Goal: Register for event/course

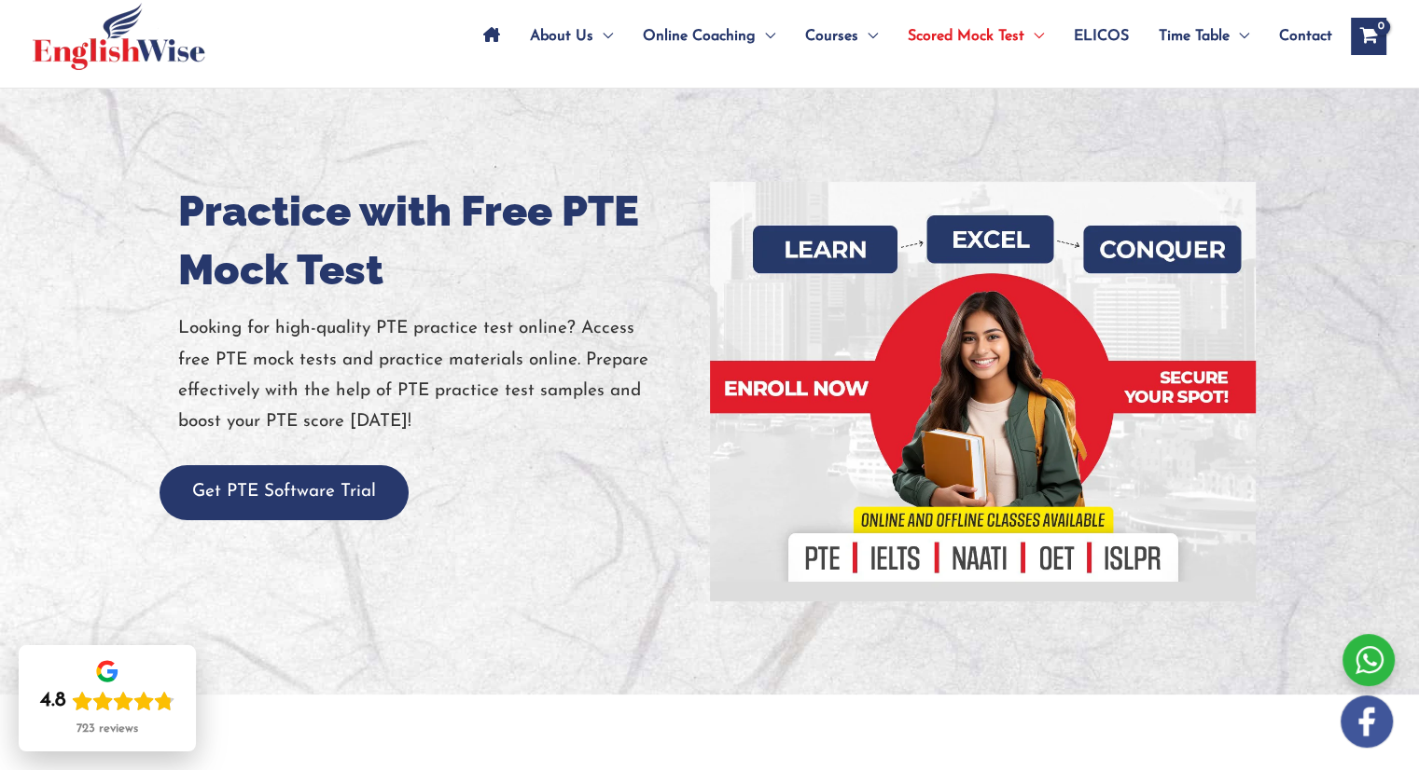
scroll to position [93, 0]
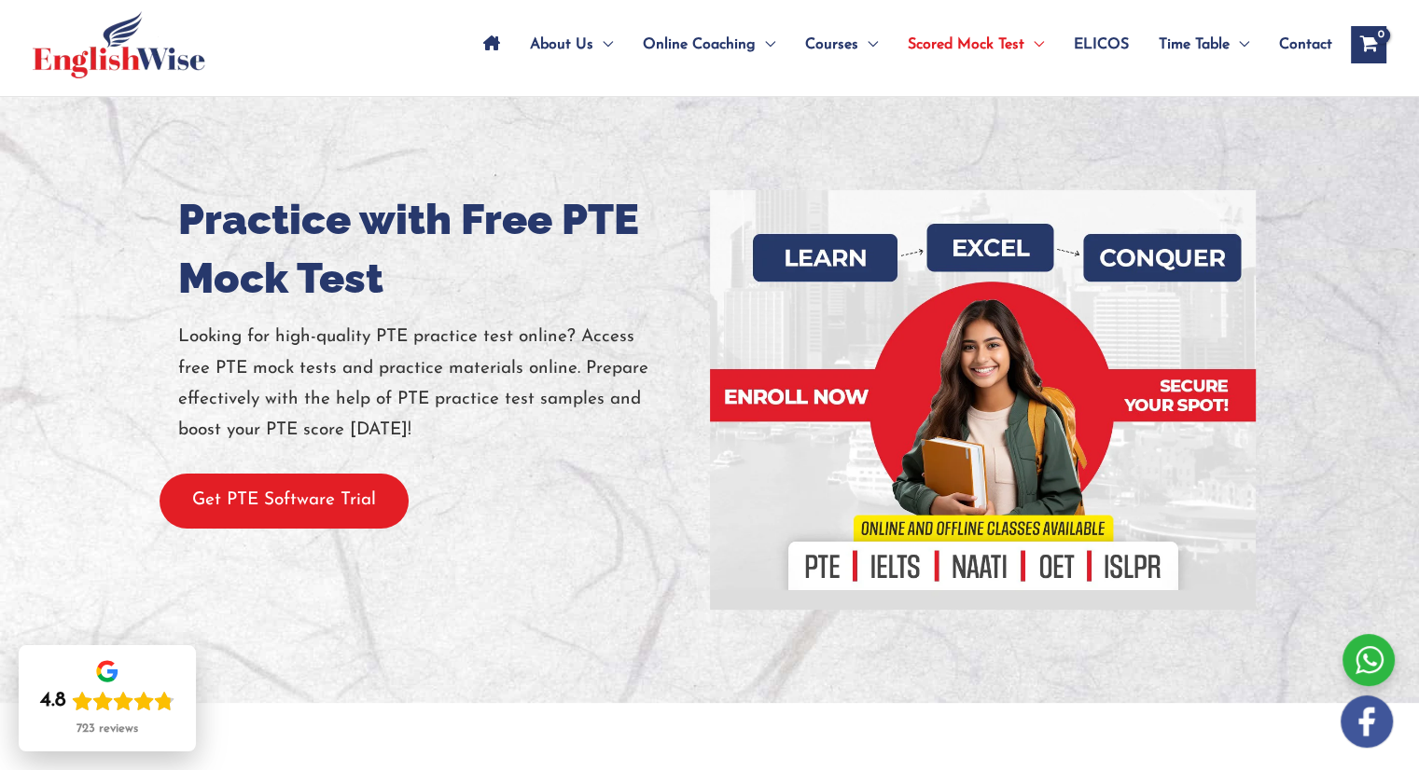
click at [228, 498] on button "Get PTE Software Trial" at bounding box center [284, 501] width 249 height 55
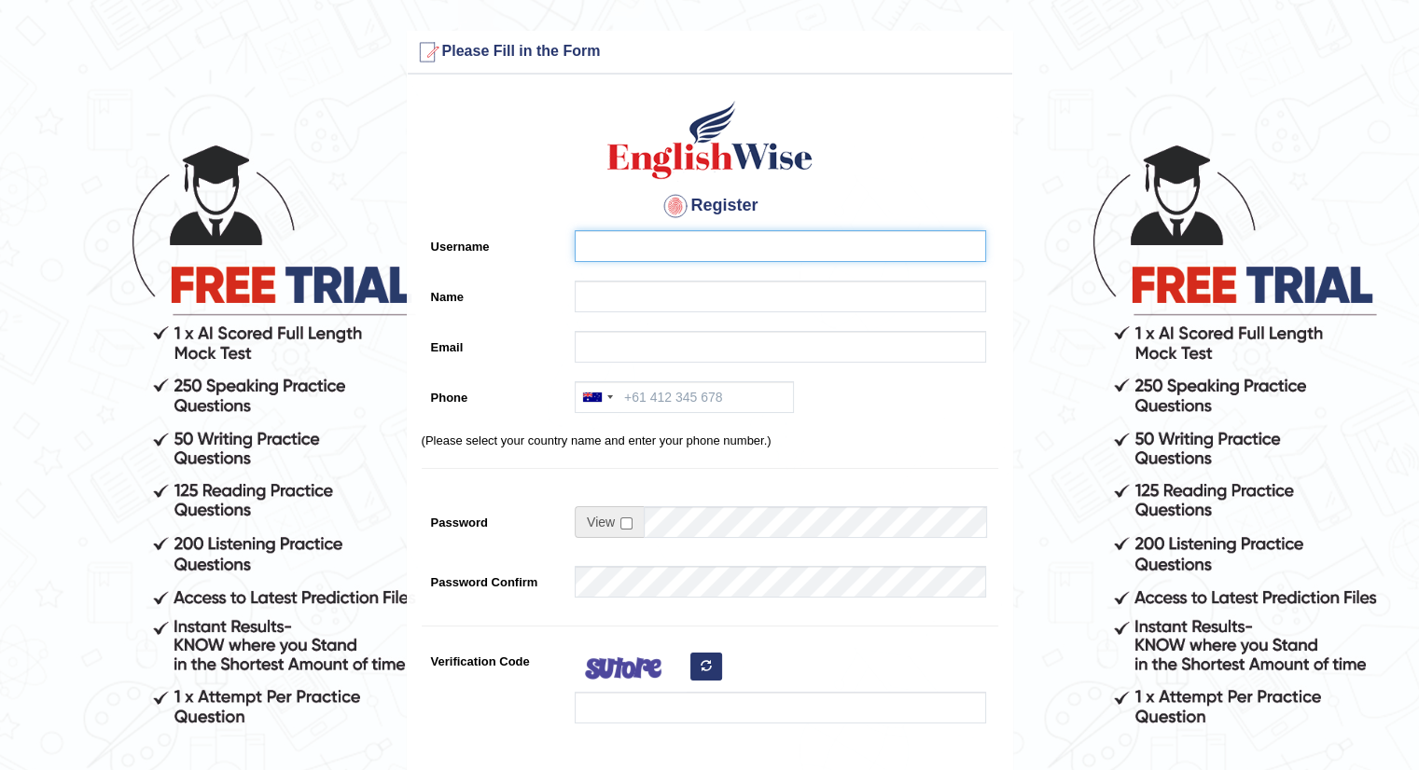
click at [694, 243] on input "Username" at bounding box center [780, 246] width 411 height 32
type input "amolchavhan8263@gmail.com"
click at [687, 290] on input "Name" at bounding box center [780, 297] width 411 height 32
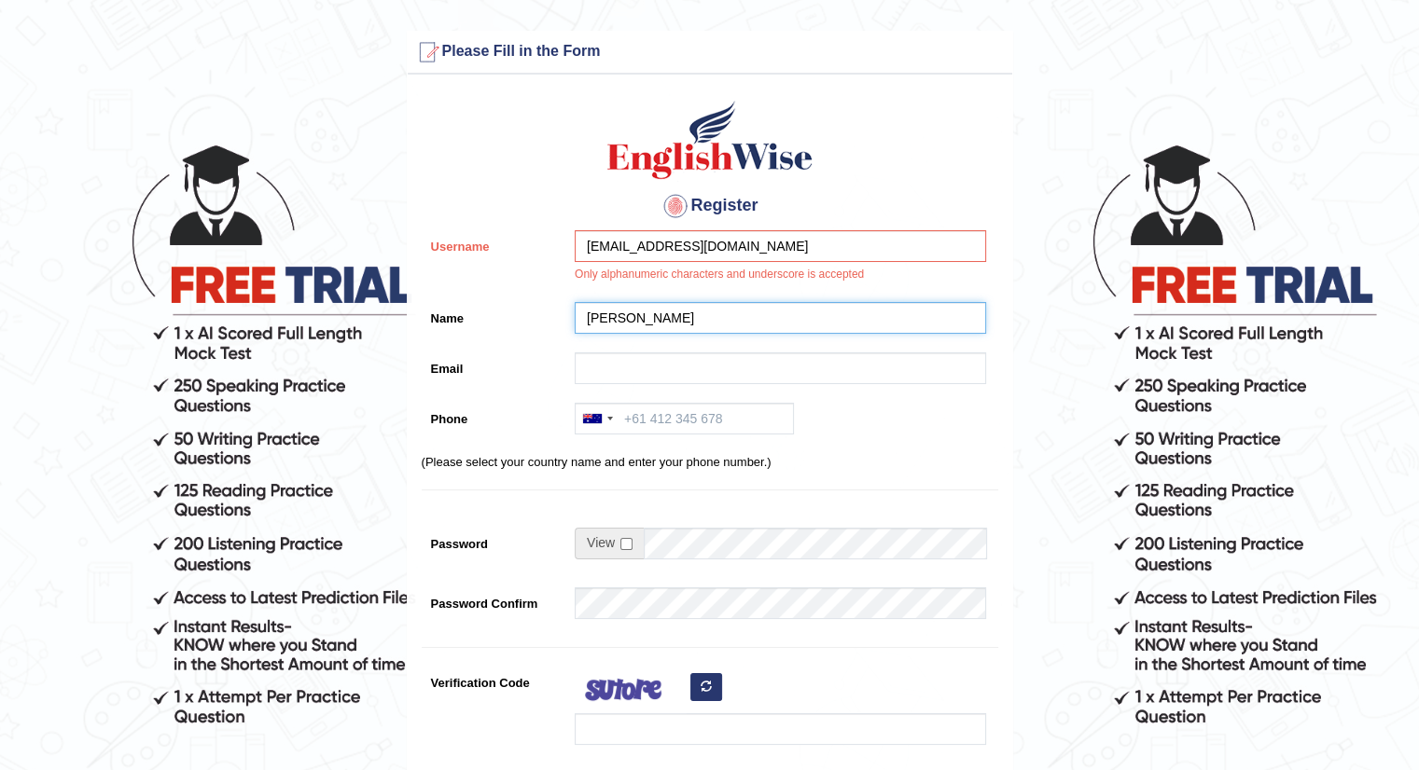
type input "[PERSON_NAME]"
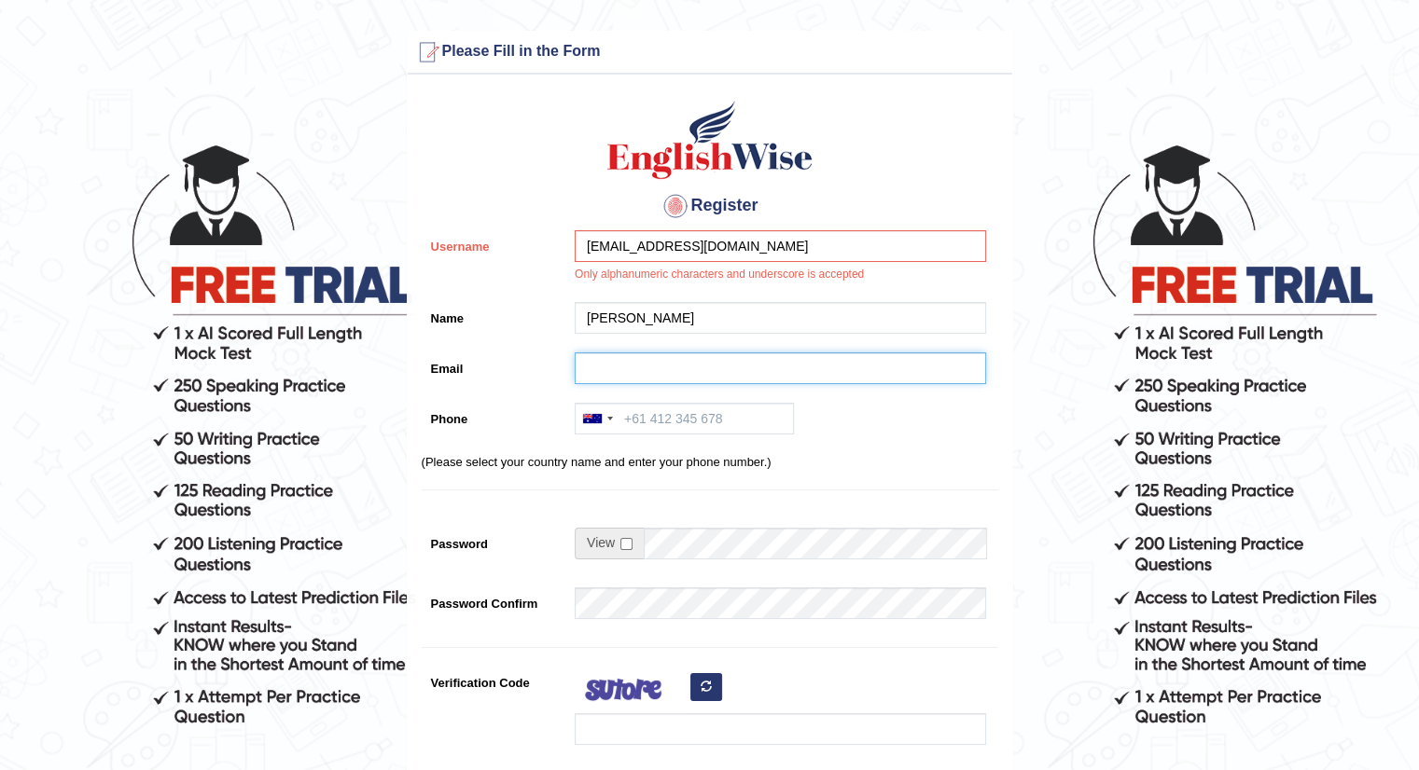
click at [645, 378] on input "Email" at bounding box center [780, 369] width 411 height 32
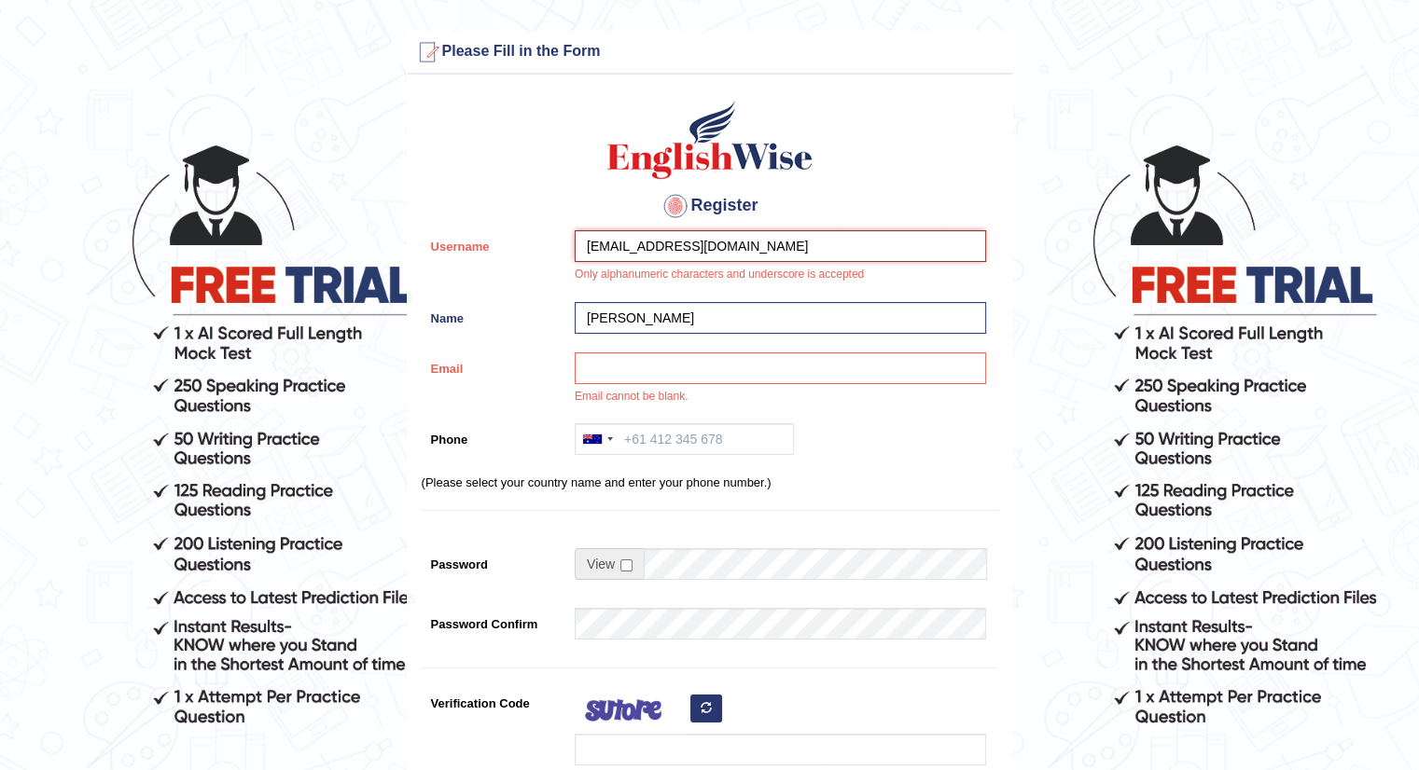
drag, startPoint x: 777, startPoint y: 234, endPoint x: 507, endPoint y: 253, distance: 270.2
click at [507, 253] on div "Username amolchavhan8263@gmail.com Only alphanumeric characters and underscore …" at bounding box center [710, 261] width 576 height 62
click at [788, 241] on input "amolchavhan8263@gmail.com" at bounding box center [780, 246] width 411 height 32
type input "amolchavhan8263"
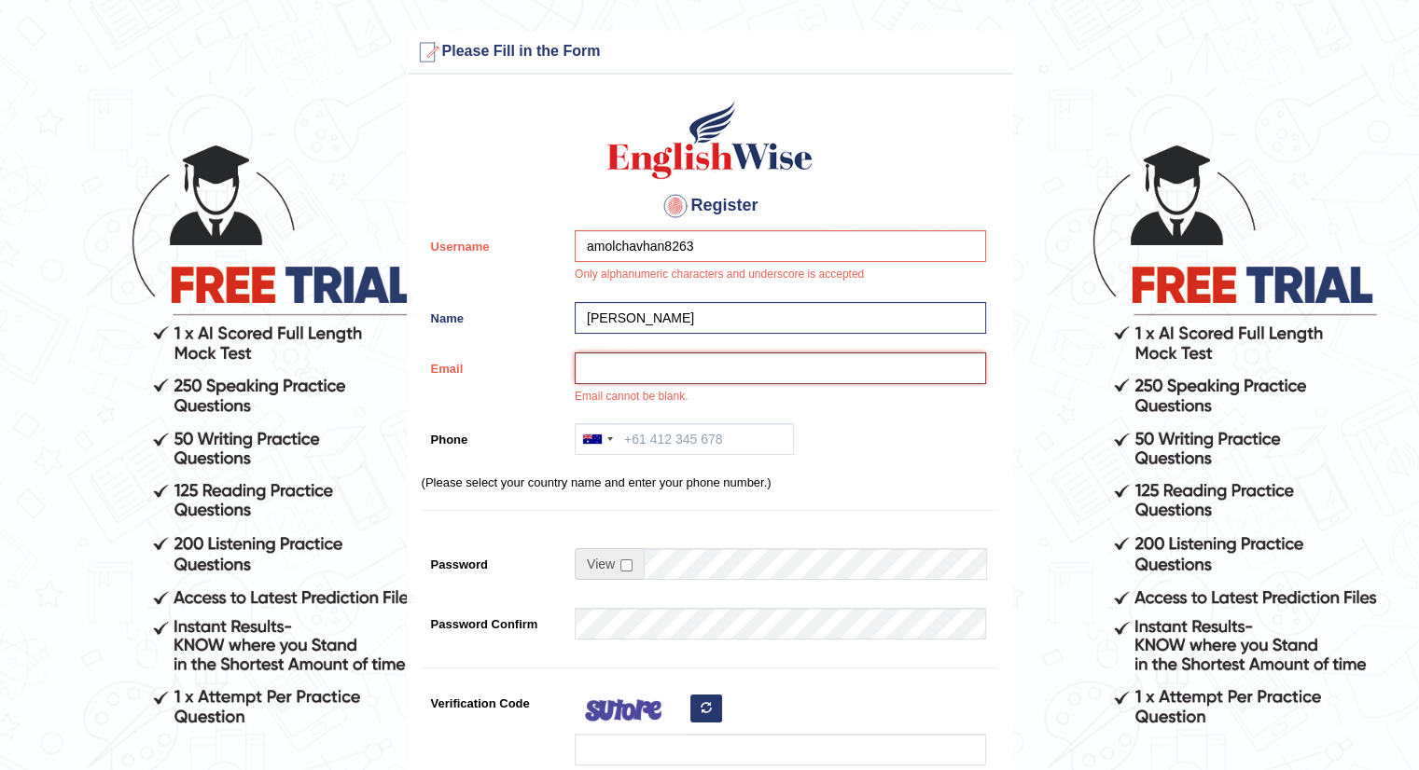
click at [674, 369] on input "Email" at bounding box center [780, 369] width 411 height 32
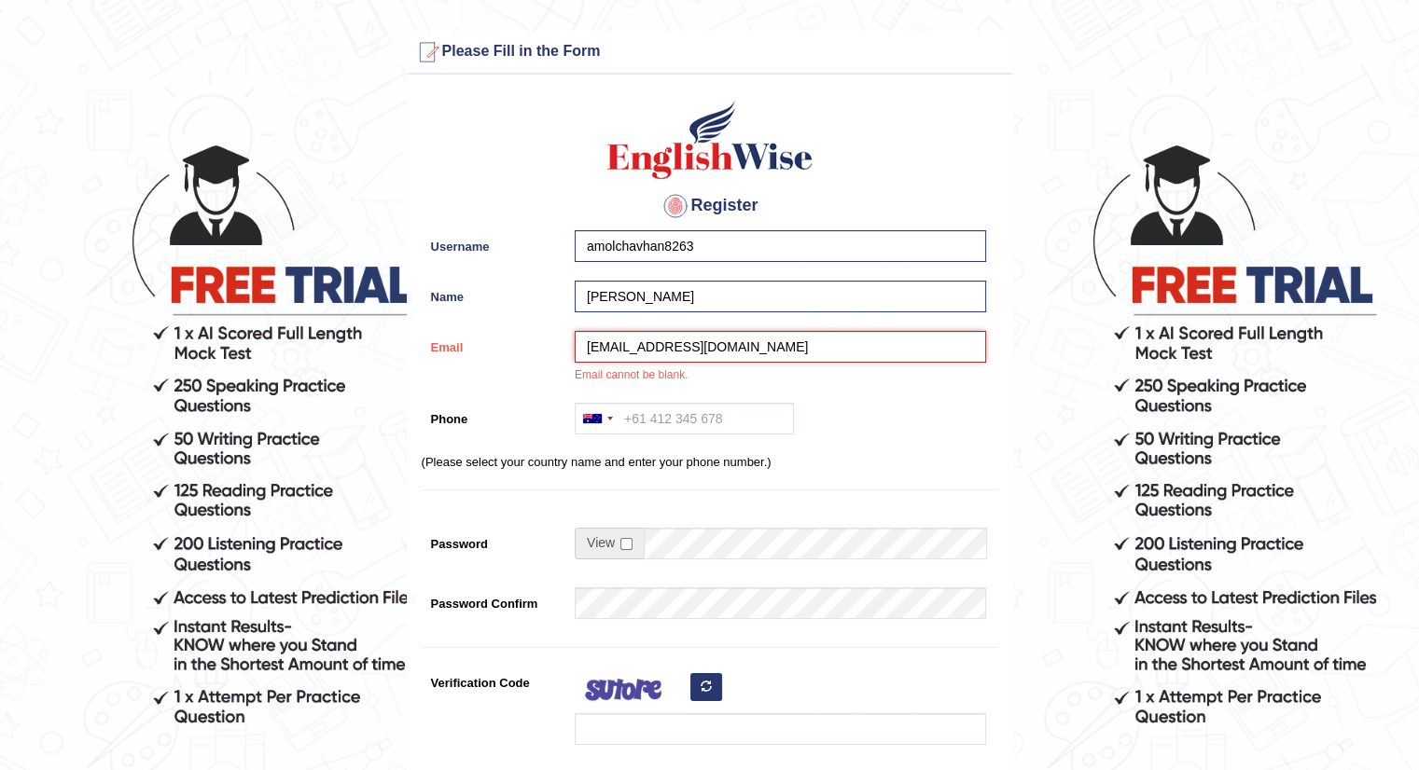
type input "amolchavhan8263@gmail.com"
click at [653, 414] on input "Phone" at bounding box center [684, 419] width 219 height 32
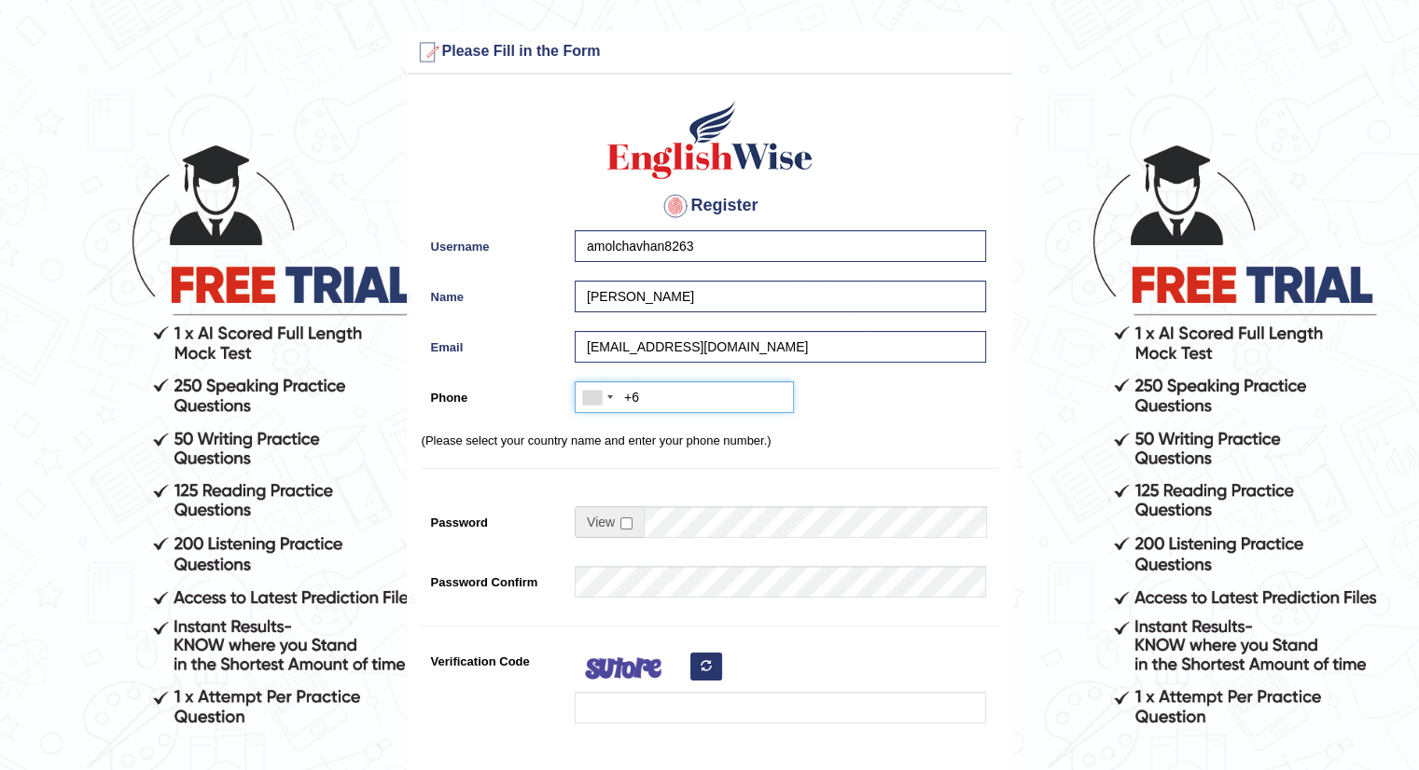
type input "+"
type input "+61418157595"
click at [625, 522] on input "checkbox" at bounding box center [626, 524] width 12 height 12
checkbox input "true"
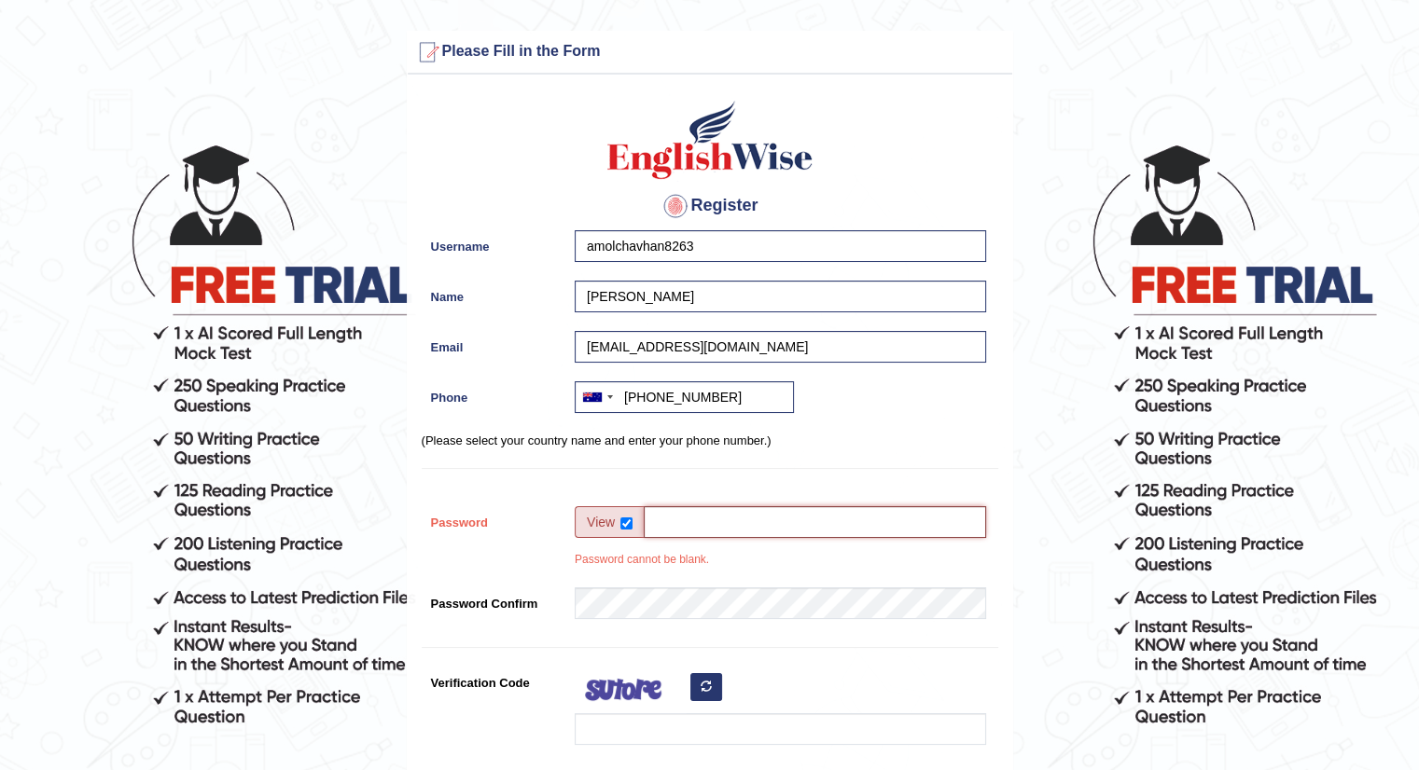
click at [706, 516] on input "Password" at bounding box center [815, 523] width 342 height 32
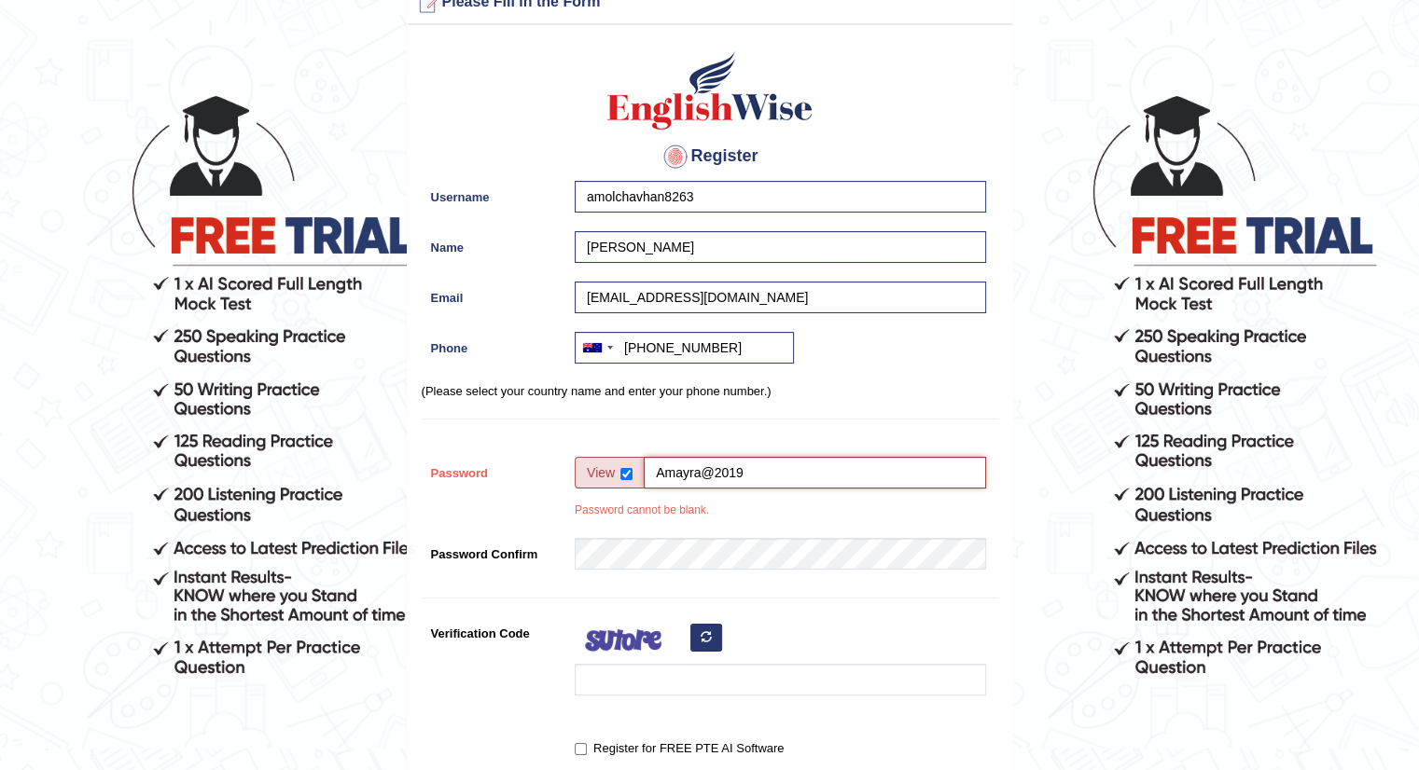
scroll to position [93, 0]
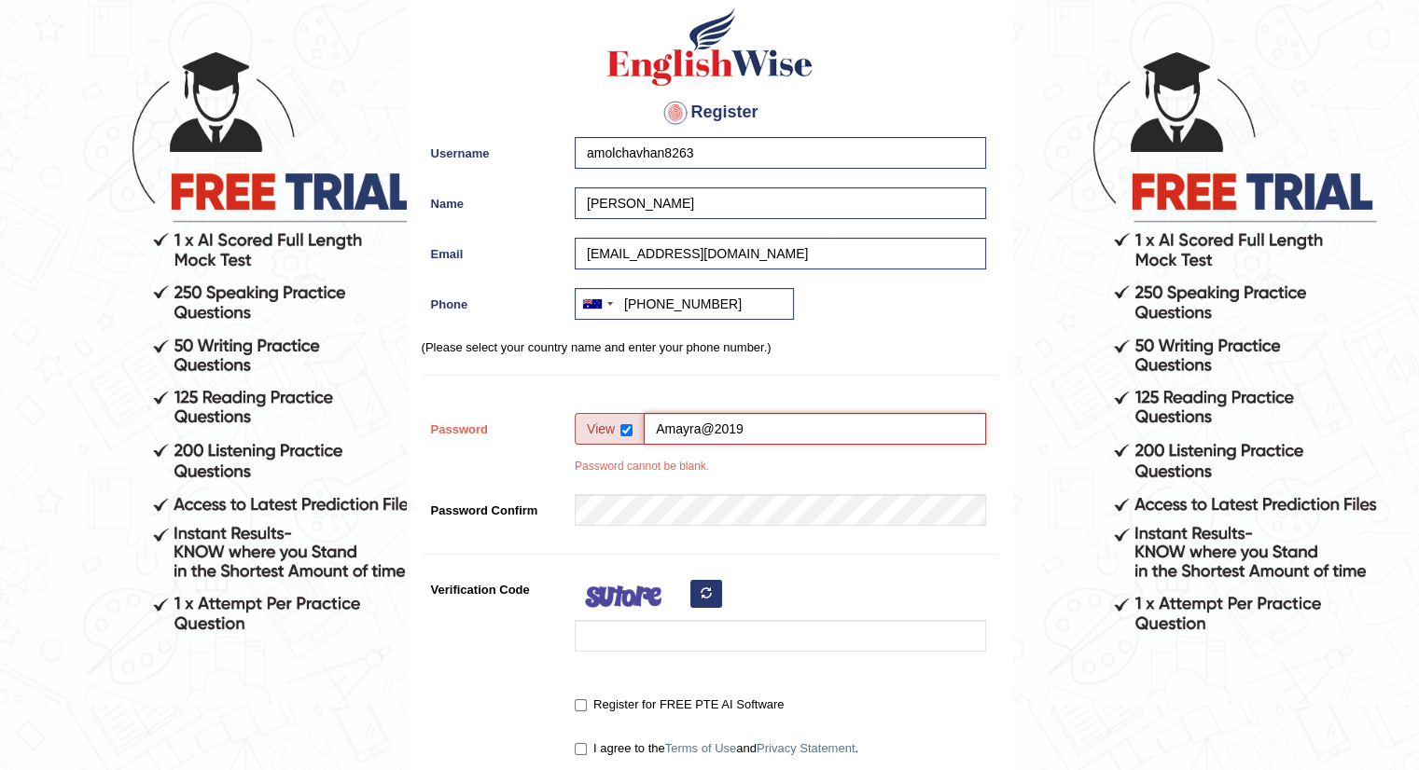
type input "Amayra@2019"
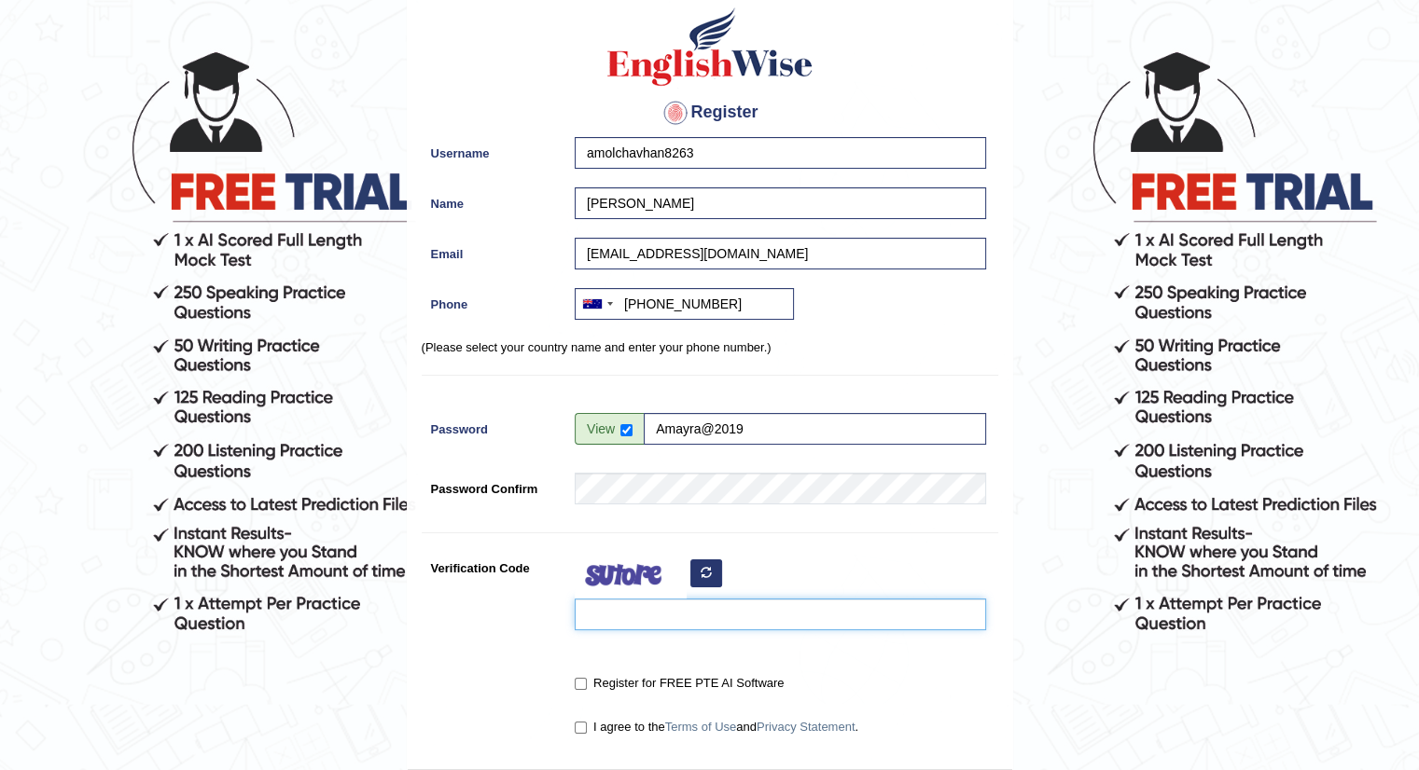
click at [649, 611] on input "Verification Code" at bounding box center [780, 615] width 411 height 32
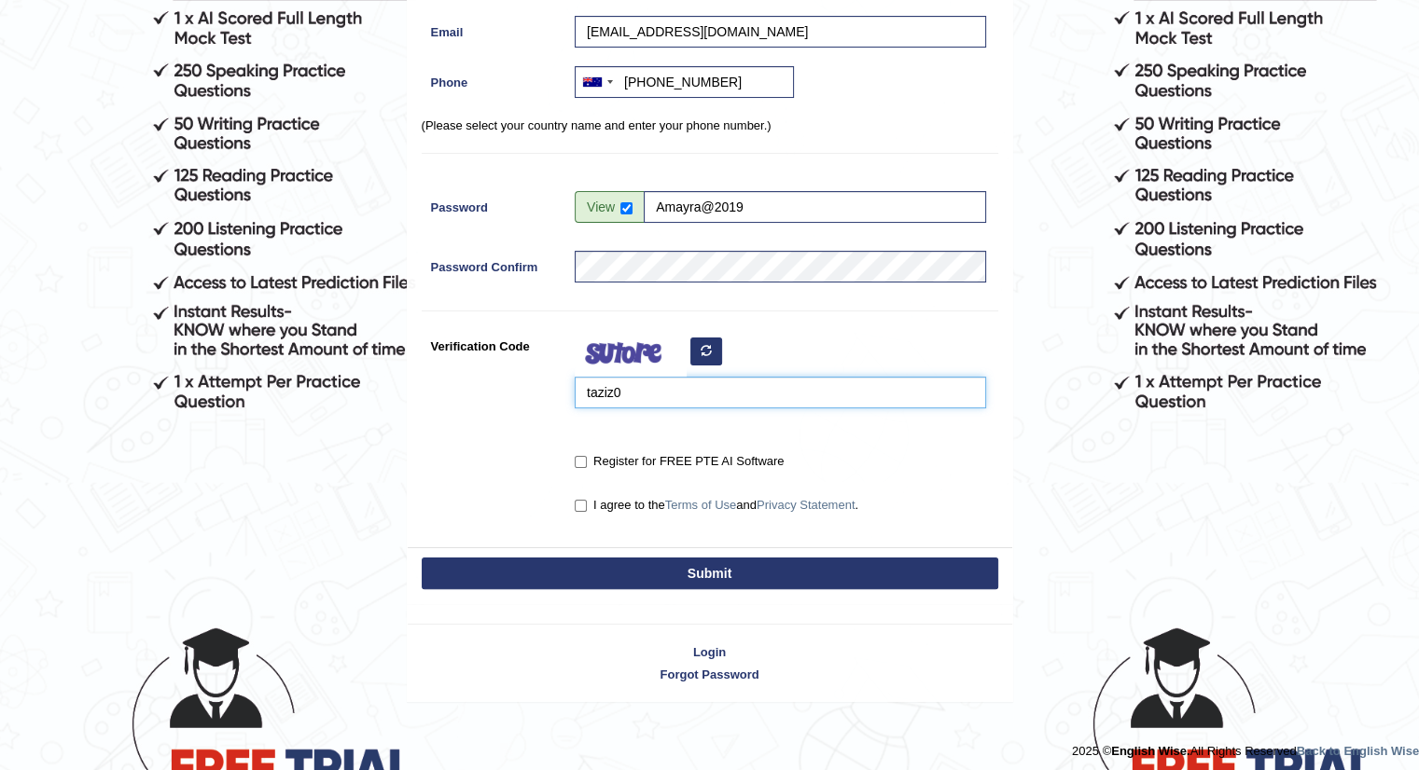
scroll to position [321, 0]
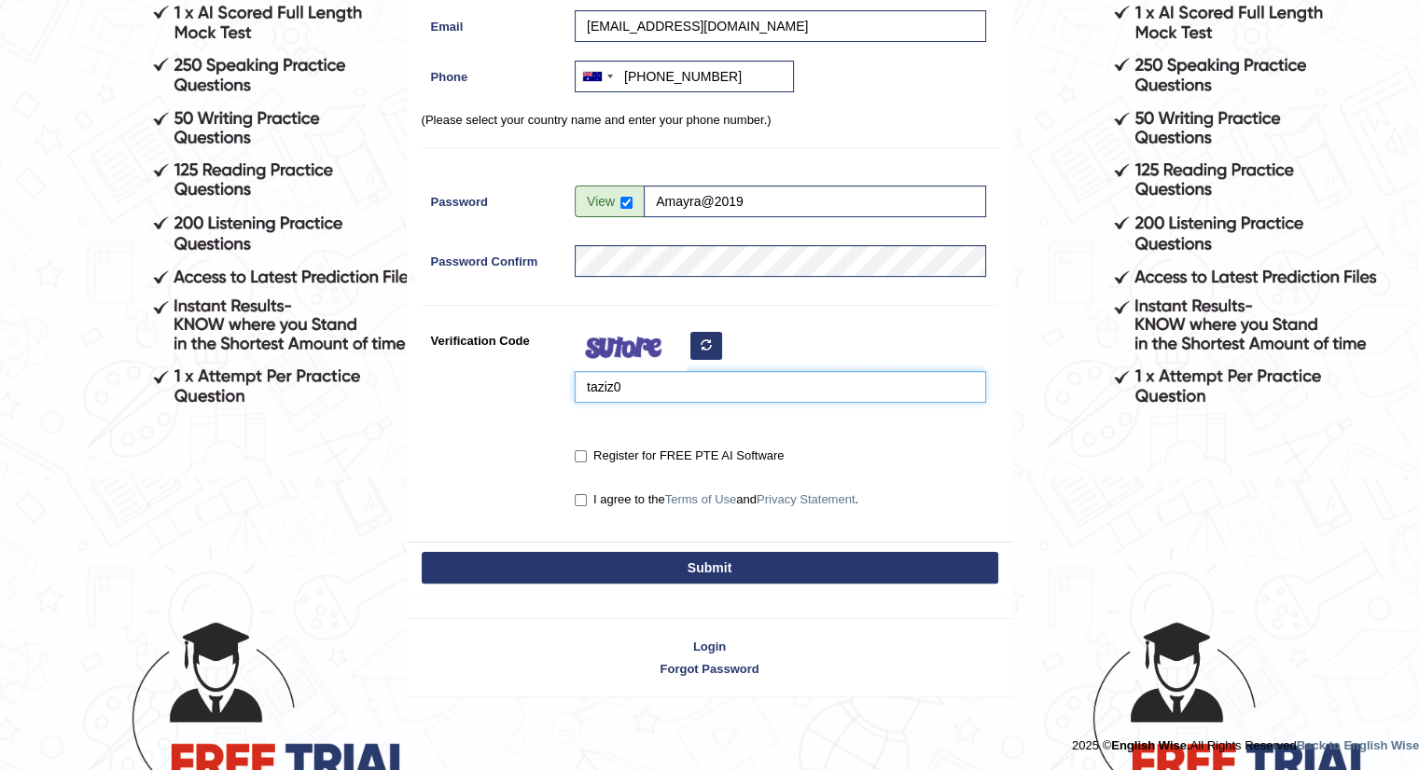
type input "taziz0"
click at [581, 456] on input "Register for FREE PTE AI Software" at bounding box center [581, 457] width 12 height 12
checkbox input "true"
click at [580, 497] on input "I agree to the Terms of Use and Privacy Statement ." at bounding box center [581, 500] width 12 height 12
checkbox input "true"
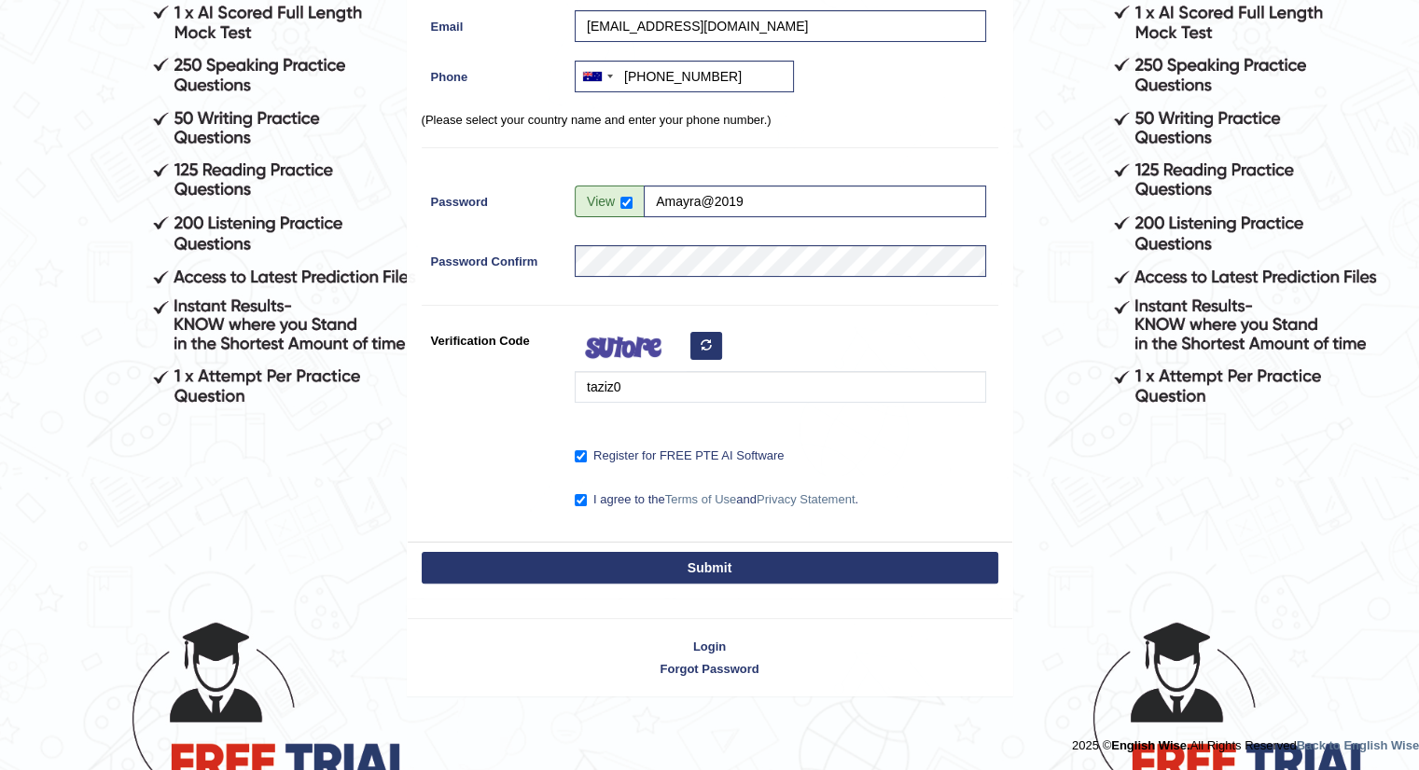
click at [727, 572] on button "Submit" at bounding box center [710, 568] width 576 height 32
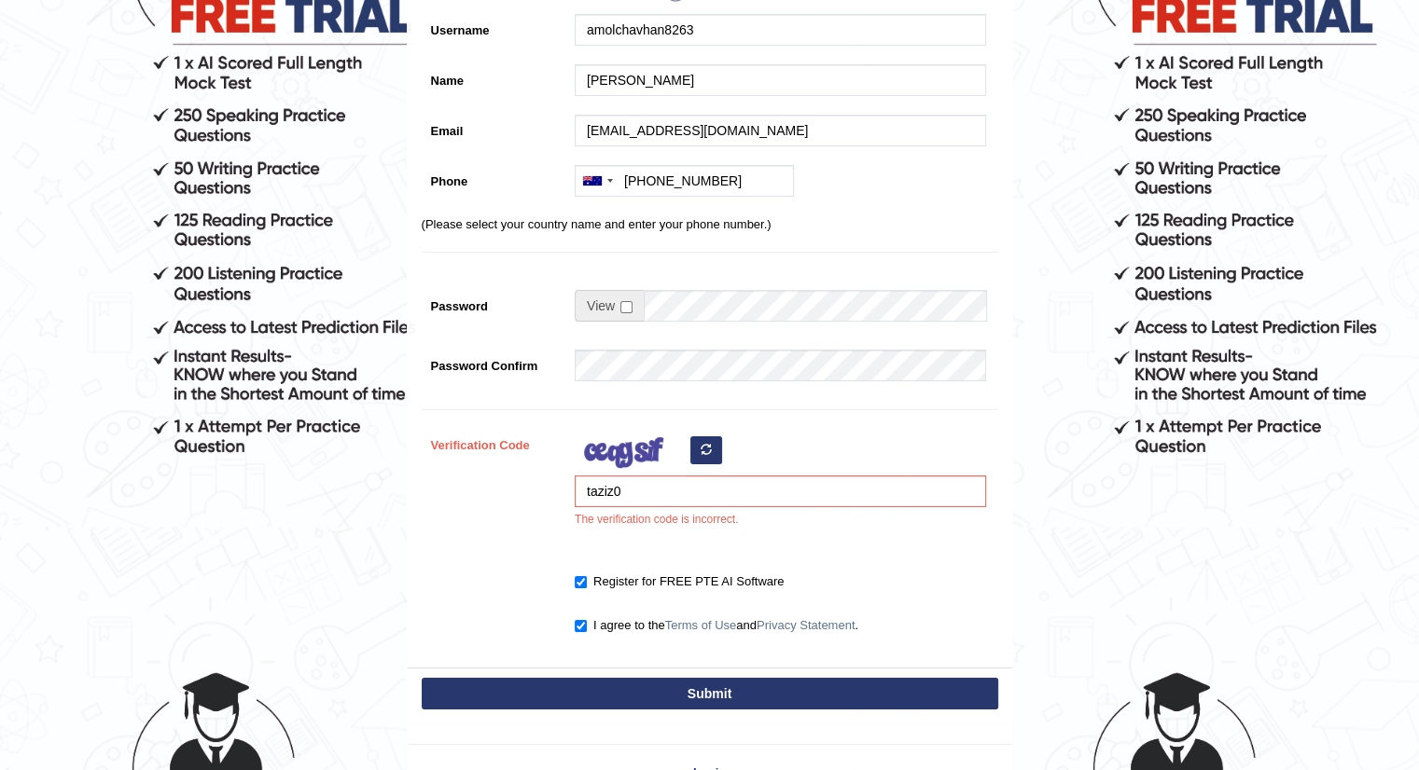
scroll to position [280, 0]
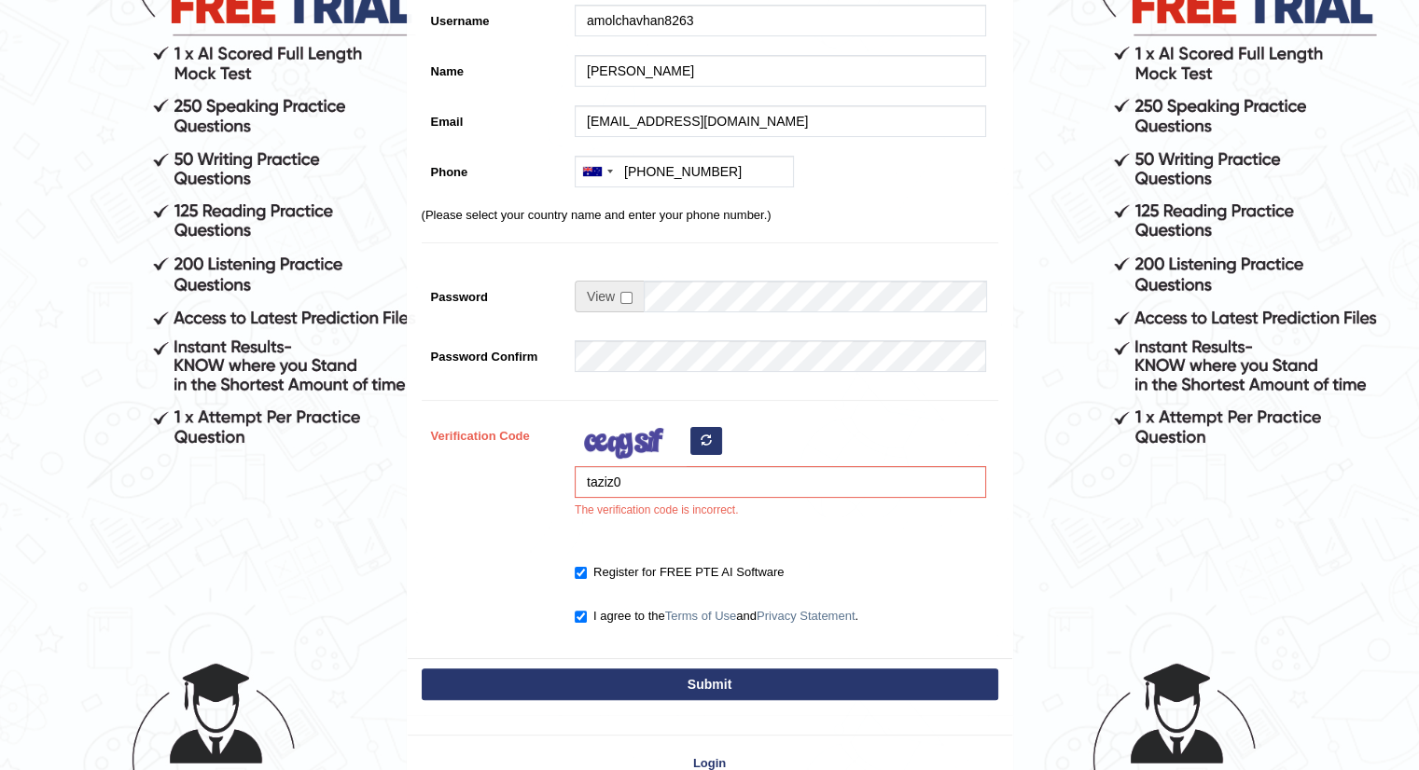
click at [702, 435] on icon "button" at bounding box center [706, 440] width 11 height 11
drag, startPoint x: 630, startPoint y: 483, endPoint x: 525, endPoint y: 490, distance: 104.7
click at [525, 490] on div "Verification Code taziz0 The verification code is incorrect." at bounding box center [710, 474] width 576 height 109
type input "lewawe"
click at [716, 683] on button "Submit" at bounding box center [710, 685] width 576 height 32
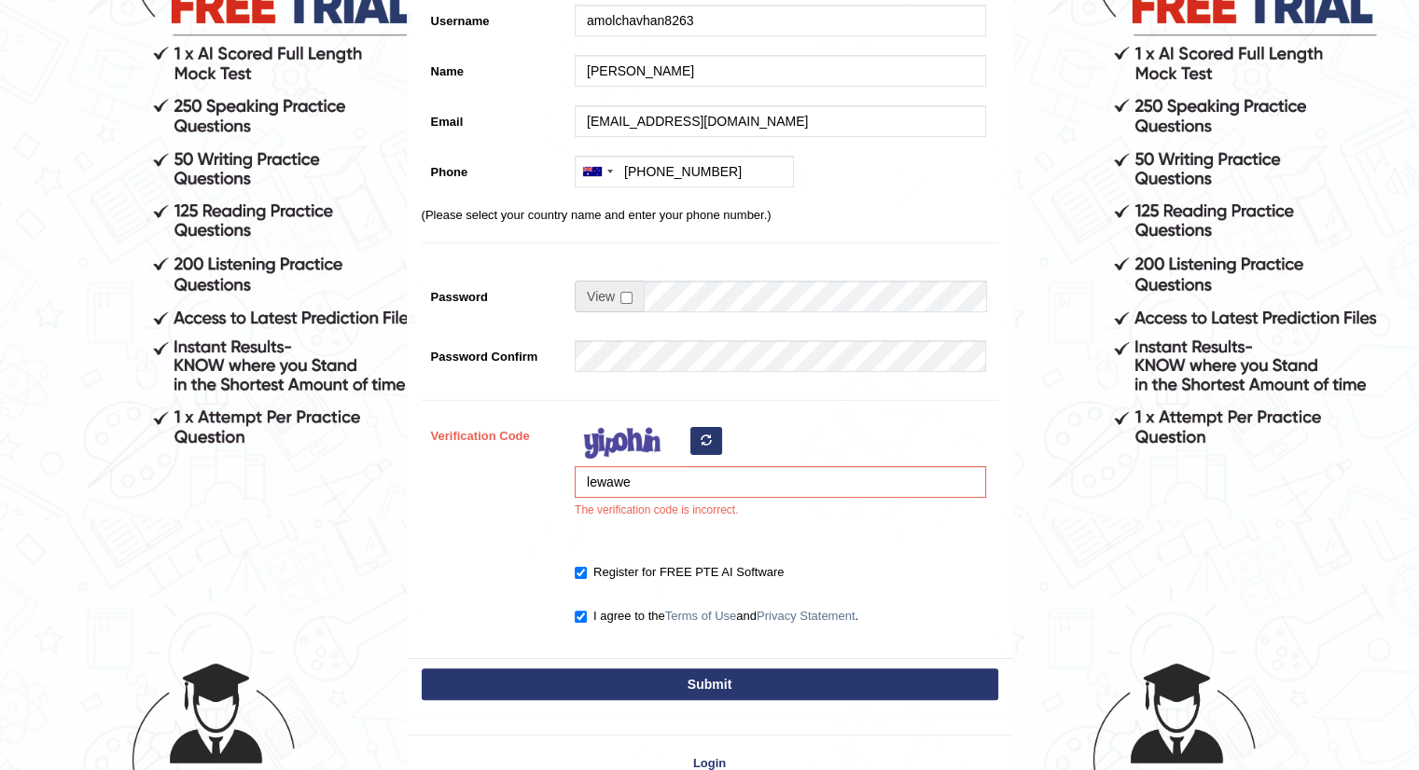
type input "+61418157595"
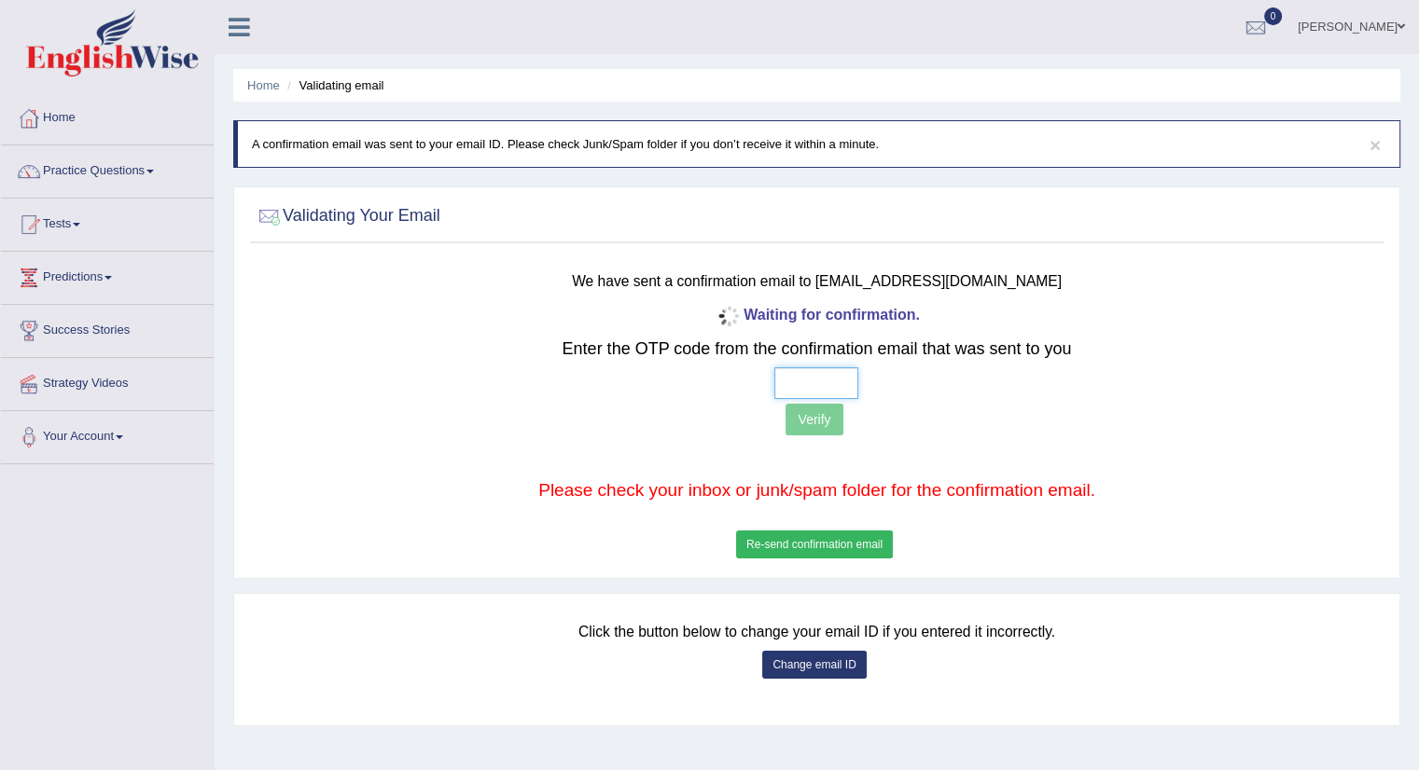
click at [814, 380] on input "text" at bounding box center [816, 384] width 84 height 32
click at [808, 382] on input "text" at bounding box center [816, 384] width 84 height 32
type input "1 6 7 1"
click at [818, 423] on button "Verify" at bounding box center [813, 420] width 57 height 32
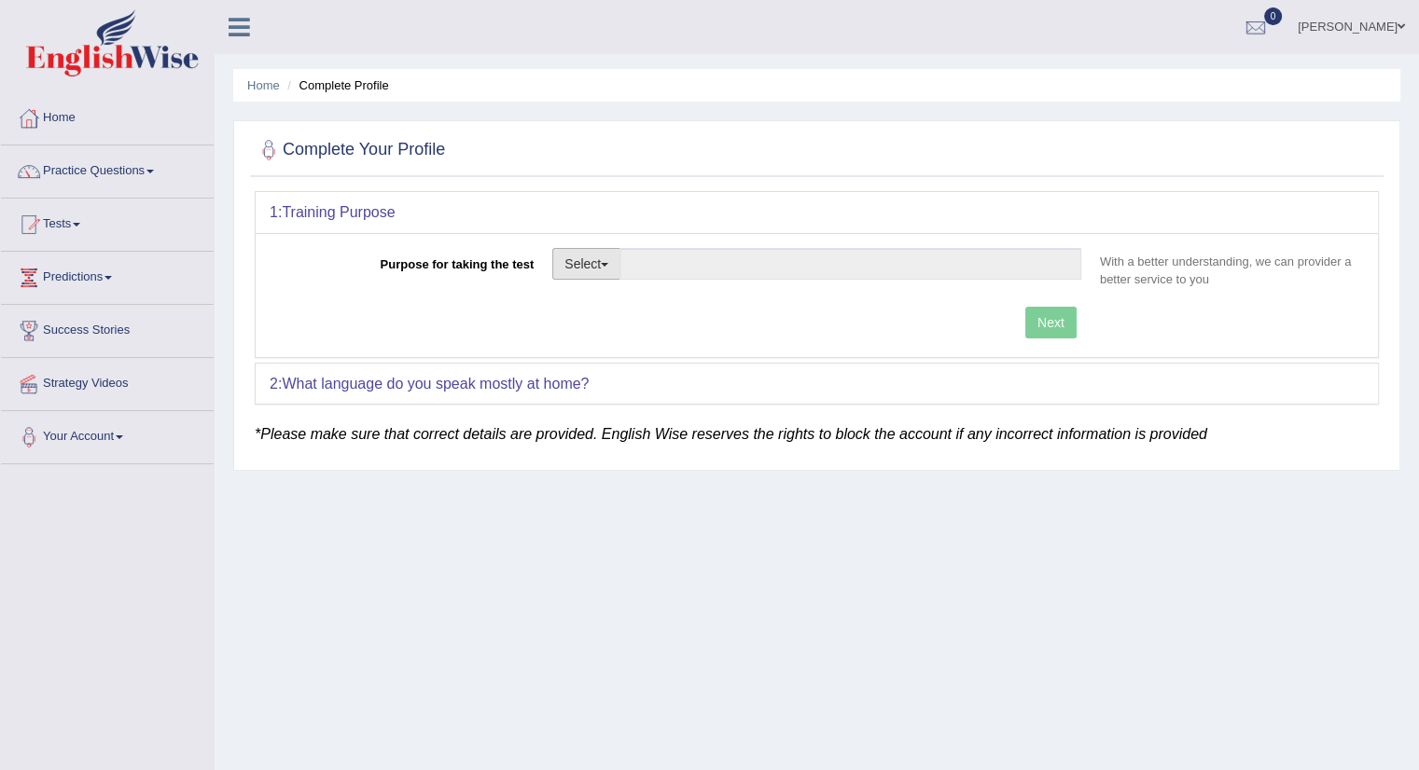
click at [607, 263] on span "button" at bounding box center [604, 265] width 7 height 4
click at [593, 330] on link "Permanent Residency" at bounding box center [636, 328] width 166 height 24
type input "Permanent Residency"
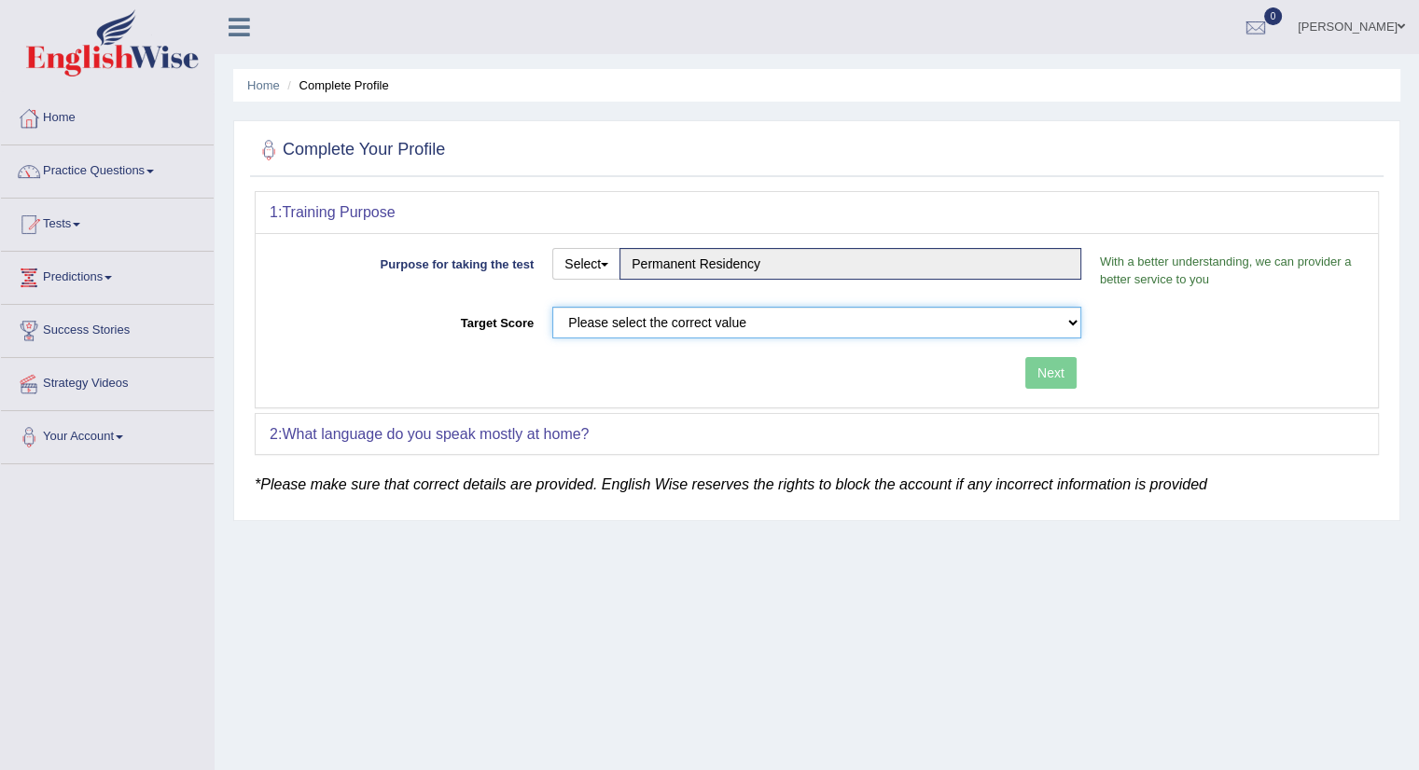
click at [649, 313] on select "Please select the correct value 50 (6 bands) 58 (6.5 bands) 65 (7 bands) 79 (8 …" at bounding box center [816, 323] width 529 height 32
select select "65"
click at [552, 307] on select "Please select the correct value 50 (6 bands) 58 (6.5 bands) 65 (7 bands) 79 (8 …" at bounding box center [816, 323] width 529 height 32
click at [1048, 367] on button "Next" at bounding box center [1050, 373] width 51 height 32
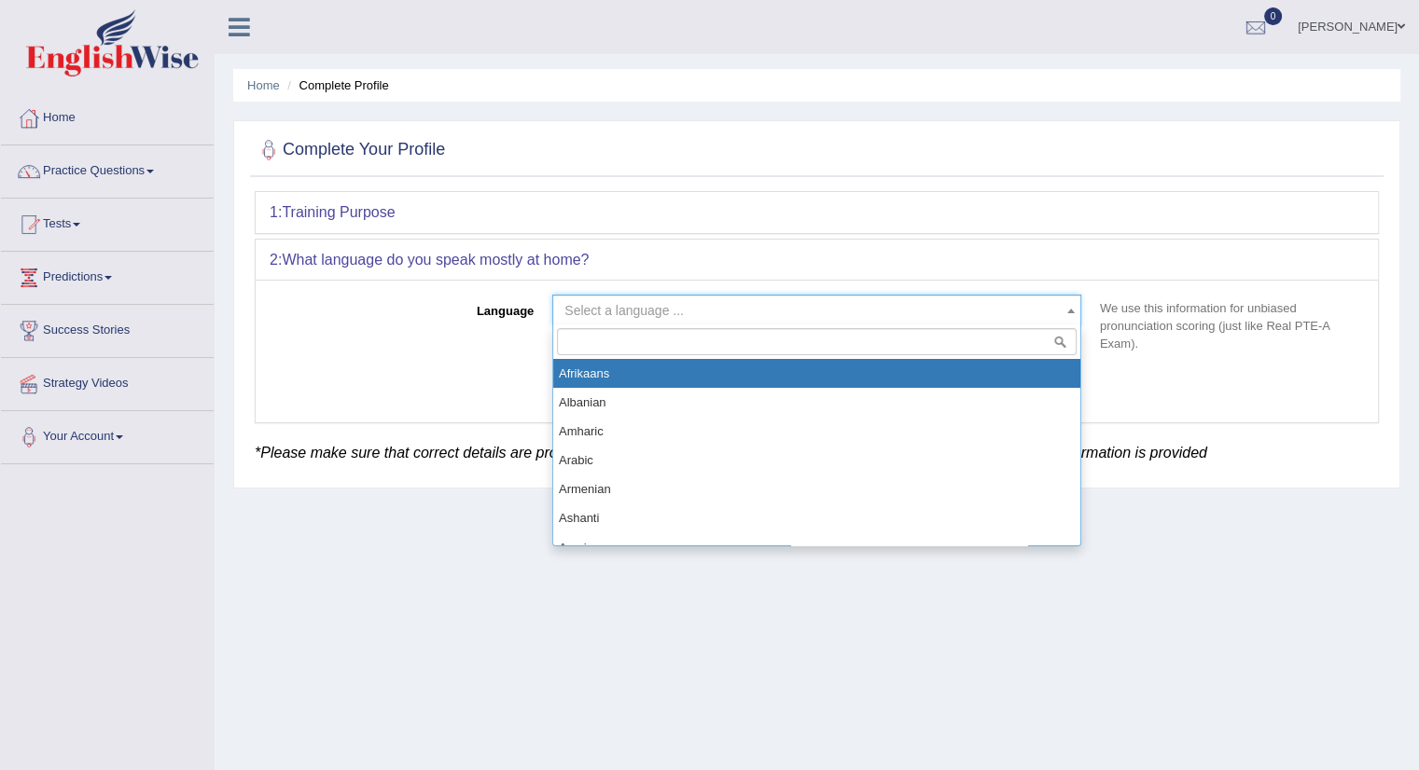
click at [1063, 303] on span at bounding box center [1071, 311] width 19 height 30
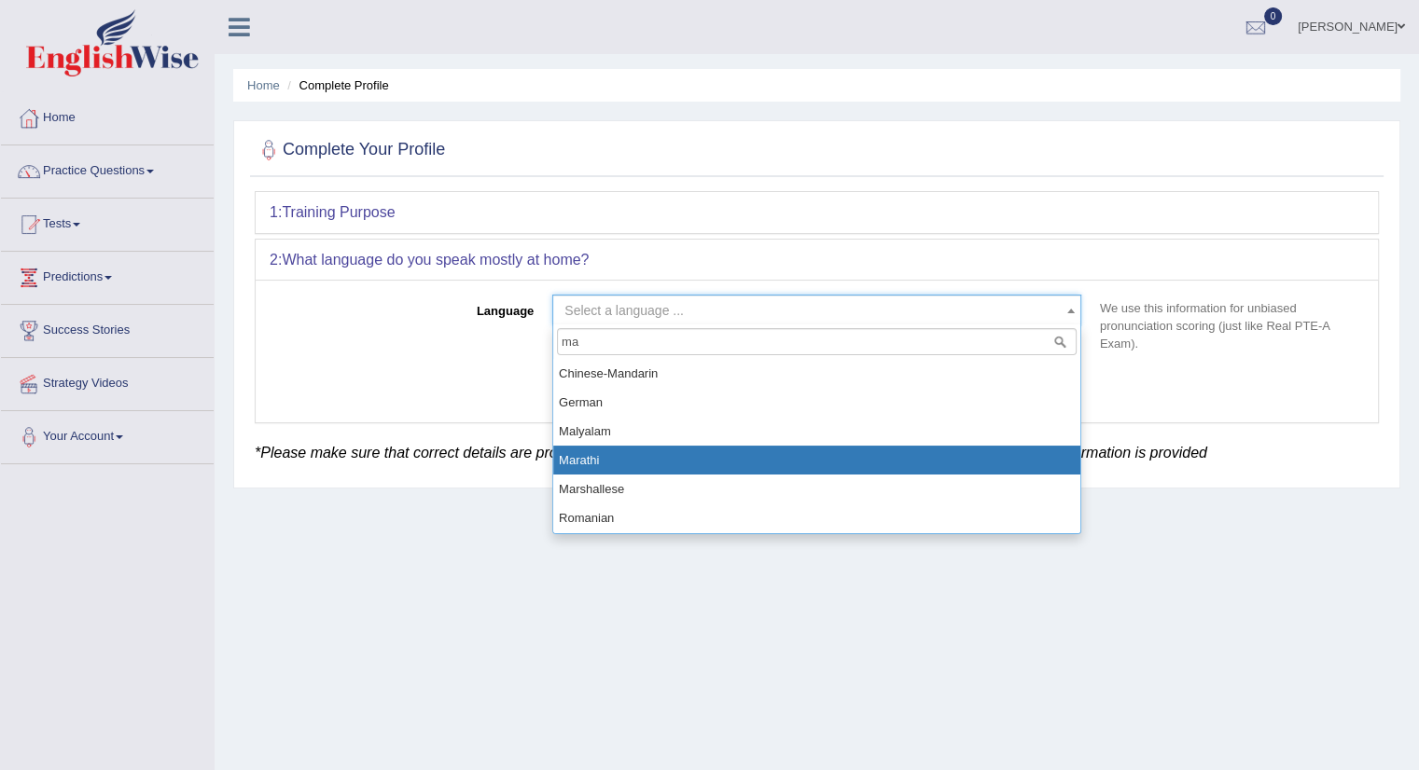
type input "ma"
select select "Marathi"
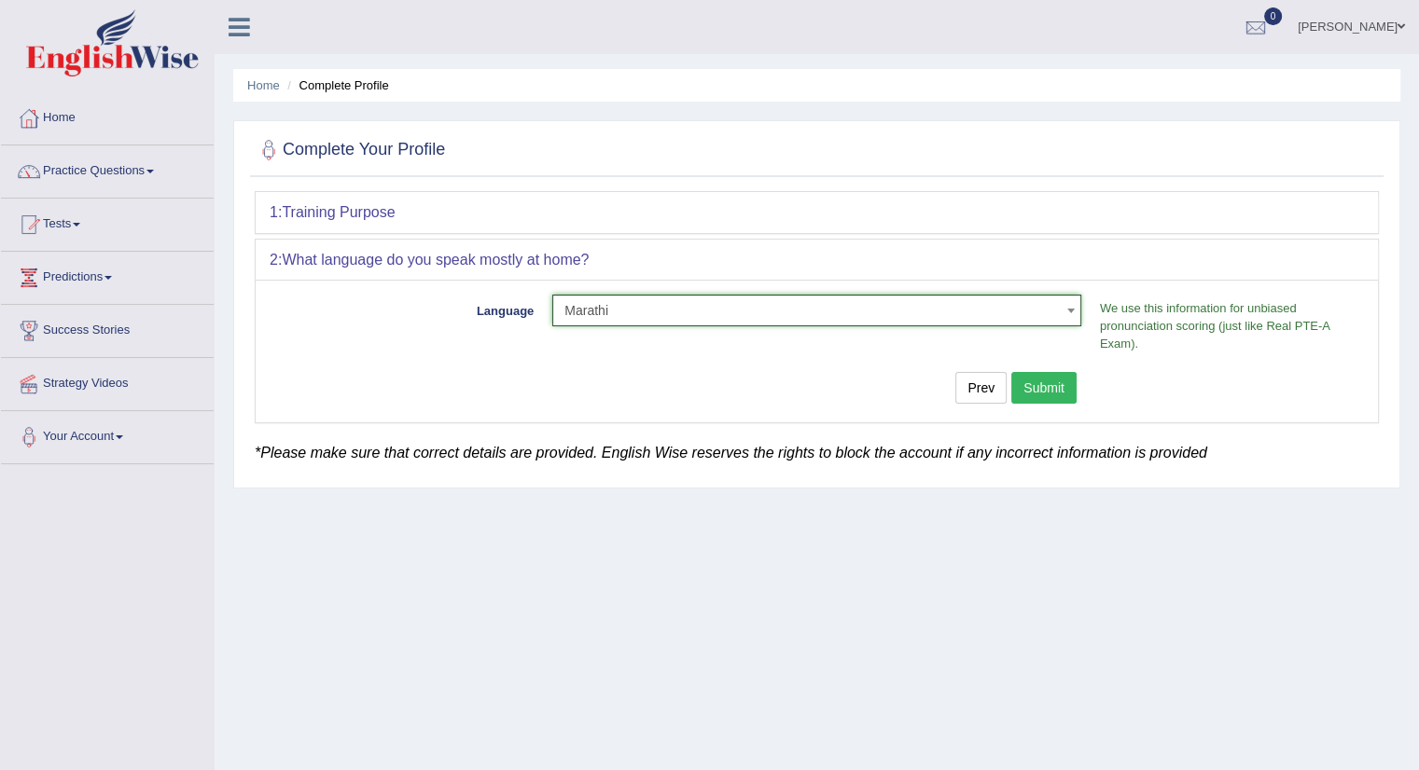
click at [1048, 385] on button "Submit" at bounding box center [1043, 388] width 65 height 32
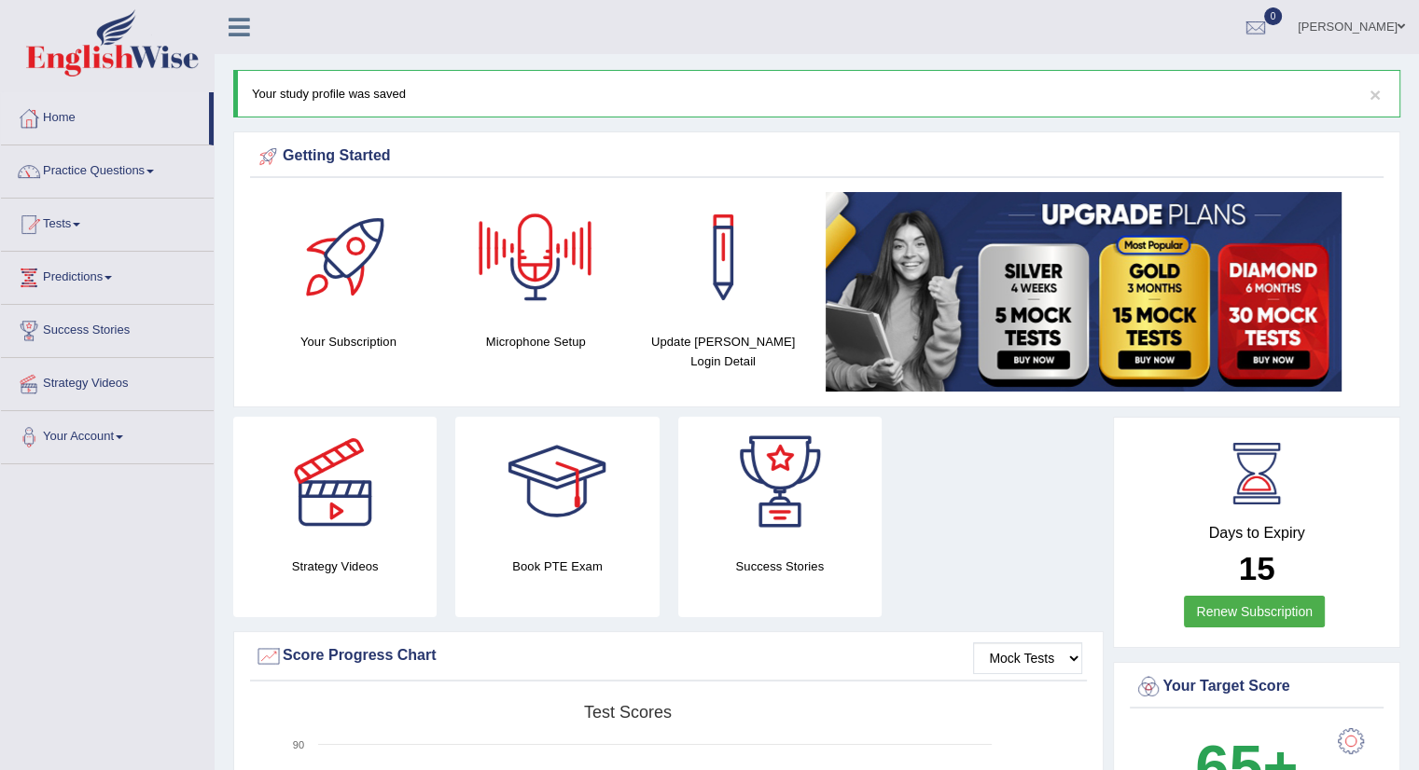
click at [534, 277] on div at bounding box center [535, 257] width 131 height 131
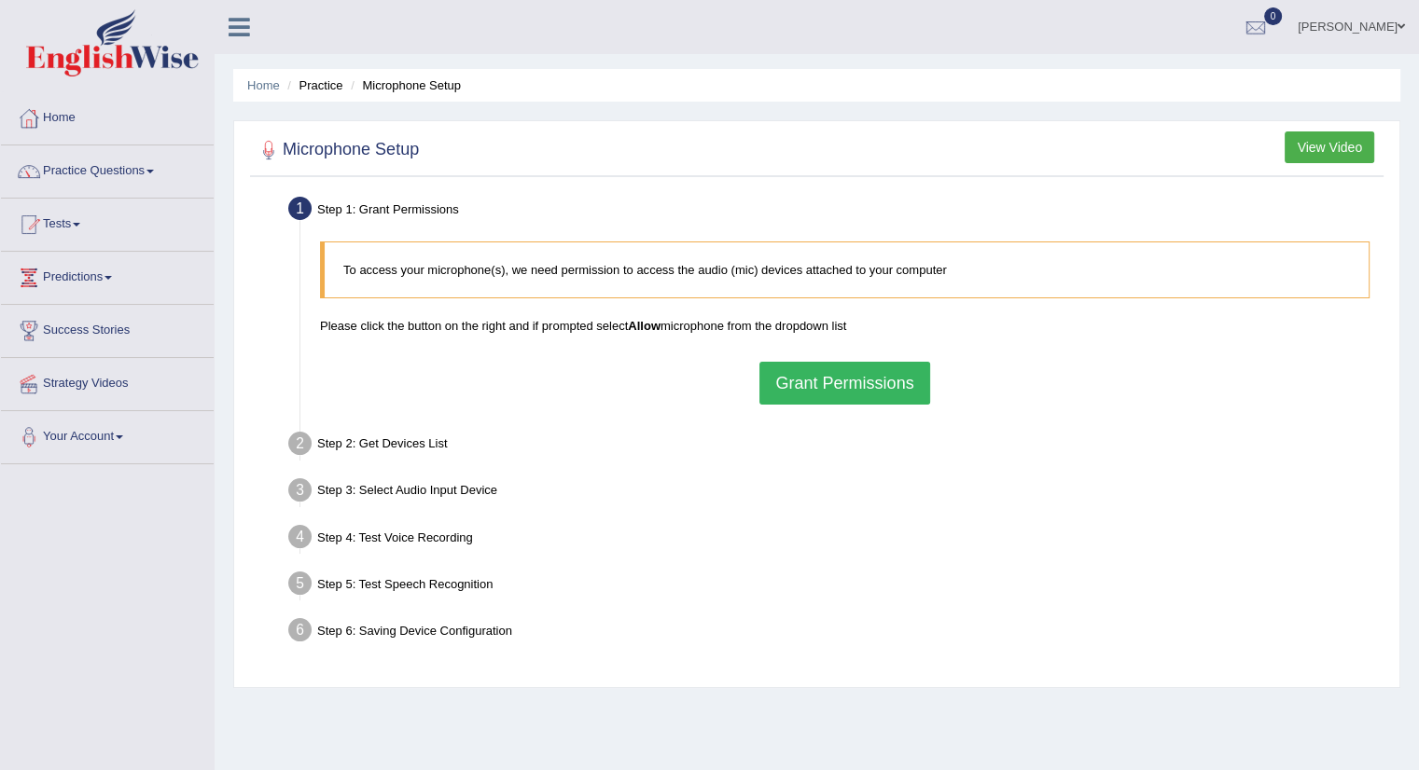
click at [845, 381] on button "Grant Permissions" at bounding box center [844, 383] width 170 height 43
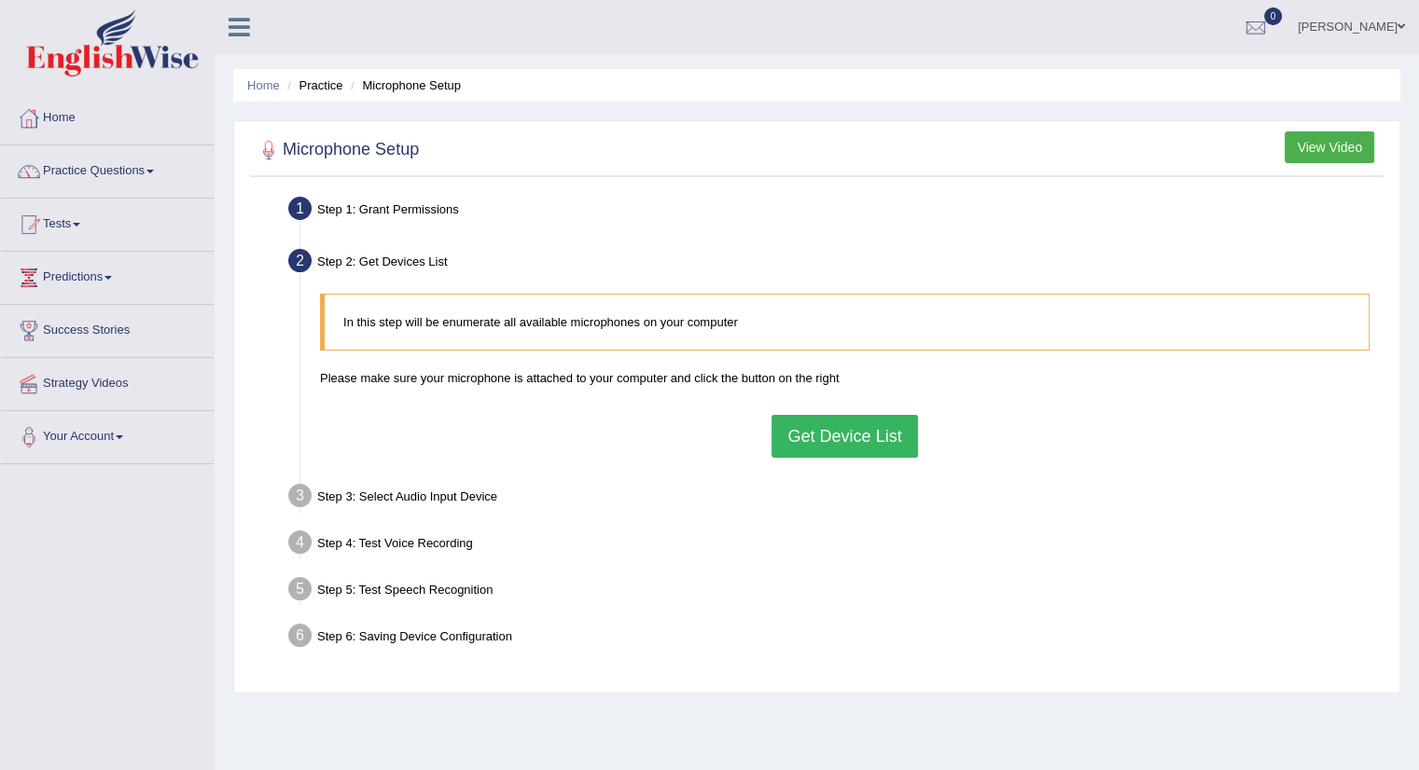
click at [421, 493] on div "Step 3: Select Audio Input Device –" at bounding box center [835, 499] width 1111 height 41
click at [877, 431] on button "Get Device List" at bounding box center [844, 436] width 146 height 43
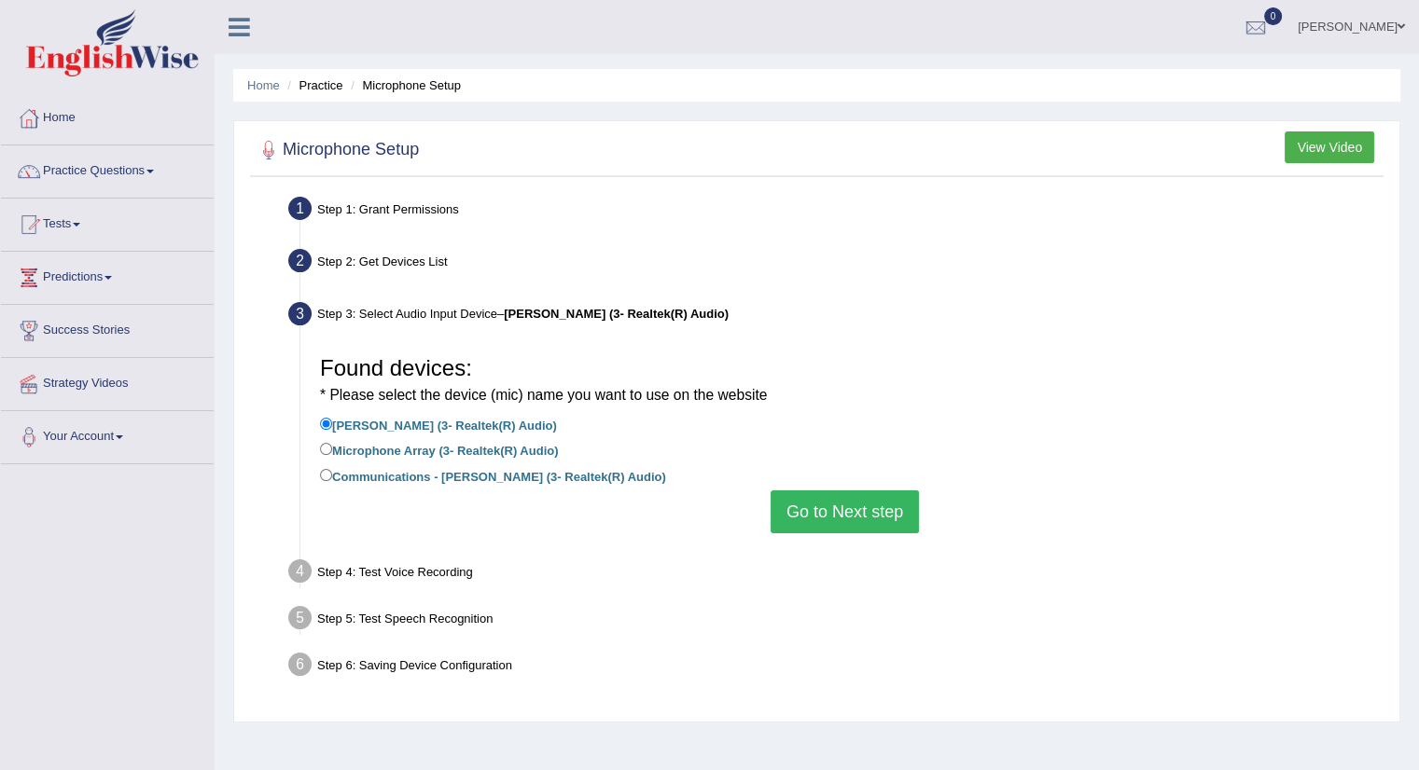
click at [860, 508] on button "Go to Next step" at bounding box center [844, 512] width 148 height 43
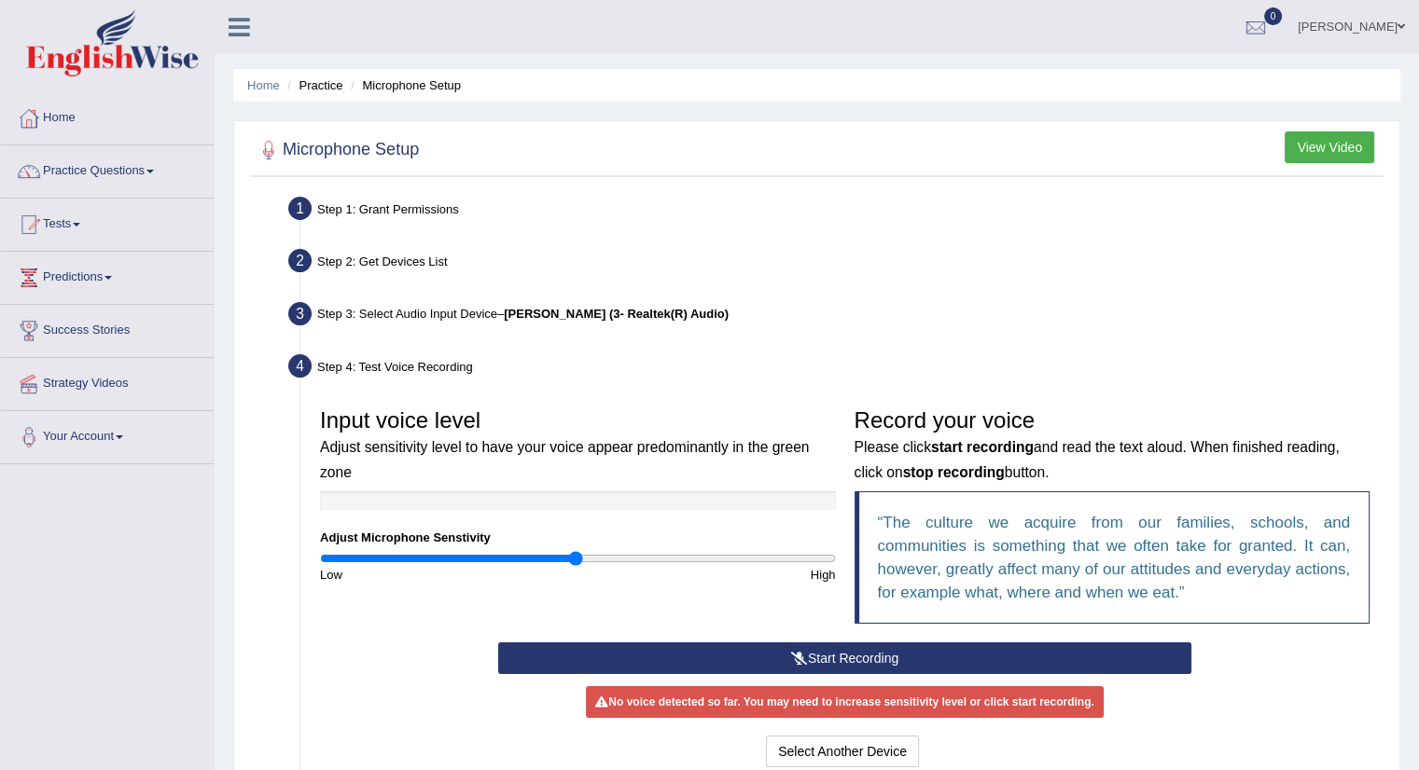
scroll to position [93, 0]
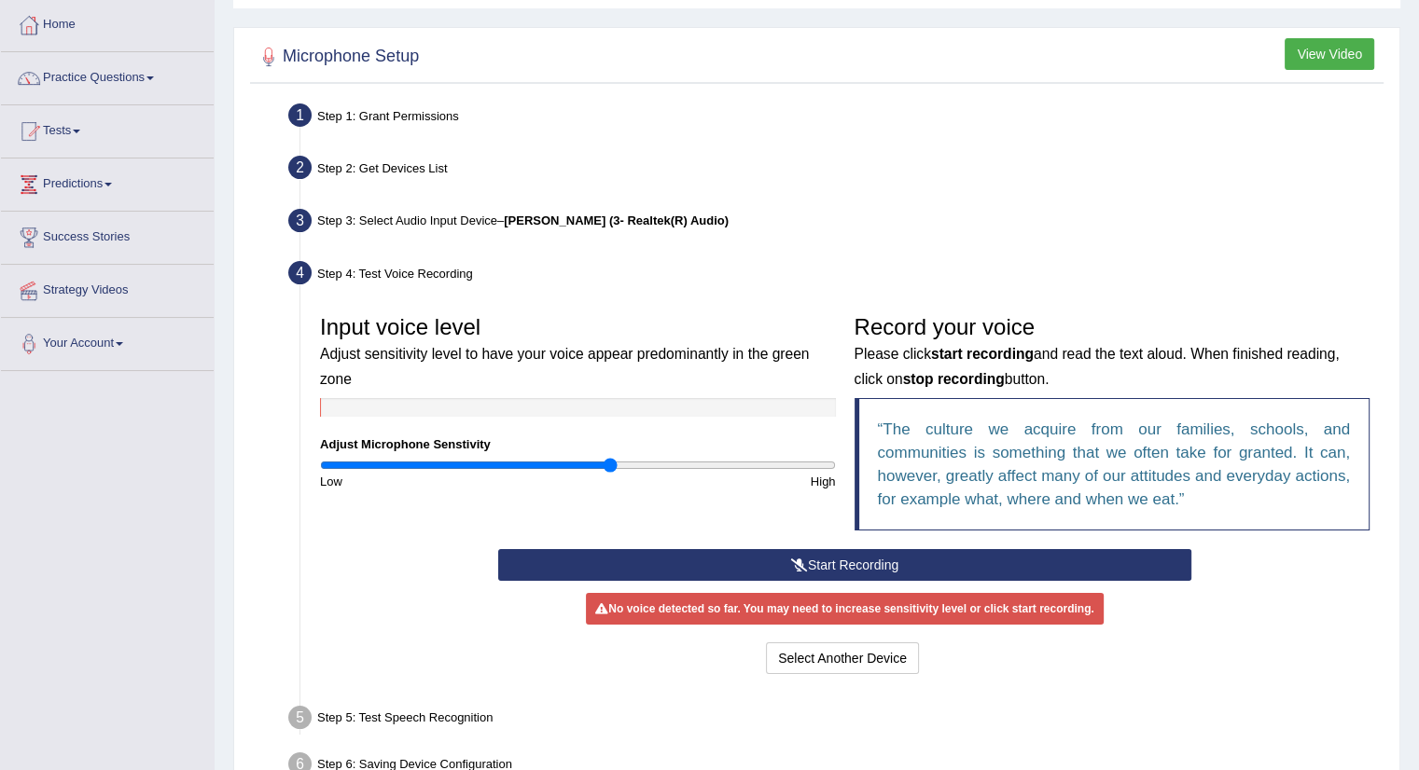
drag, startPoint x: 576, startPoint y: 462, endPoint x: 609, endPoint y: 467, distance: 34.0
click at [609, 467] on input "range" at bounding box center [578, 465] width 516 height 15
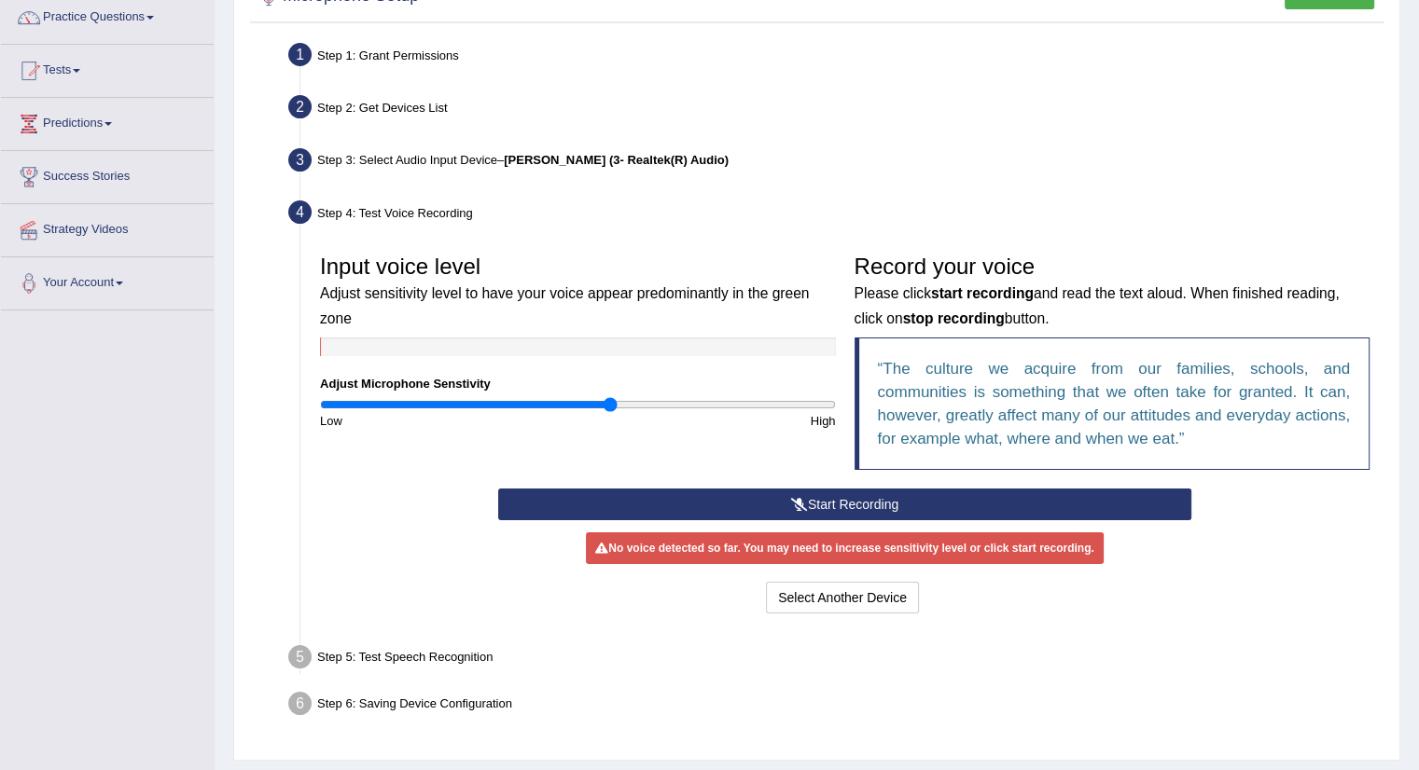
scroll to position [187, 0]
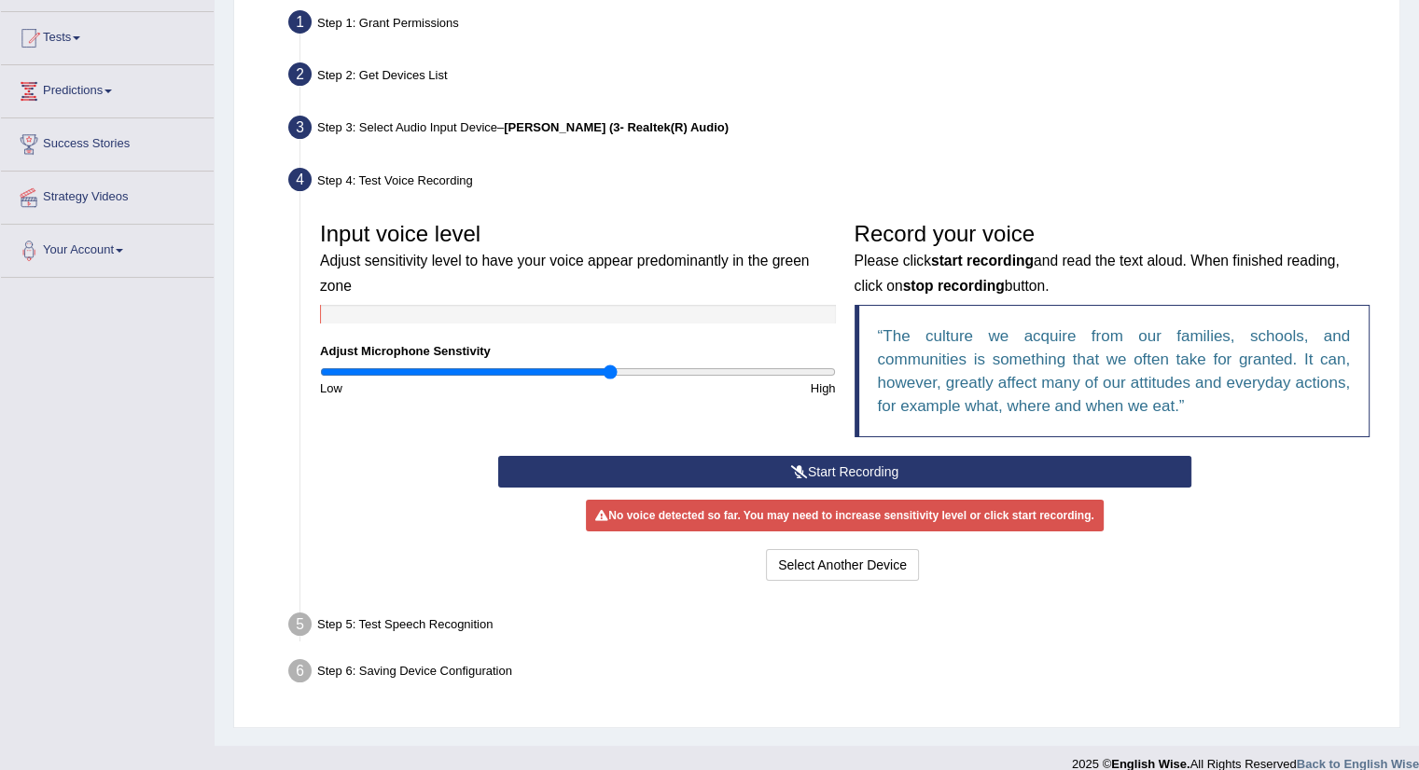
click at [827, 469] on button "Start Recording" at bounding box center [844, 472] width 693 height 32
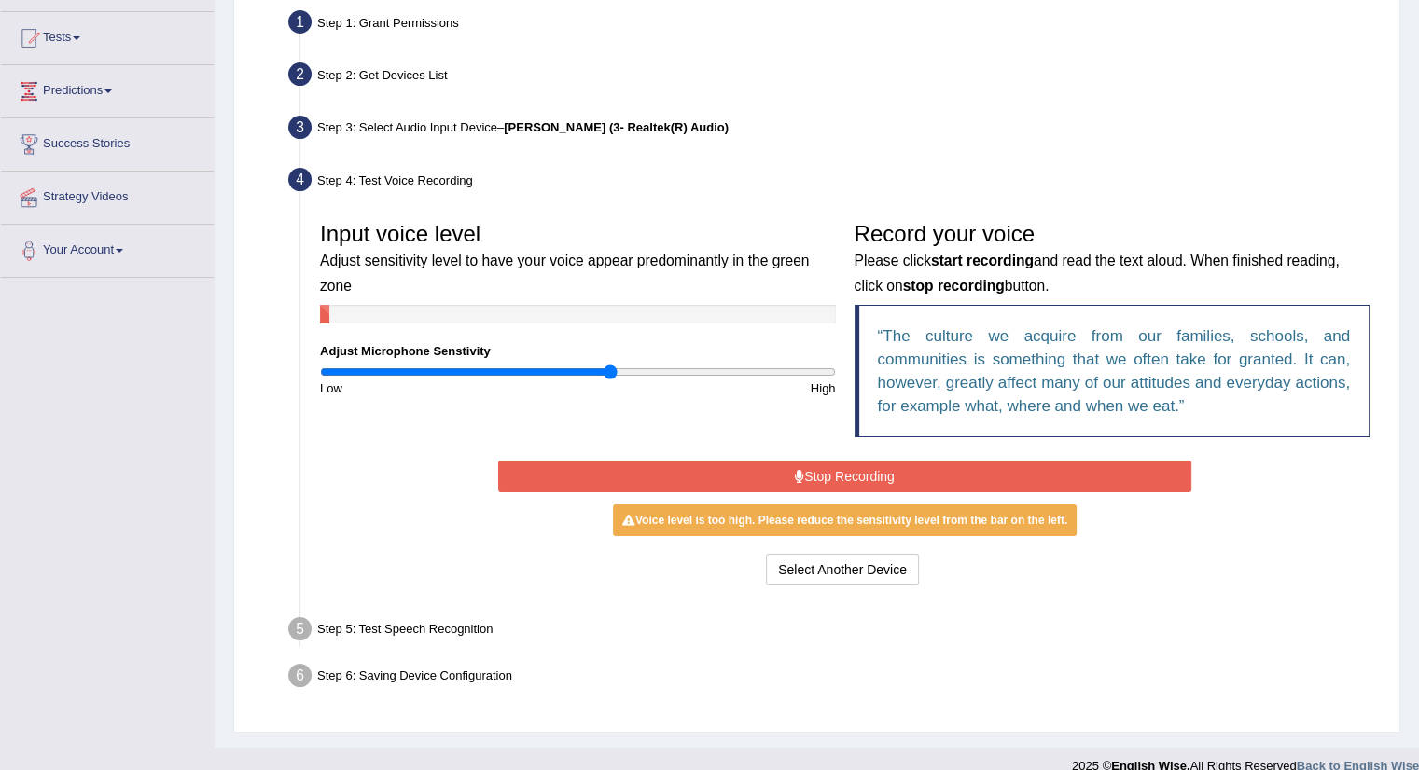
click at [847, 479] on button "Stop Recording" at bounding box center [844, 477] width 693 height 32
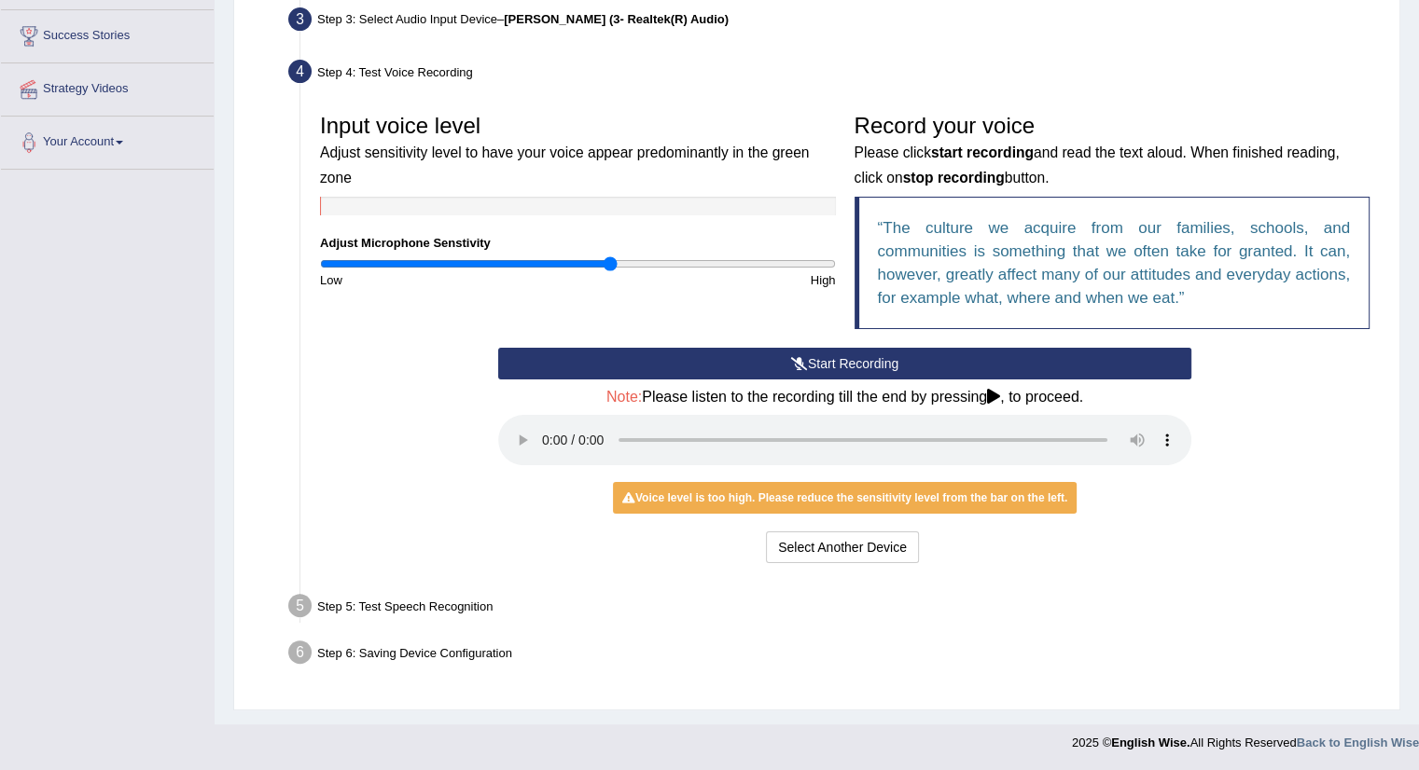
scroll to position [295, 0]
click at [425, 598] on div "Step 5: Test Speech Recognition" at bounding box center [835, 609] width 1111 height 41
click at [841, 365] on button "Start Recording" at bounding box center [844, 364] width 693 height 32
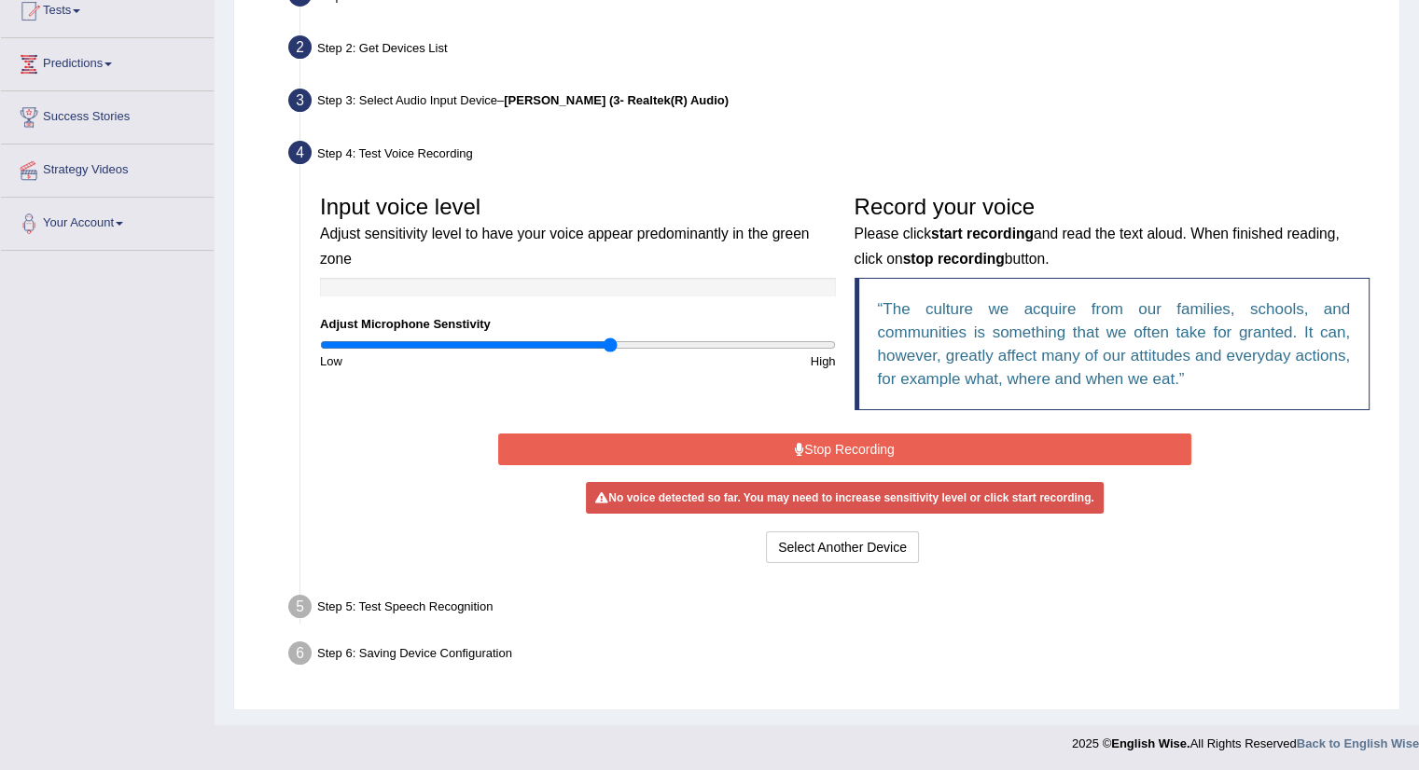
scroll to position [209, 0]
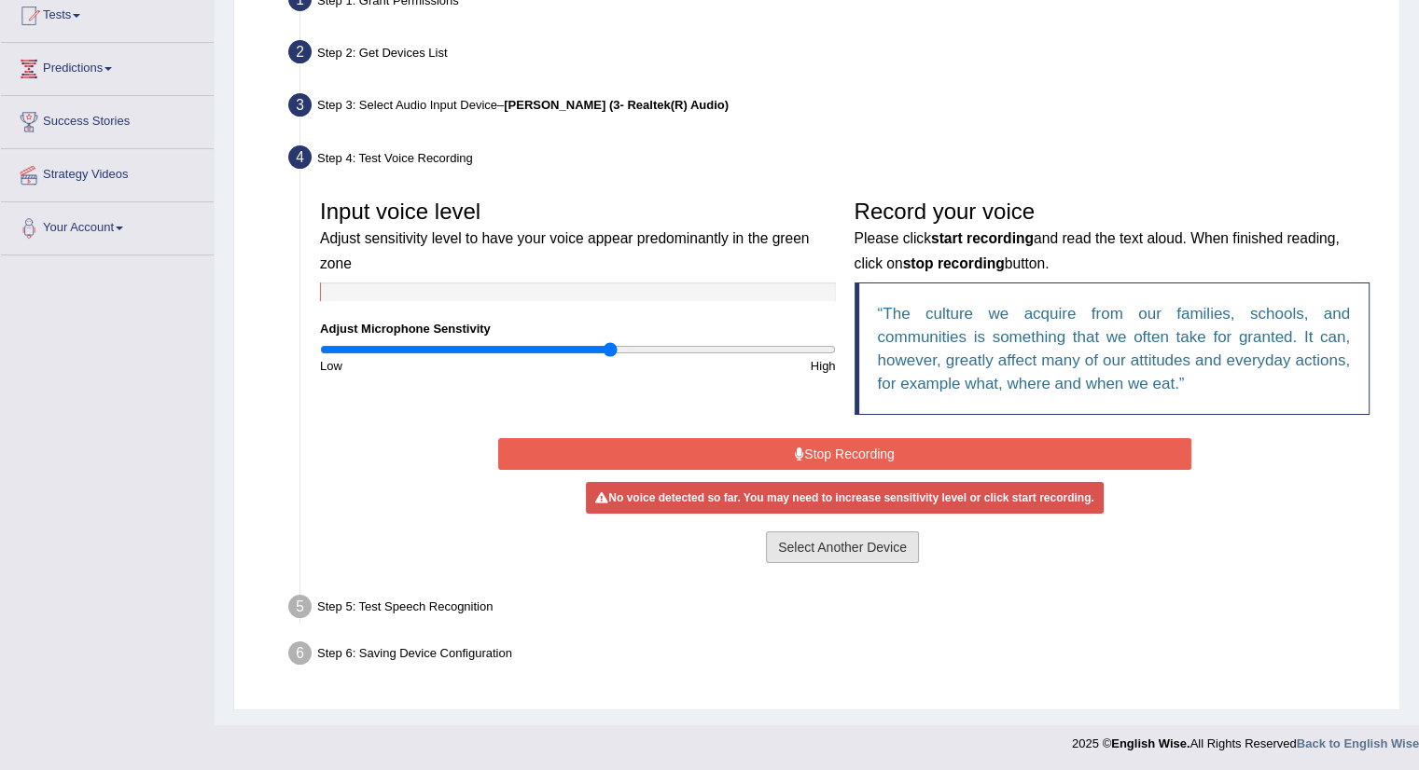
click at [852, 552] on button "Select Another Device" at bounding box center [842, 548] width 153 height 32
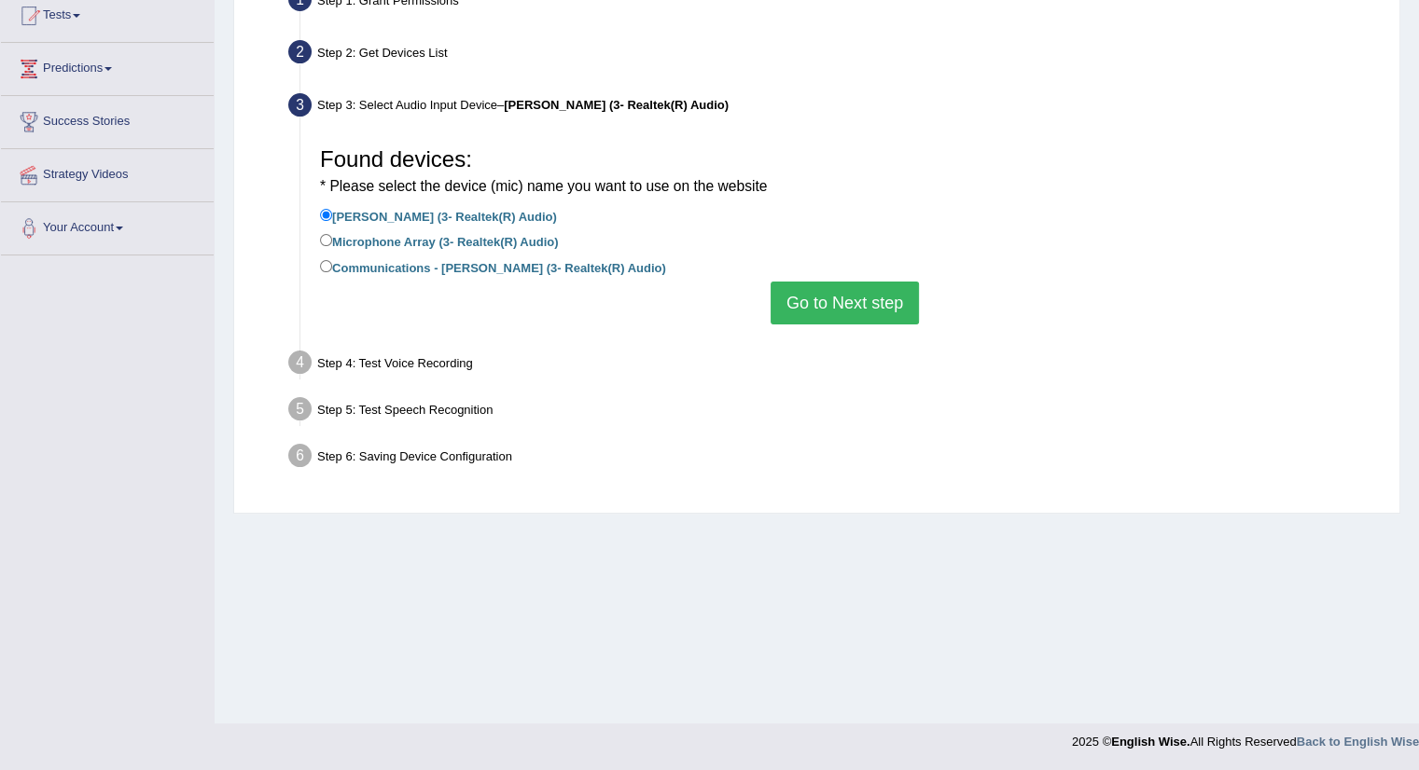
click at [836, 287] on button "Go to Next step" at bounding box center [844, 303] width 148 height 43
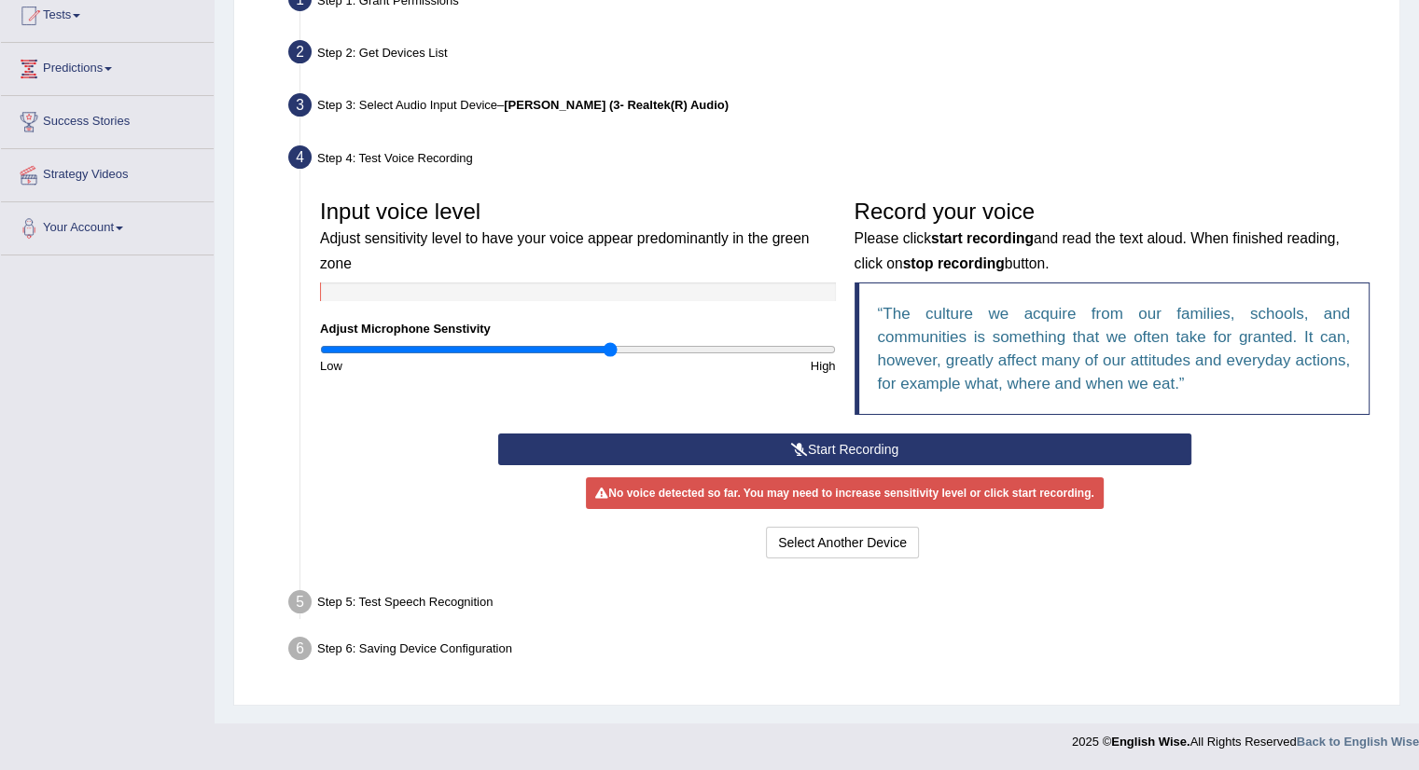
click at [435, 600] on div "Step 5: Test Speech Recognition" at bounding box center [835, 605] width 1111 height 41
drag, startPoint x: 373, startPoint y: 143, endPoint x: 426, endPoint y: 184, distance: 67.2
click at [374, 150] on div "Step 4: Test Voice Recording" at bounding box center [835, 160] width 1111 height 41
click at [603, 348] on input "range" at bounding box center [578, 349] width 516 height 15
click at [868, 447] on button "Start Recording" at bounding box center [844, 450] width 693 height 32
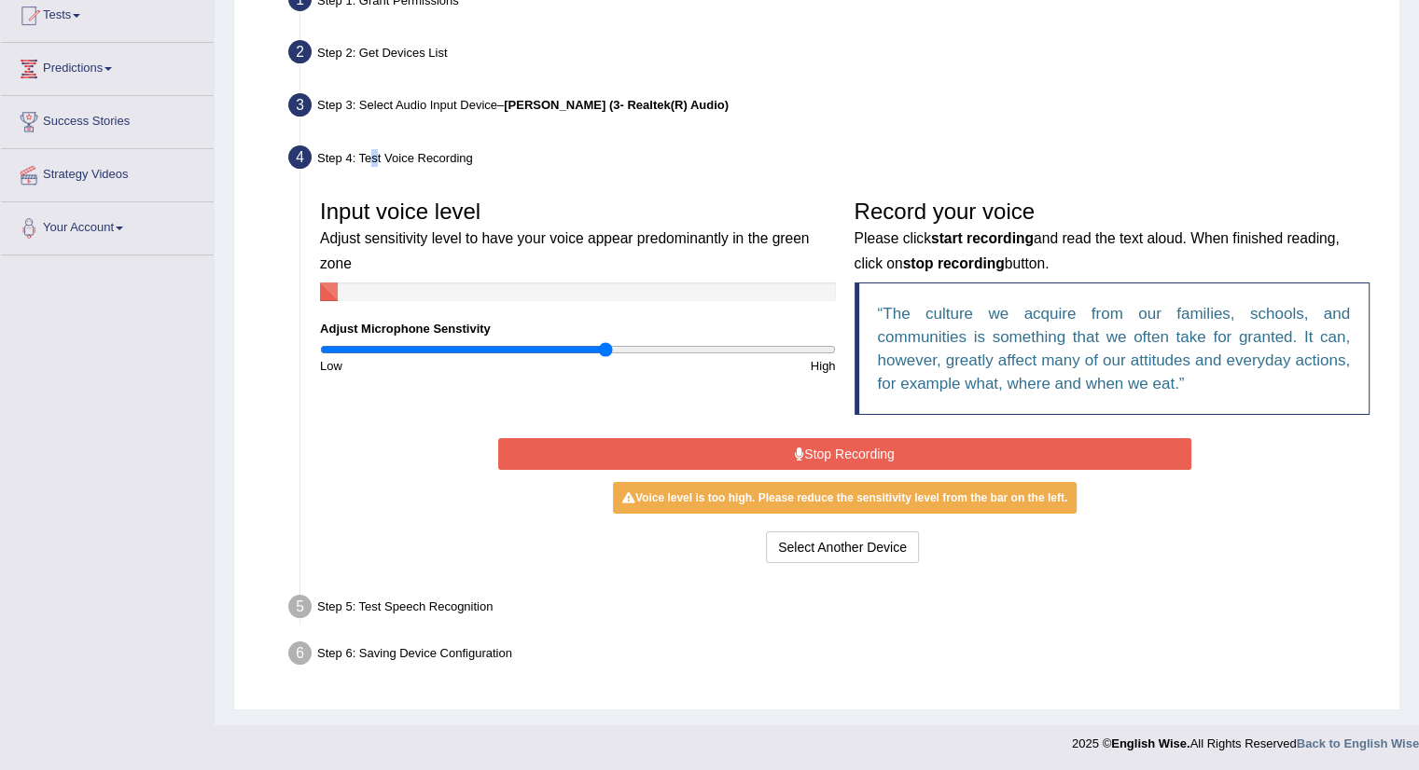
click at [868, 447] on button "Stop Recording" at bounding box center [844, 454] width 693 height 32
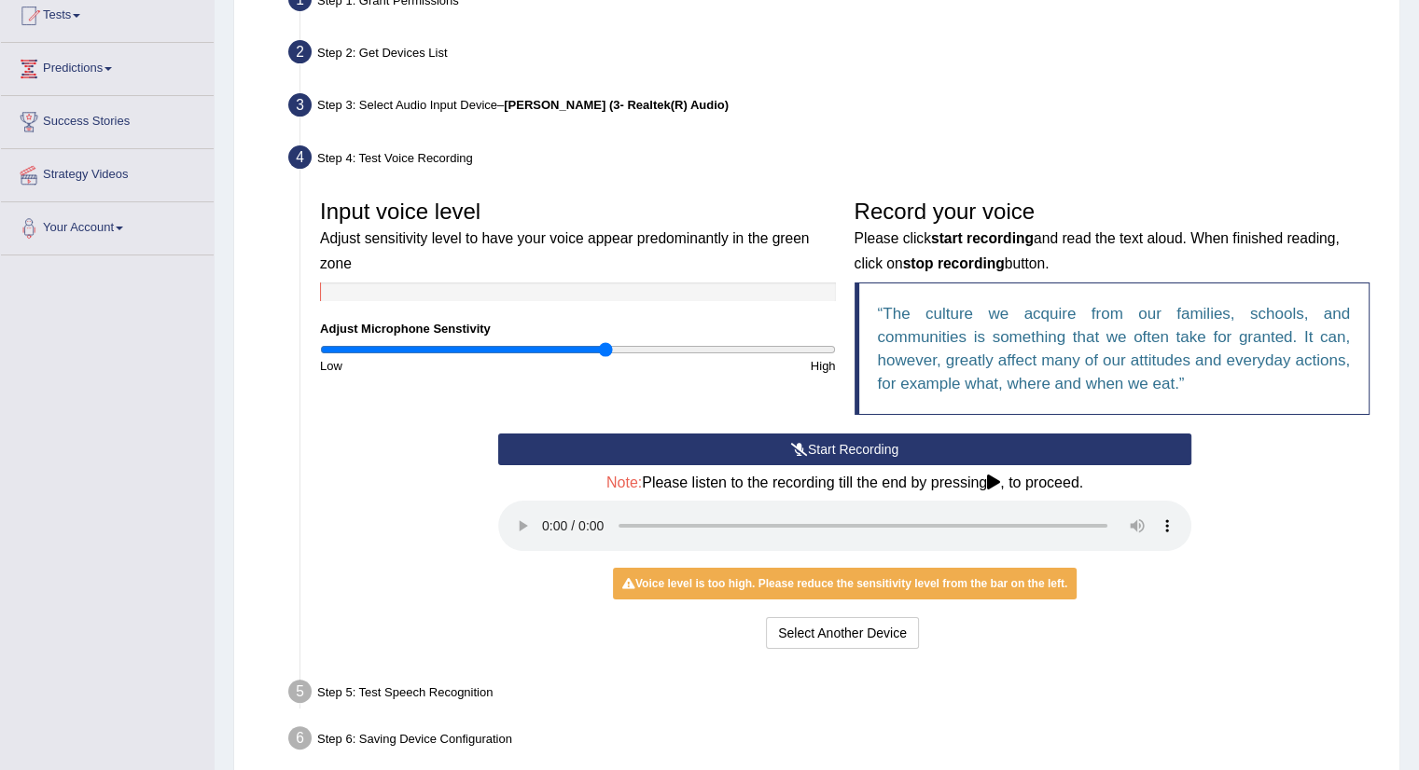
click at [1296, 504] on div "Start Recording Stop Recording Note: Please listen to the recording till the en…" at bounding box center [845, 544] width 1068 height 220
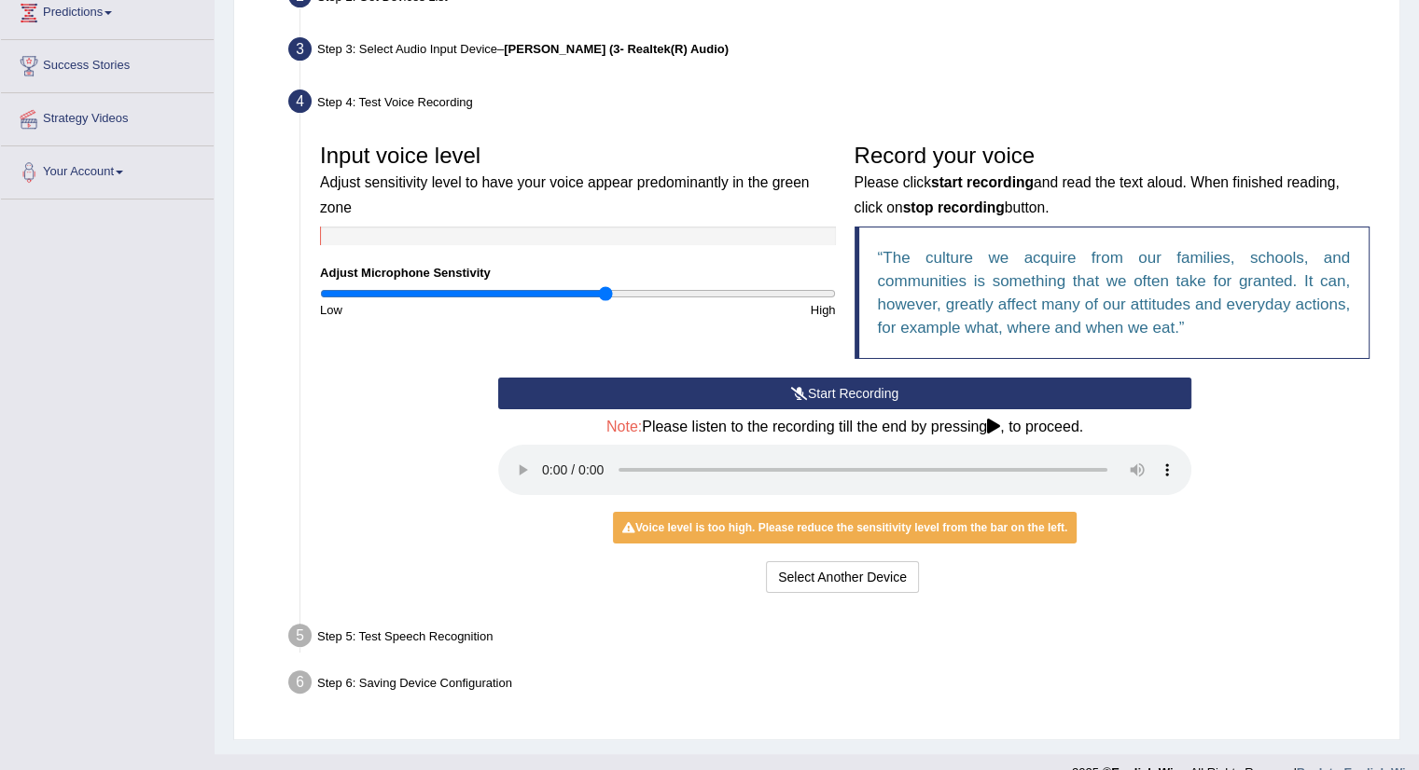
scroll to position [295, 0]
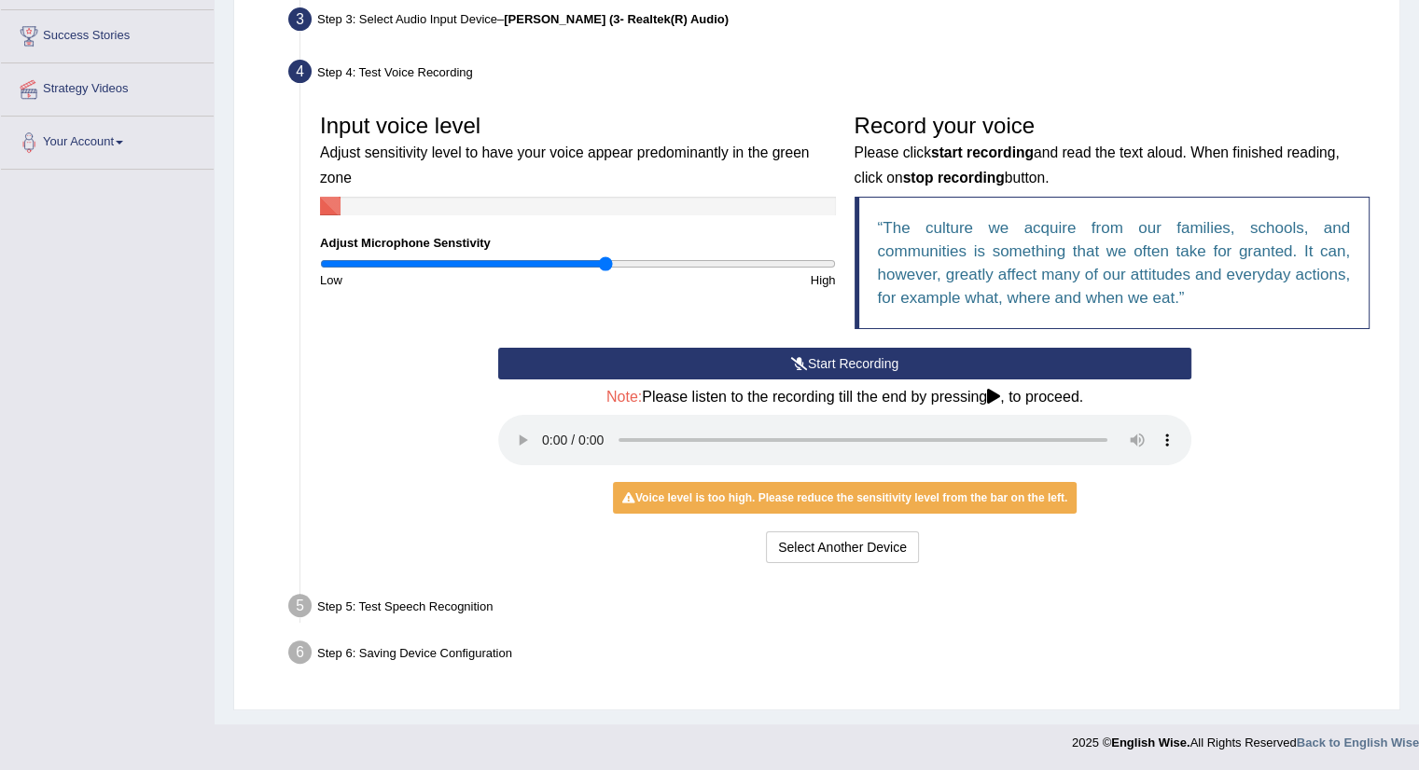
click at [381, 604] on div "Step 5: Test Speech Recognition" at bounding box center [835, 609] width 1111 height 41
click at [298, 606] on li "Step 5: Test Speech Recognition Text to read The culture we acquire from our fa…" at bounding box center [835, 609] width 1087 height 41
click at [854, 359] on button "Start Recording" at bounding box center [844, 364] width 693 height 32
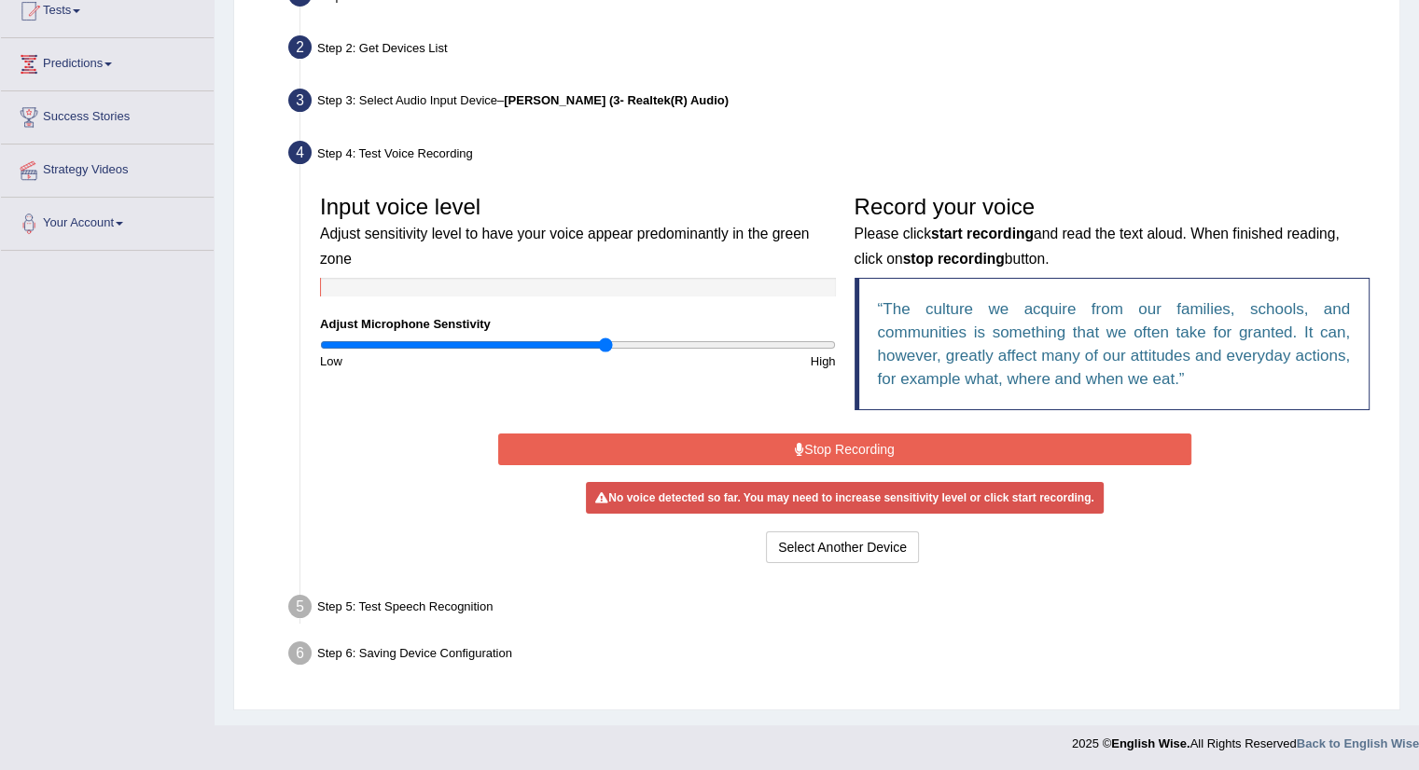
scroll to position [209, 0]
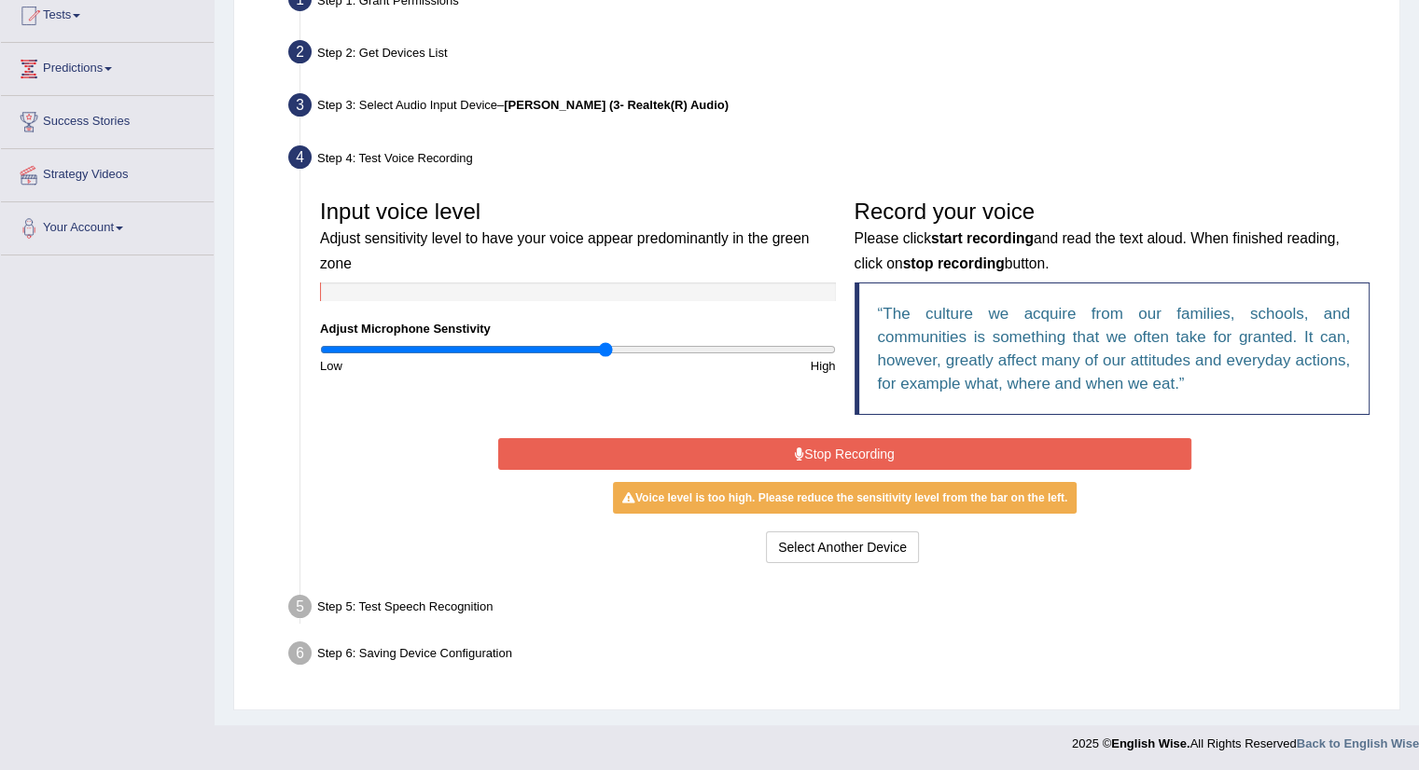
click at [851, 448] on button "Stop Recording" at bounding box center [844, 454] width 693 height 32
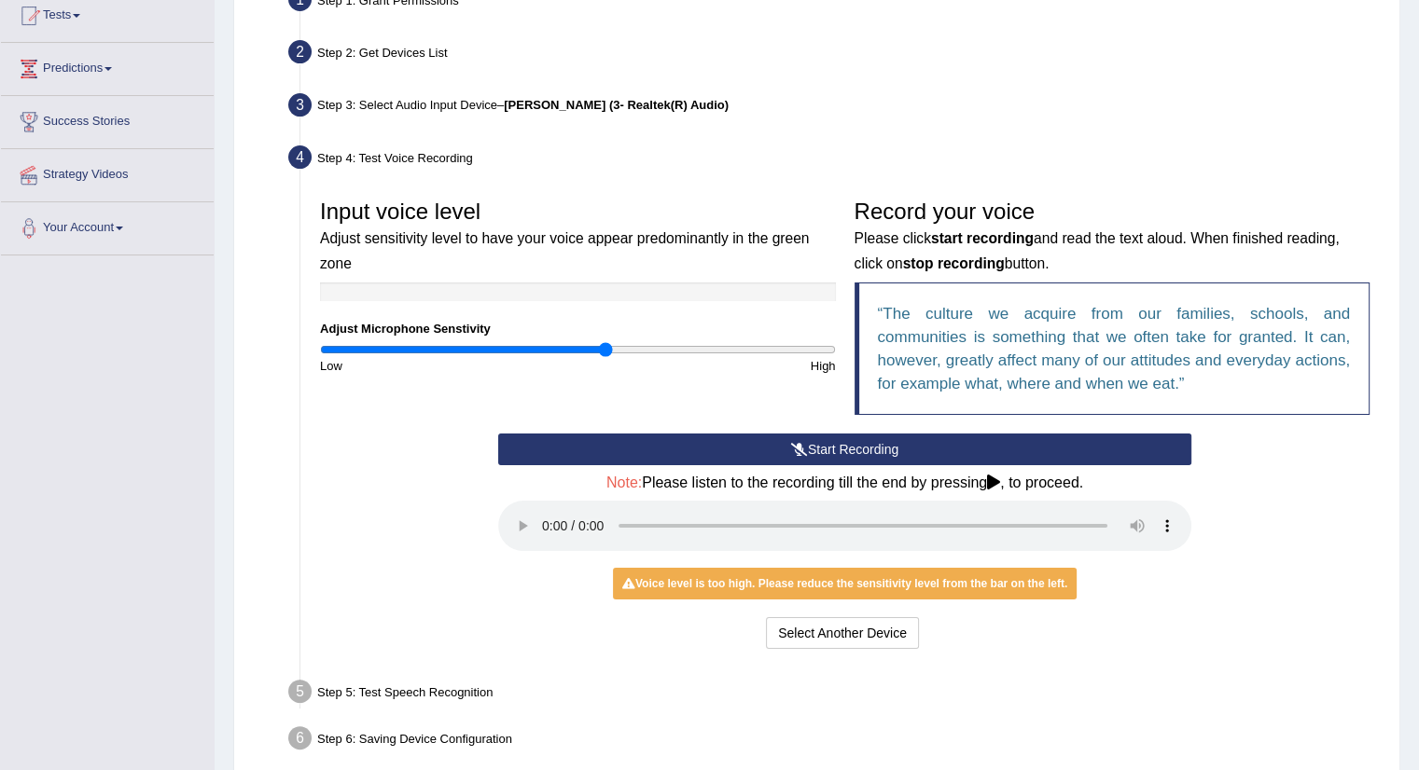
scroll to position [295, 0]
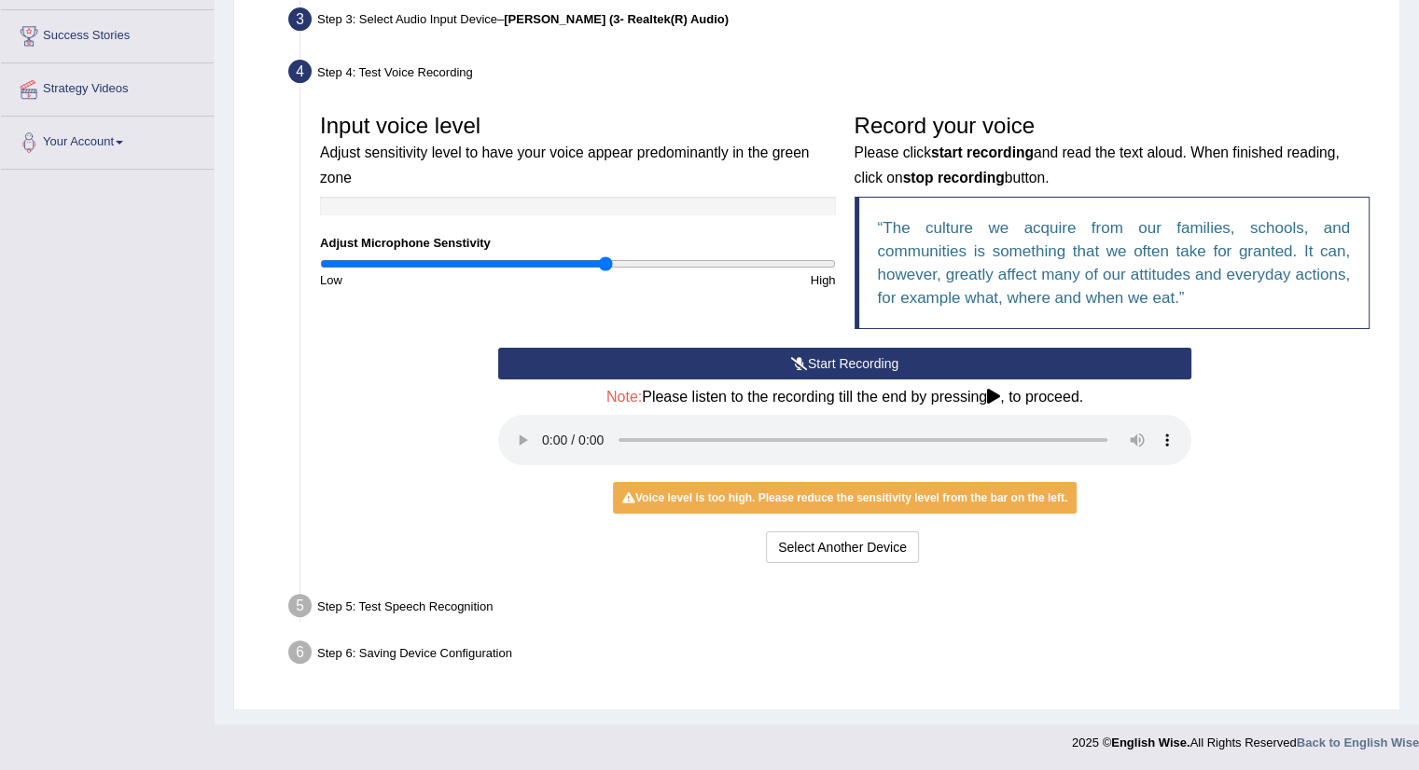
click at [451, 603] on div "Step 5: Test Speech Recognition" at bounding box center [835, 609] width 1111 height 41
click at [1335, 453] on div "Start Recording Stop Recording Note: Please listen to the recording till the en…" at bounding box center [845, 458] width 1068 height 220
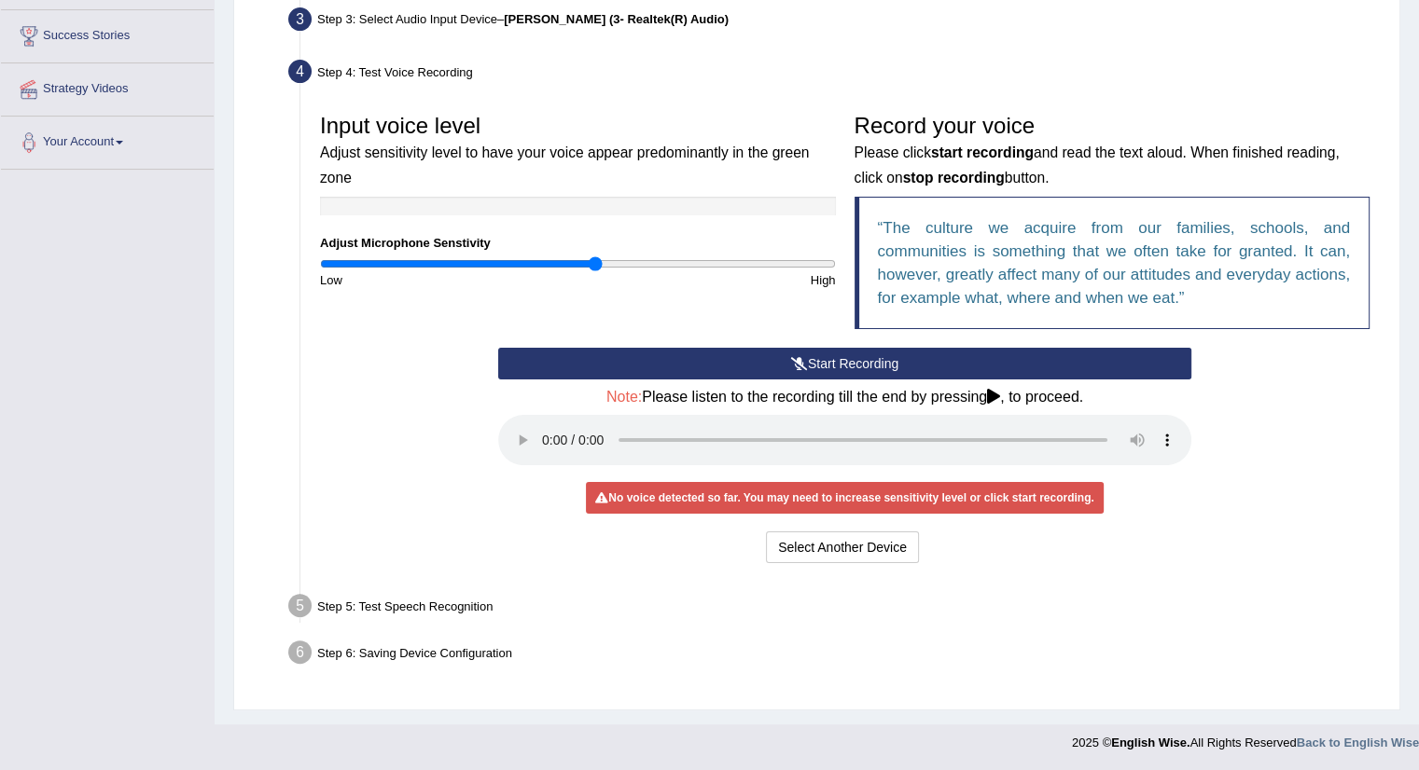
click at [595, 265] on input "range" at bounding box center [578, 264] width 516 height 15
click at [828, 367] on button "Start Recording" at bounding box center [844, 364] width 693 height 32
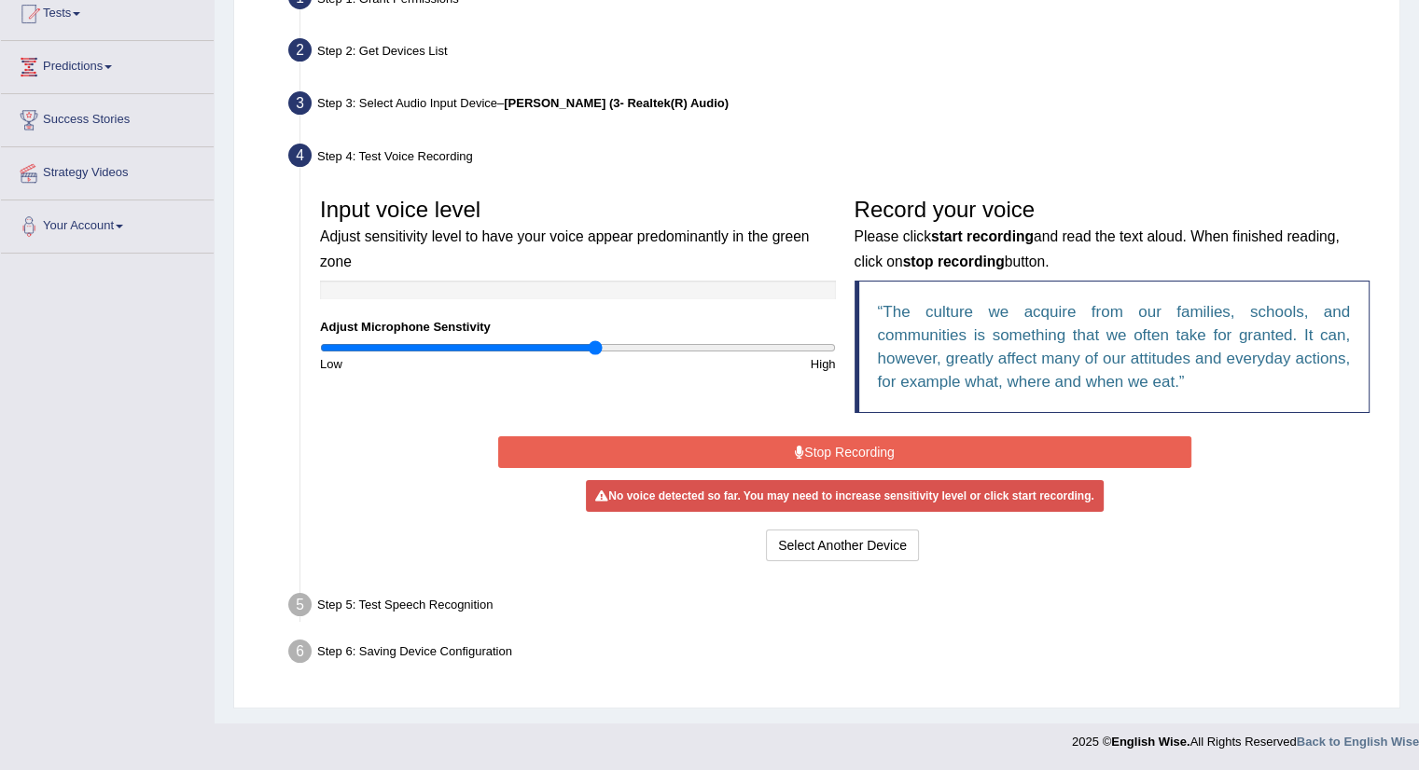
scroll to position [209, 0]
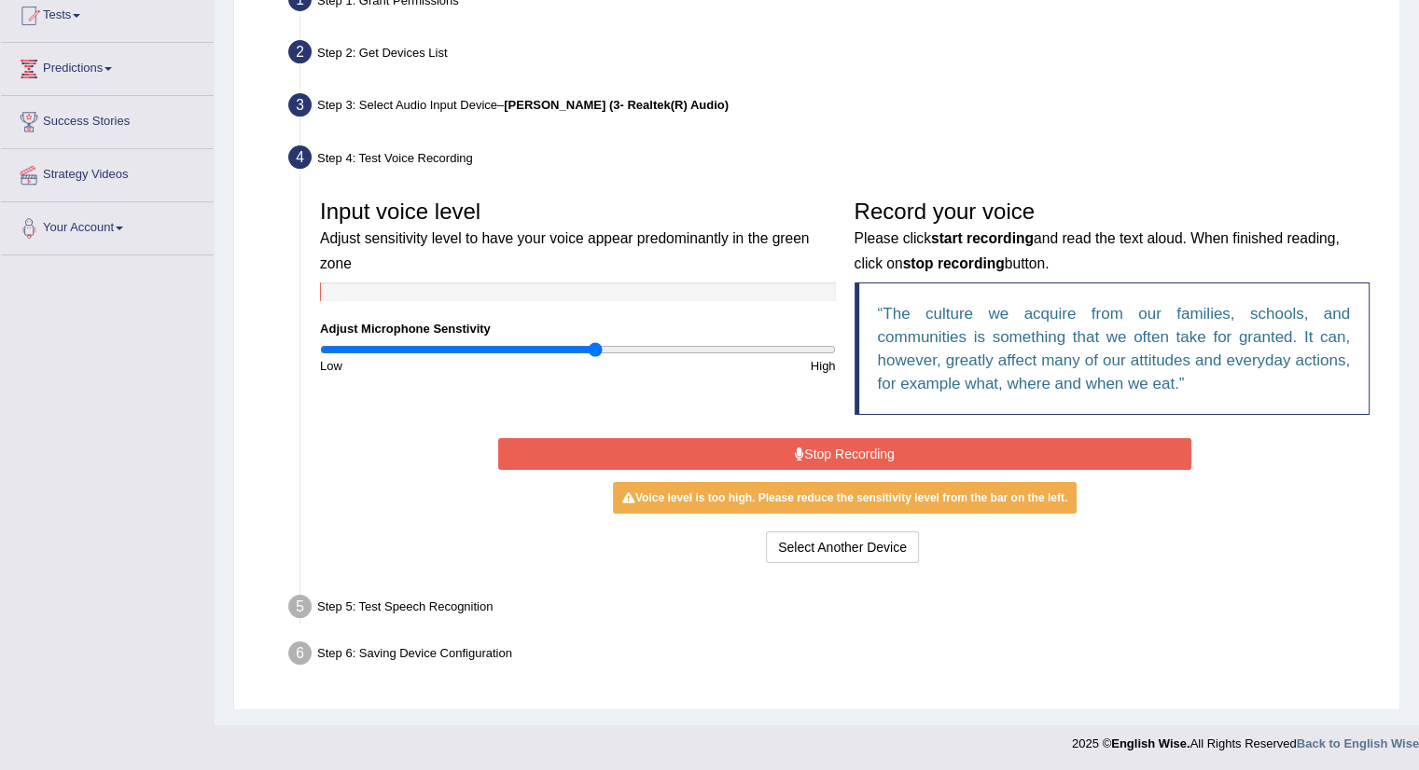
click at [881, 470] on div "Start Recording Stop Recording Note: Please listen to the recording till the en…" at bounding box center [845, 501] width 712 height 134
click at [878, 455] on button "Stop Recording" at bounding box center [844, 454] width 693 height 32
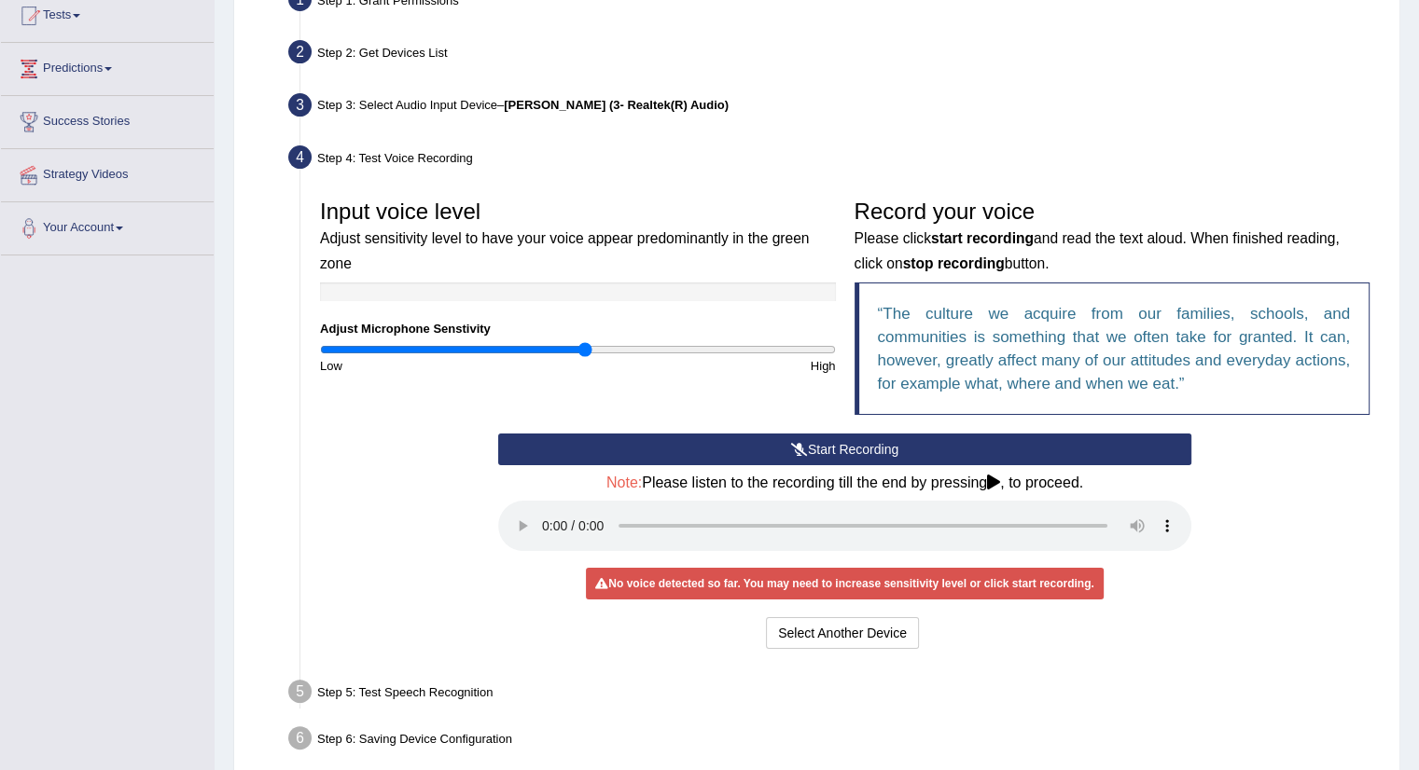
click at [586, 346] on input "range" at bounding box center [578, 349] width 516 height 15
click at [578, 344] on input "range" at bounding box center [578, 349] width 516 height 15
click at [775, 440] on button "Start Recording" at bounding box center [844, 450] width 693 height 32
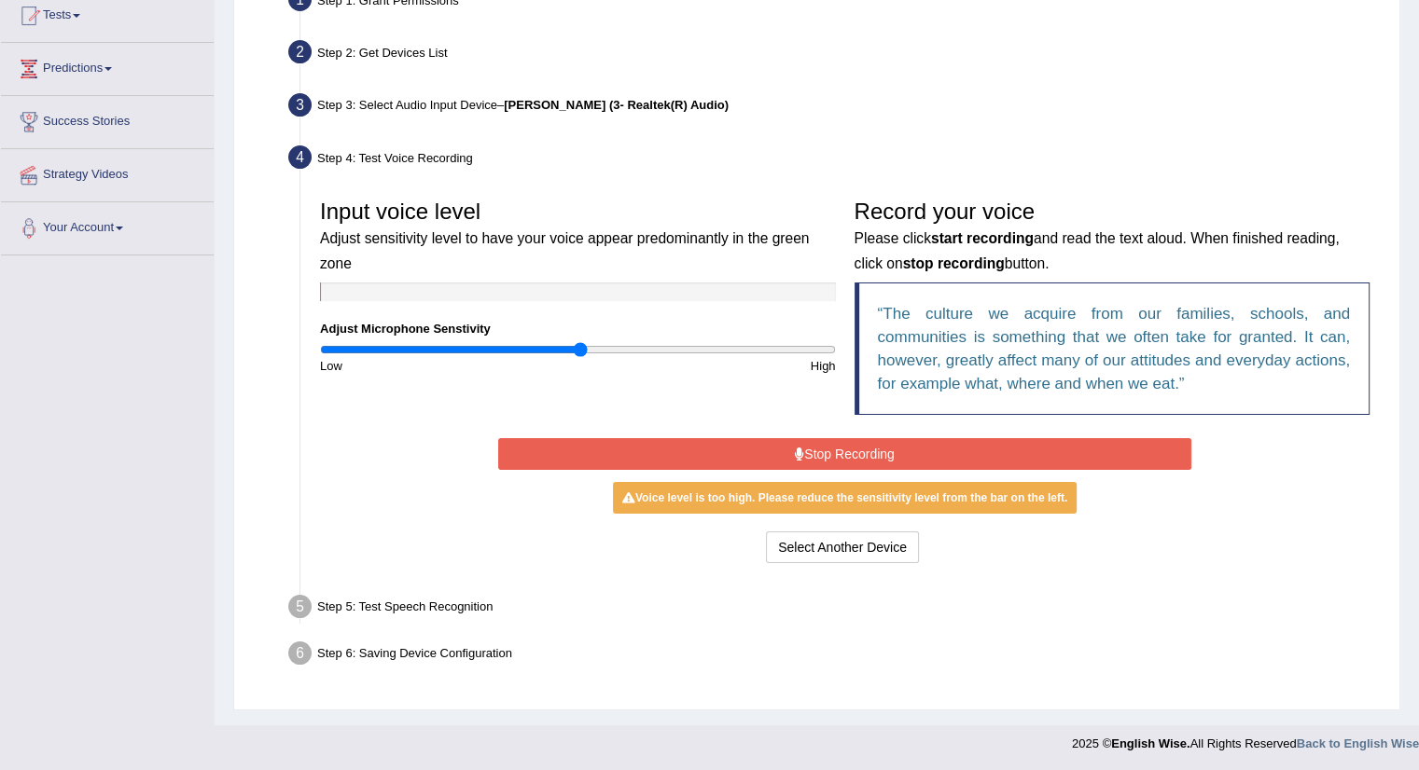
click at [851, 451] on button "Stop Recording" at bounding box center [844, 454] width 693 height 32
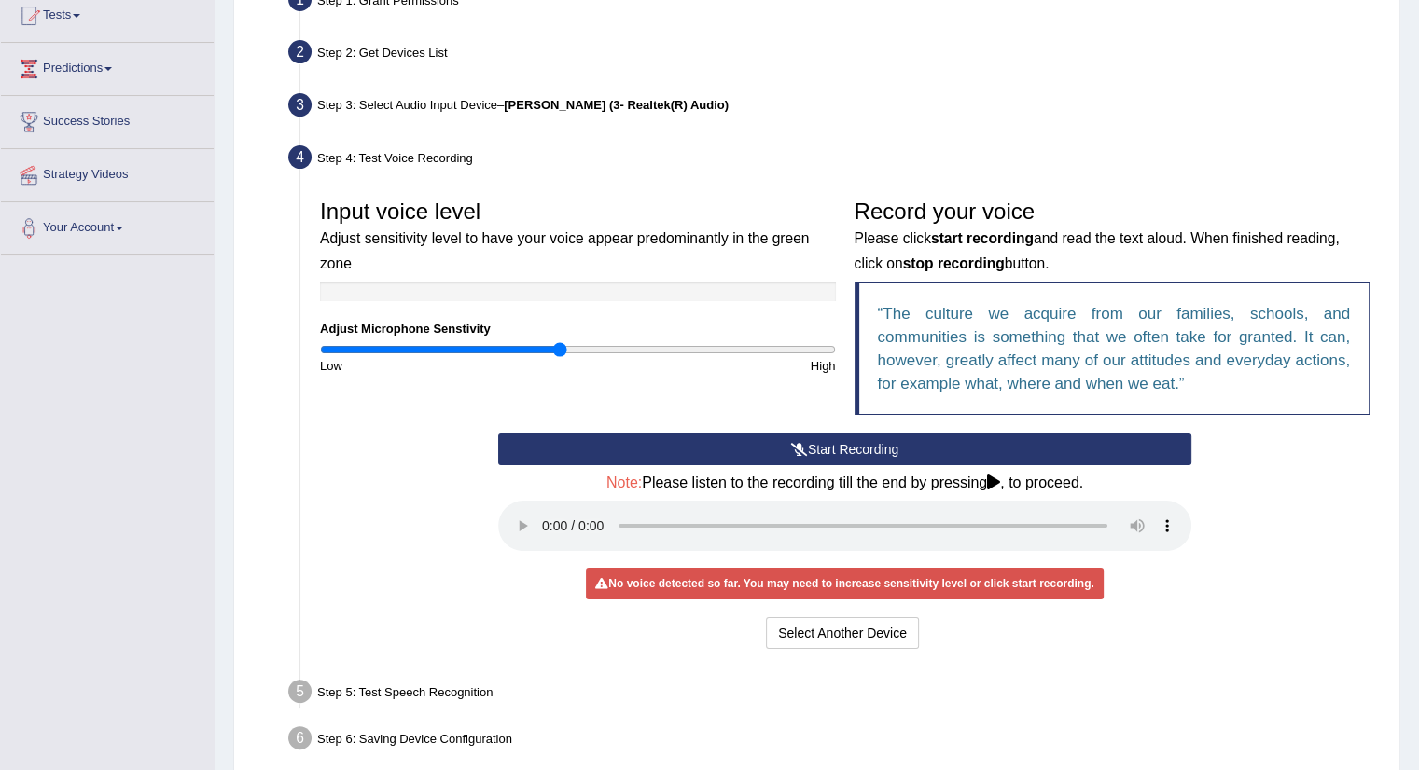
drag, startPoint x: 575, startPoint y: 349, endPoint x: 560, endPoint y: 349, distance: 14.9
click at [560, 349] on input "range" at bounding box center [578, 349] width 516 height 15
click at [834, 445] on button "Start Recording" at bounding box center [844, 450] width 693 height 32
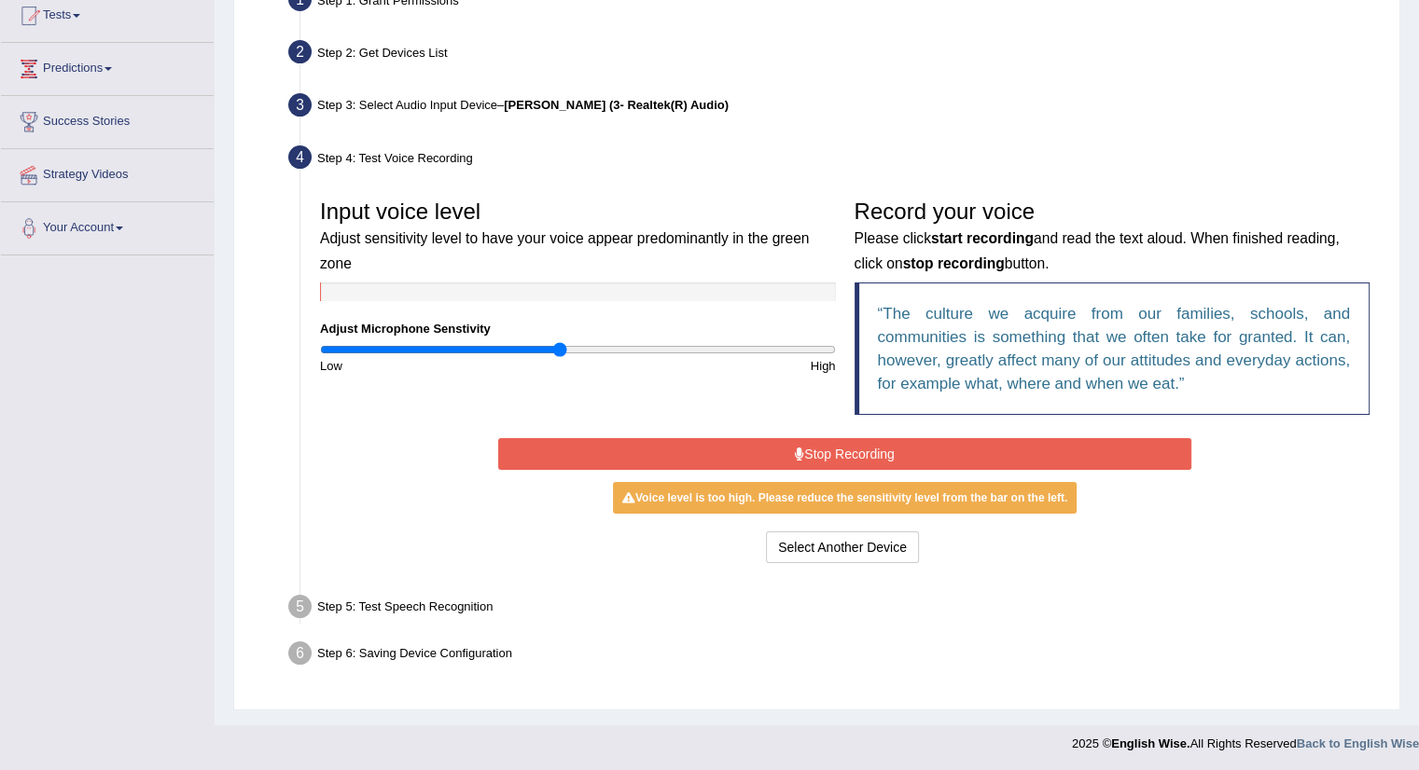
click at [856, 447] on button "Stop Recording" at bounding box center [844, 454] width 693 height 32
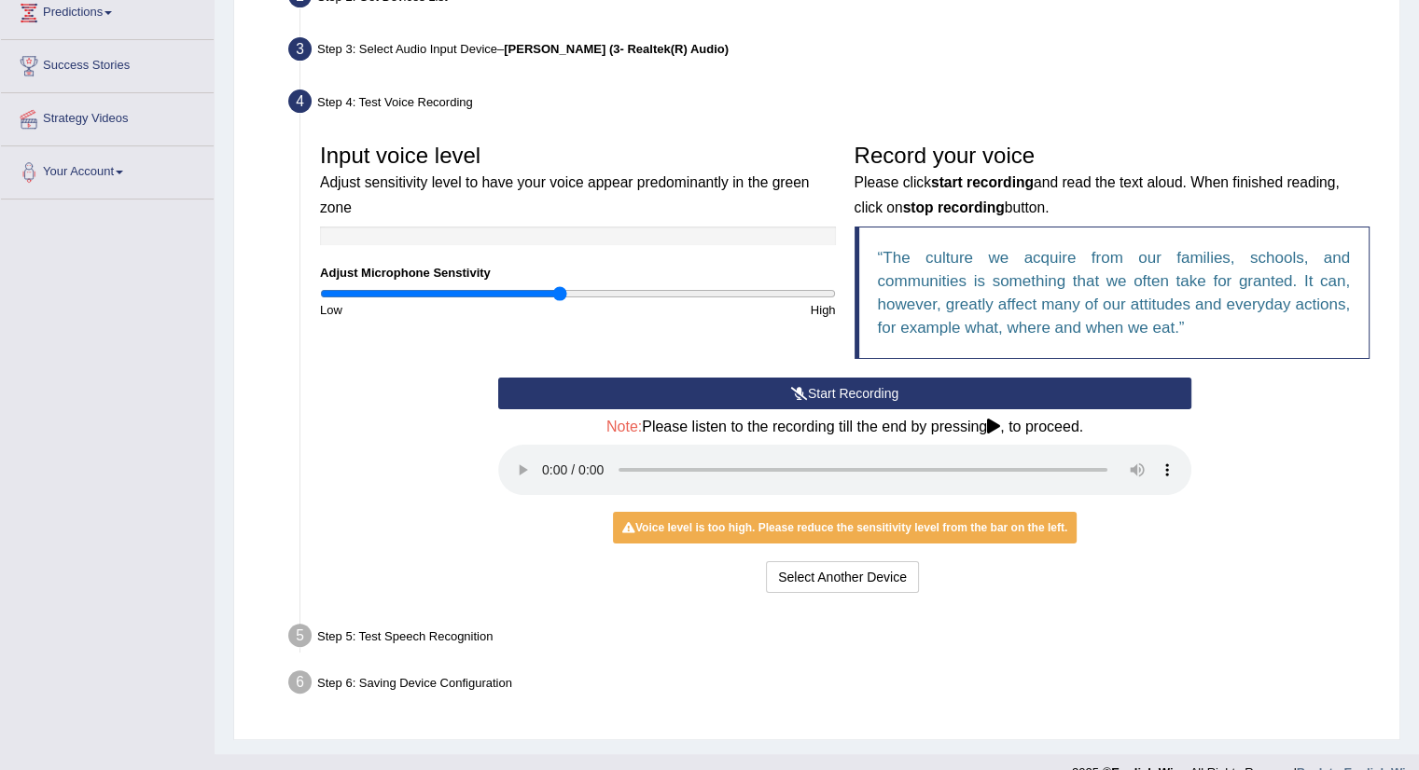
scroll to position [295, 0]
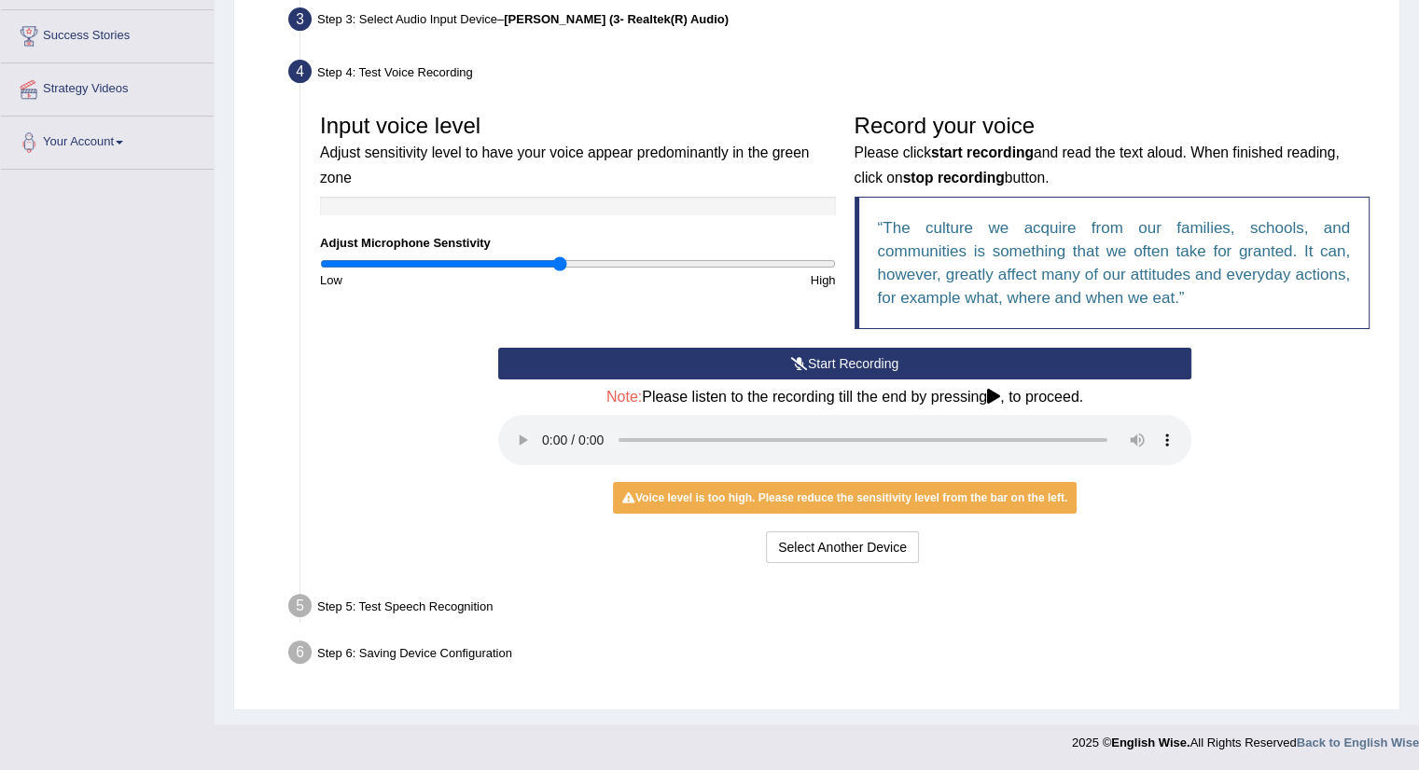
click at [422, 603] on div "Step 5: Test Speech Recognition" at bounding box center [835, 609] width 1111 height 41
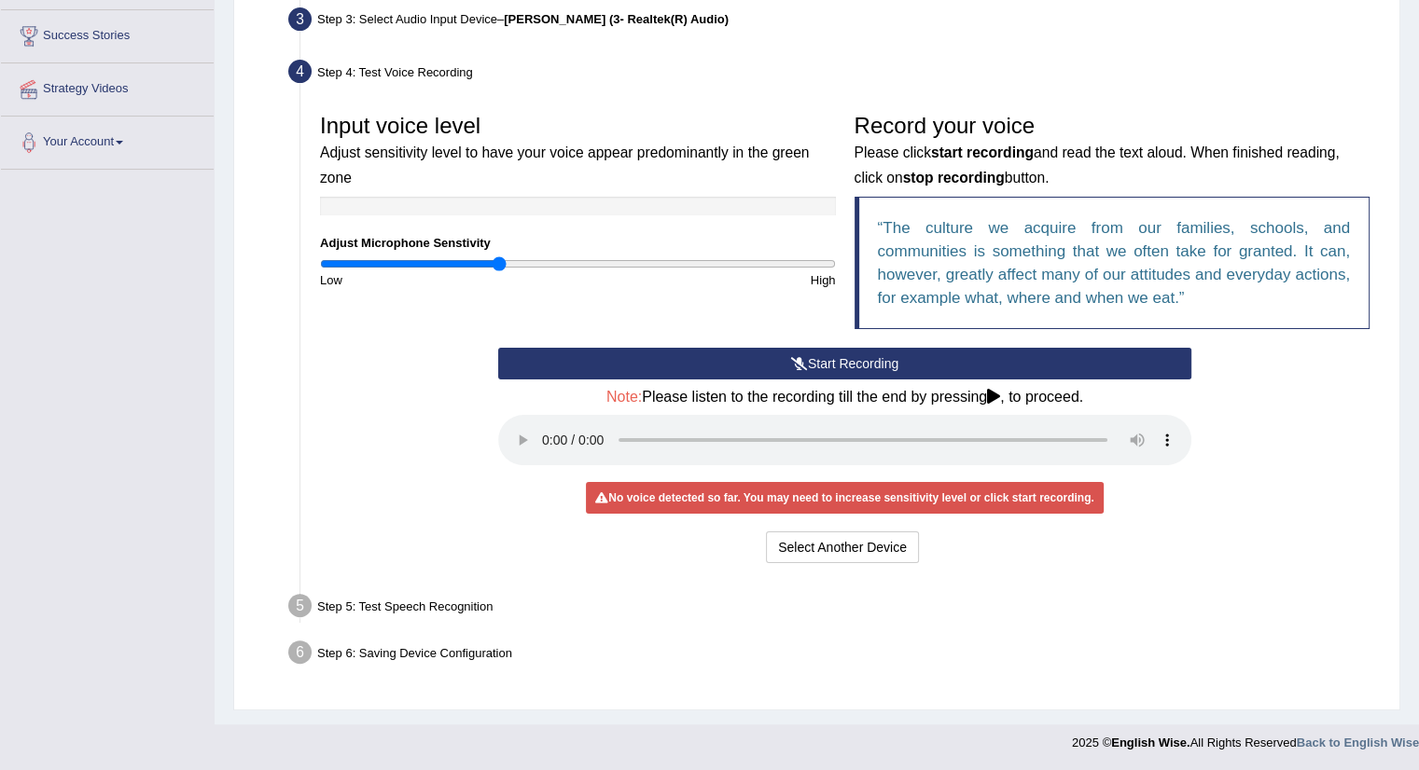
drag, startPoint x: 554, startPoint y: 257, endPoint x: 496, endPoint y: 258, distance: 57.9
type input "0.7"
click at [496, 258] on input "range" at bounding box center [578, 264] width 516 height 15
click at [828, 363] on button "Start Recording" at bounding box center [844, 364] width 693 height 32
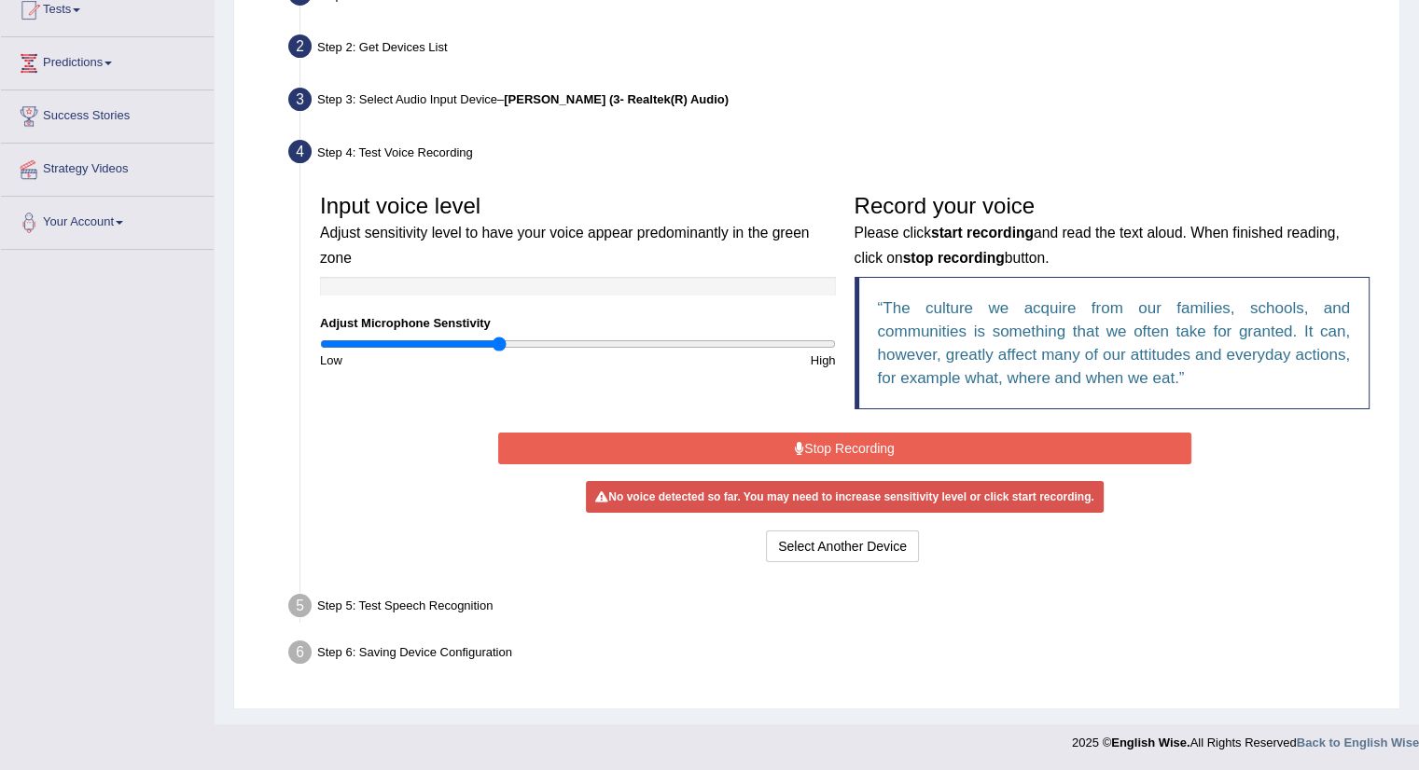
scroll to position [209, 0]
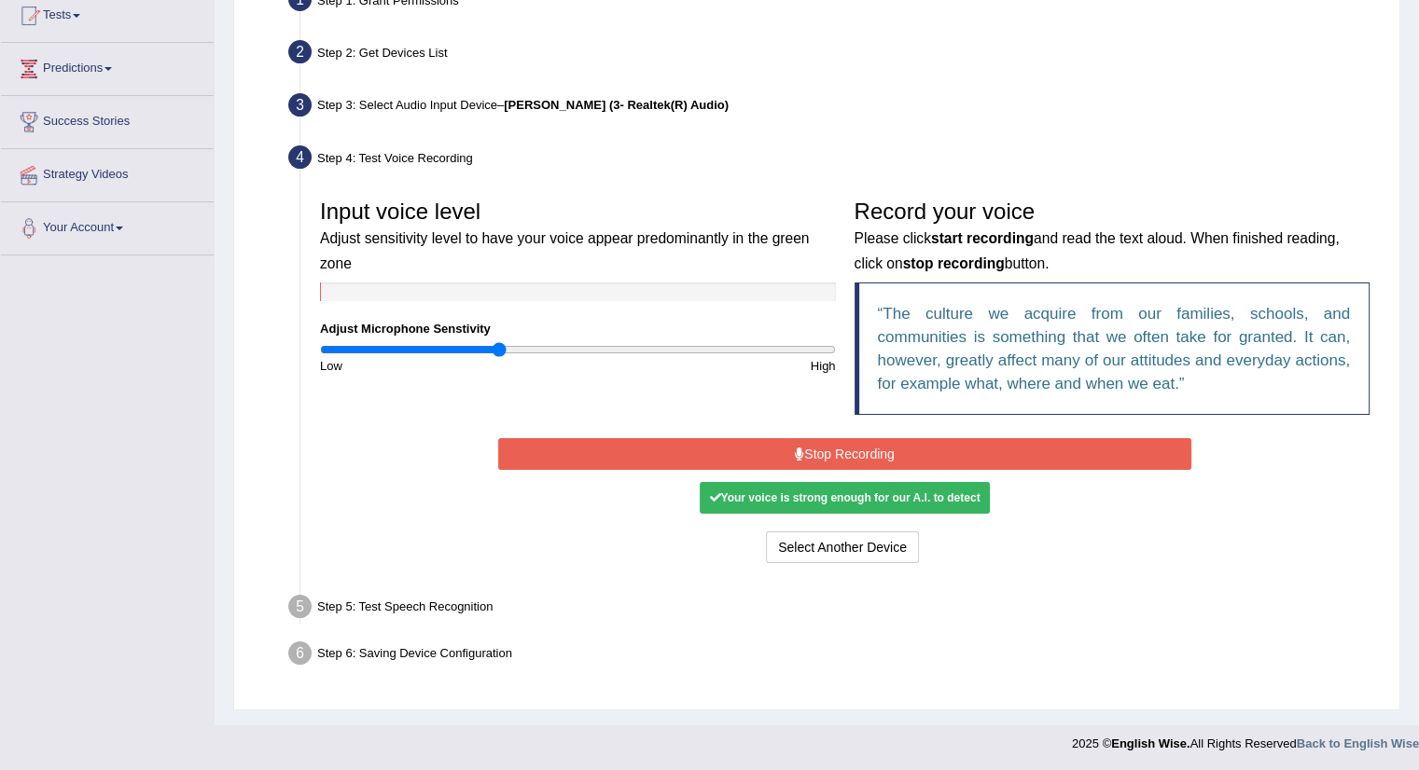
click at [852, 451] on button "Stop Recording" at bounding box center [844, 454] width 693 height 32
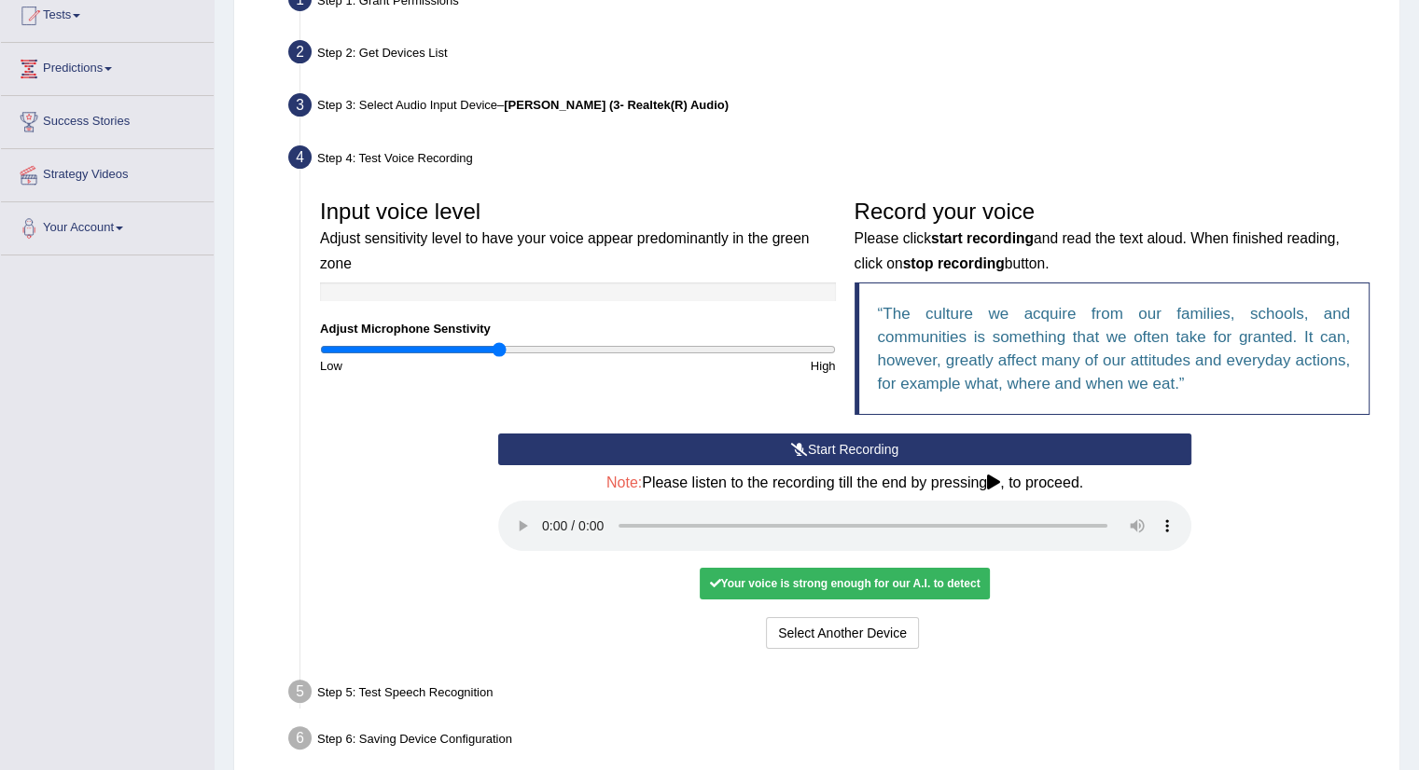
scroll to position [295, 0]
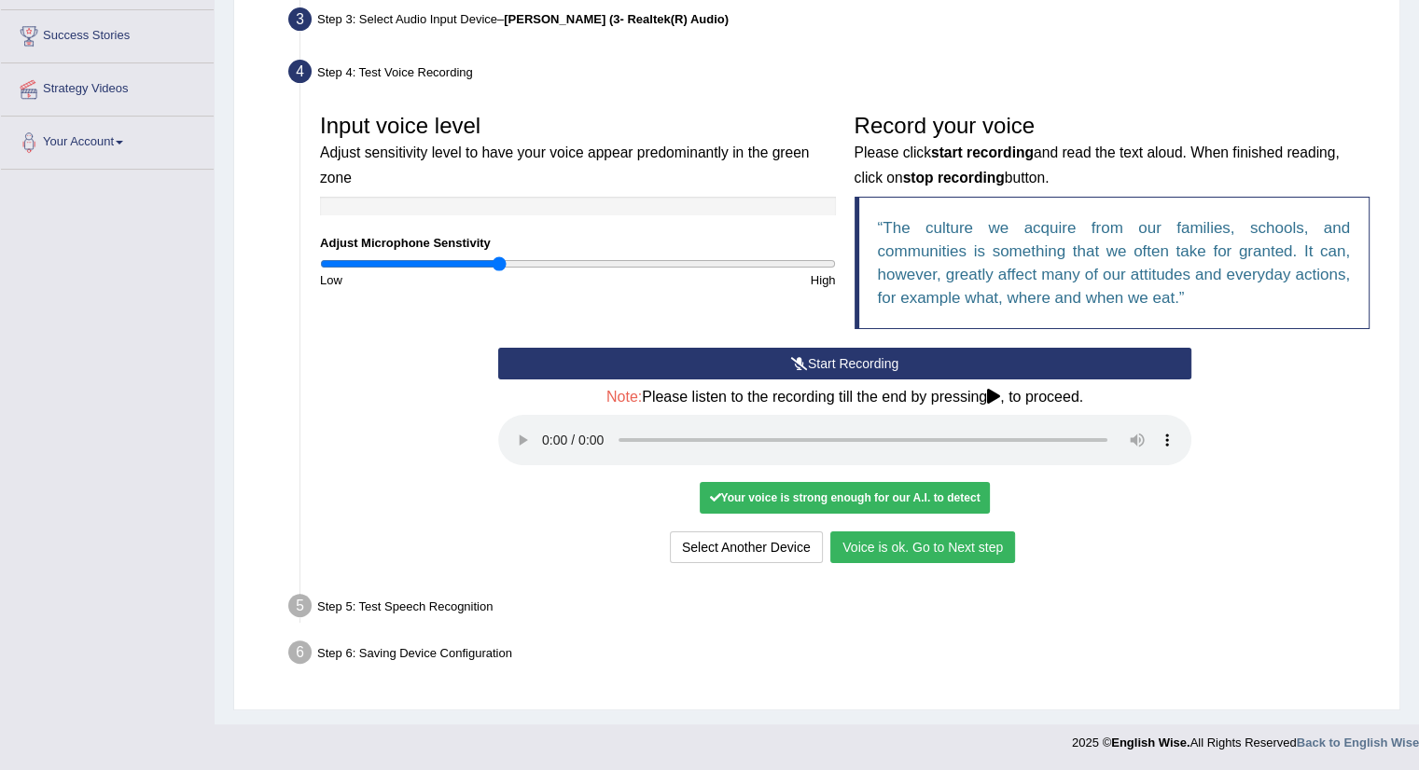
click at [888, 542] on button "Voice is ok. Go to Next step" at bounding box center [922, 548] width 185 height 32
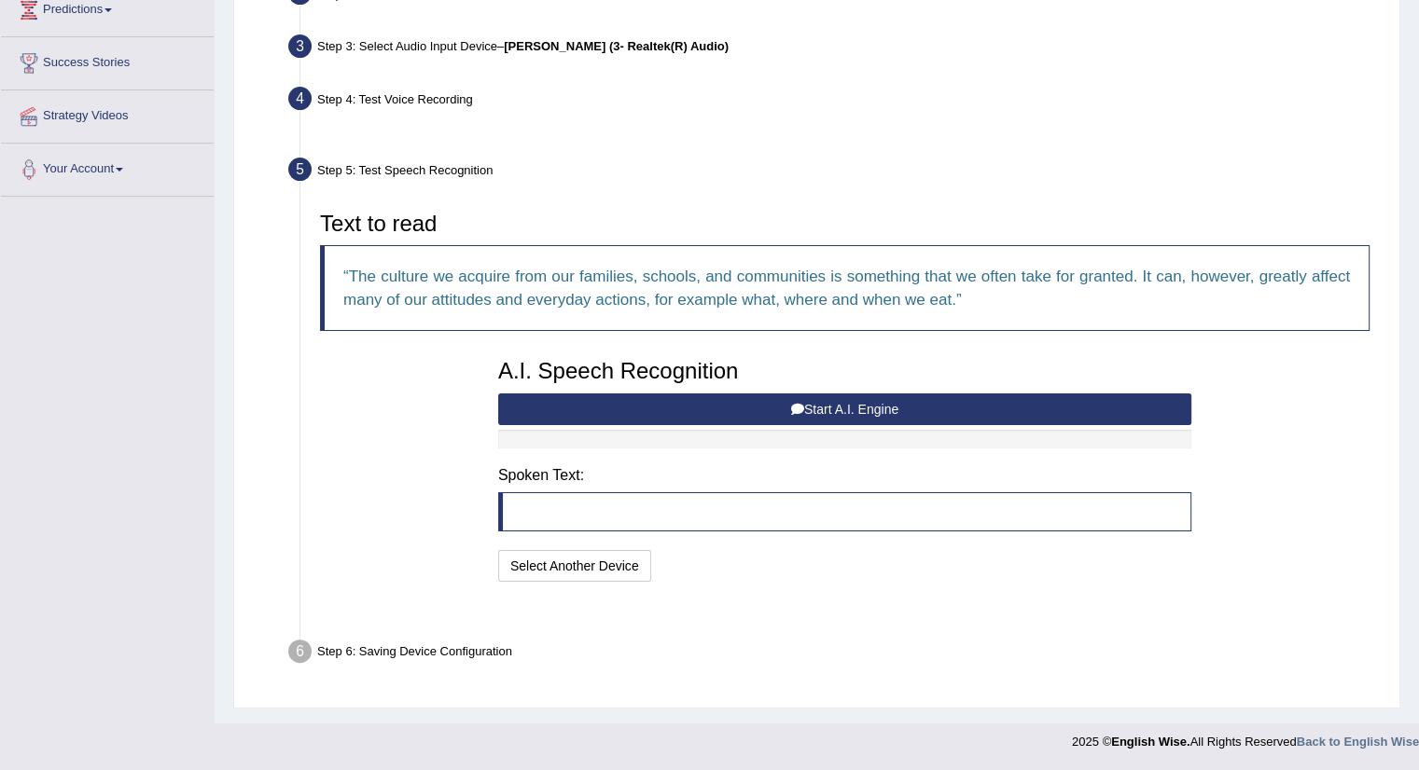
scroll to position [221, 0]
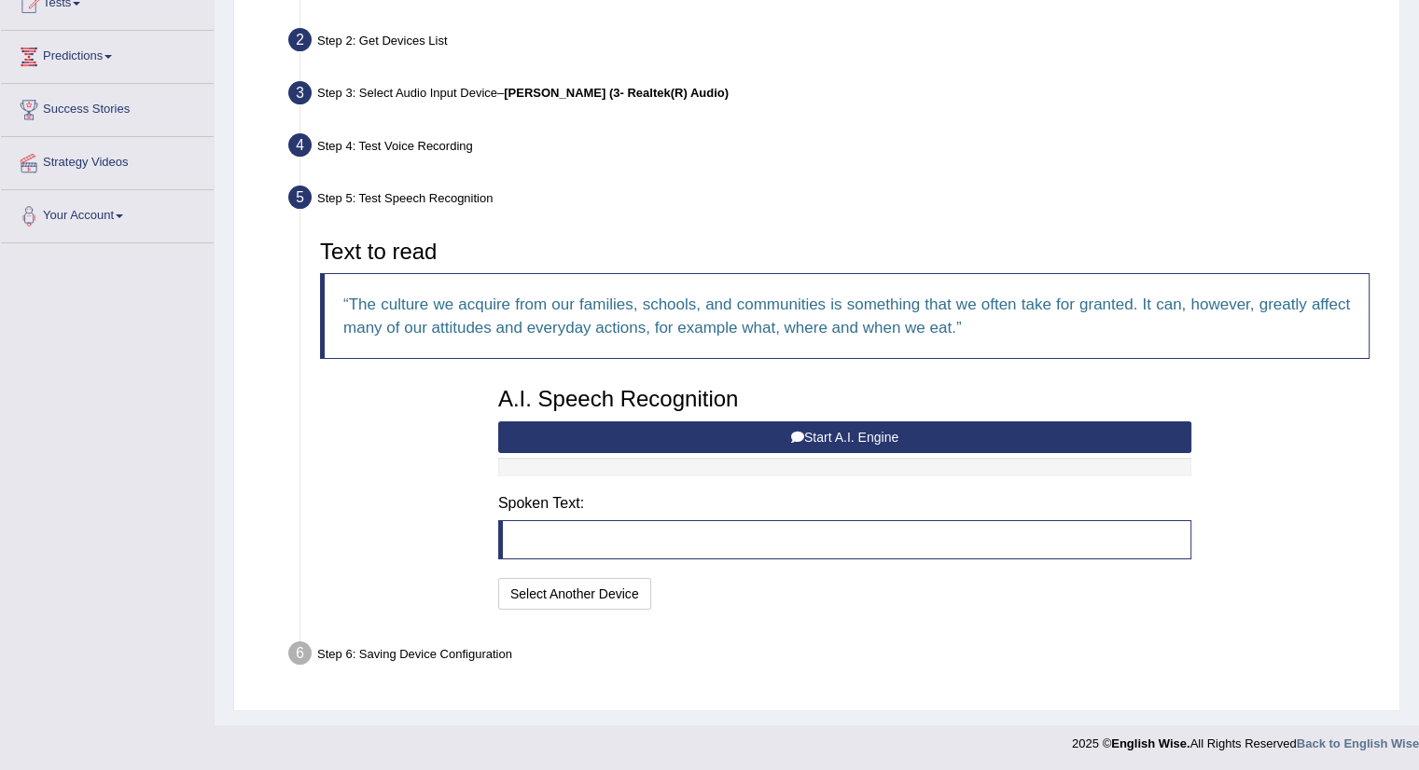
click at [526, 543] on blockquote at bounding box center [844, 540] width 693 height 39
click at [833, 437] on button "Start A.I. Engine" at bounding box center [844, 438] width 693 height 32
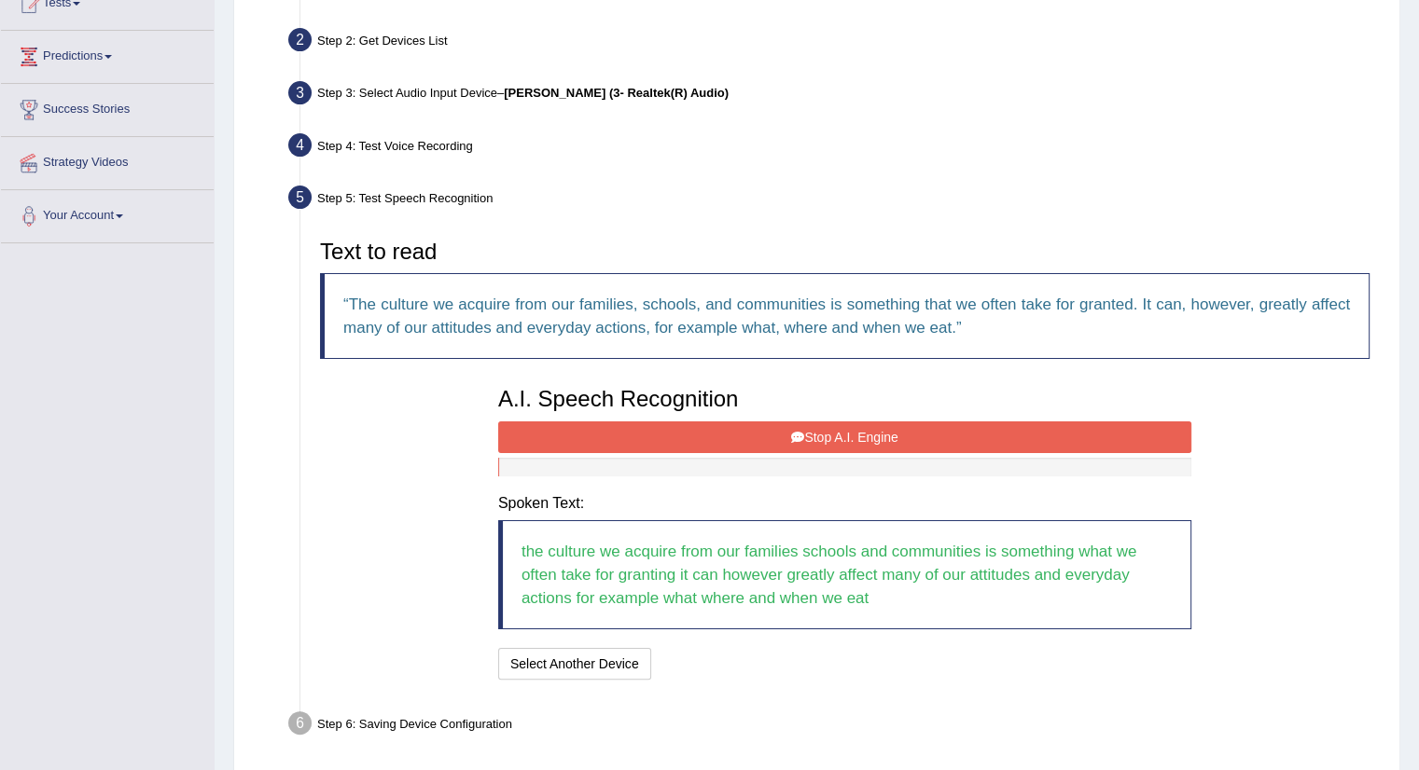
click at [872, 436] on button "Stop A.I. Engine" at bounding box center [844, 438] width 693 height 32
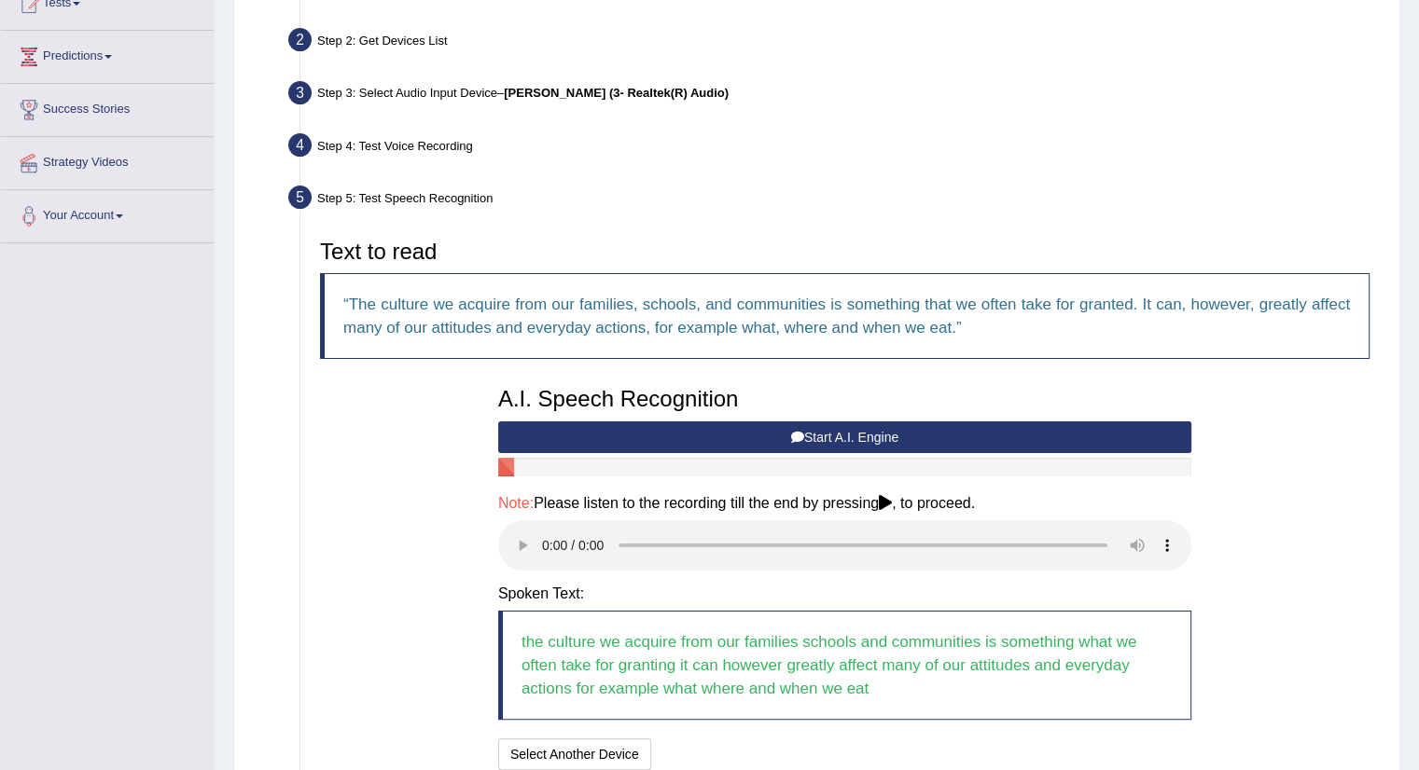
scroll to position [314, 0]
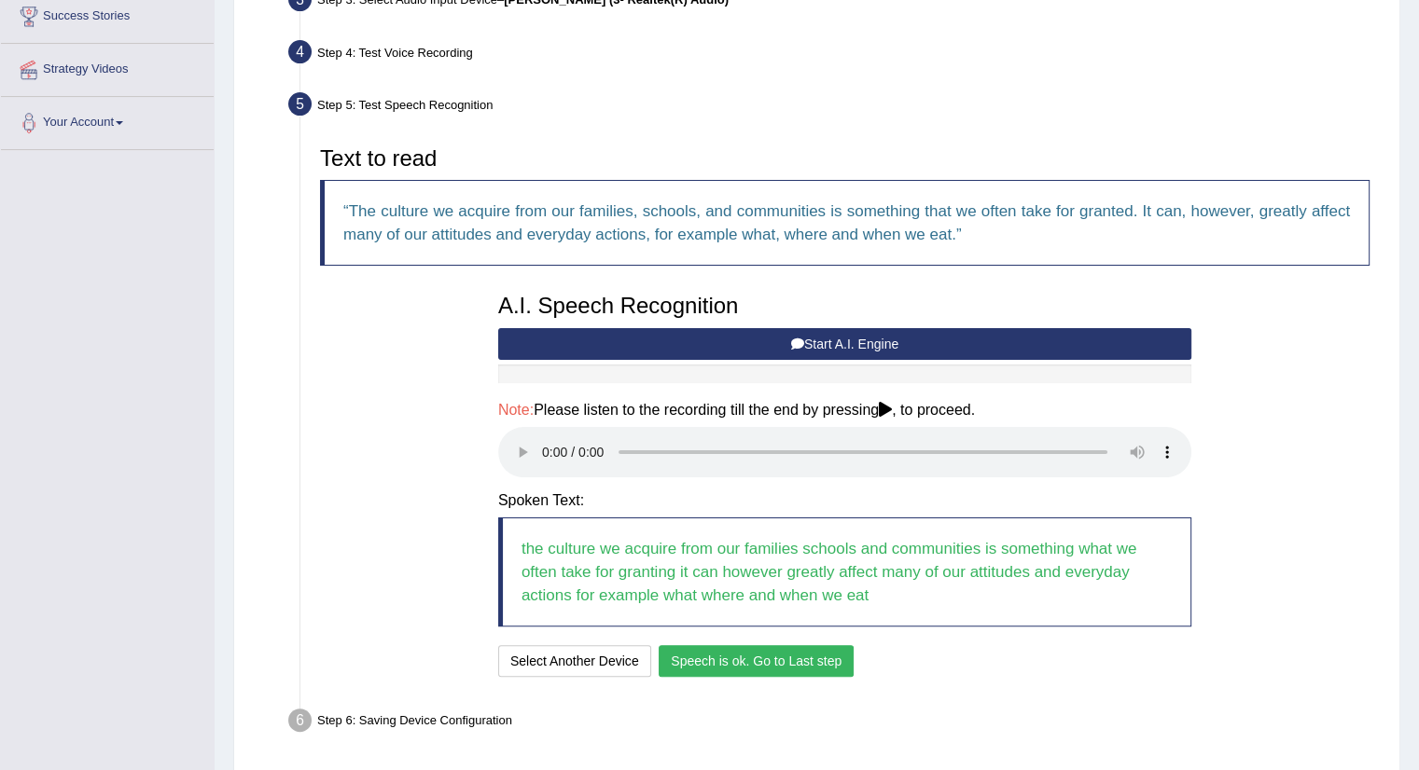
click at [730, 660] on button "Speech is ok. Go to Last step" at bounding box center [756, 661] width 195 height 32
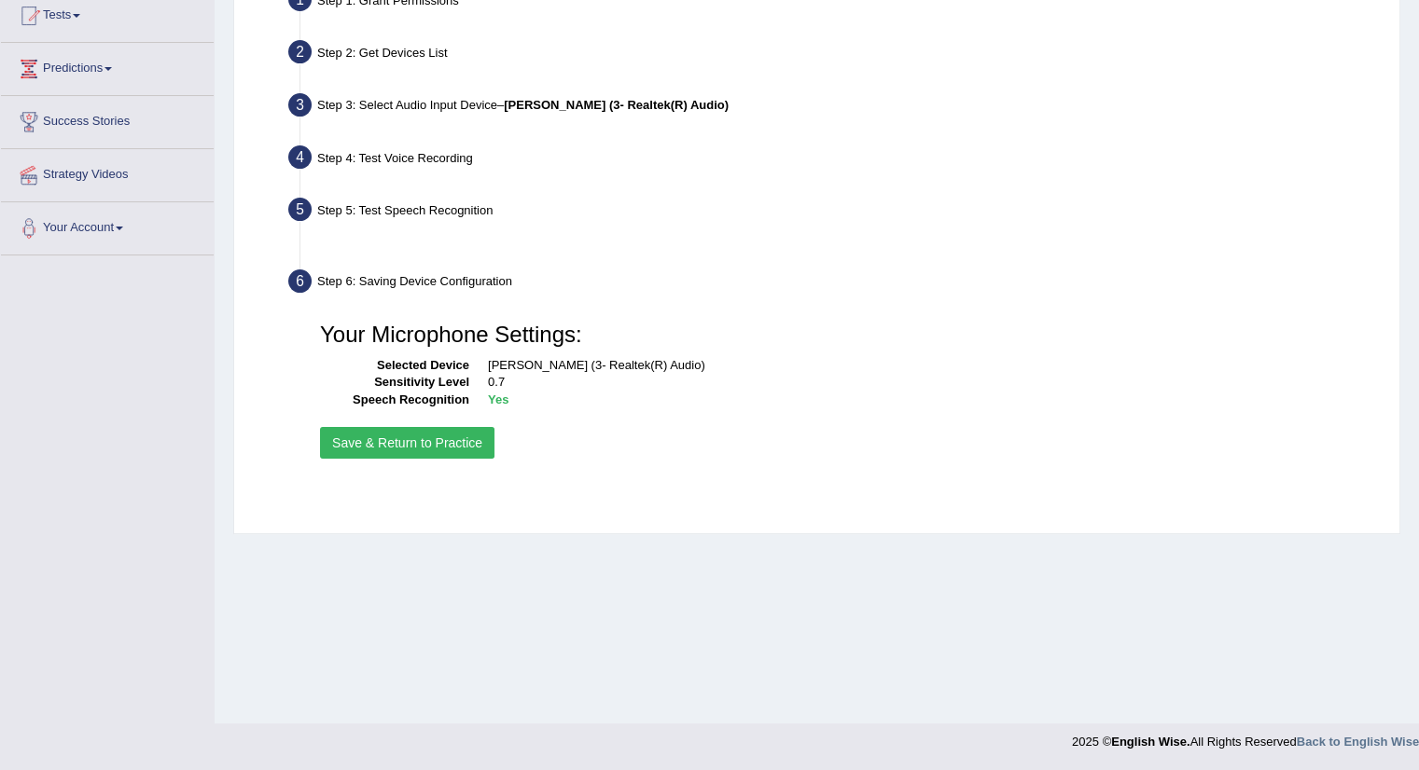
scroll to position [209, 0]
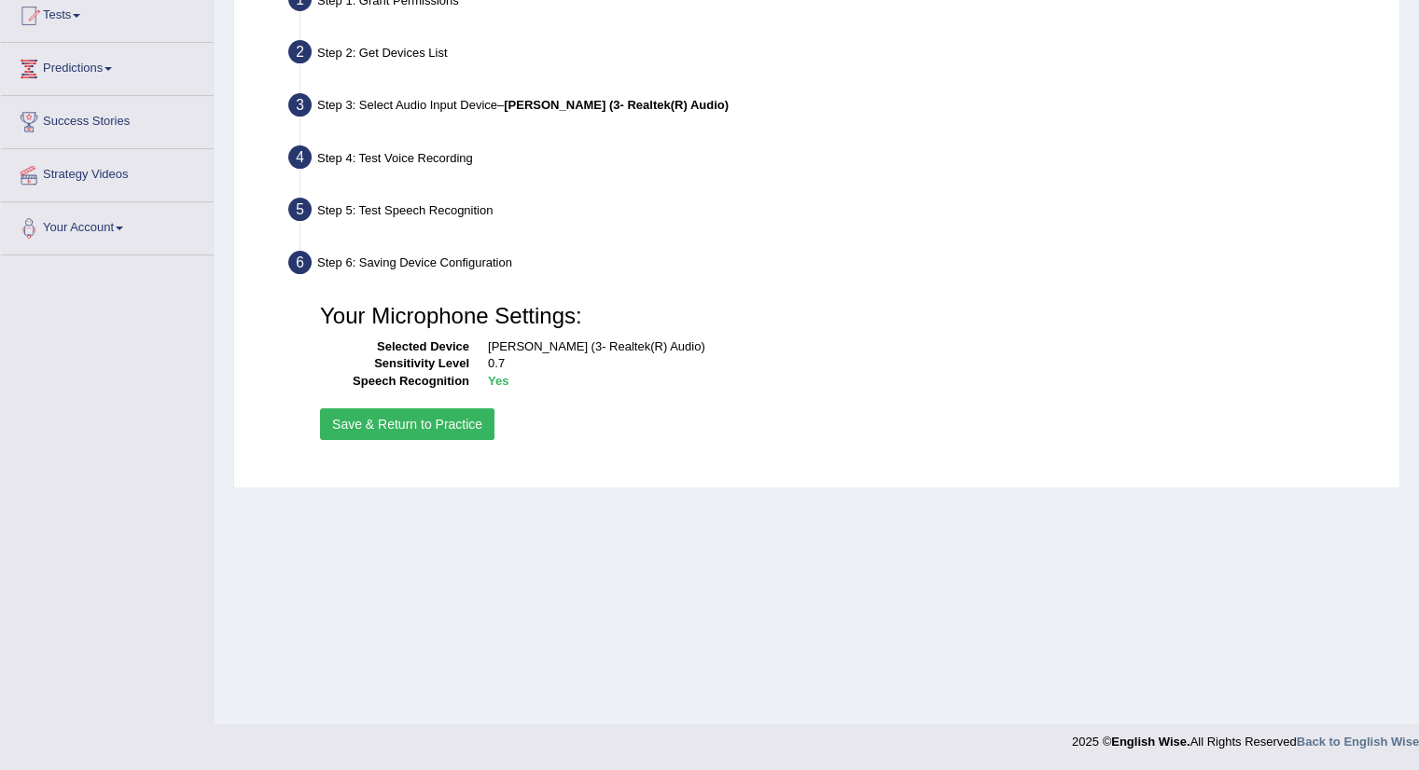
click at [397, 423] on button "Save & Return to Practice" at bounding box center [407, 425] width 174 height 32
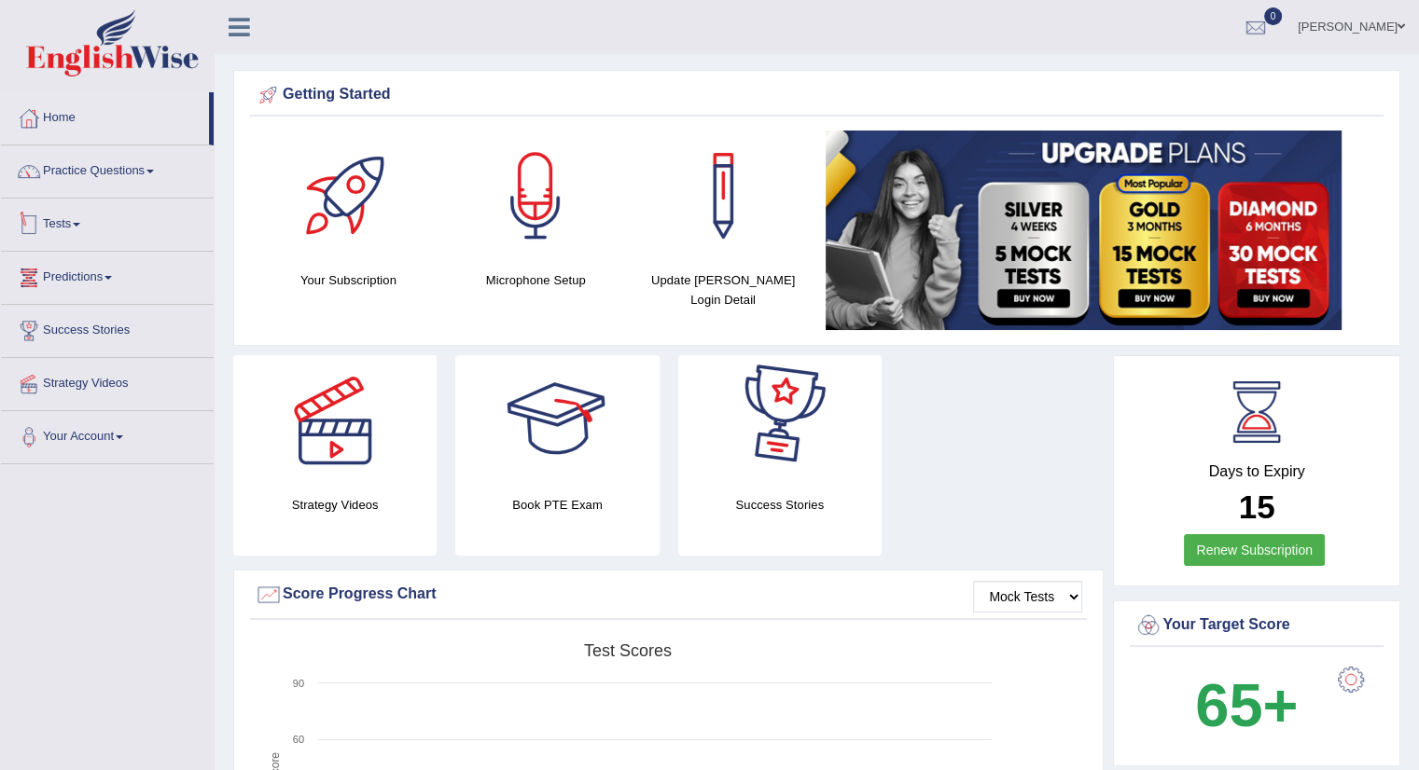
click at [78, 222] on link "Tests" at bounding box center [107, 222] width 213 height 47
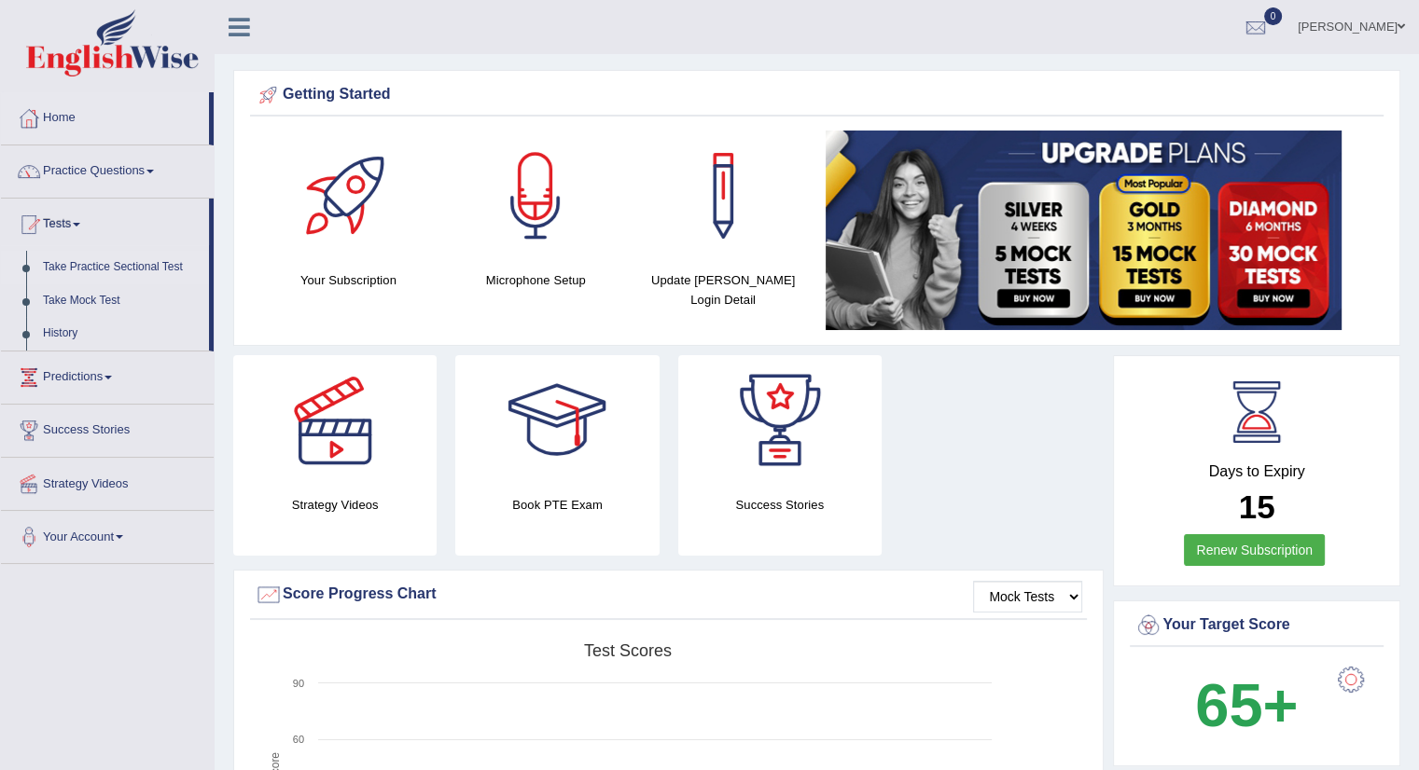
click at [116, 262] on link "Take Practice Sectional Test" at bounding box center [122, 268] width 174 height 34
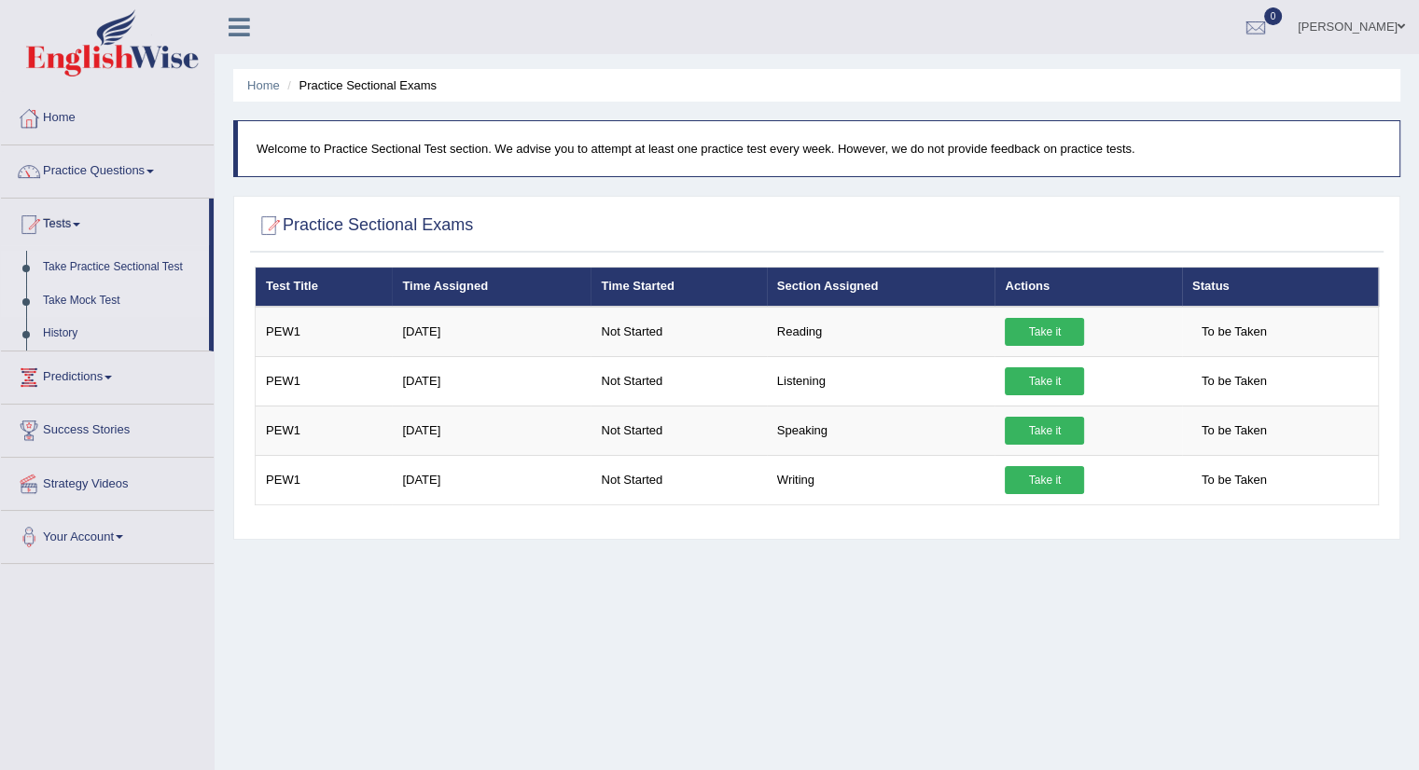
click at [100, 302] on link "Take Mock Test" at bounding box center [122, 302] width 174 height 34
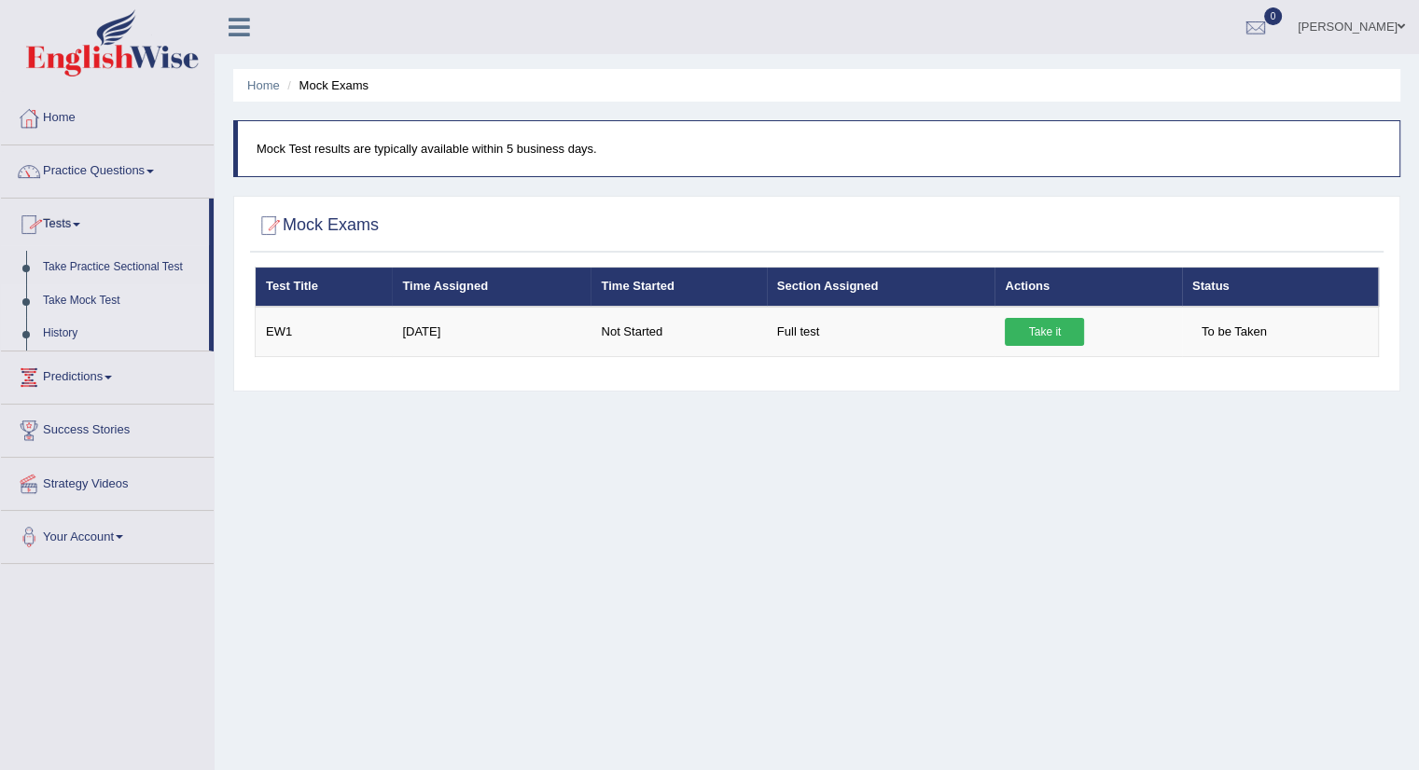
click at [60, 333] on link "History" at bounding box center [122, 334] width 174 height 34
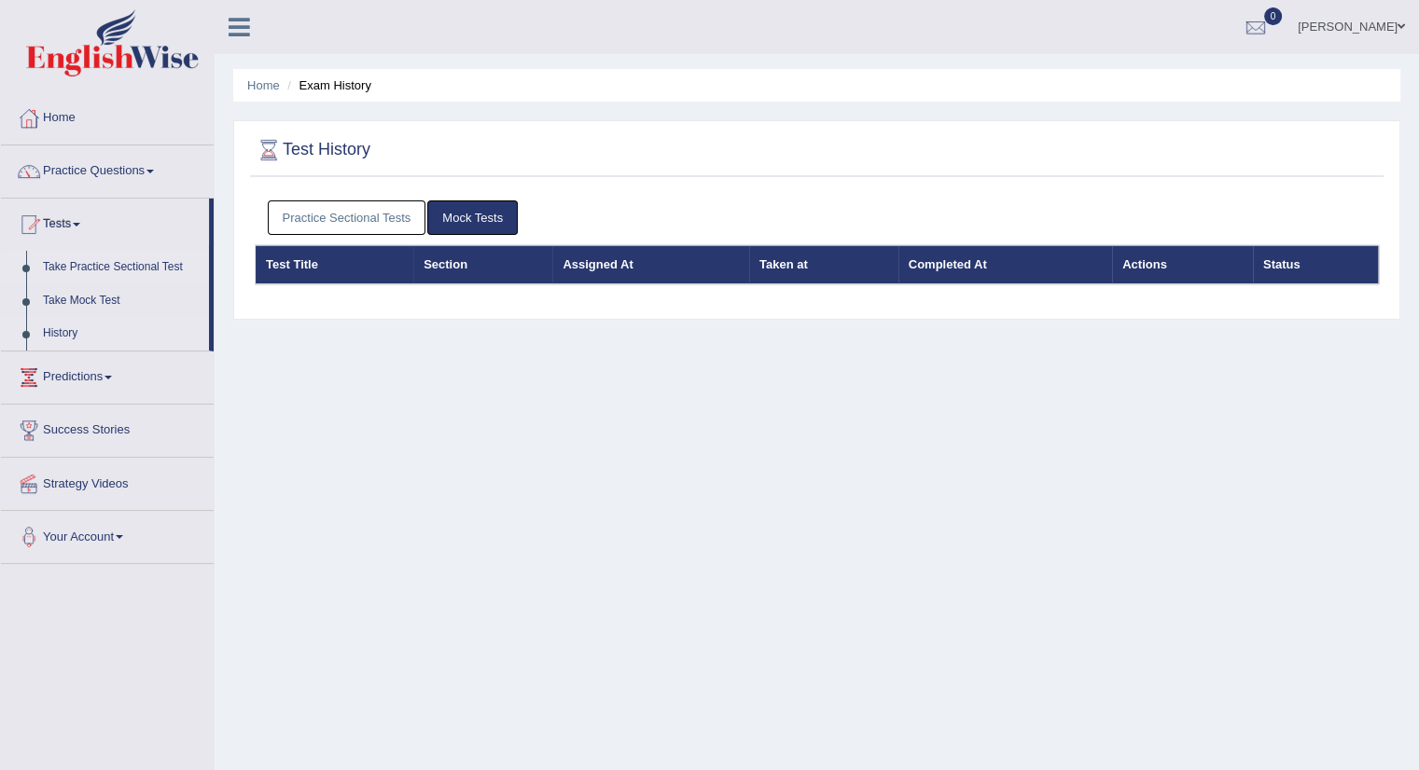
click at [81, 269] on link "Take Practice Sectional Test" at bounding box center [122, 268] width 174 height 34
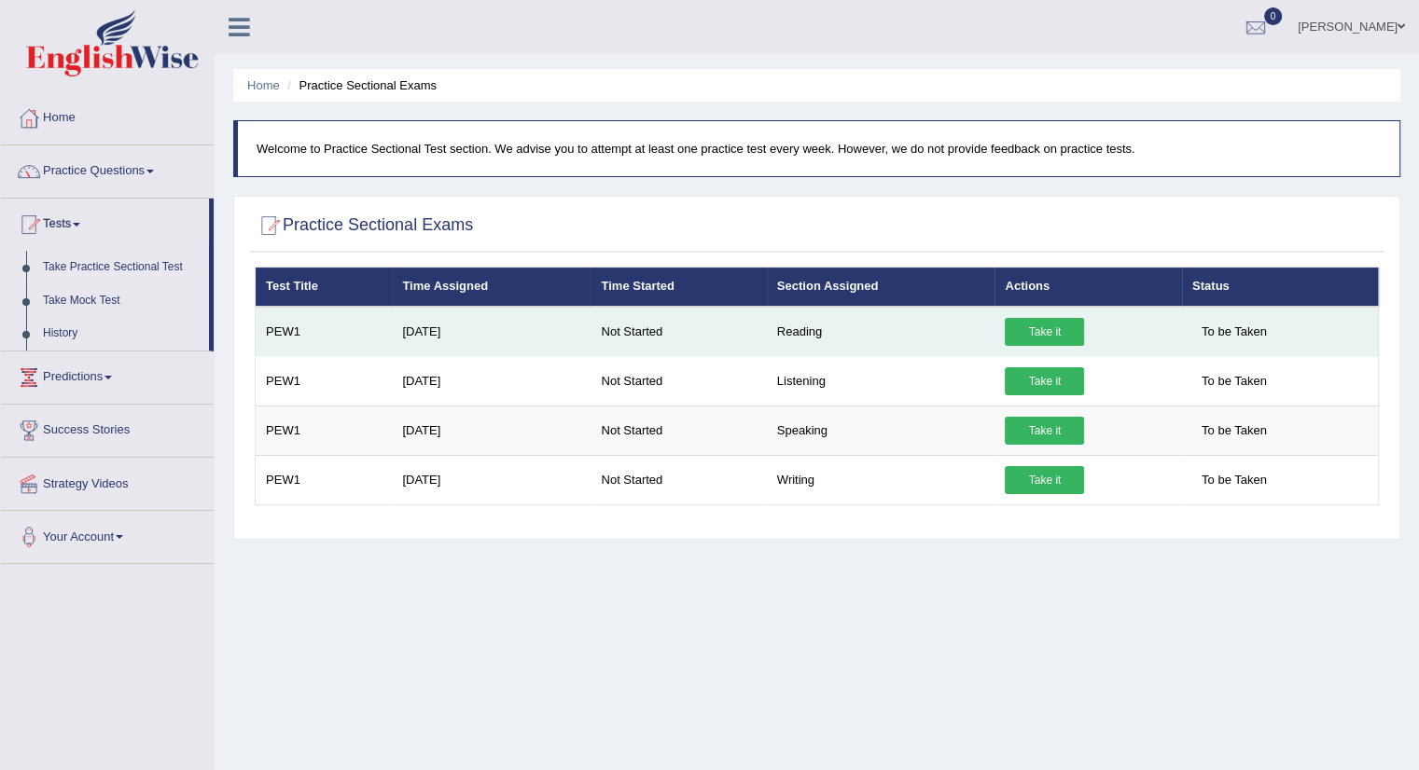
click at [1048, 331] on link "Take it" at bounding box center [1044, 332] width 79 height 28
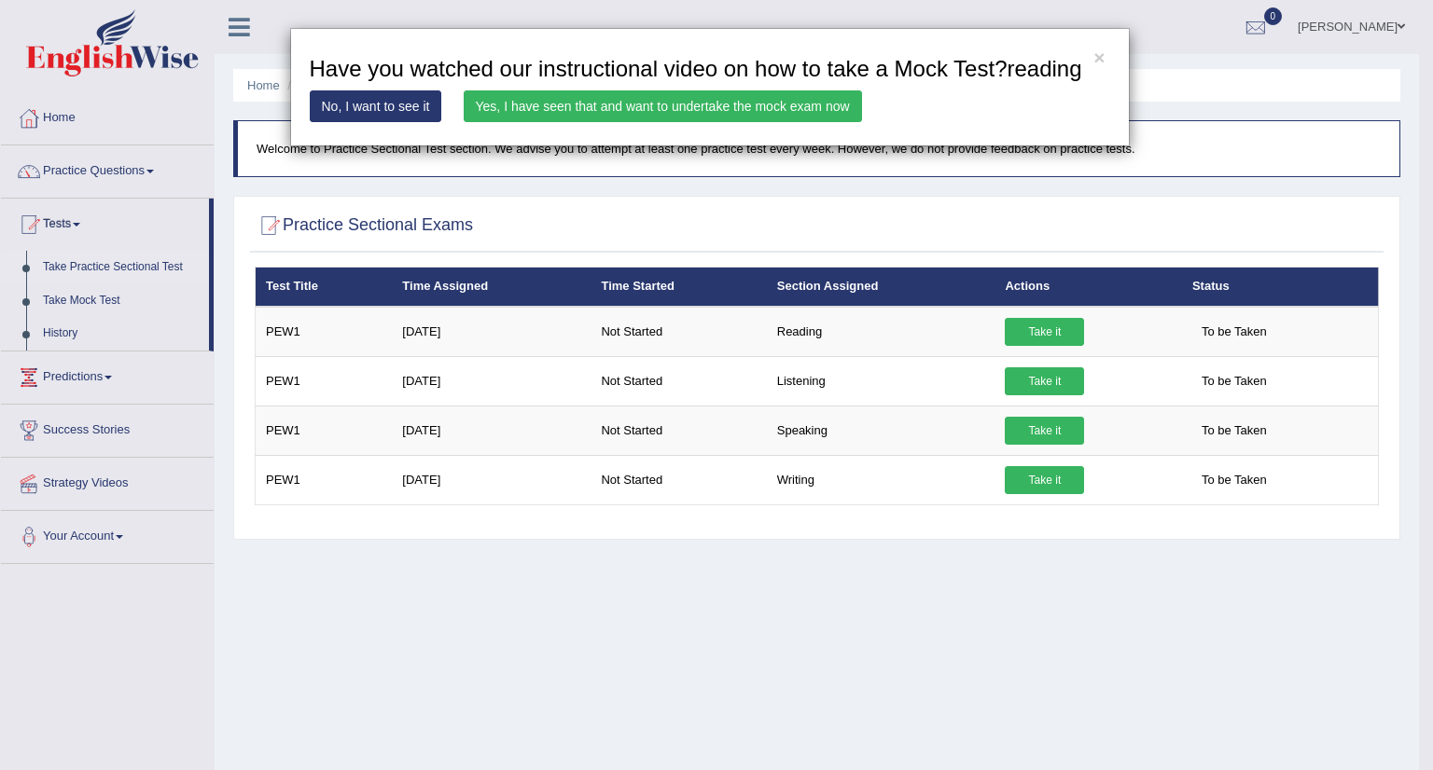
click at [618, 112] on link "Yes, I have seen that and want to undertake the mock exam now" at bounding box center [663, 106] width 398 height 32
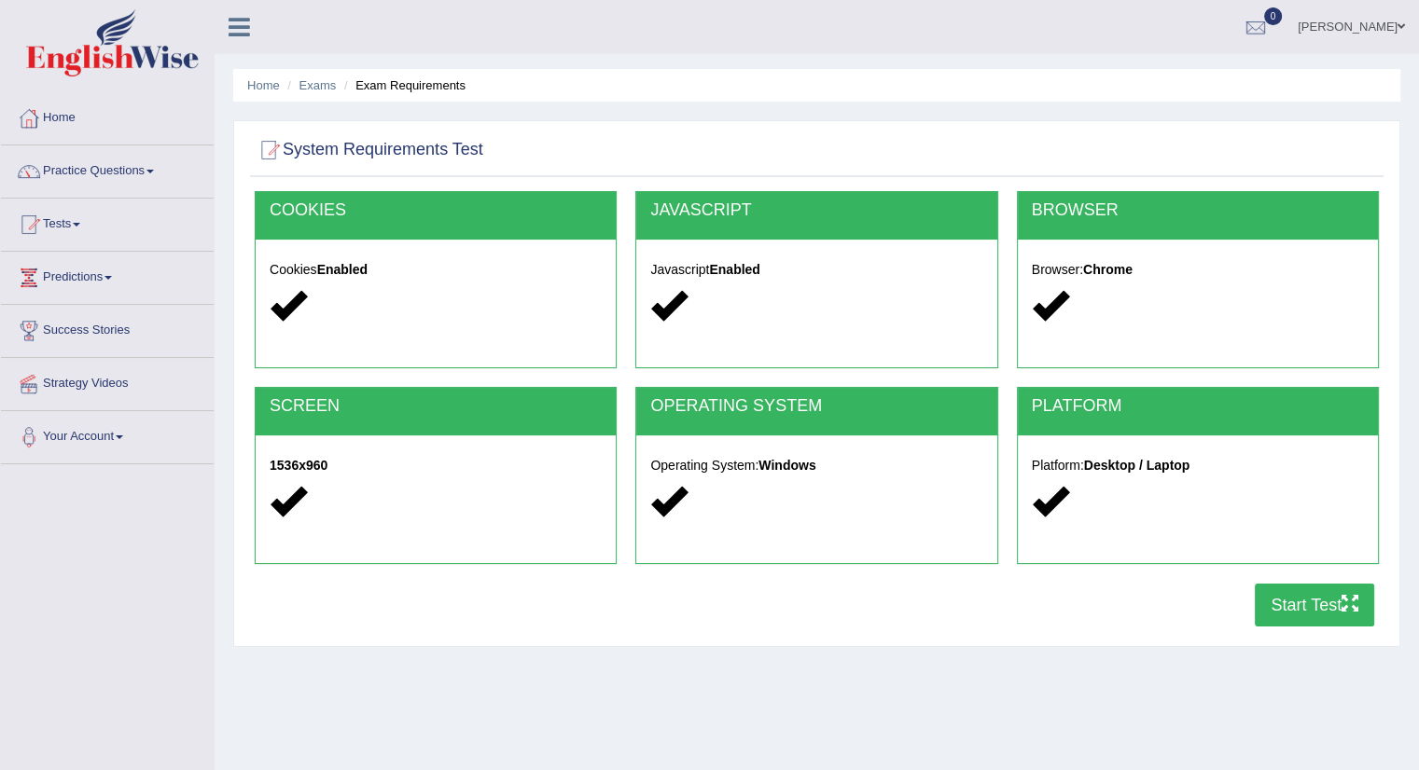
click at [1307, 605] on button "Start Test" at bounding box center [1314, 605] width 119 height 43
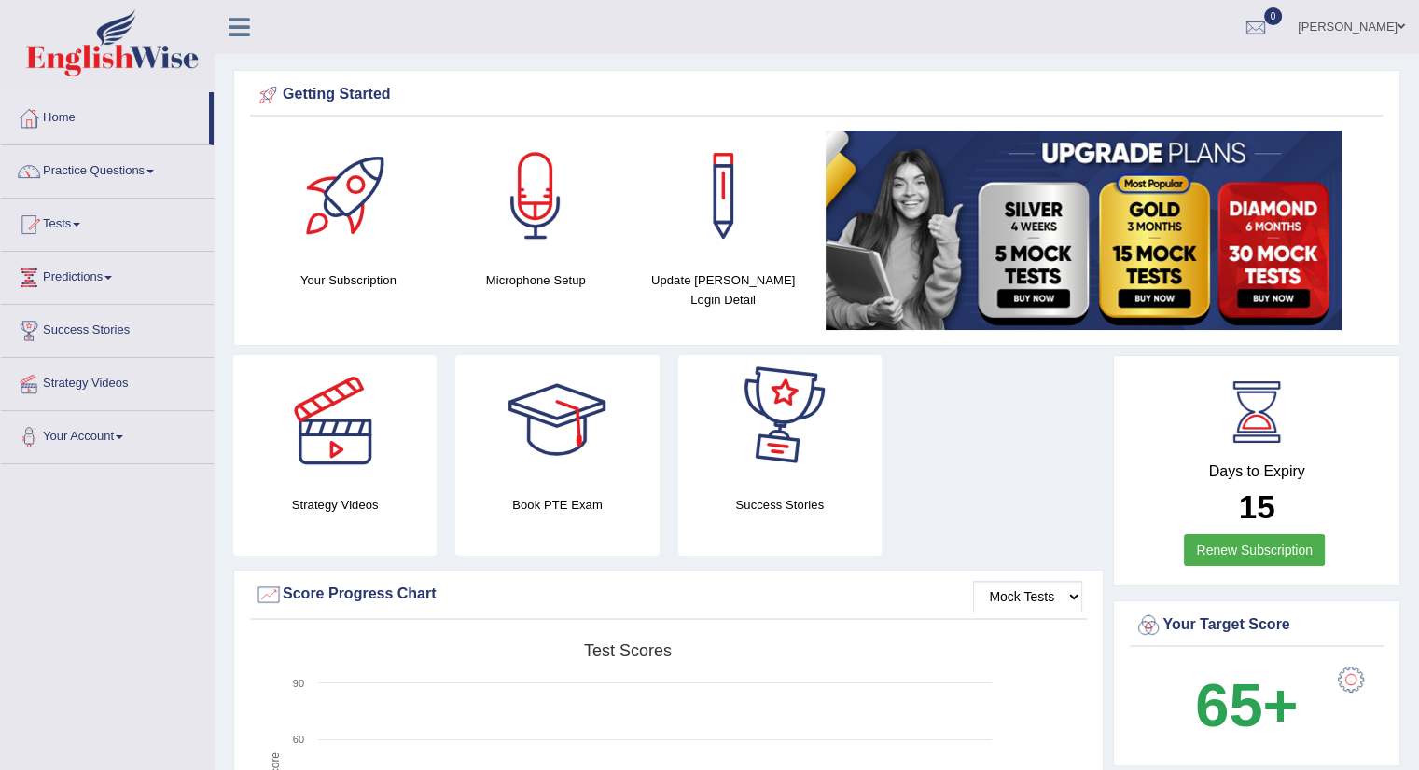
click at [75, 226] on link "Tests" at bounding box center [107, 222] width 213 height 47
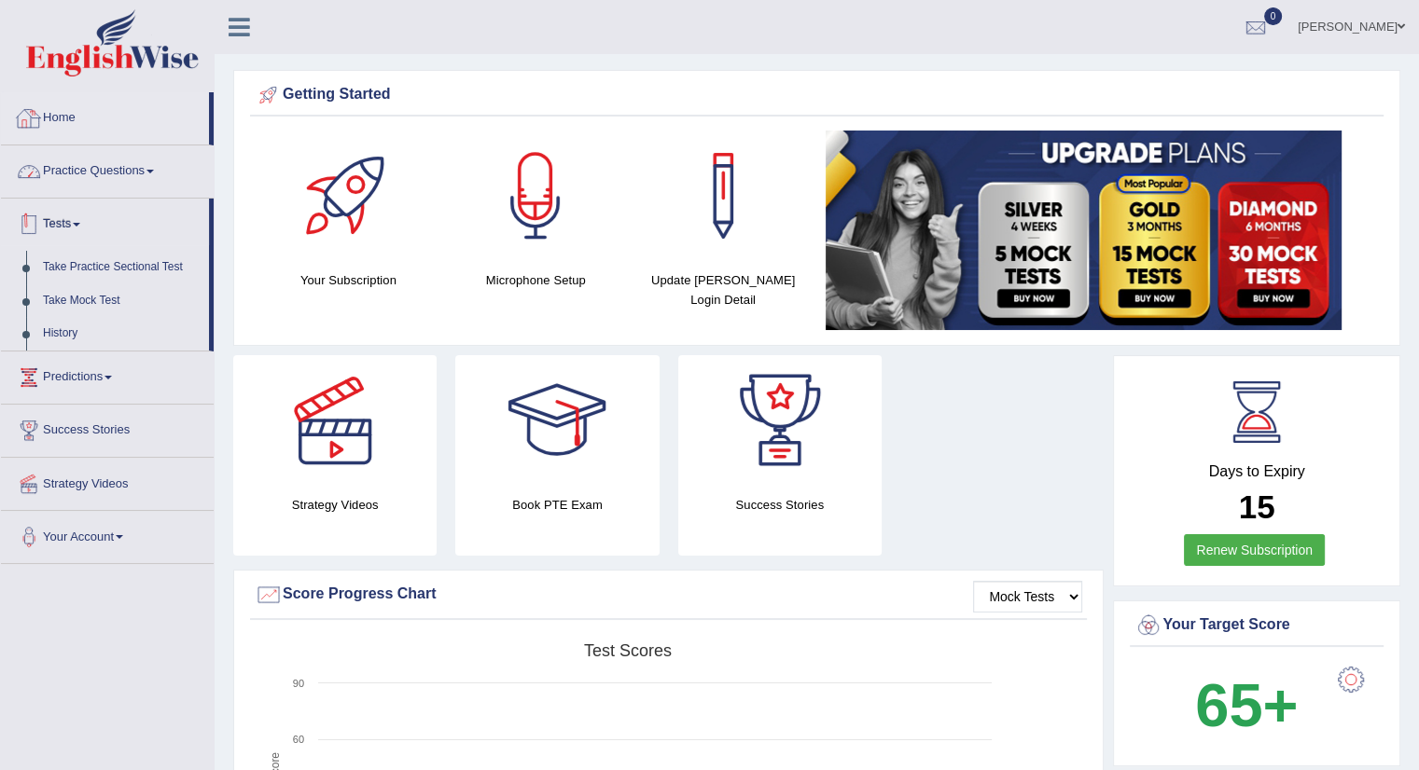
click at [63, 116] on link "Home" at bounding box center [105, 115] width 208 height 47
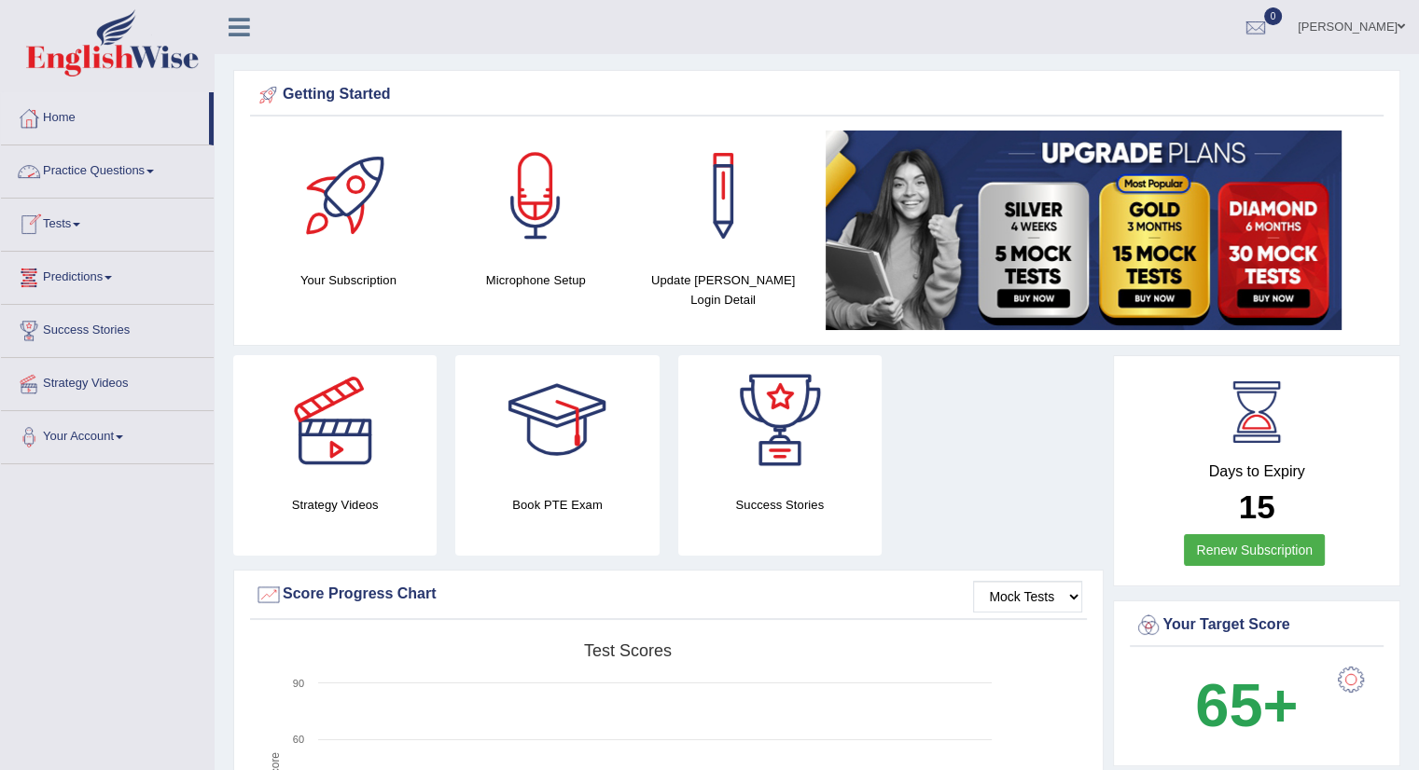
click at [81, 221] on link "Tests" at bounding box center [107, 222] width 213 height 47
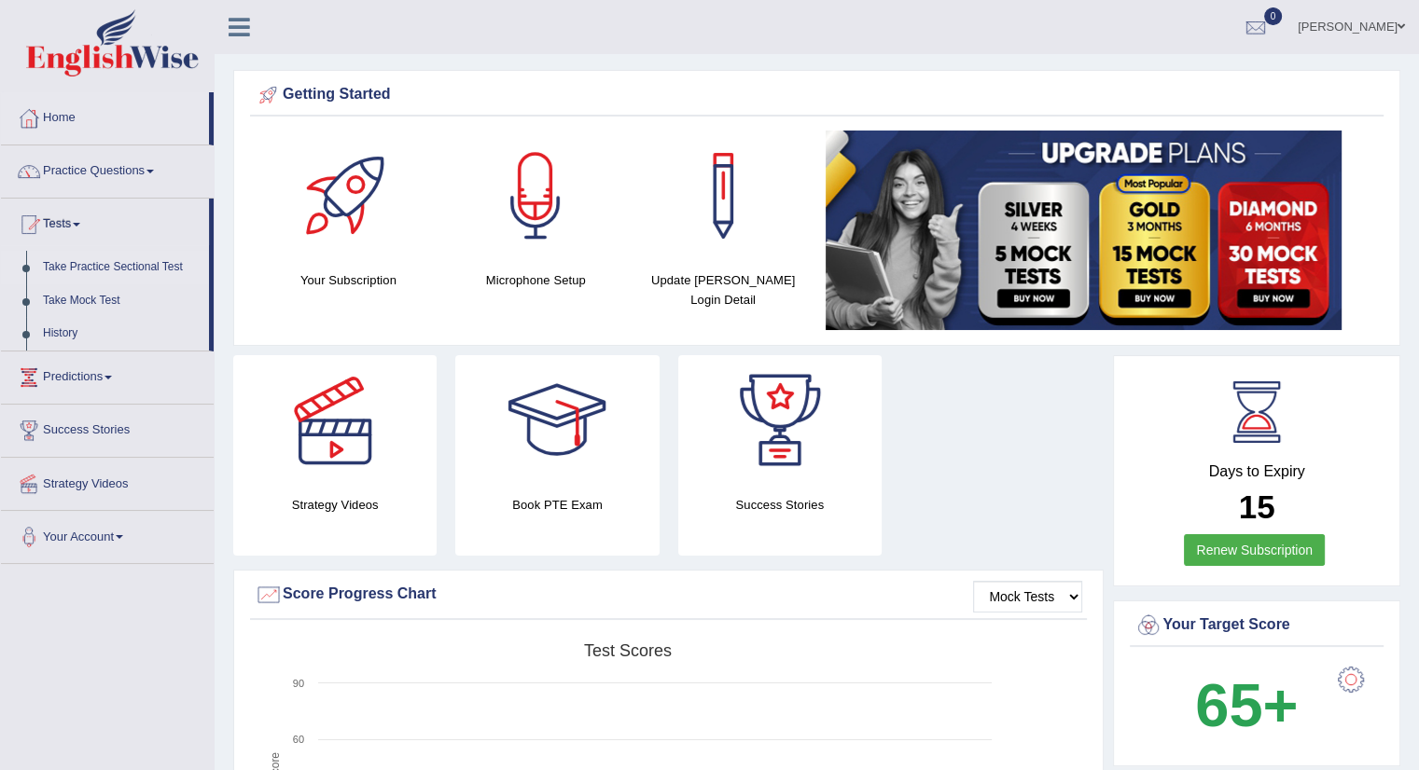
click at [110, 271] on link "Take Practice Sectional Test" at bounding box center [122, 268] width 174 height 34
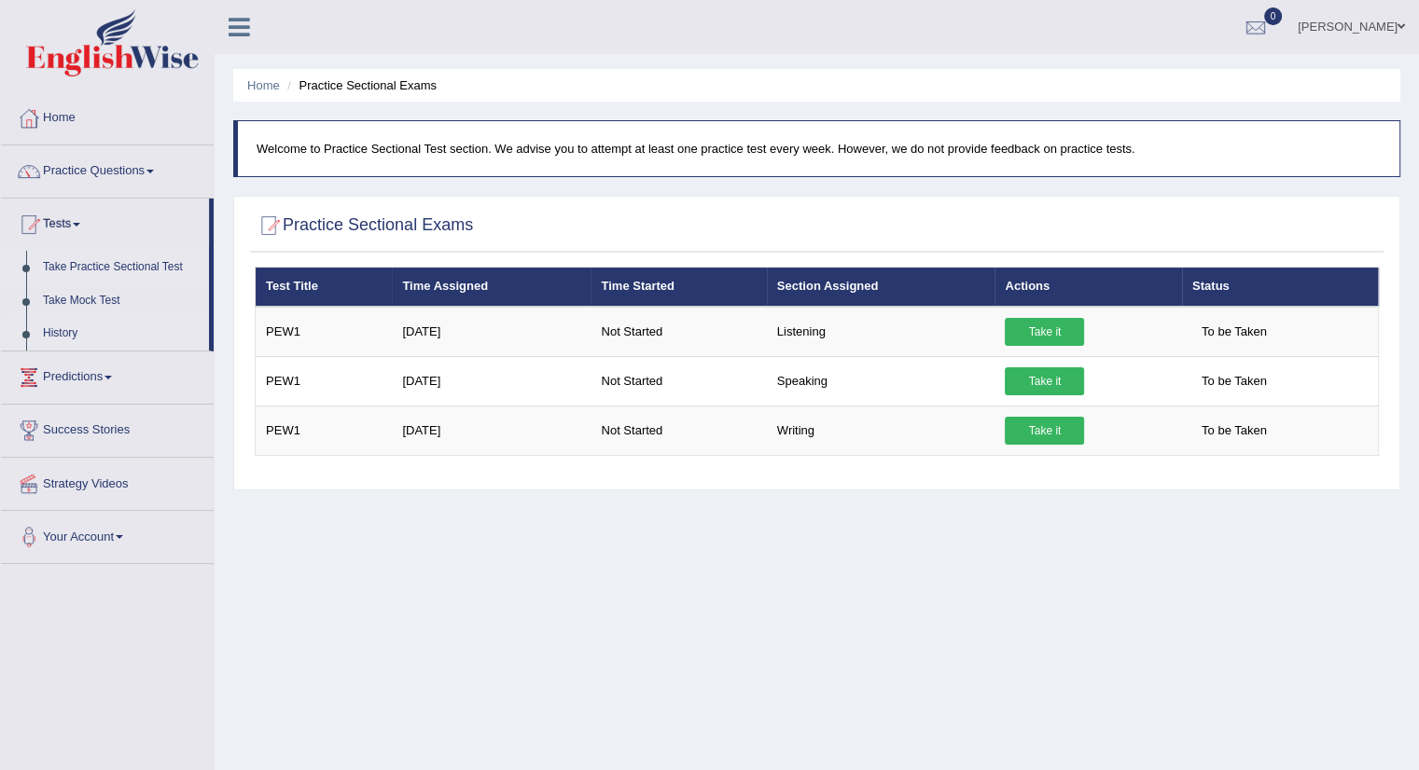
click at [41, 339] on link "History" at bounding box center [122, 334] width 174 height 34
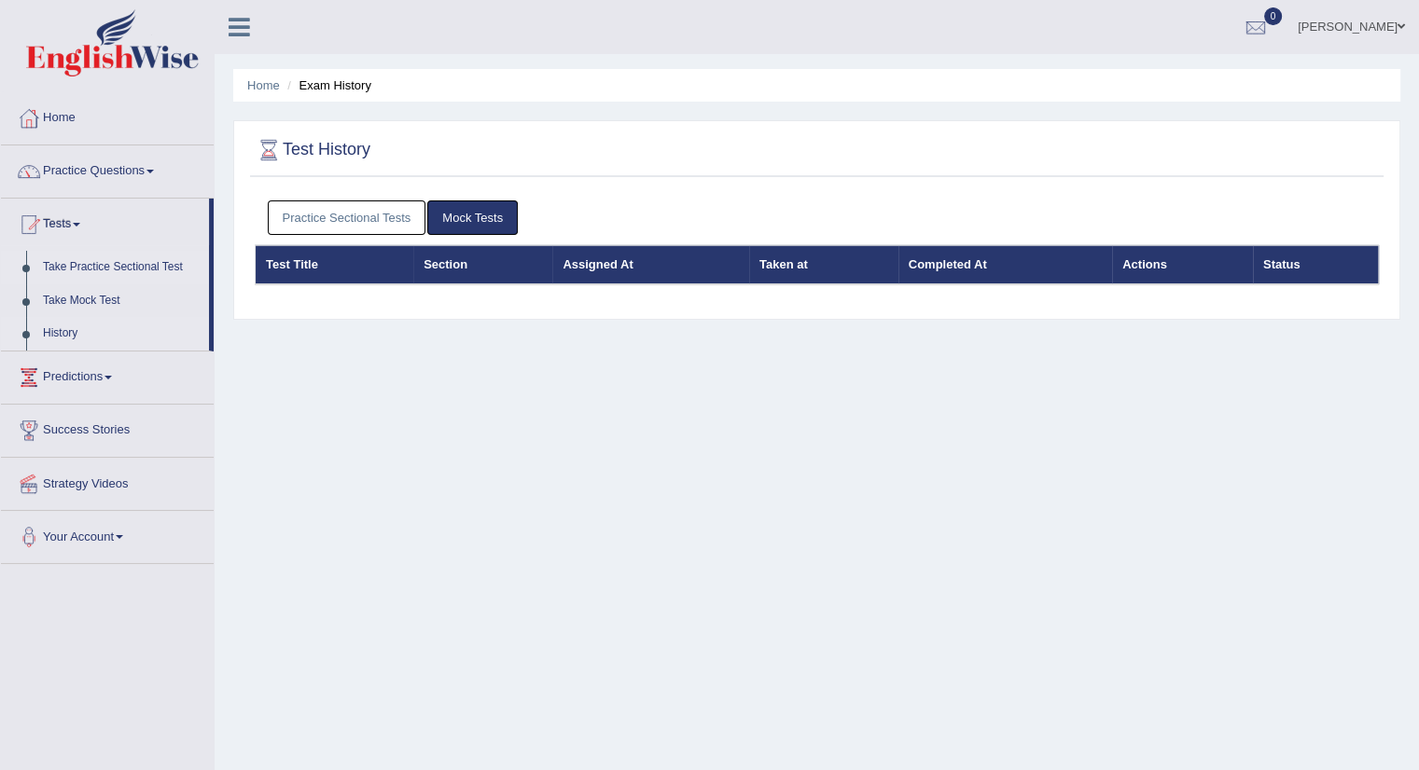
click at [97, 262] on link "Take Practice Sectional Test" at bounding box center [122, 268] width 174 height 34
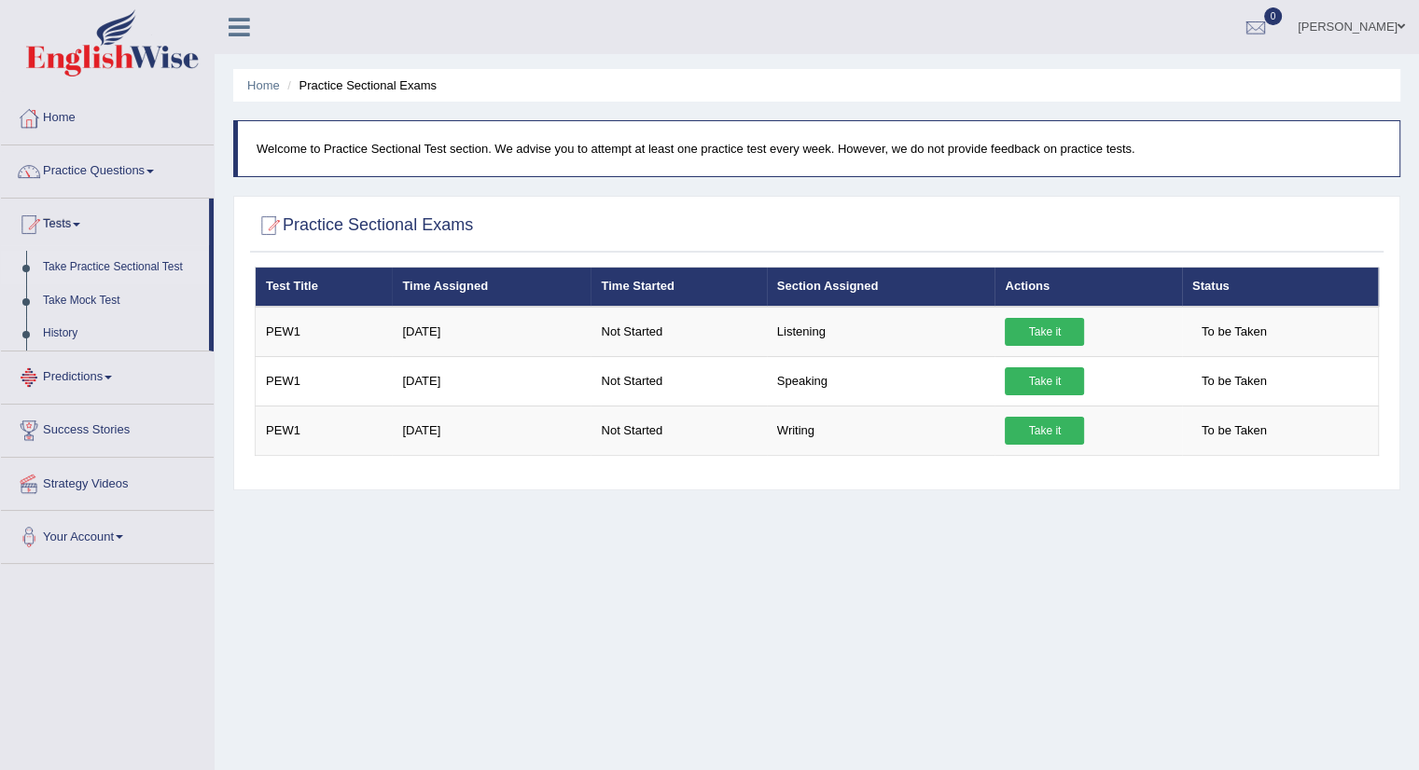
click at [114, 367] on link "Predictions" at bounding box center [107, 375] width 213 height 47
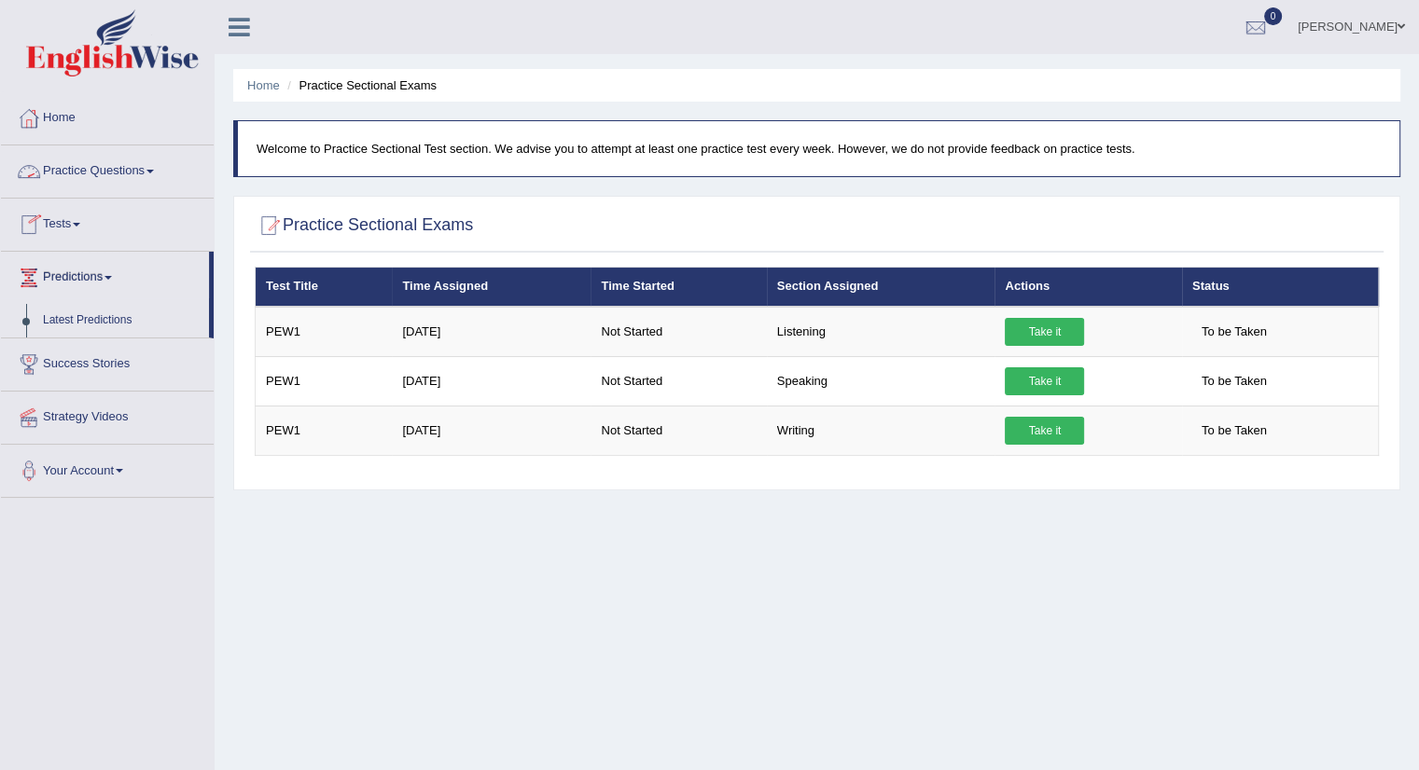
click at [152, 167] on link "Practice Questions" at bounding box center [107, 169] width 213 height 47
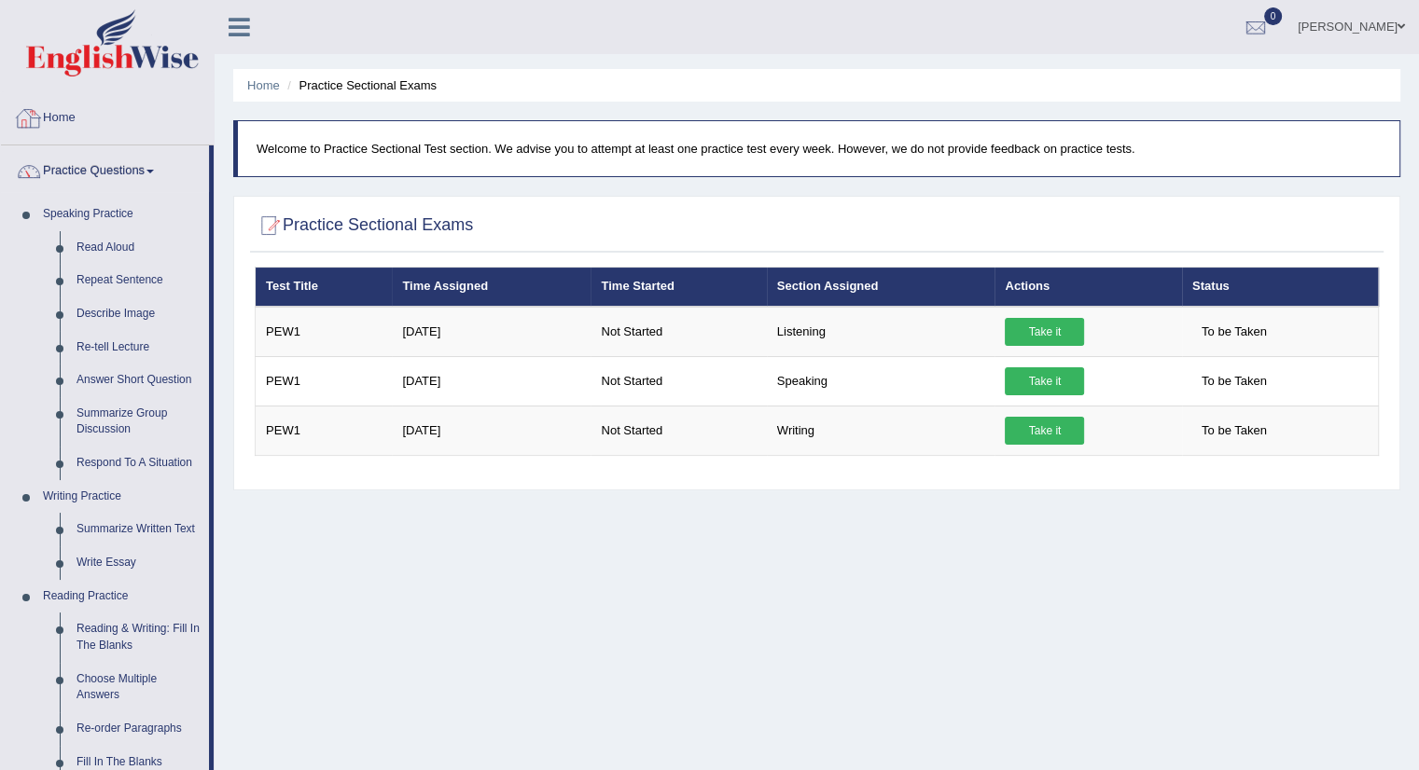
click at [72, 115] on link "Home" at bounding box center [107, 115] width 213 height 47
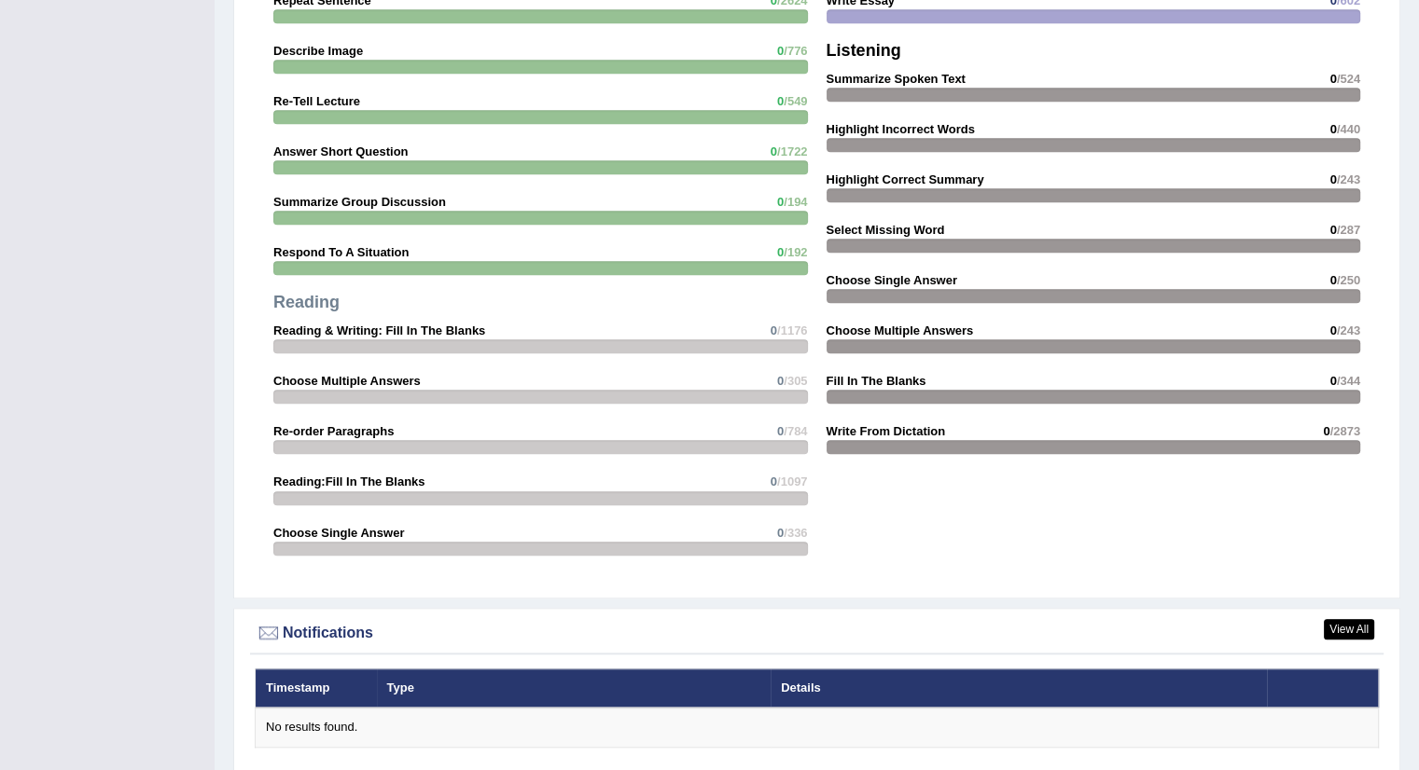
scroll to position [1921, 0]
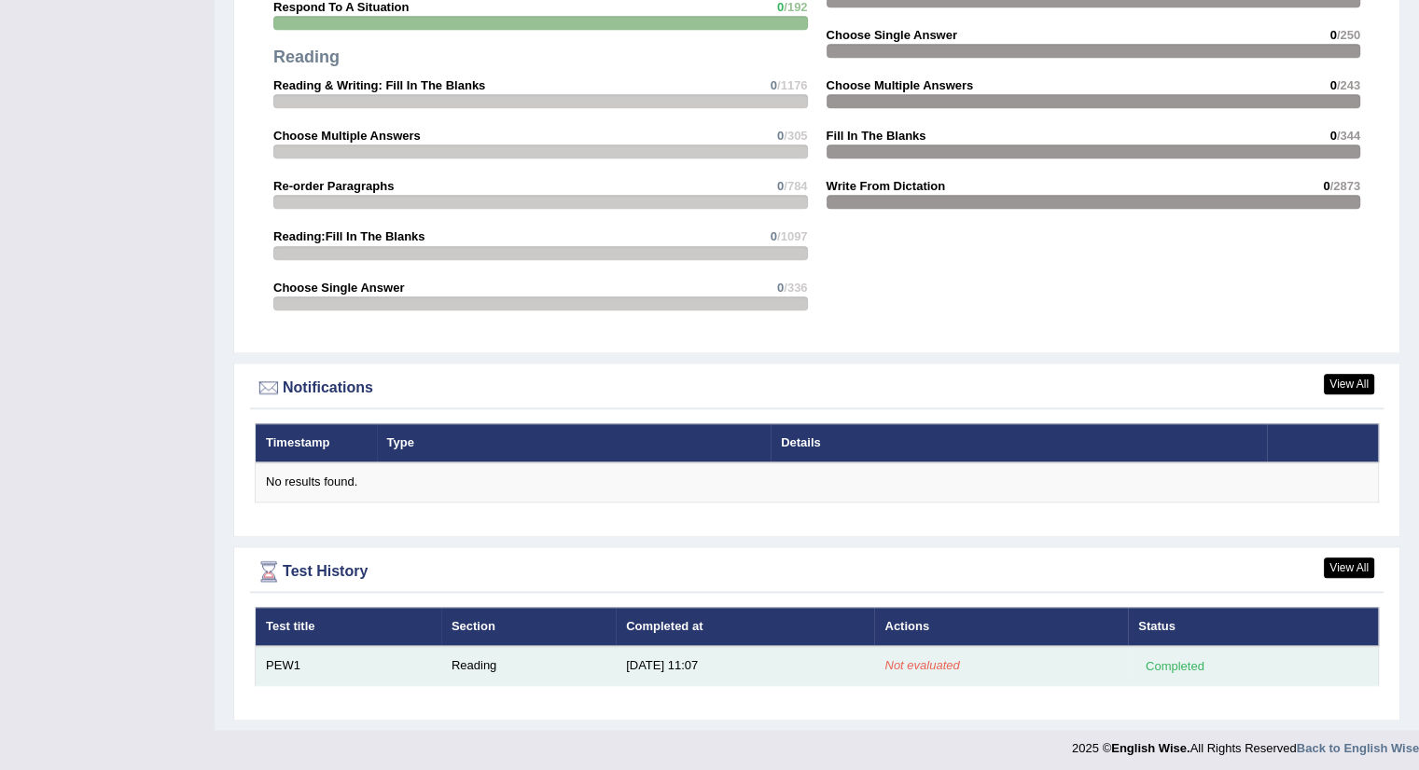
click at [295, 661] on td "PEW1" at bounding box center [349, 665] width 186 height 39
click at [466, 658] on td "Reading" at bounding box center [528, 665] width 174 height 39
click at [653, 657] on td "8/31/25 11:07" at bounding box center [745, 665] width 258 height 39
click at [931, 660] on em "Not evaluated" at bounding box center [921, 666] width 75 height 14
click at [933, 660] on em "Not evaluated" at bounding box center [921, 666] width 75 height 14
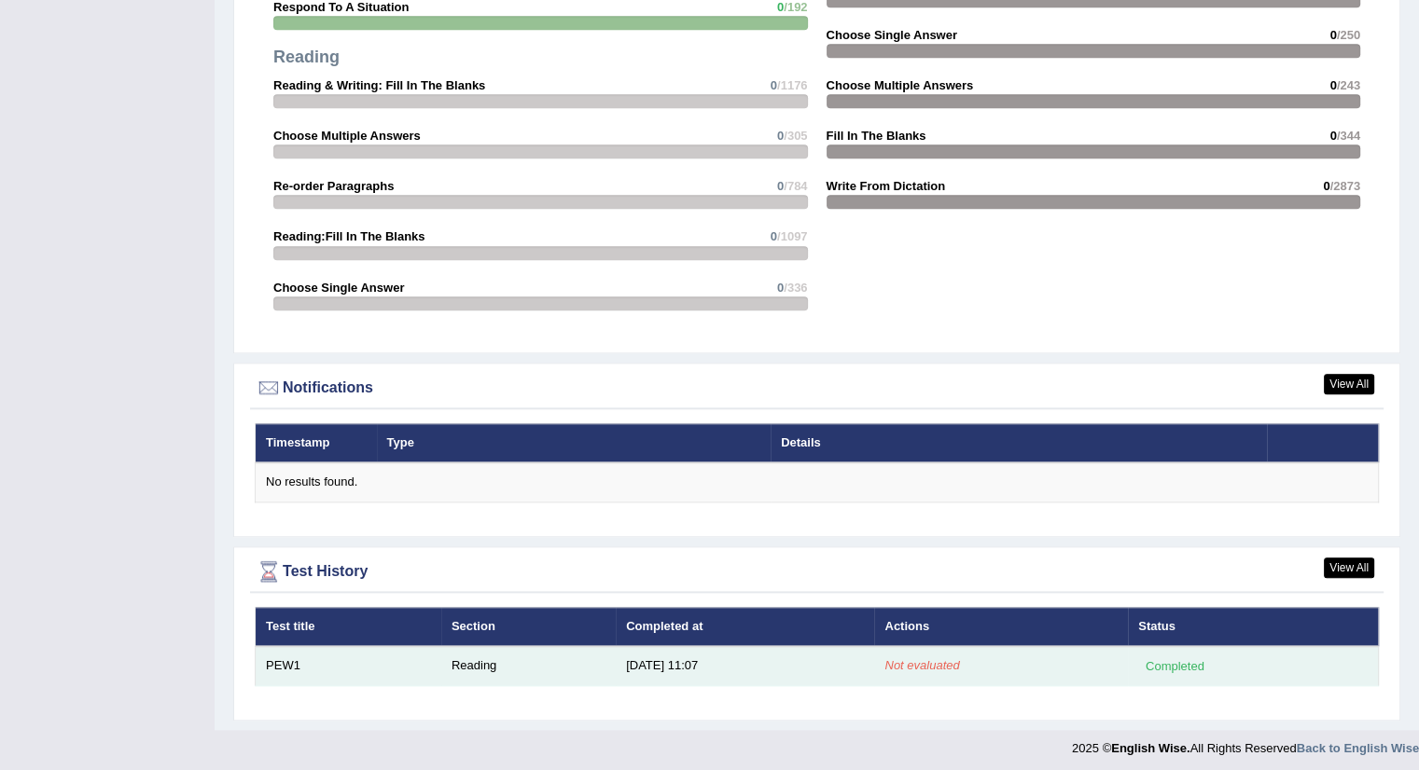
click at [1171, 659] on div "Completed" at bounding box center [1174, 667] width 73 height 20
click at [490, 658] on td "Reading" at bounding box center [528, 665] width 174 height 39
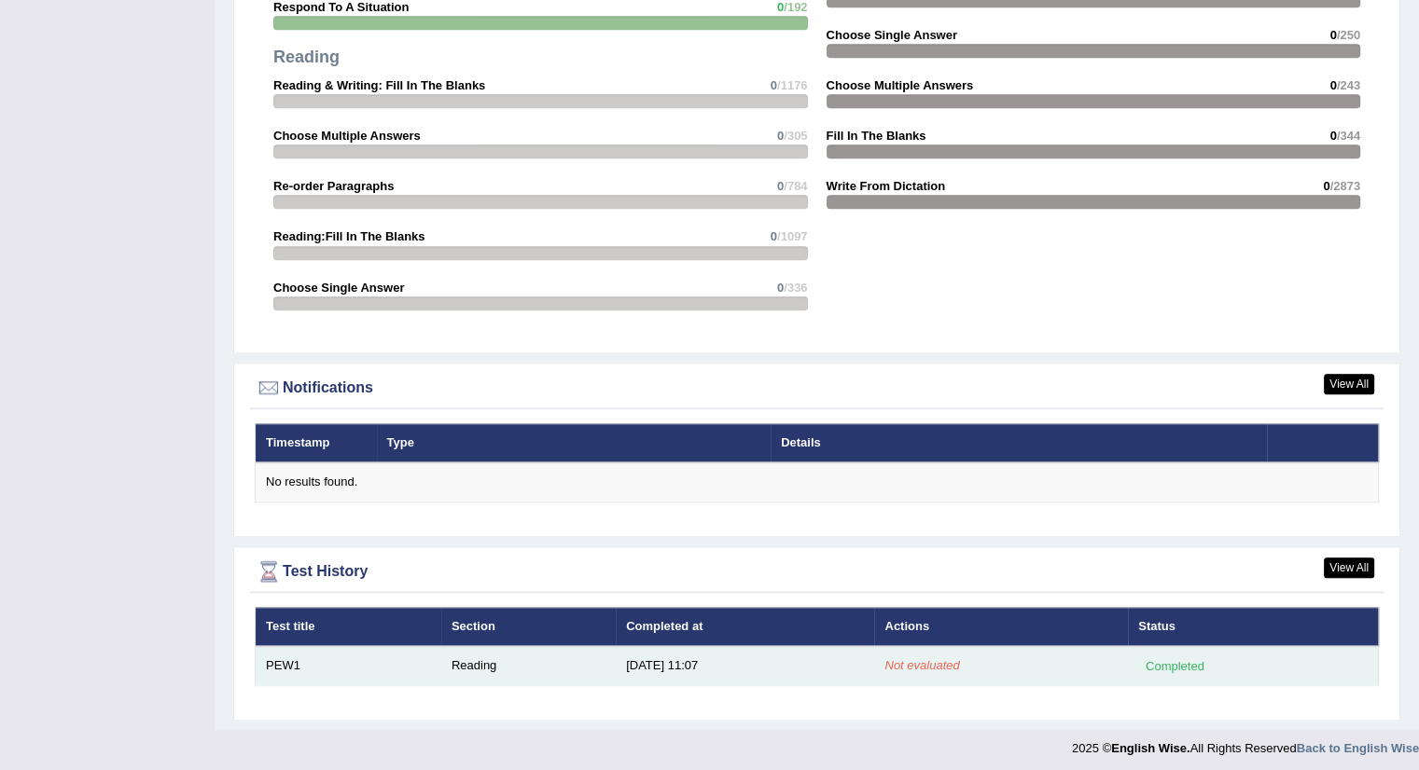
click at [490, 658] on td "Reading" at bounding box center [528, 665] width 174 height 39
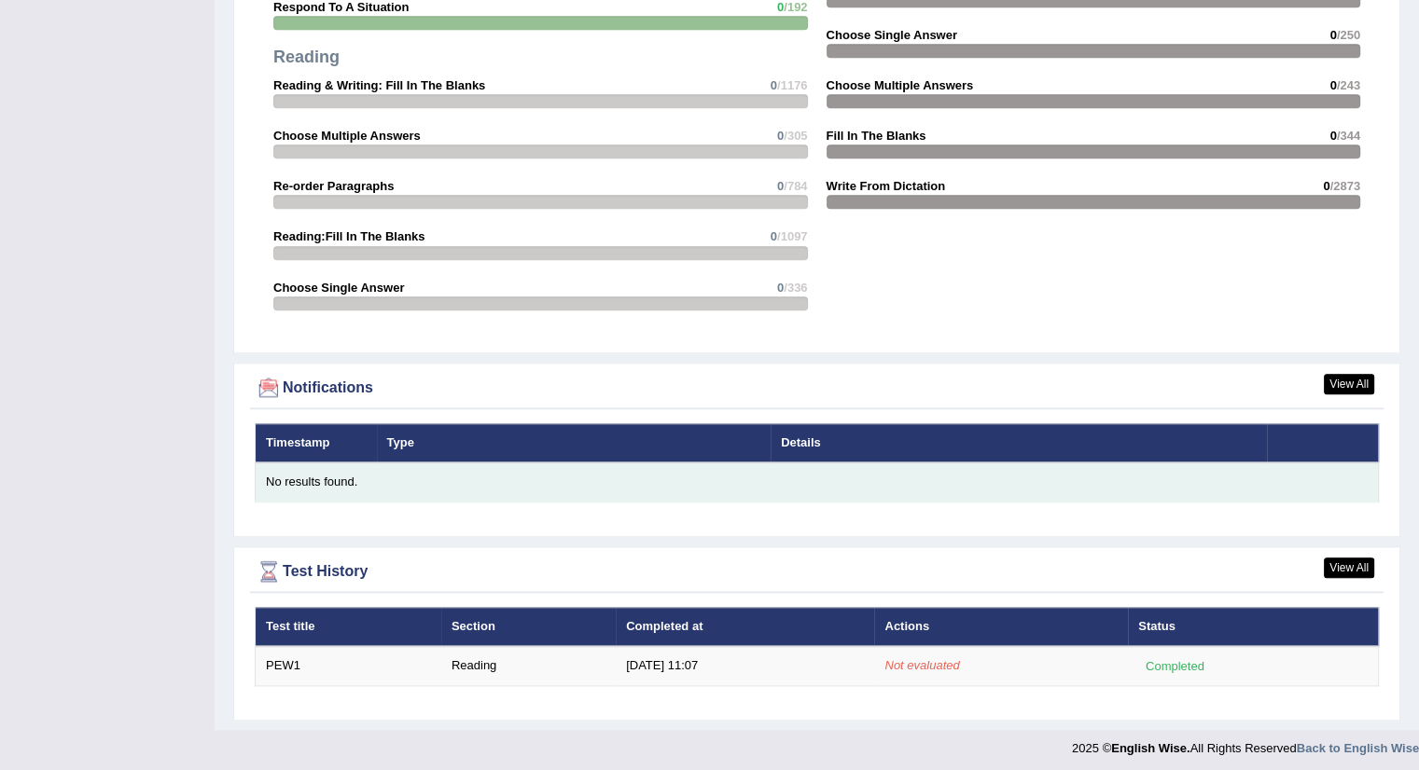
click at [319, 474] on div "No results found." at bounding box center [817, 483] width 1102 height 18
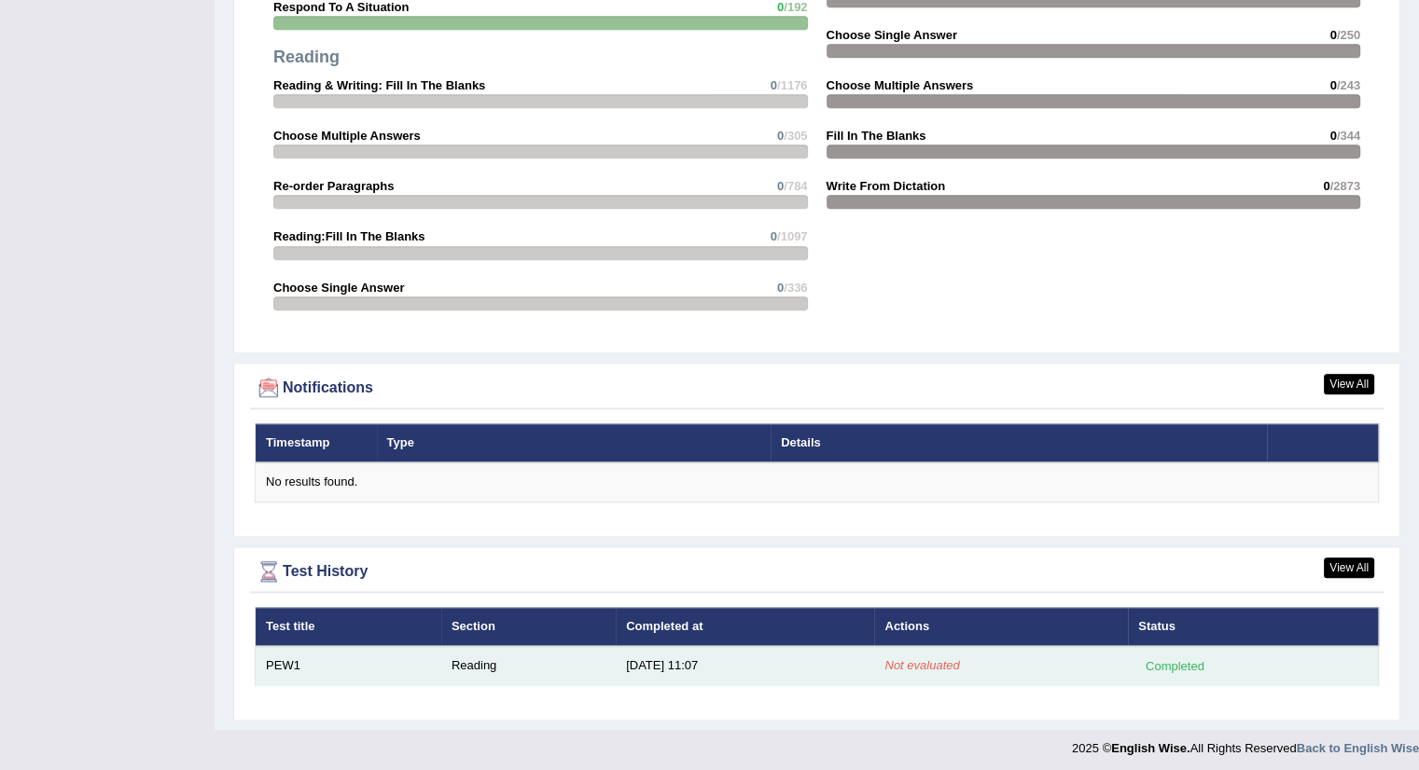
click at [284, 661] on td "PEW1" at bounding box center [349, 665] width 186 height 39
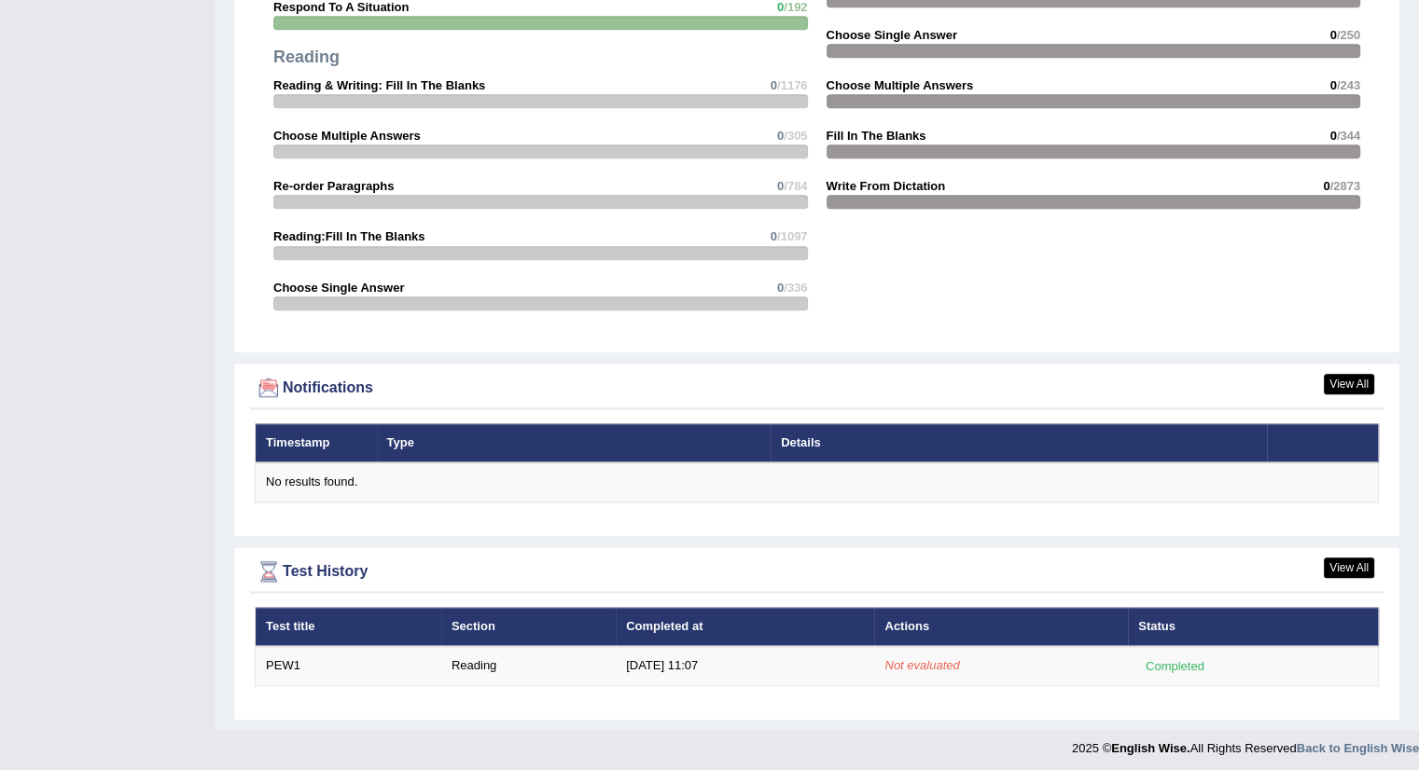
drag, startPoint x: 284, startPoint y: 661, endPoint x: 1181, endPoint y: 731, distance: 900.1
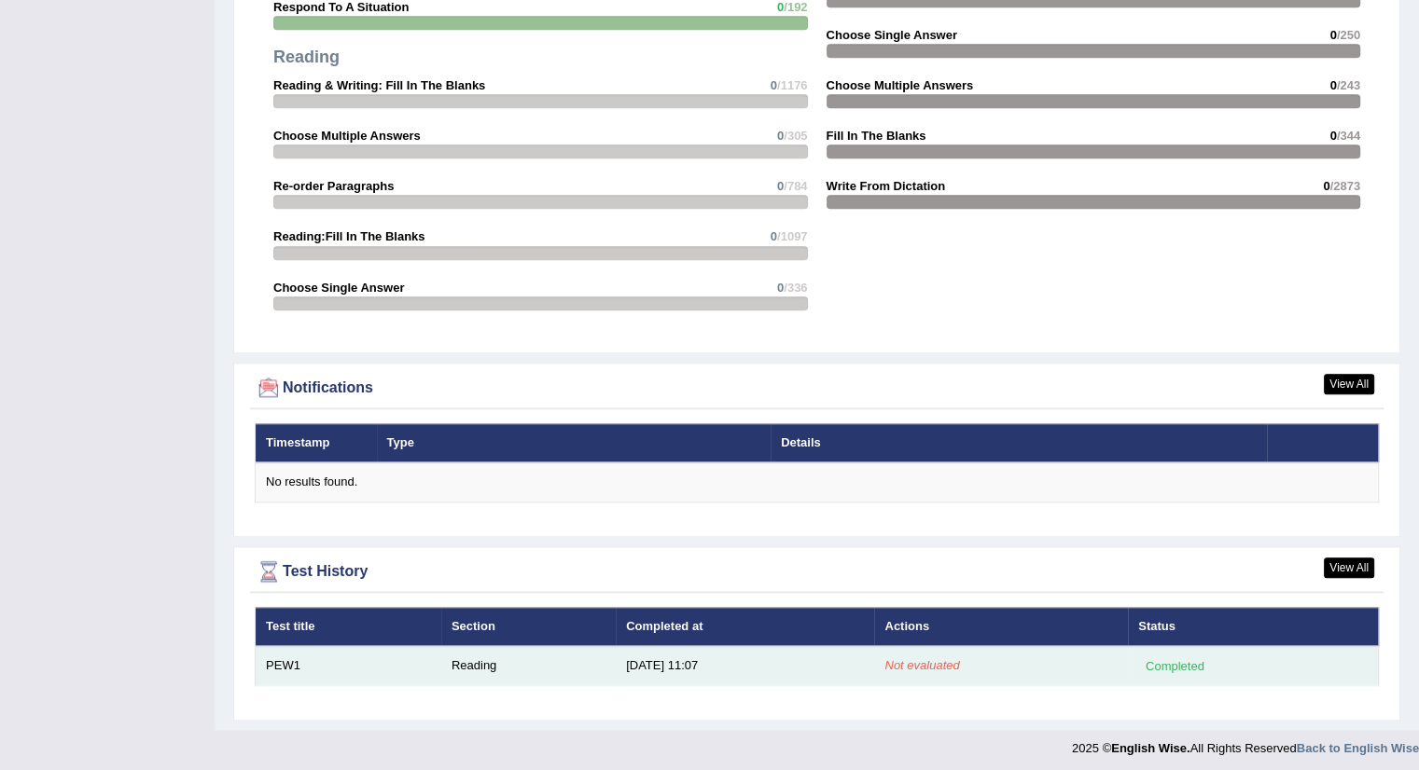
click at [1123, 660] on td "Not evaluated" at bounding box center [1001, 665] width 254 height 39
click at [1130, 661] on td "Completed" at bounding box center [1253, 665] width 250 height 39
drag, startPoint x: 1138, startPoint y: 664, endPoint x: 1175, endPoint y: 671, distance: 37.9
click at [1215, 675] on td "Completed" at bounding box center [1253, 665] width 250 height 39
click at [1165, 669] on div "Completed" at bounding box center [1174, 667] width 73 height 20
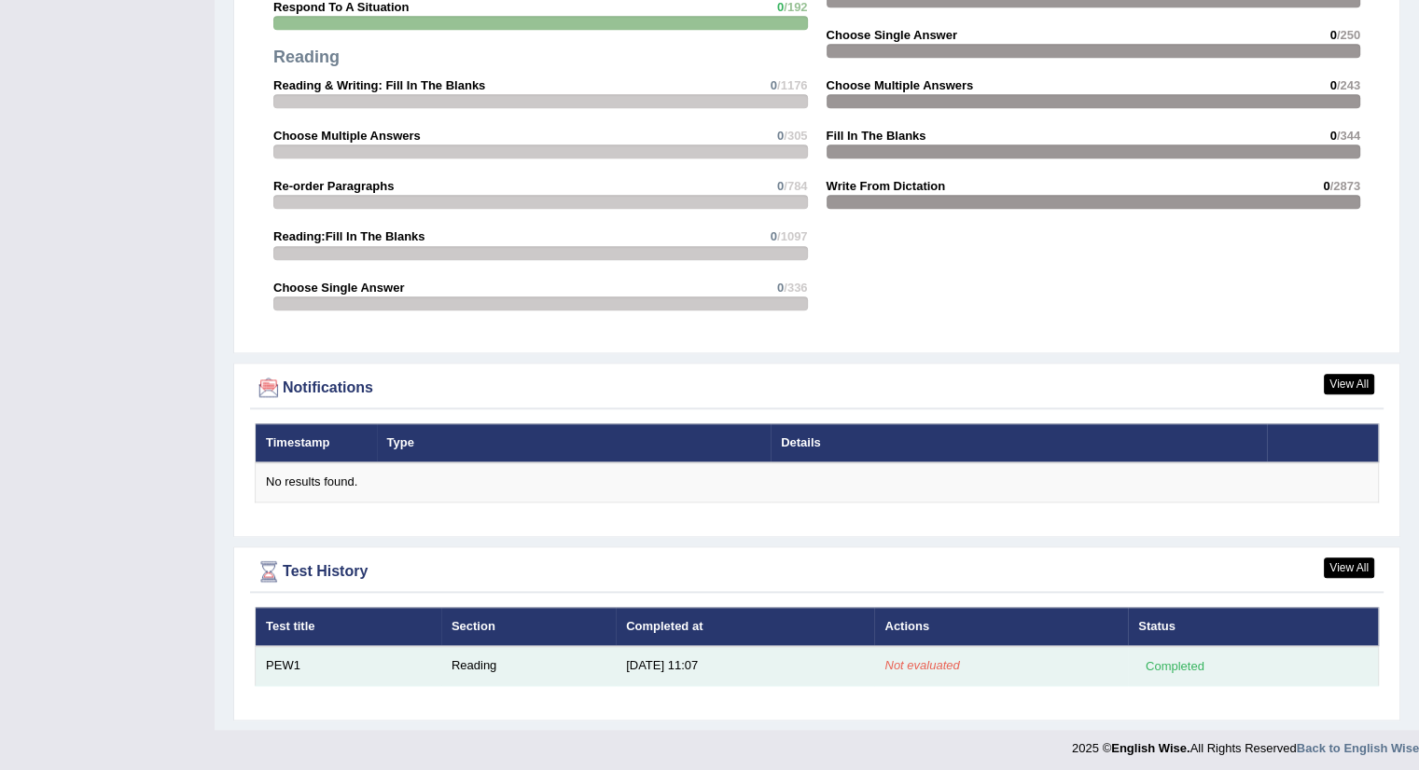
click at [1165, 669] on div "Completed" at bounding box center [1174, 667] width 73 height 20
click at [1165, 663] on div "Completed" at bounding box center [1174, 667] width 73 height 20
click at [1164, 661] on div "Completed" at bounding box center [1174, 667] width 73 height 20
click at [1158, 662] on div "Completed" at bounding box center [1174, 667] width 73 height 20
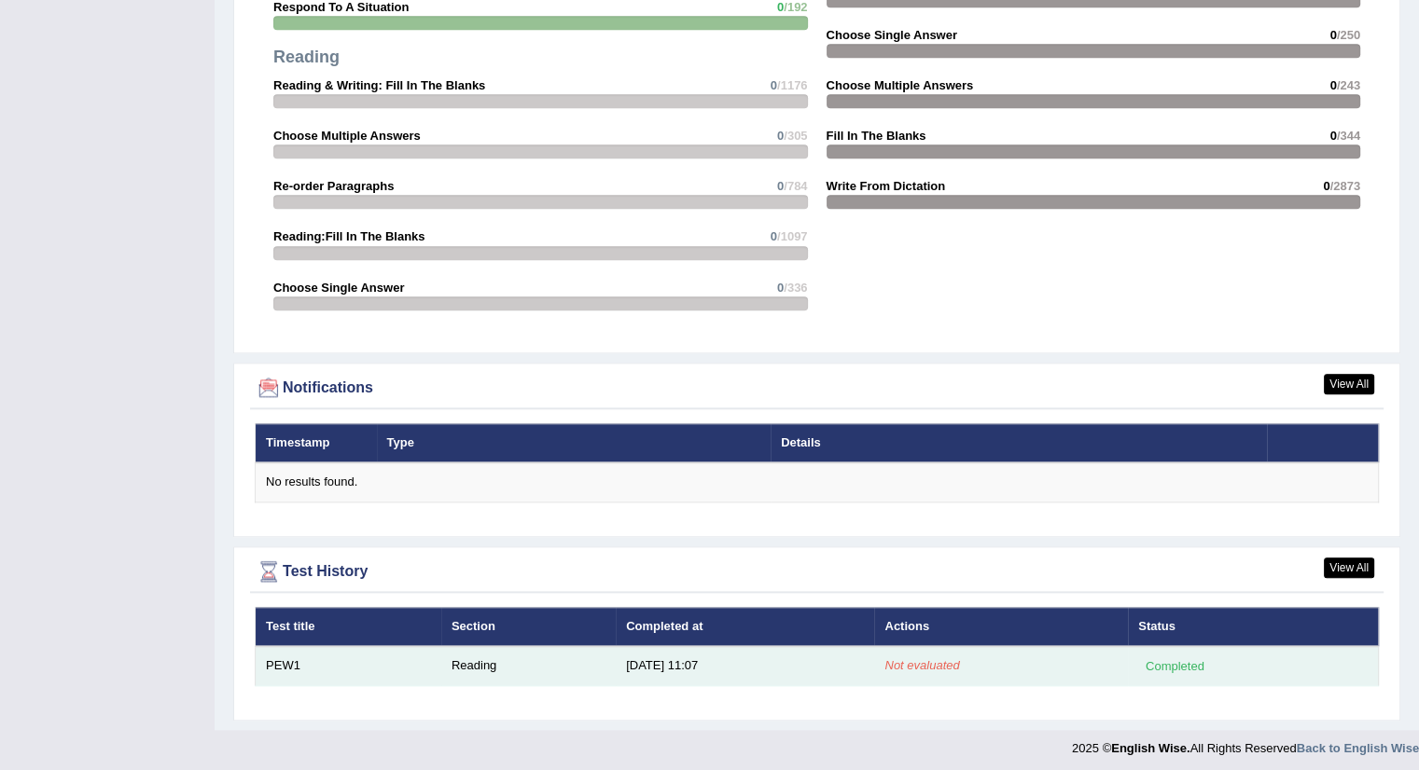
click at [1158, 662] on div "Completed" at bounding box center [1174, 667] width 73 height 20
click at [672, 655] on td "[DATE] 11:07" at bounding box center [745, 665] width 258 height 39
click at [672, 656] on td "[DATE] 11:07" at bounding box center [745, 665] width 258 height 39
click at [672, 656] on td "8/31/25 11:07" at bounding box center [745, 665] width 258 height 39
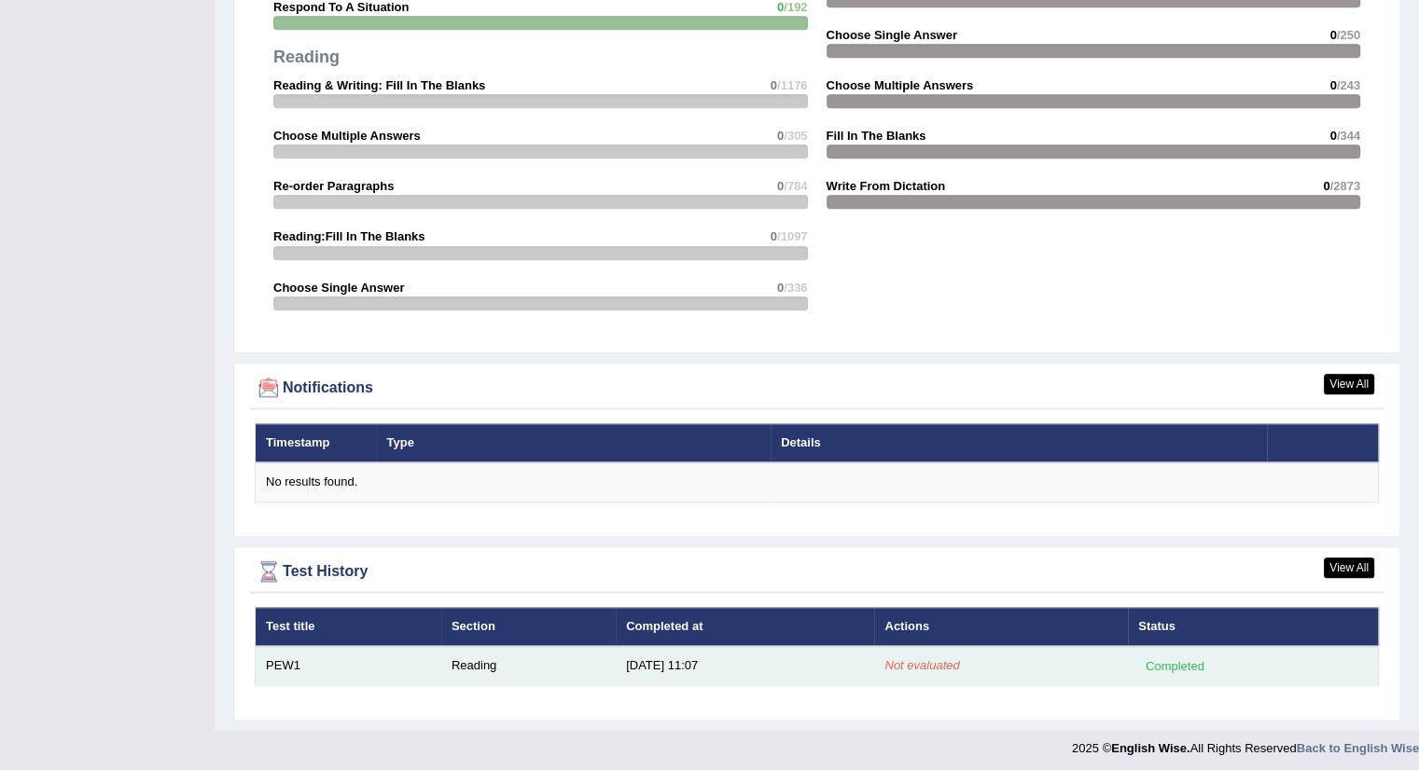
click at [456, 658] on td "Reading" at bounding box center [528, 665] width 174 height 39
click at [647, 666] on td "8/31/25 11:07" at bounding box center [745, 665] width 258 height 39
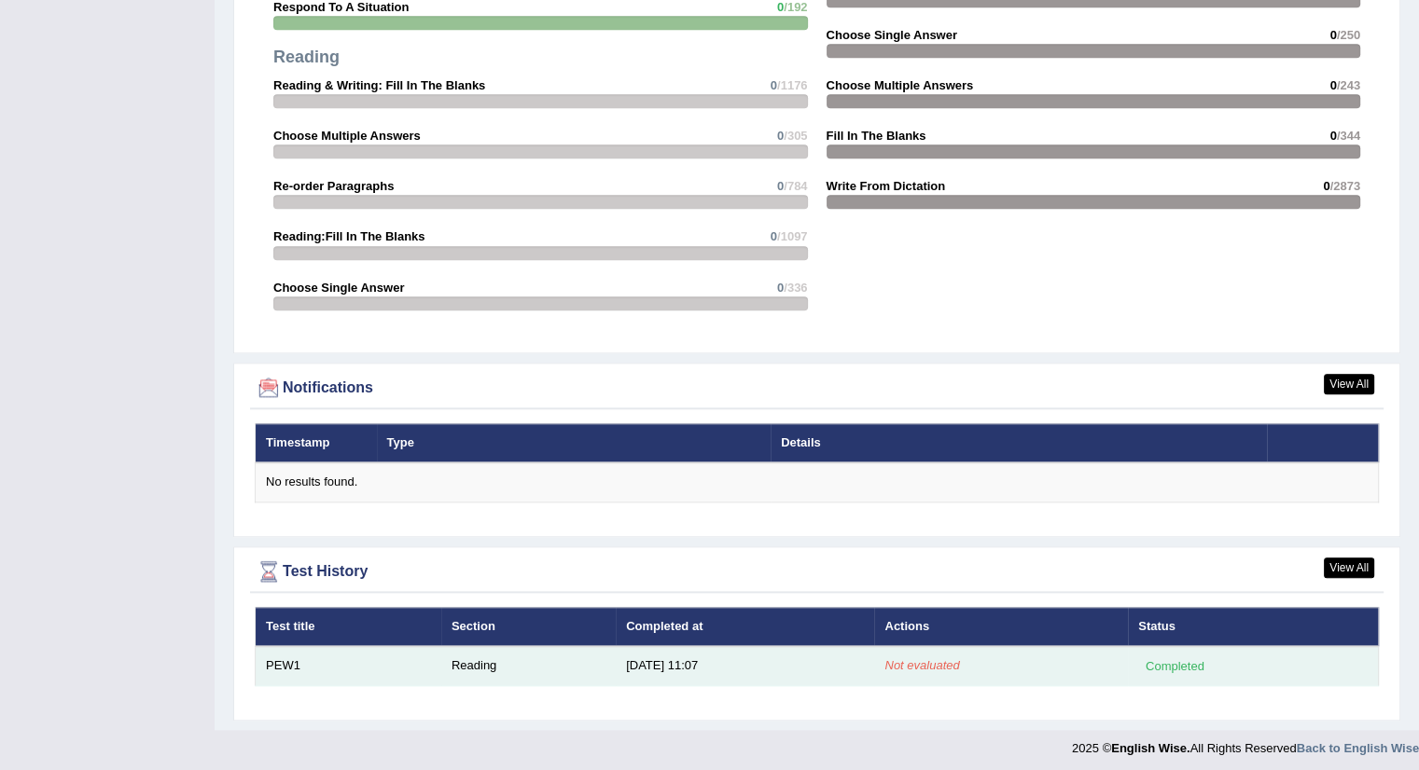
click at [647, 667] on td "8/31/25 11:07" at bounding box center [745, 665] width 258 height 39
click at [915, 662] on em "Not evaluated" at bounding box center [921, 666] width 75 height 14
click at [914, 662] on em "Not evaluated" at bounding box center [921, 666] width 75 height 14
click at [1134, 658] on td "Completed" at bounding box center [1253, 665] width 250 height 39
click at [1167, 659] on div "Completed" at bounding box center [1174, 667] width 73 height 20
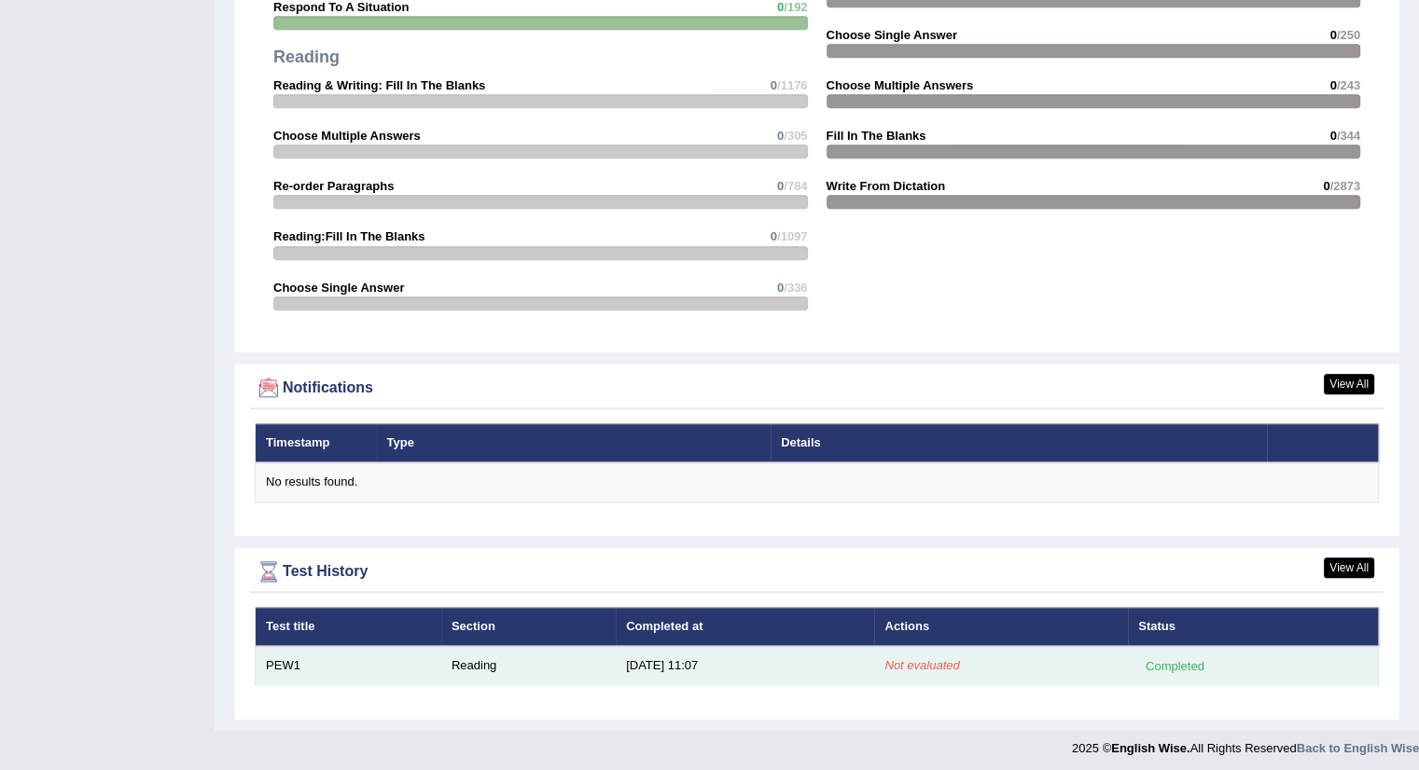
click at [1167, 659] on div "Completed" at bounding box center [1174, 667] width 73 height 20
click at [296, 663] on td "PEW1" at bounding box center [349, 665] width 186 height 39
click at [295, 662] on td "PEW1" at bounding box center [349, 665] width 186 height 39
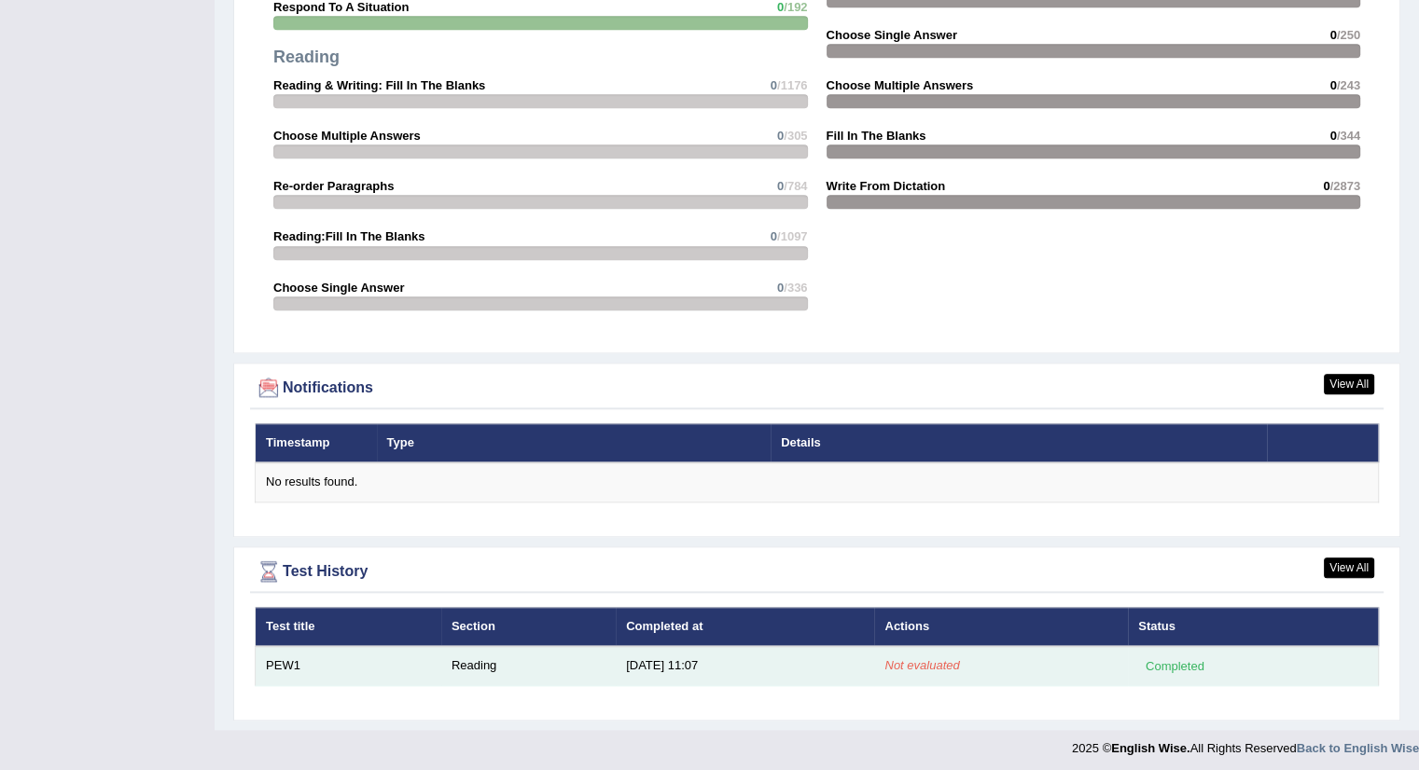
click at [295, 662] on td "PEW1" at bounding box center [349, 665] width 186 height 39
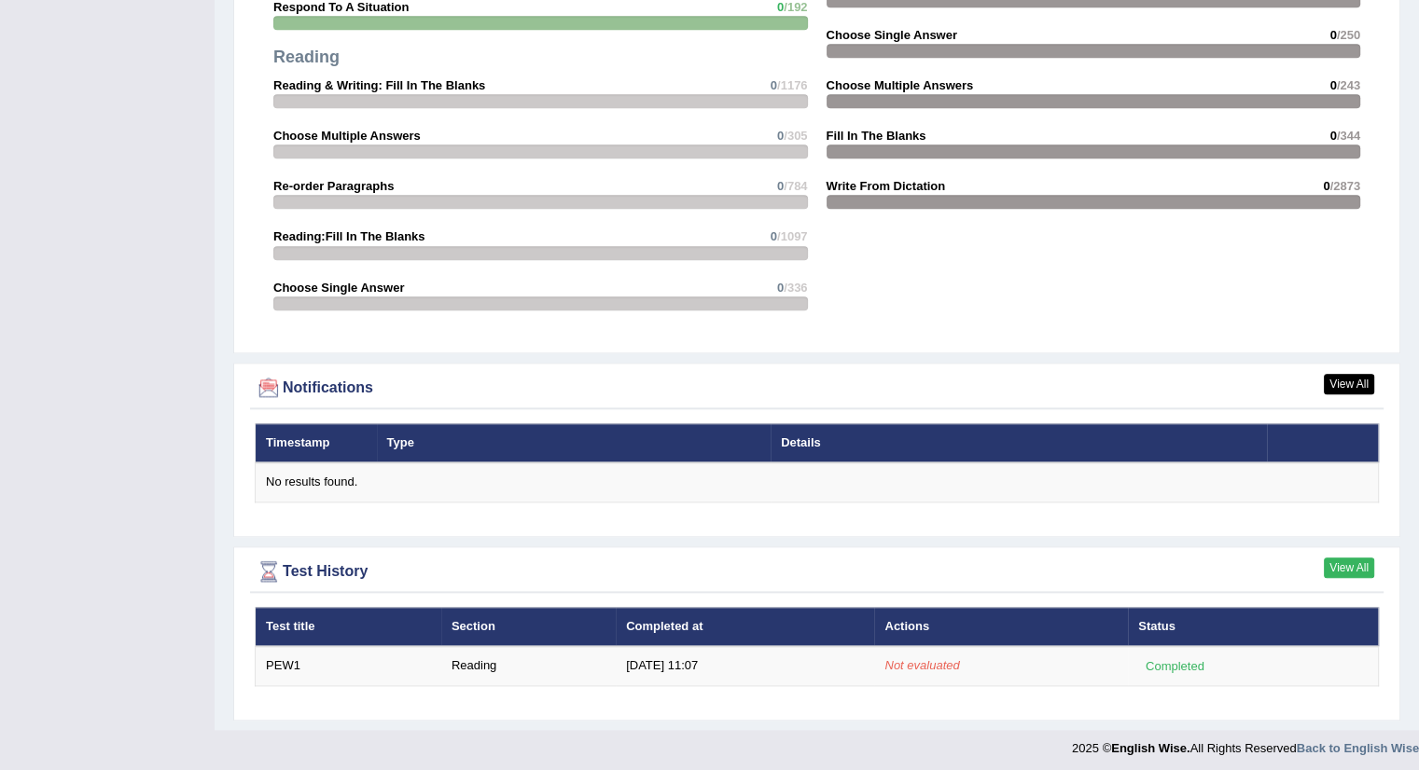
click at [1340, 560] on link "View All" at bounding box center [1349, 568] width 50 height 21
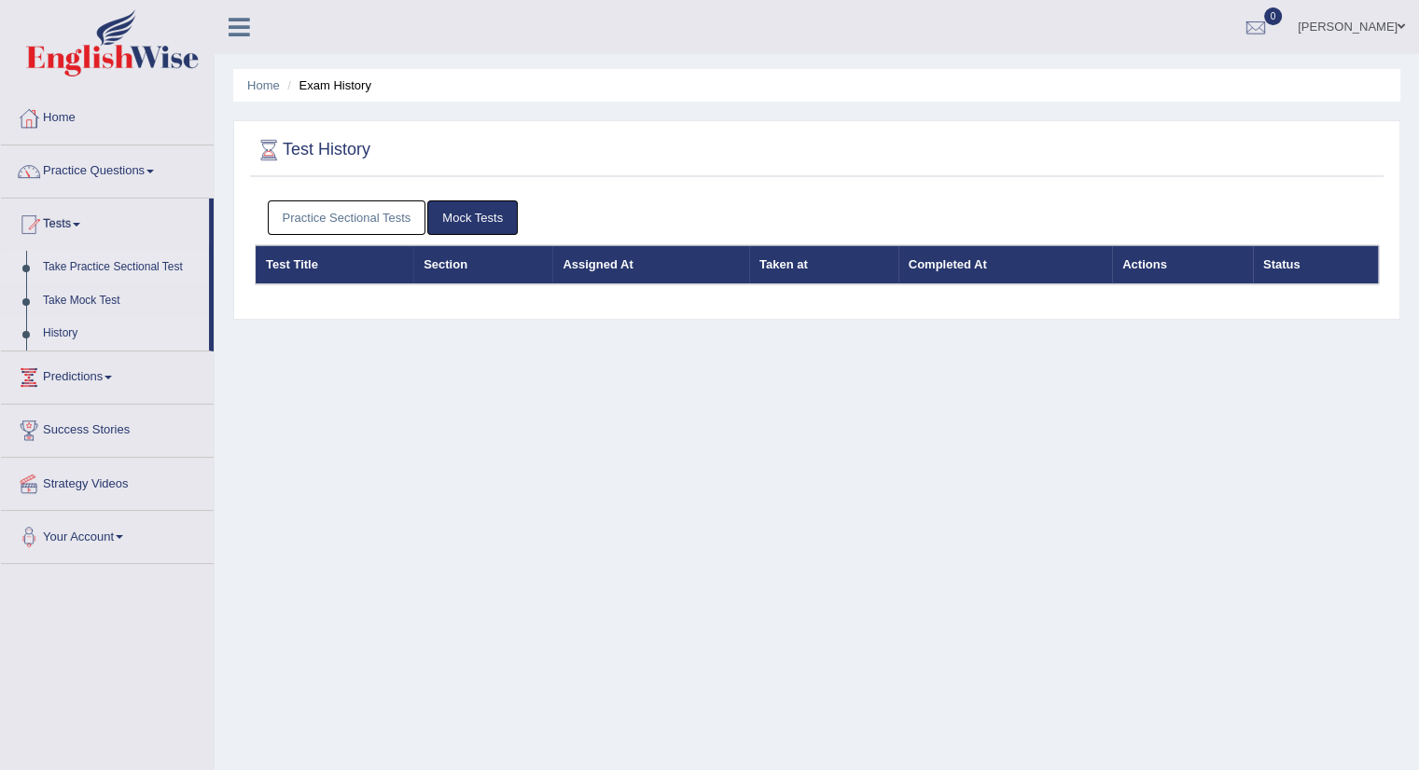
click at [90, 263] on link "Take Practice Sectional Test" at bounding box center [122, 268] width 174 height 34
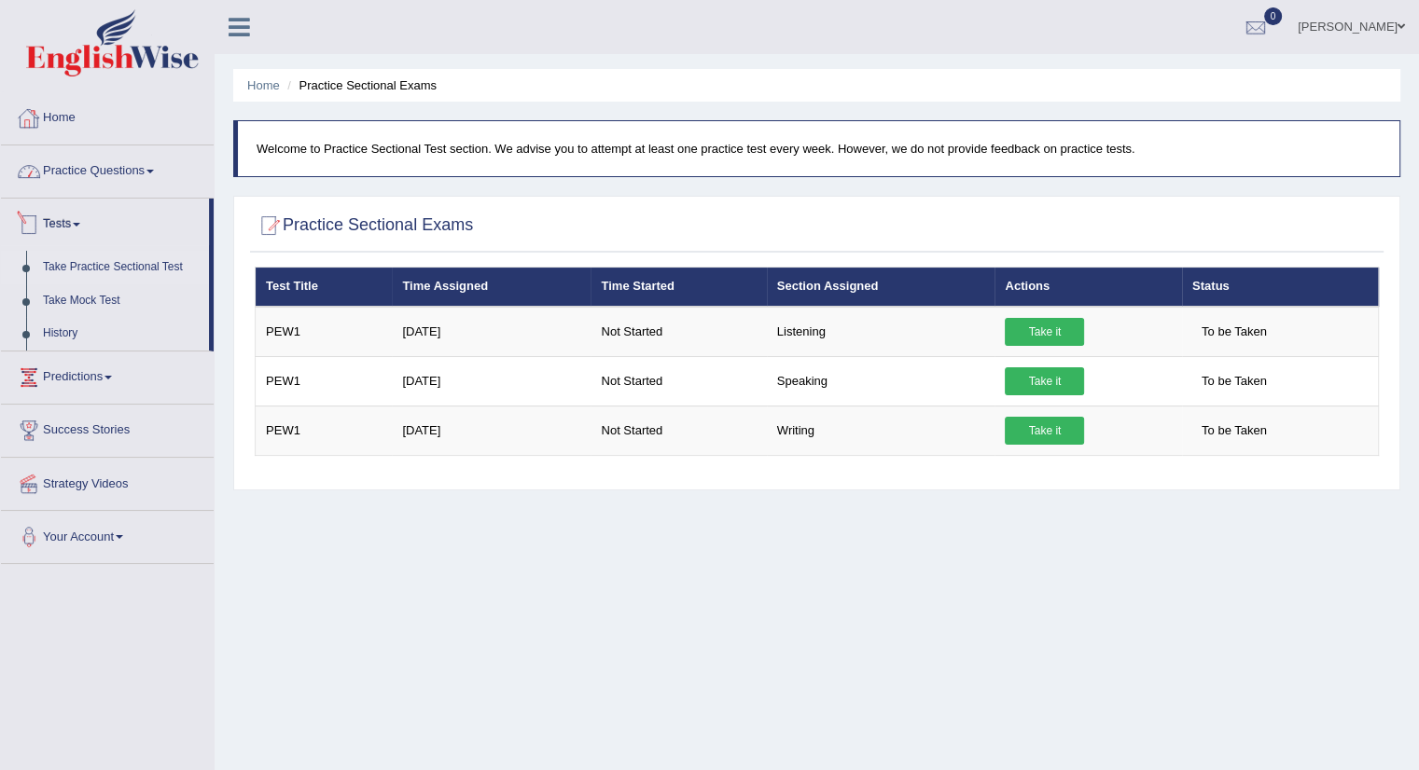
click at [72, 116] on link "Home" at bounding box center [107, 115] width 213 height 47
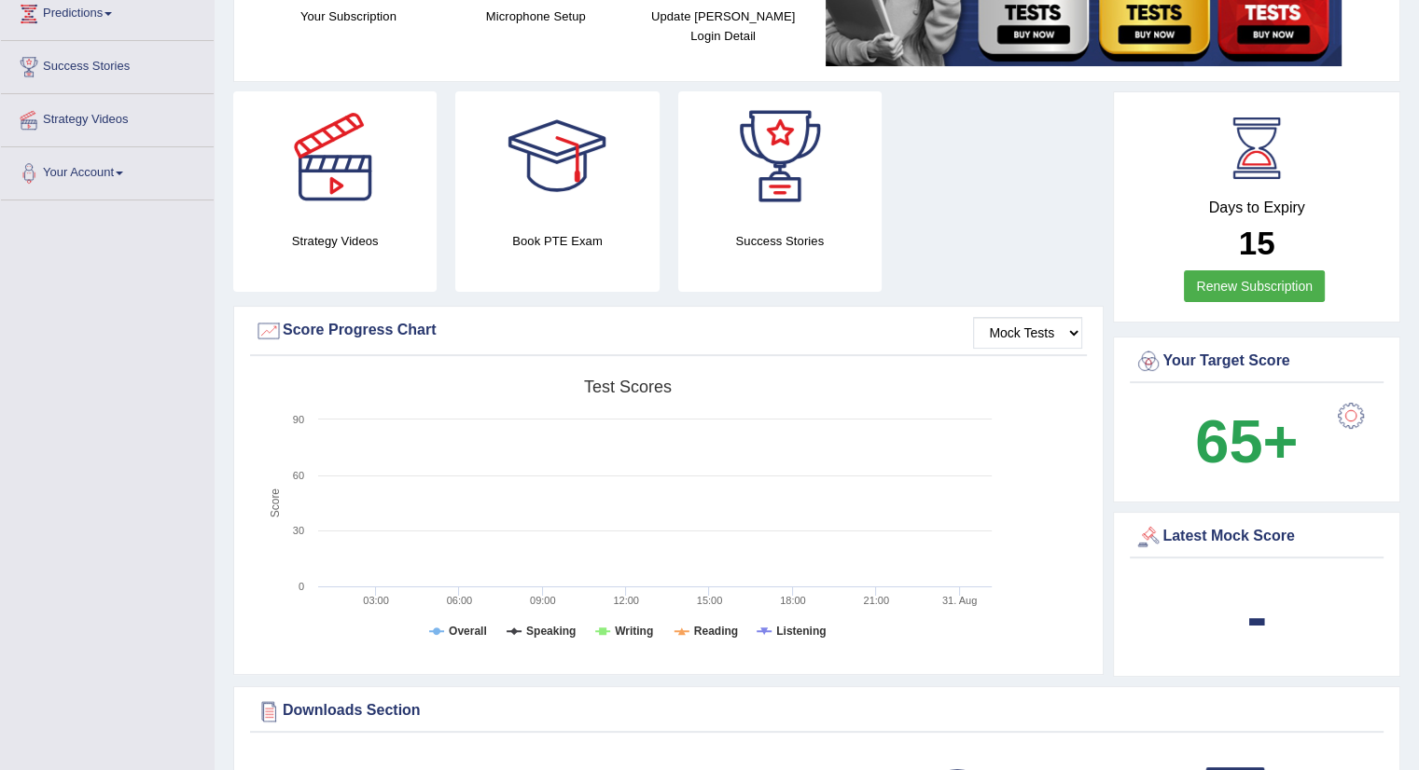
scroll to position [280, 0]
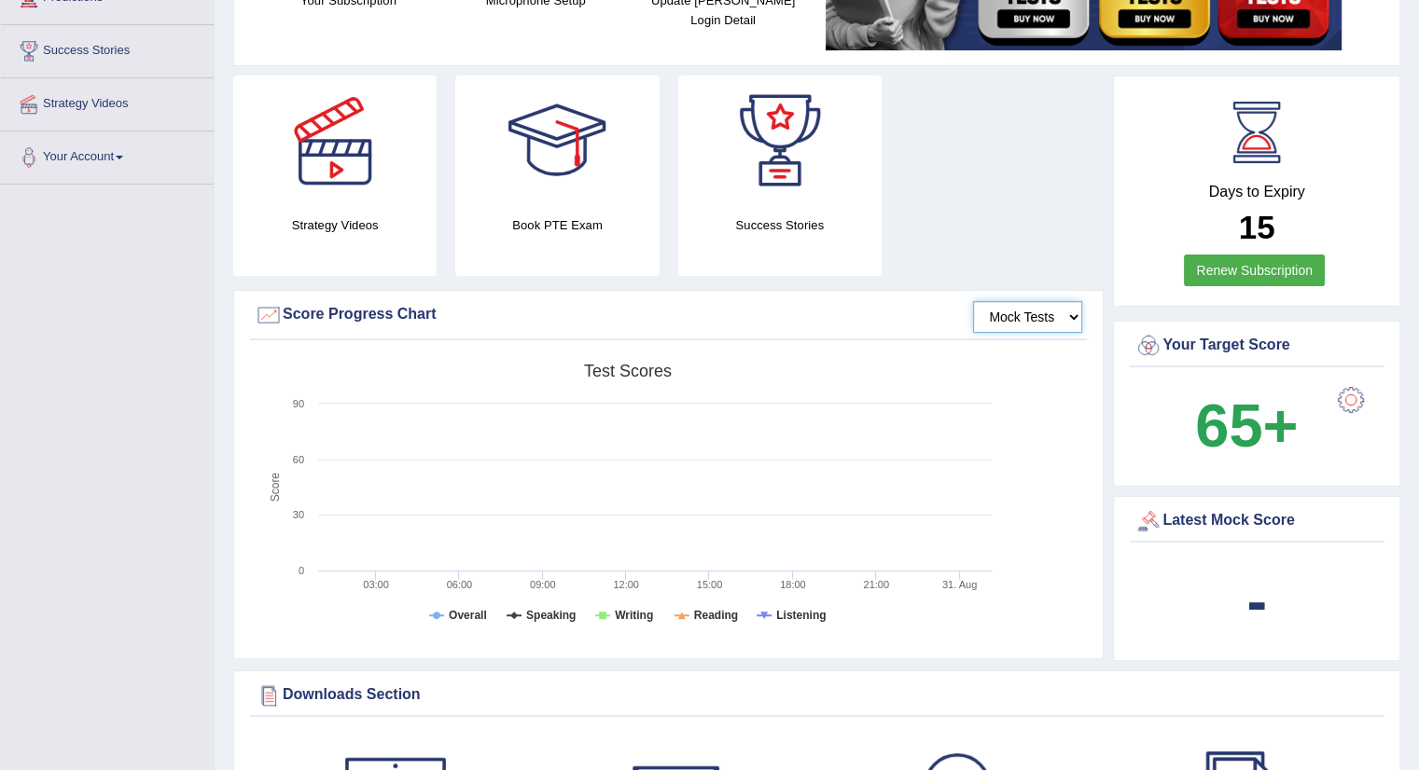
click at [1071, 307] on select "Mock Tests" at bounding box center [1027, 317] width 109 height 32
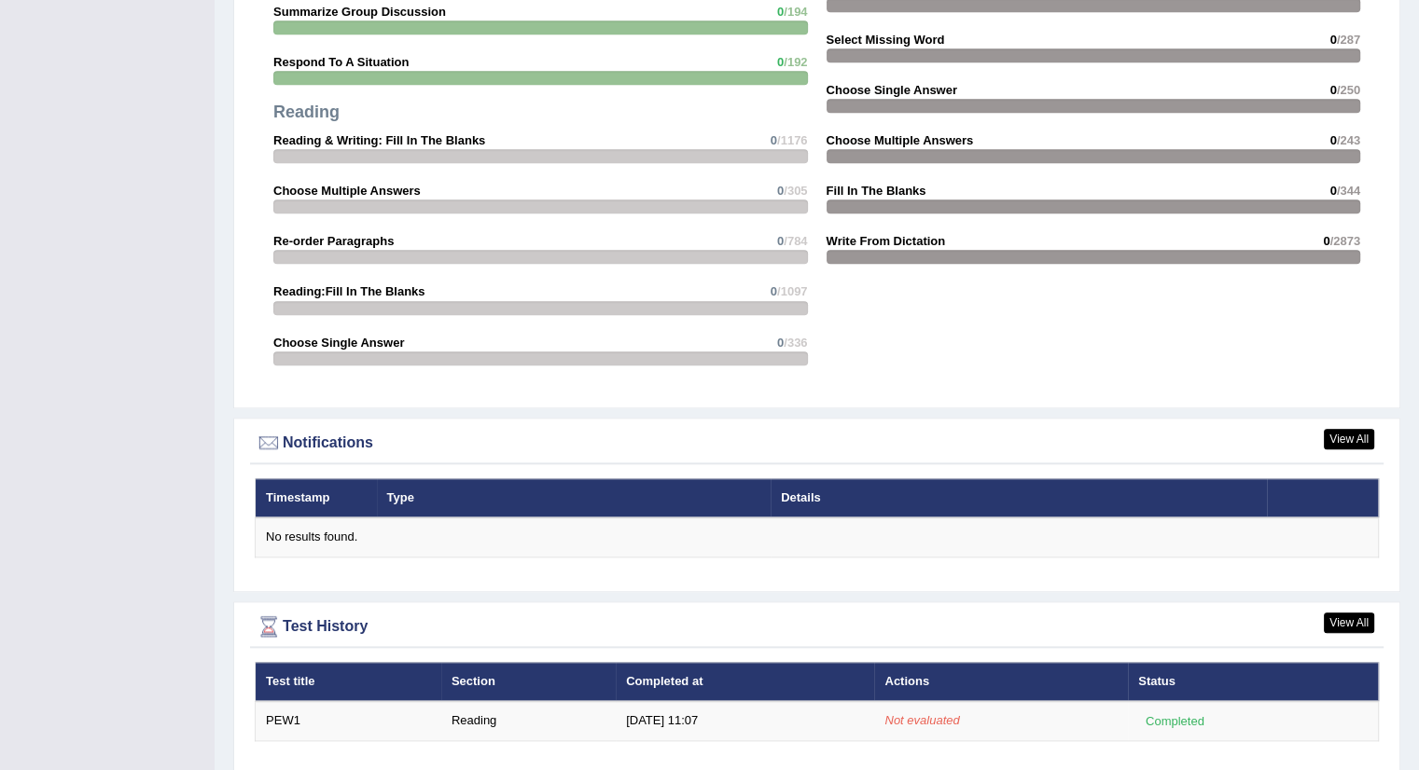
scroll to position [1921, 0]
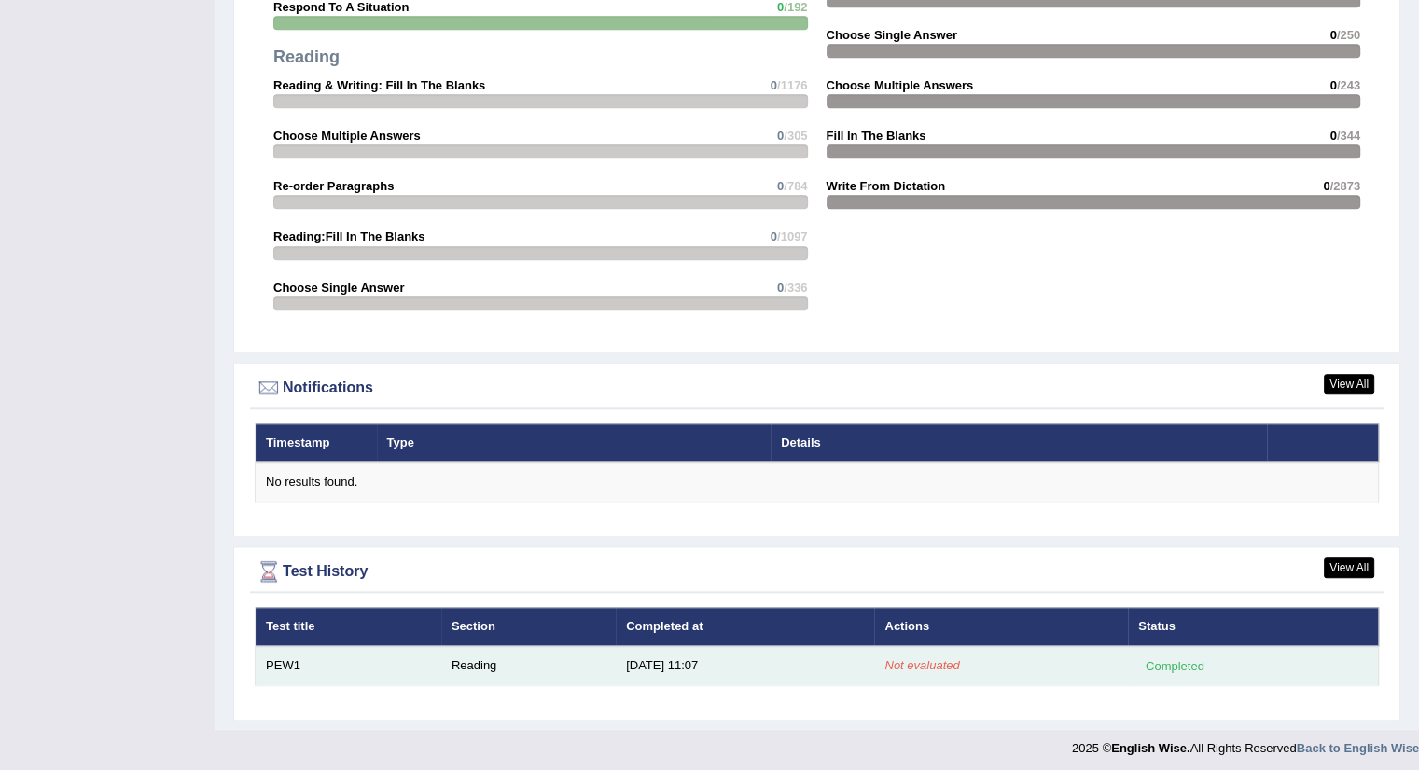
click at [914, 659] on em "Not evaluated" at bounding box center [921, 666] width 75 height 14
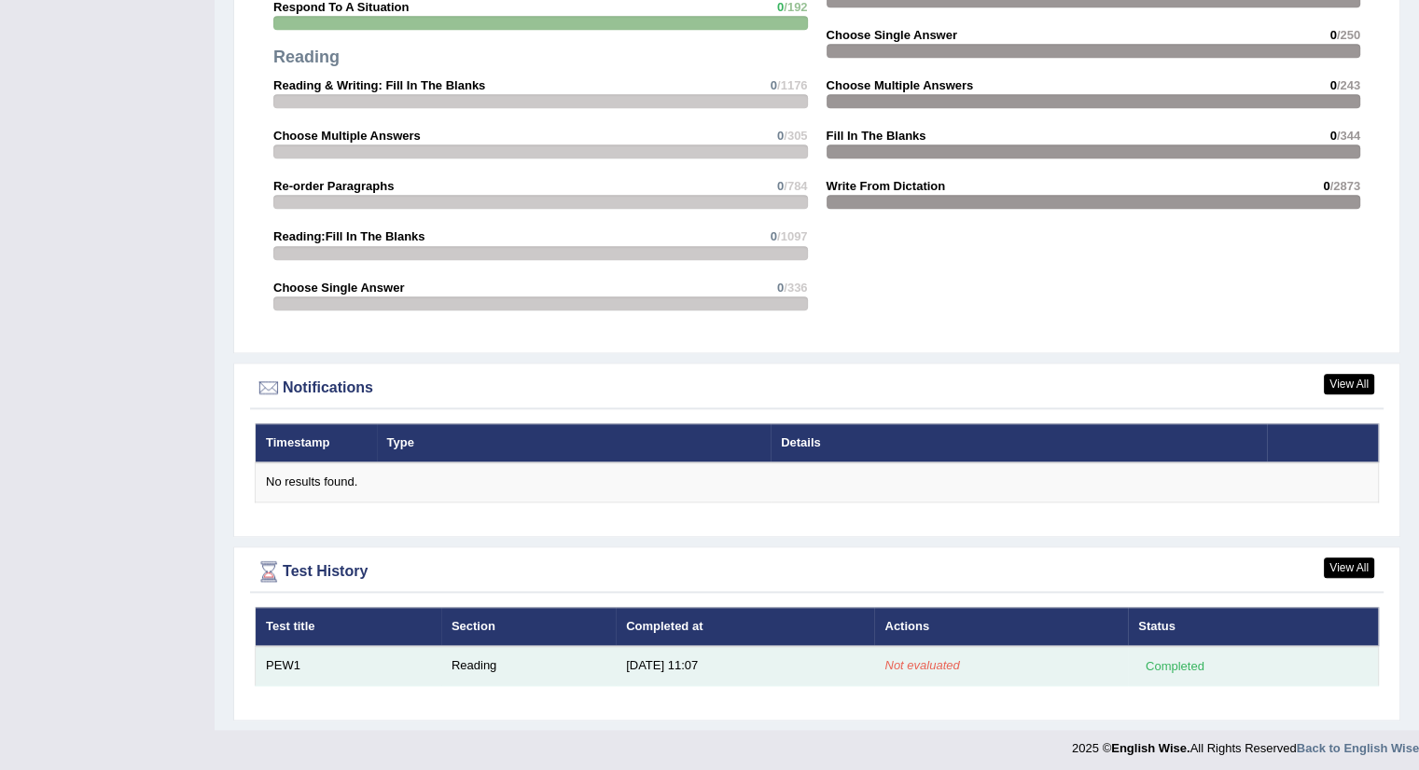
click at [914, 659] on em "Not evaluated" at bounding box center [921, 666] width 75 height 14
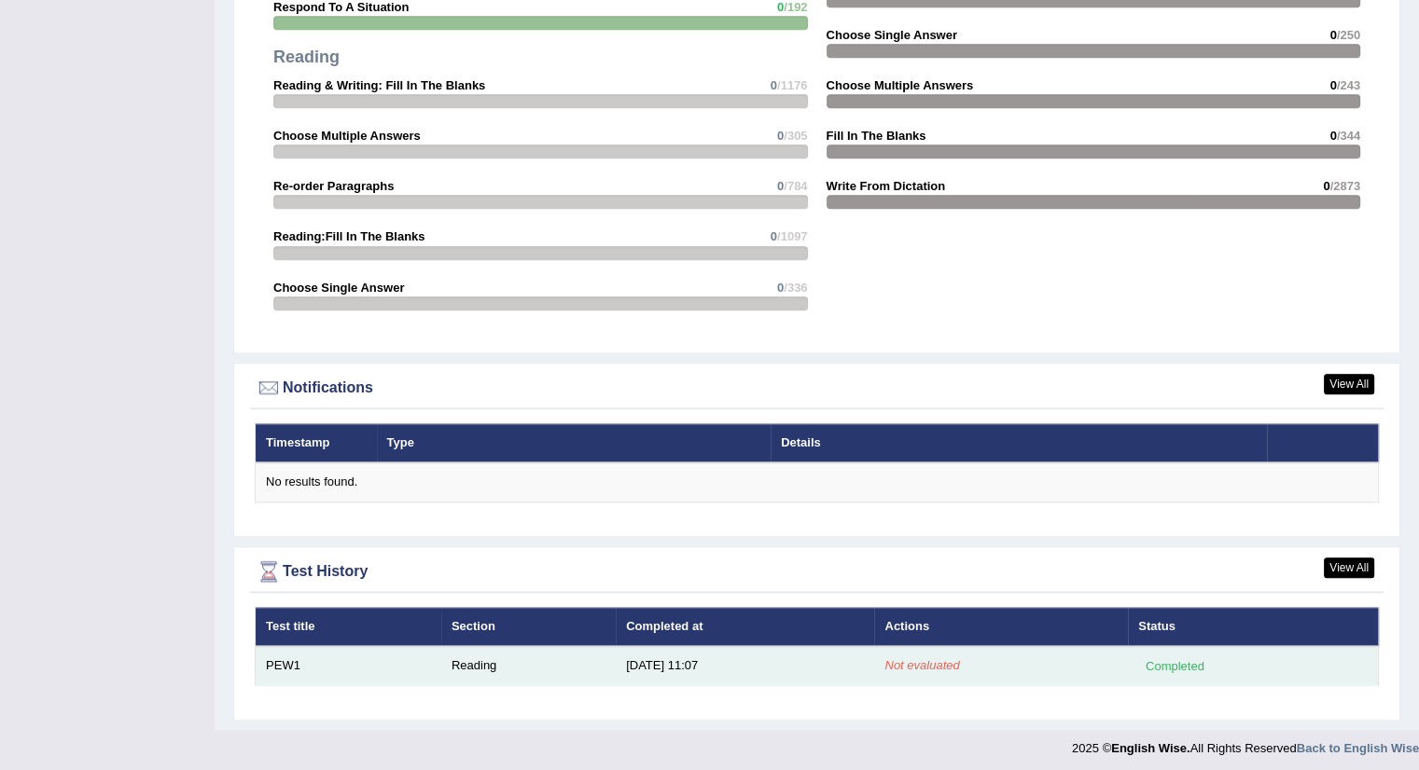
click at [914, 659] on em "Not evaluated" at bounding box center [921, 666] width 75 height 14
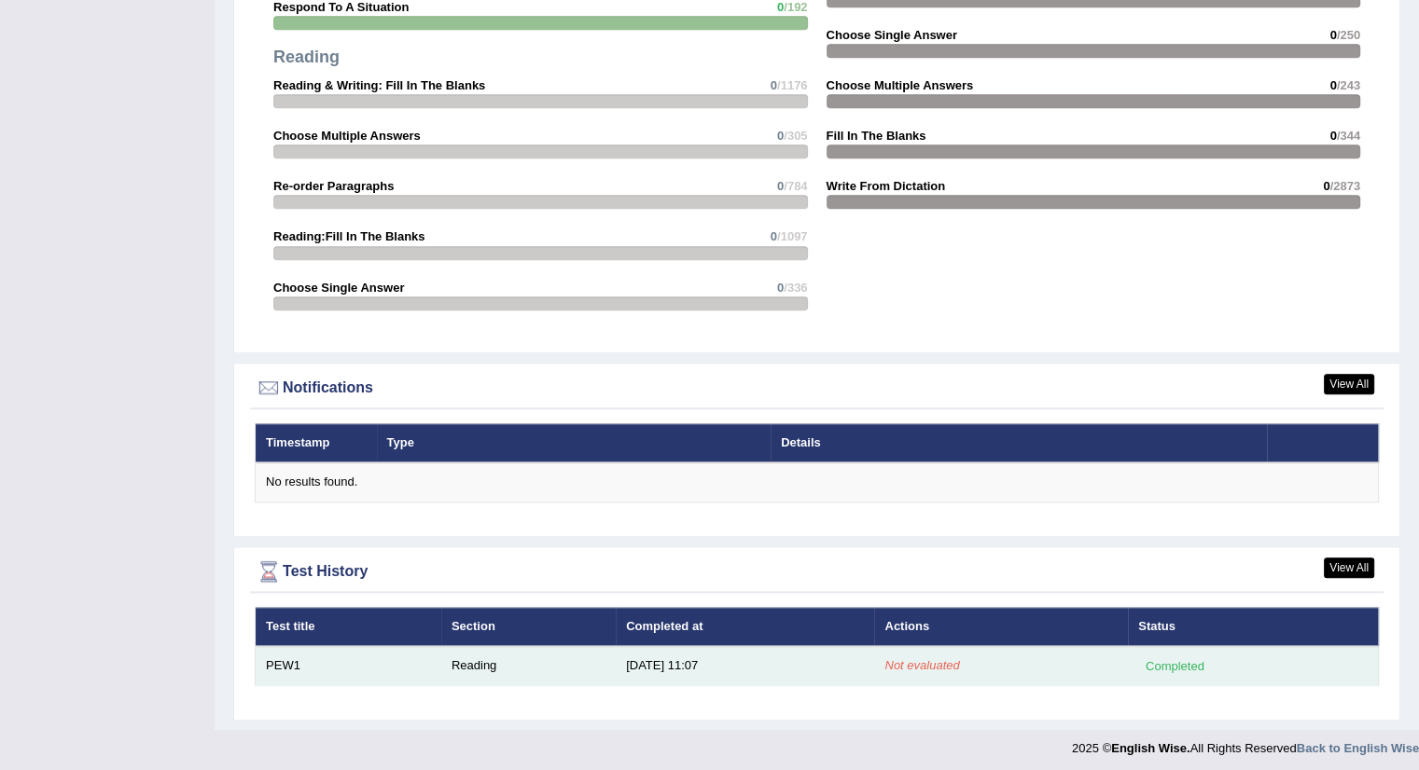
click at [914, 659] on em "Not evaluated" at bounding box center [921, 666] width 75 height 14
click at [914, 660] on em "Not evaluated" at bounding box center [921, 666] width 75 height 14
click at [659, 657] on td "[DATE] 11:07" at bounding box center [745, 665] width 258 height 39
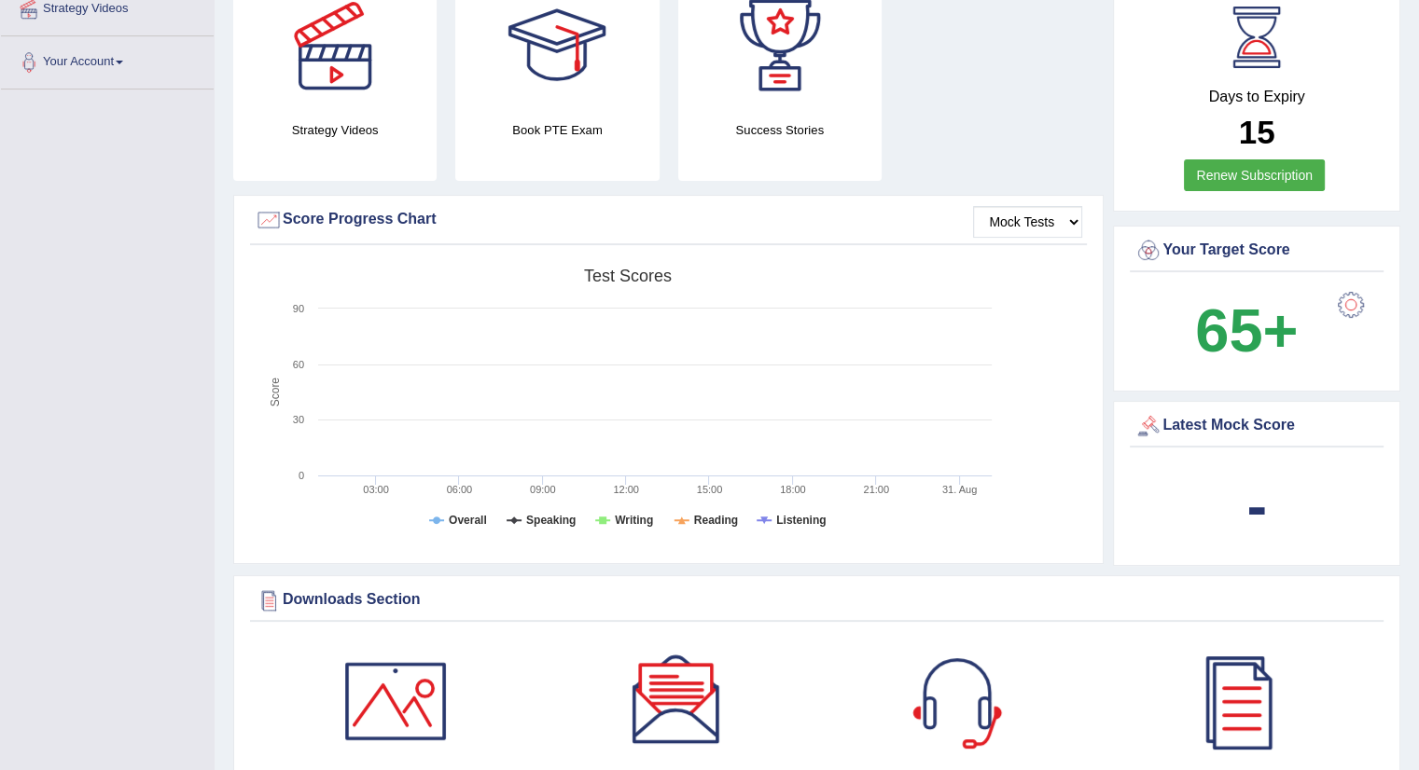
scroll to position [428, 0]
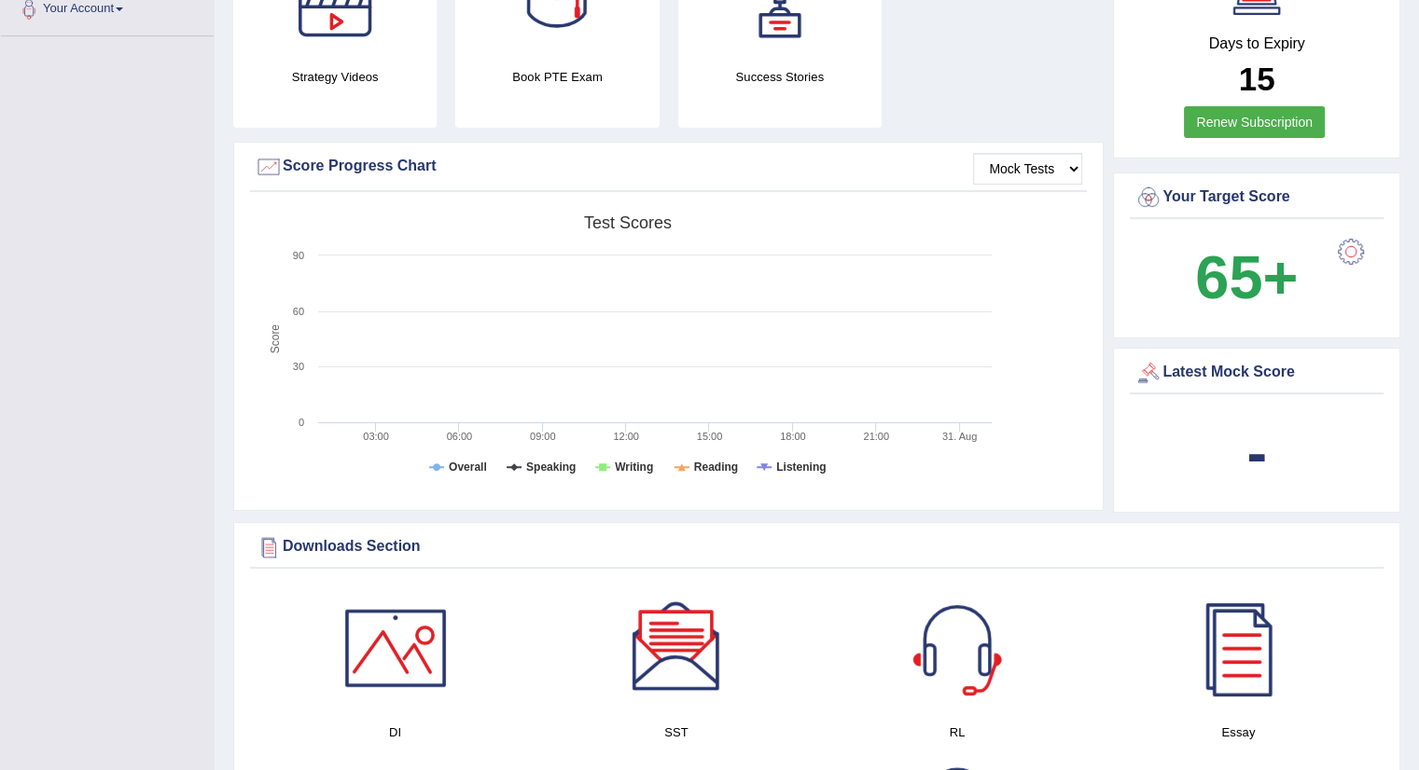
click at [1257, 450] on b "-" at bounding box center [1256, 453] width 21 height 68
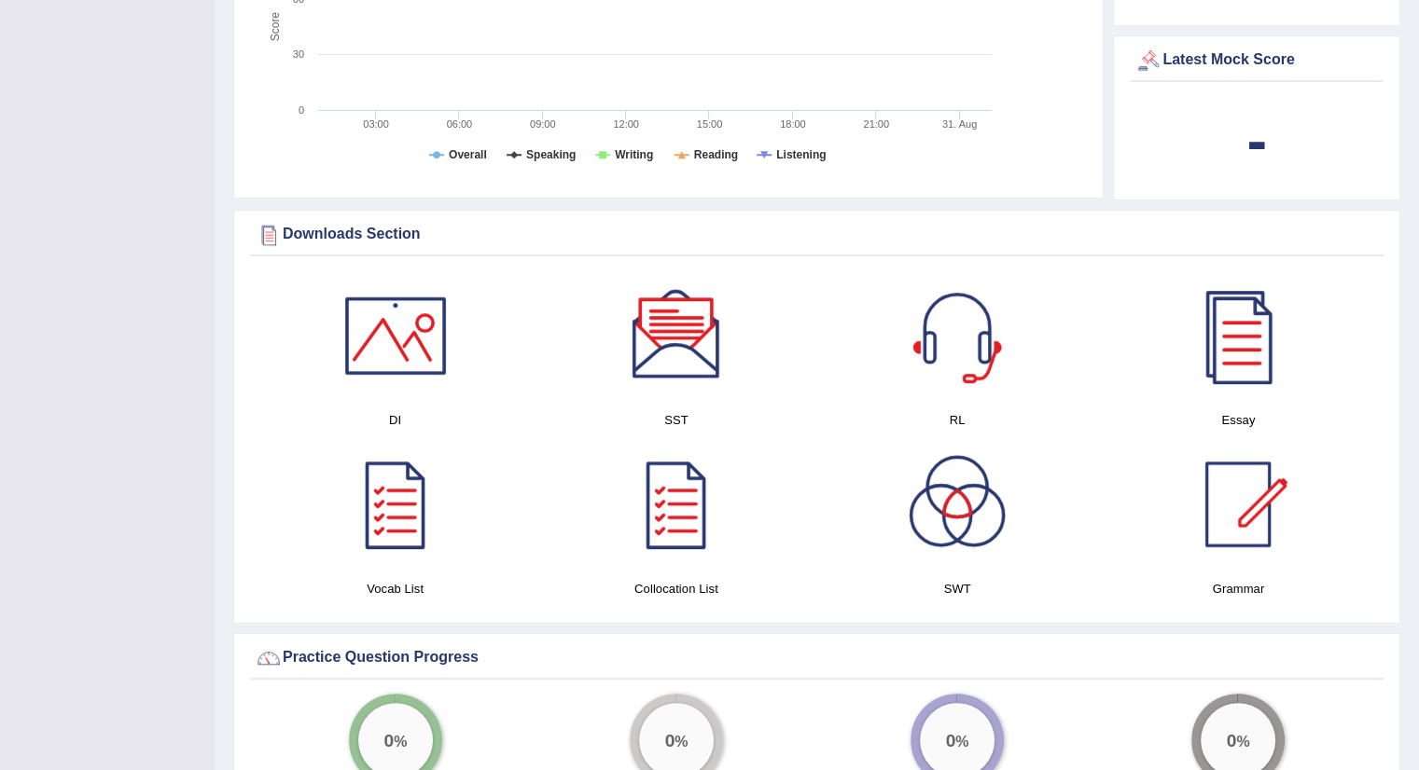
scroll to position [801, 0]
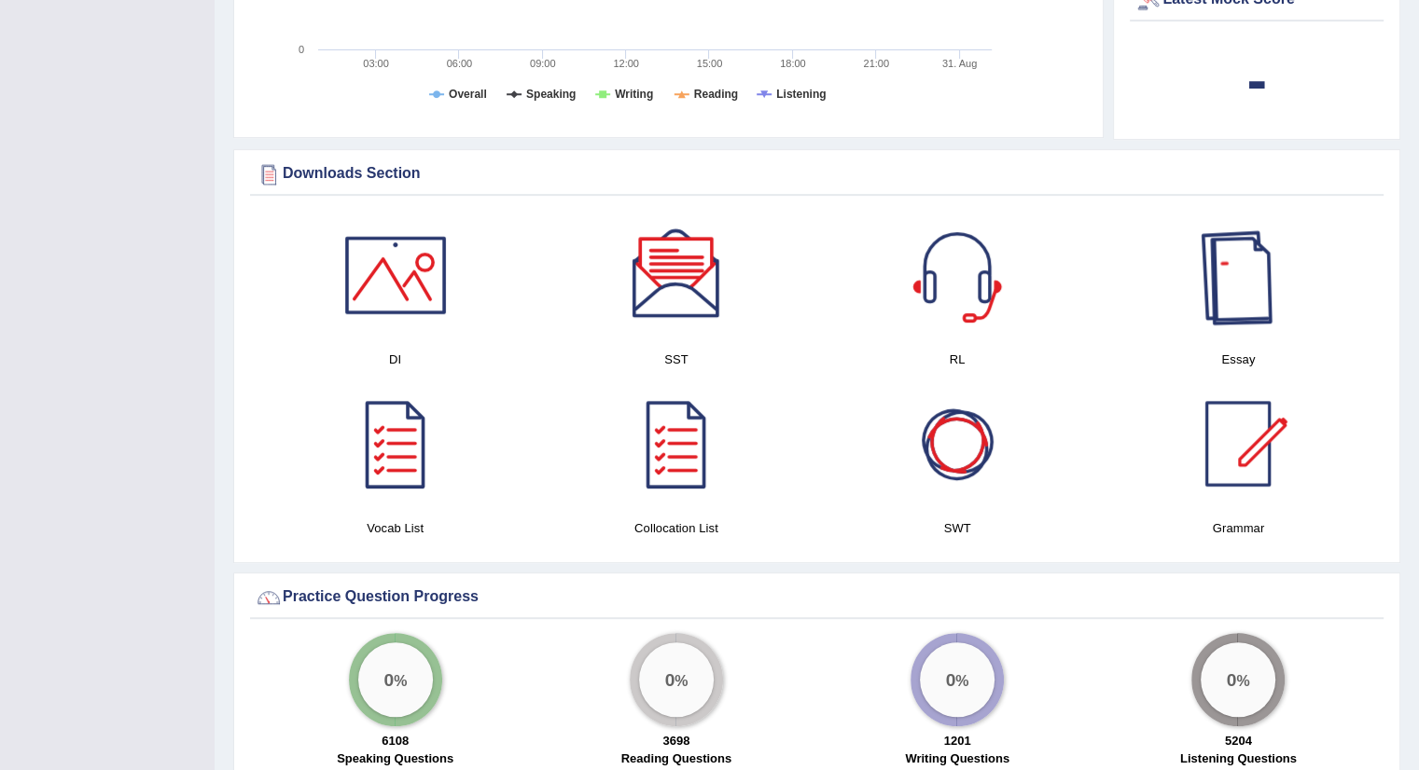
click at [1231, 276] on div at bounding box center [1238, 275] width 131 height 131
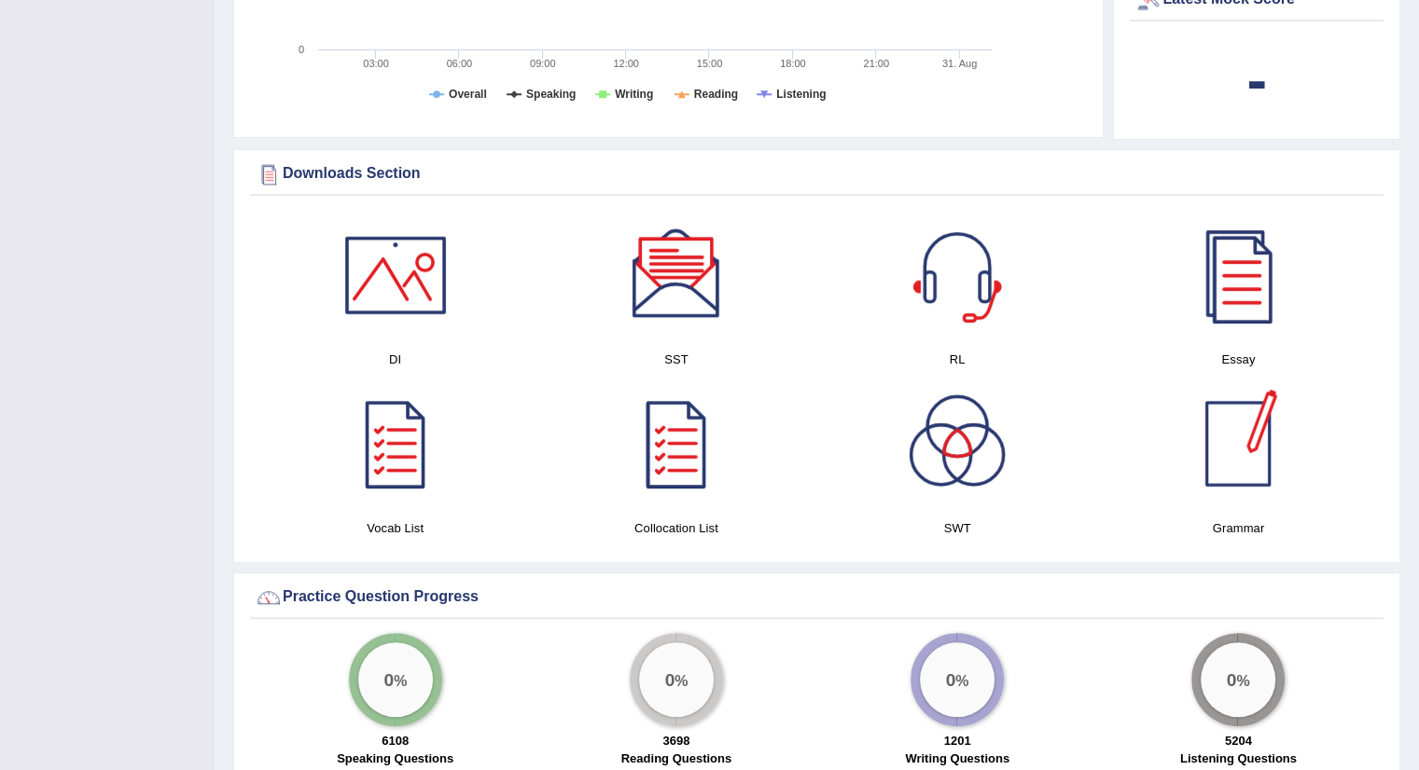
click at [1238, 462] on div at bounding box center [1238, 444] width 131 height 131
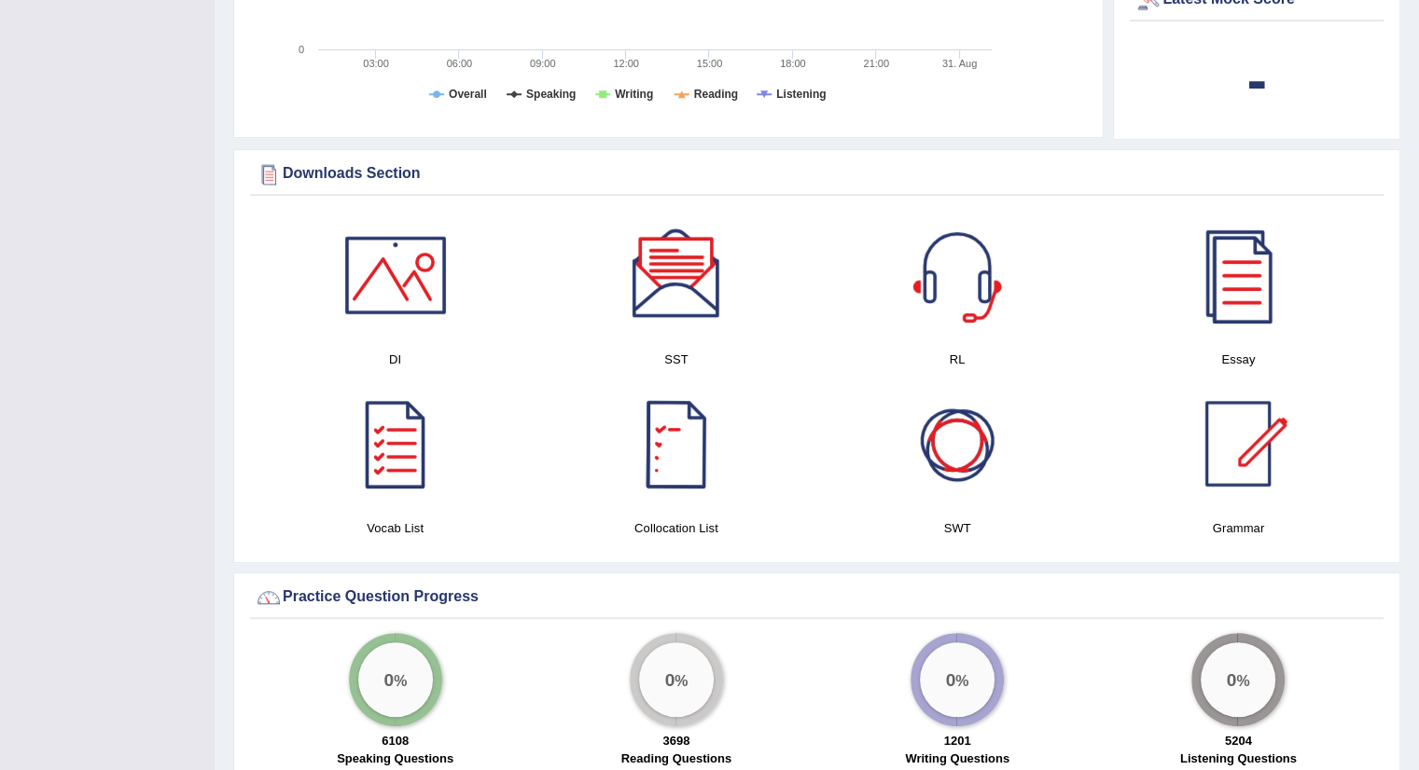
click at [944, 471] on div at bounding box center [957, 444] width 131 height 131
click at [675, 465] on div at bounding box center [676, 444] width 131 height 131
click at [393, 467] on div at bounding box center [395, 444] width 131 height 131
click at [962, 281] on div at bounding box center [957, 275] width 131 height 131
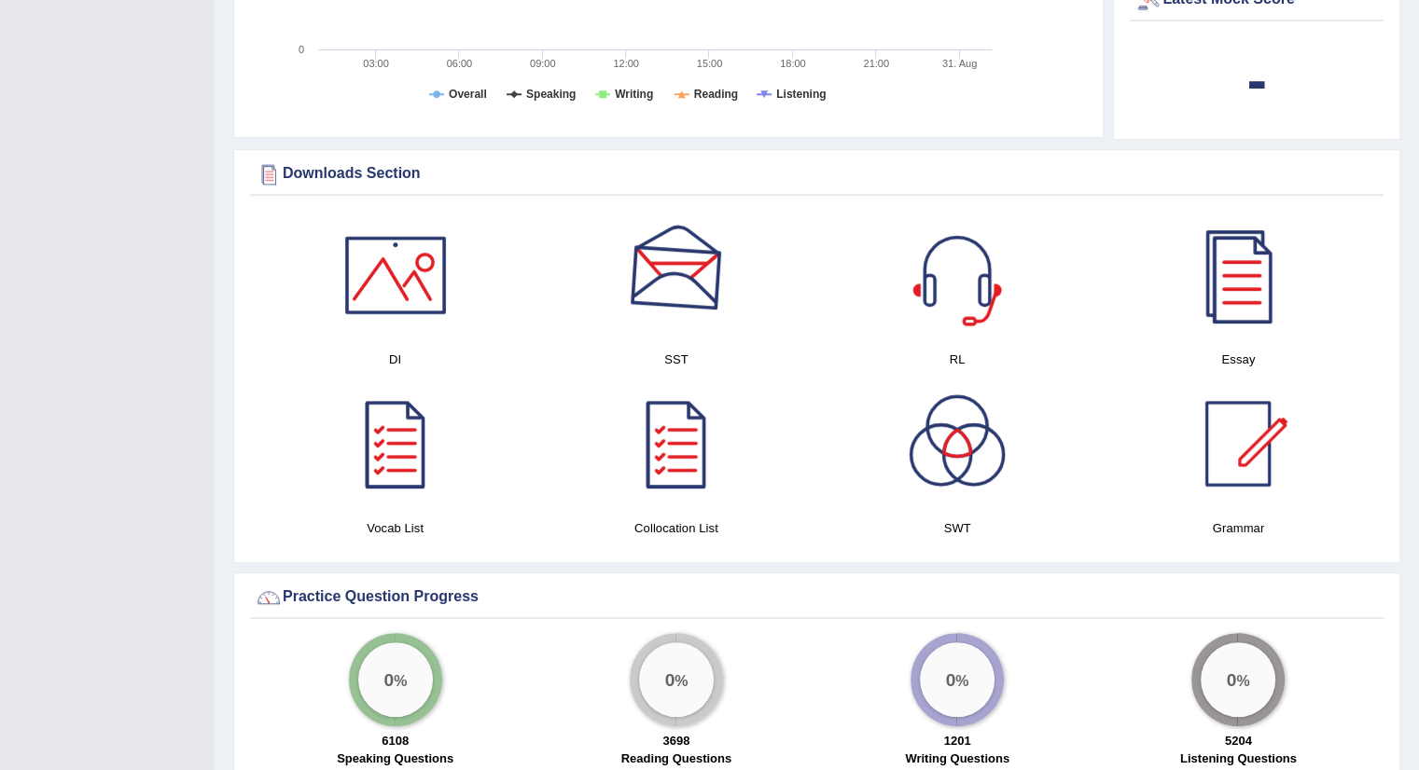
click at [670, 286] on div at bounding box center [676, 275] width 131 height 131
click at [403, 280] on div at bounding box center [395, 275] width 131 height 131
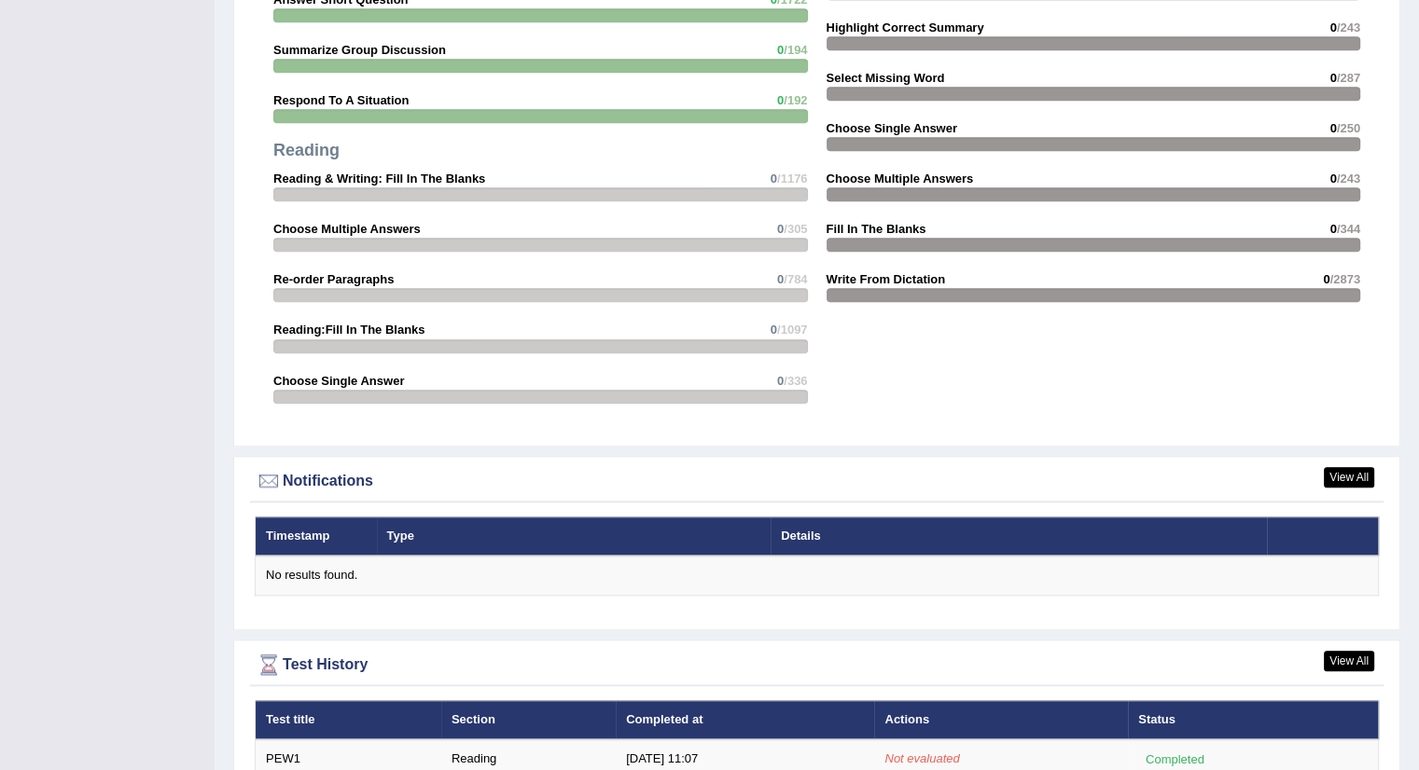
scroll to position [1921, 0]
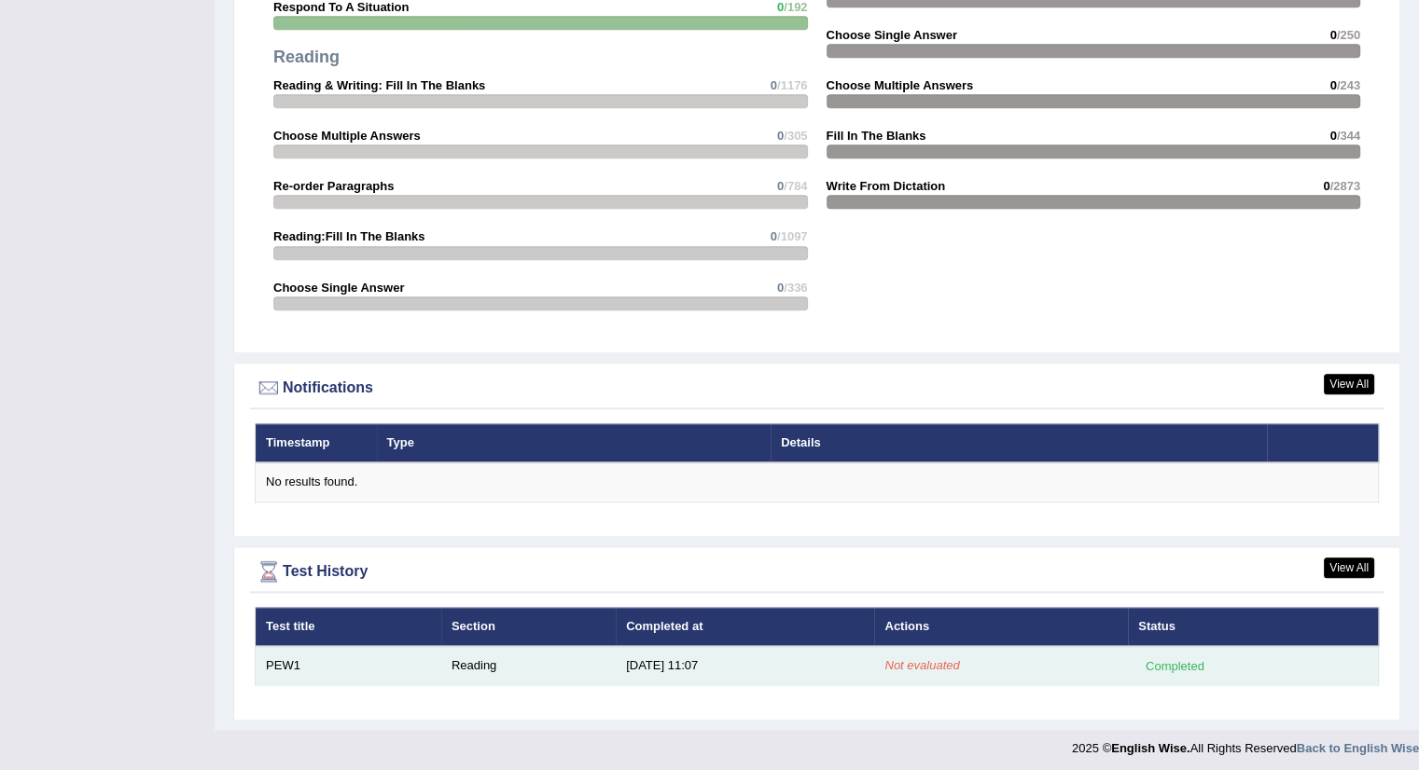
click at [915, 659] on em "Not evaluated" at bounding box center [921, 666] width 75 height 14
click at [916, 659] on em "Not evaluated" at bounding box center [921, 666] width 75 height 14
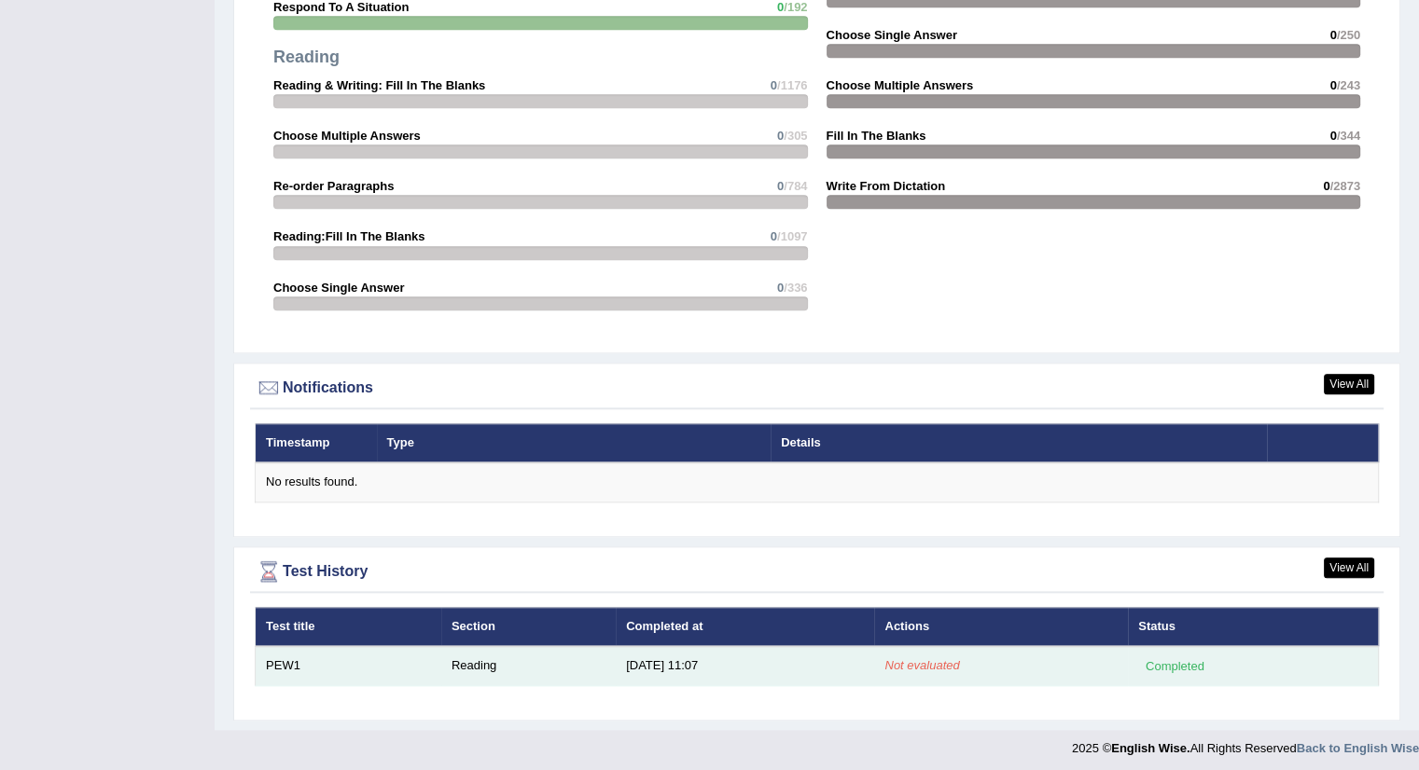
click at [916, 659] on em "Not evaluated" at bounding box center [921, 666] width 75 height 14
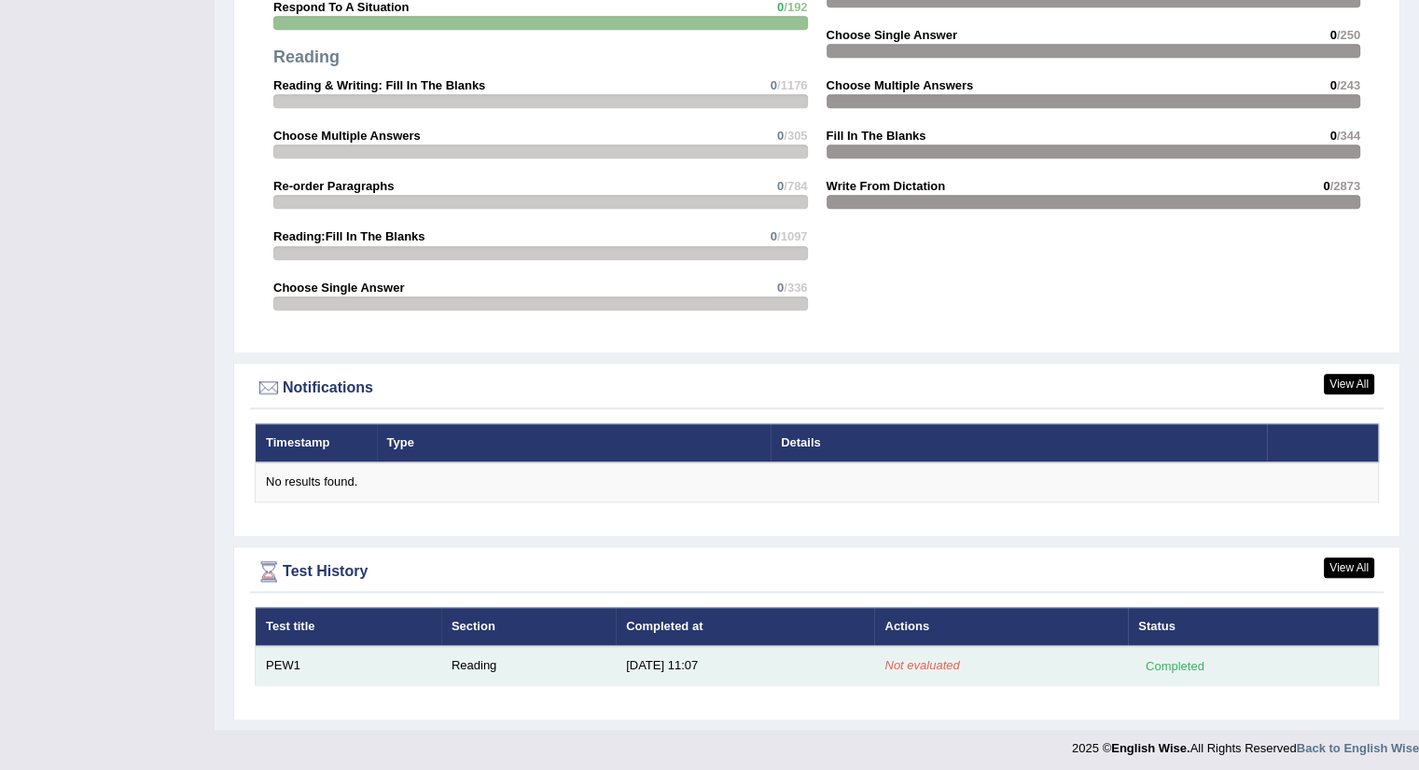
click at [916, 659] on em "Not evaluated" at bounding box center [921, 666] width 75 height 14
click at [1173, 659] on div "Completed" at bounding box center [1174, 667] width 73 height 20
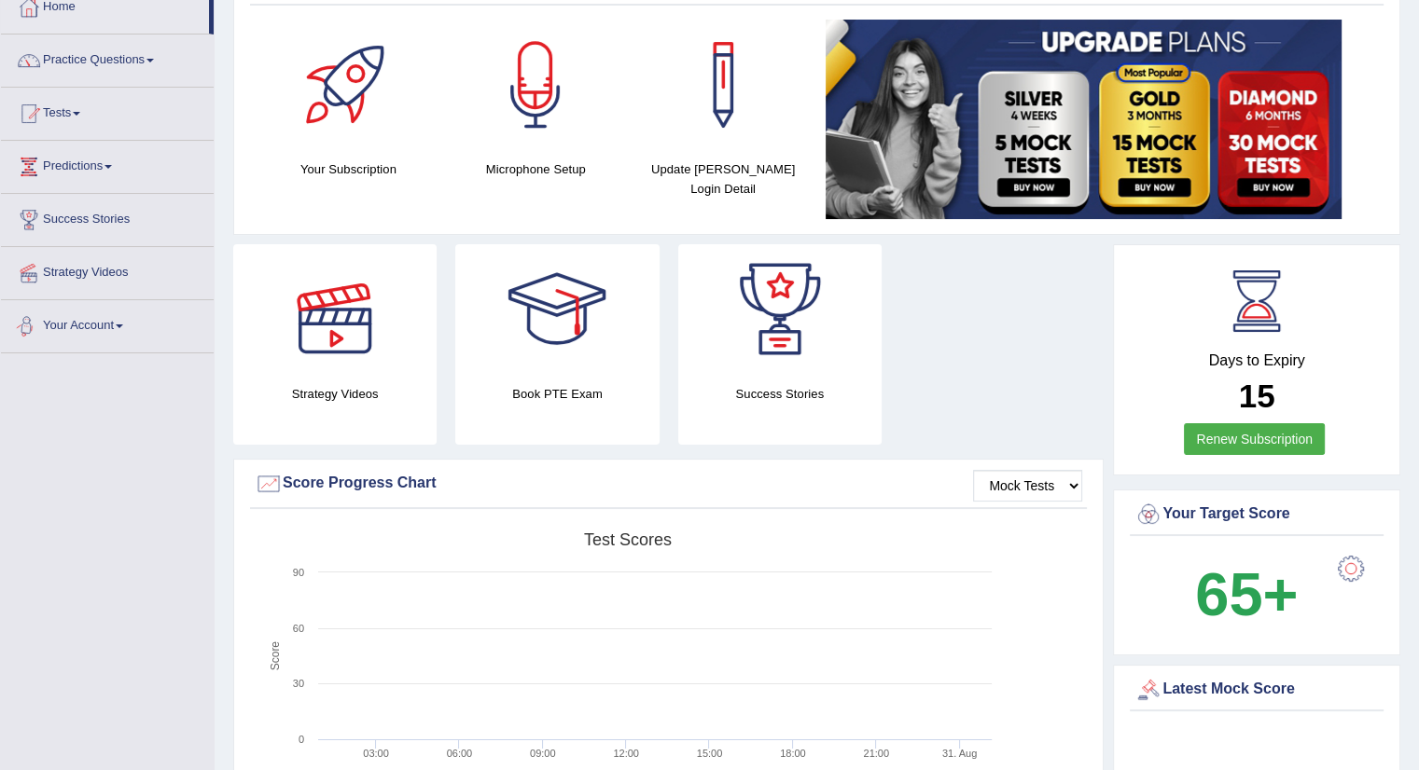
scroll to position [0, 0]
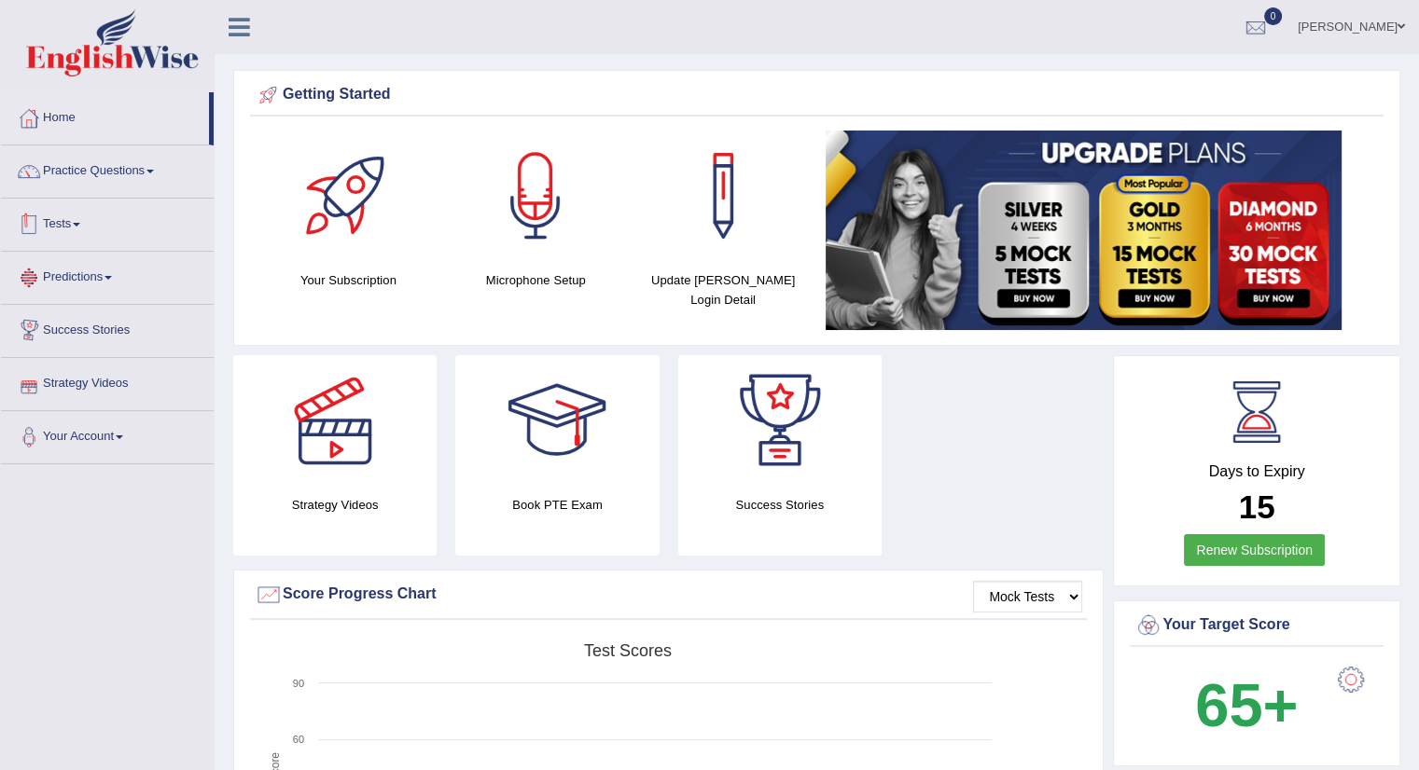
click at [79, 217] on link "Tests" at bounding box center [107, 222] width 213 height 47
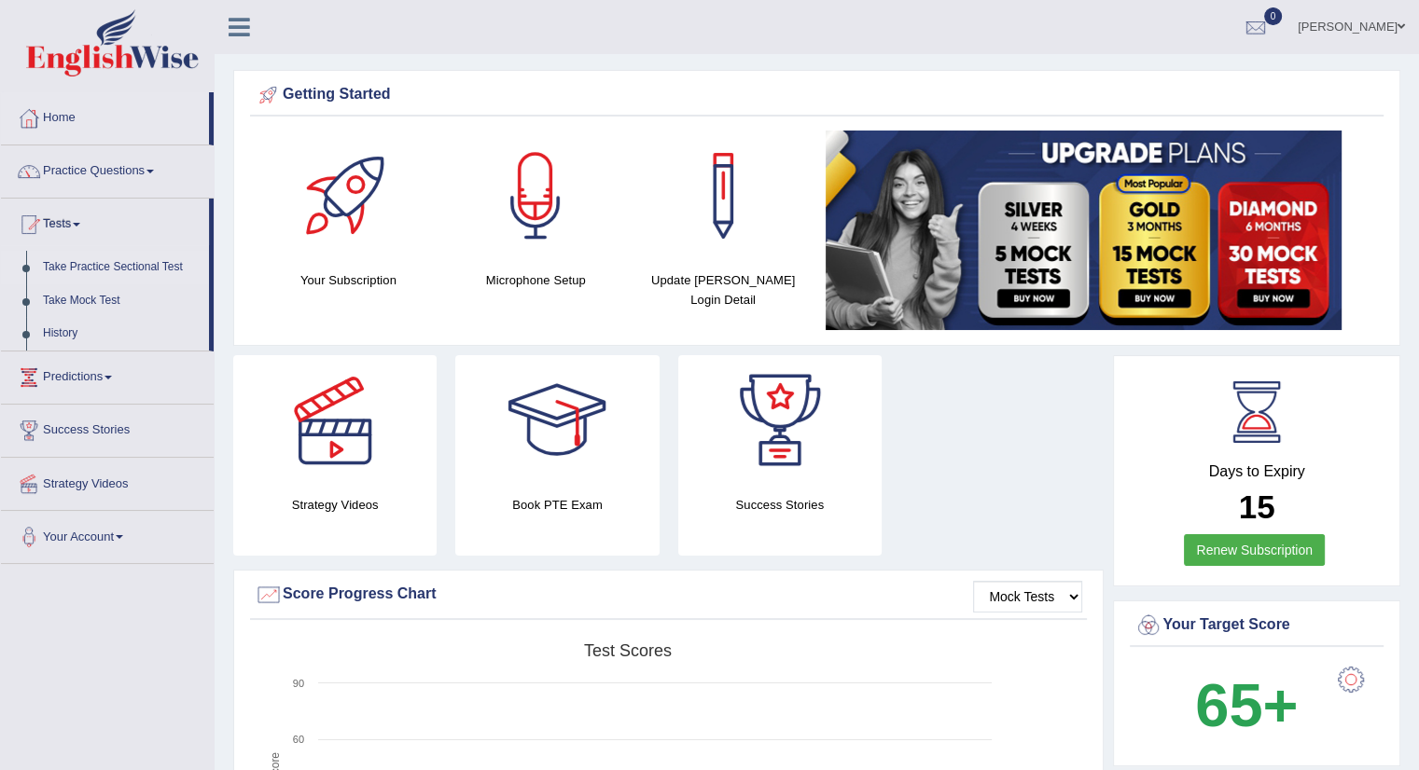
click at [93, 271] on link "Take Practice Sectional Test" at bounding box center [122, 268] width 174 height 34
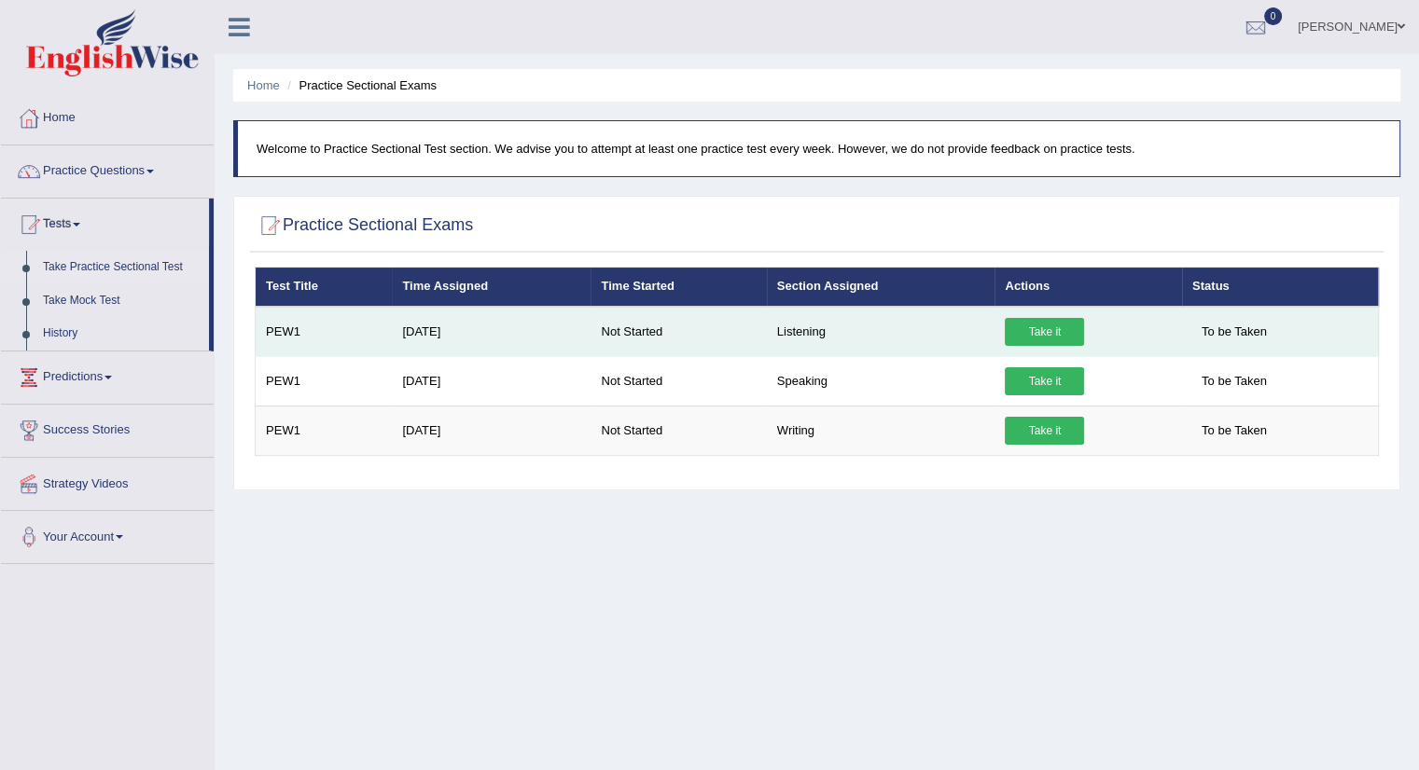
click at [1044, 329] on link "Take it" at bounding box center [1044, 332] width 79 height 28
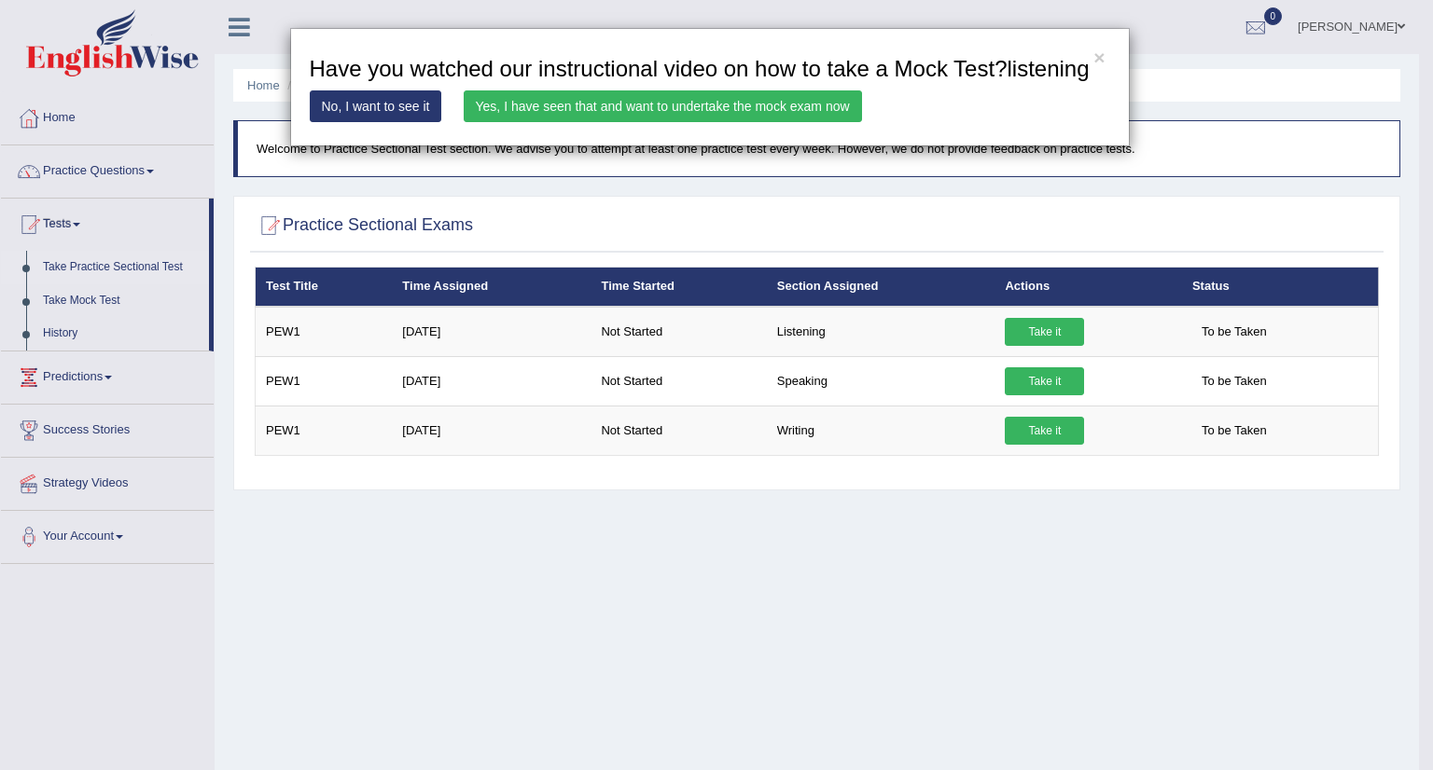
click at [632, 104] on link "Yes, I have seen that and want to undertake the mock exam now" at bounding box center [663, 106] width 398 height 32
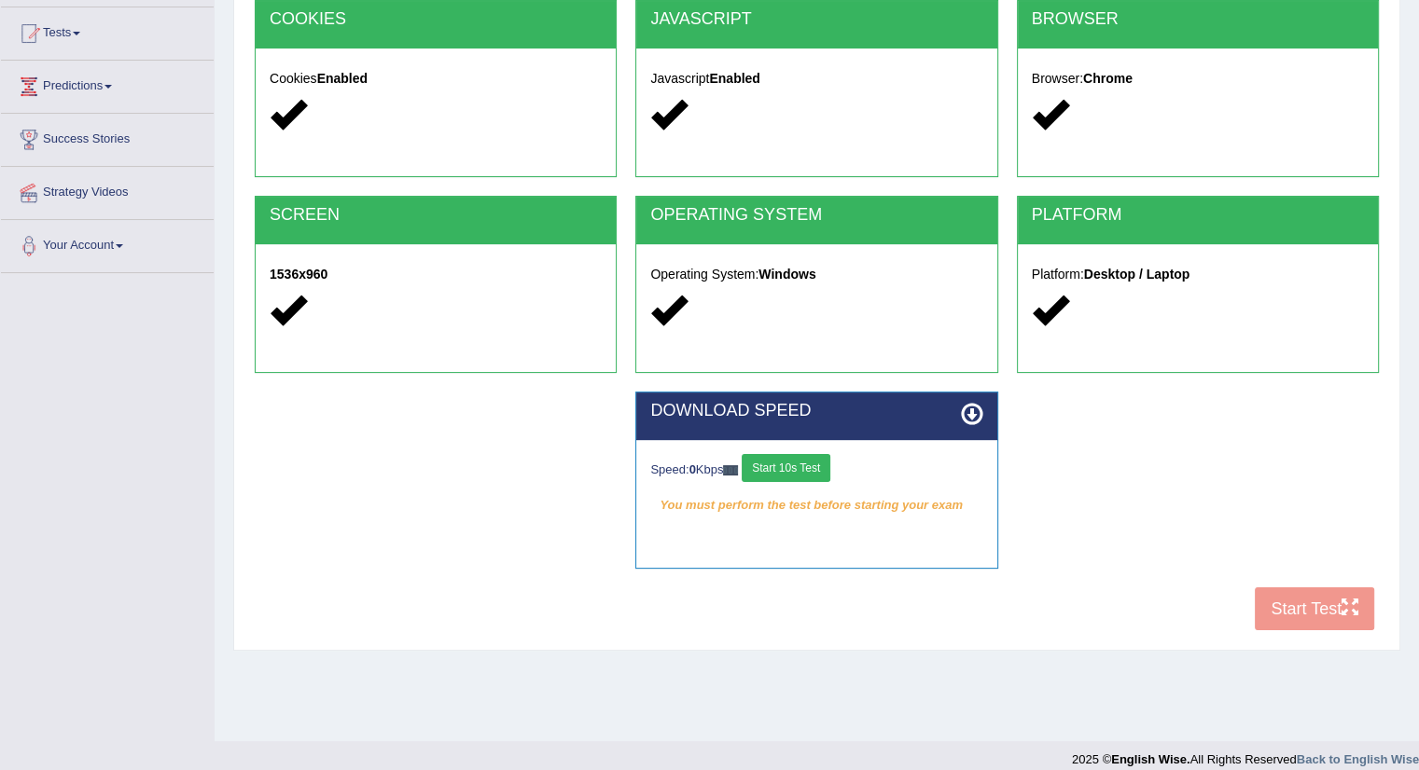
scroll to position [209, 0]
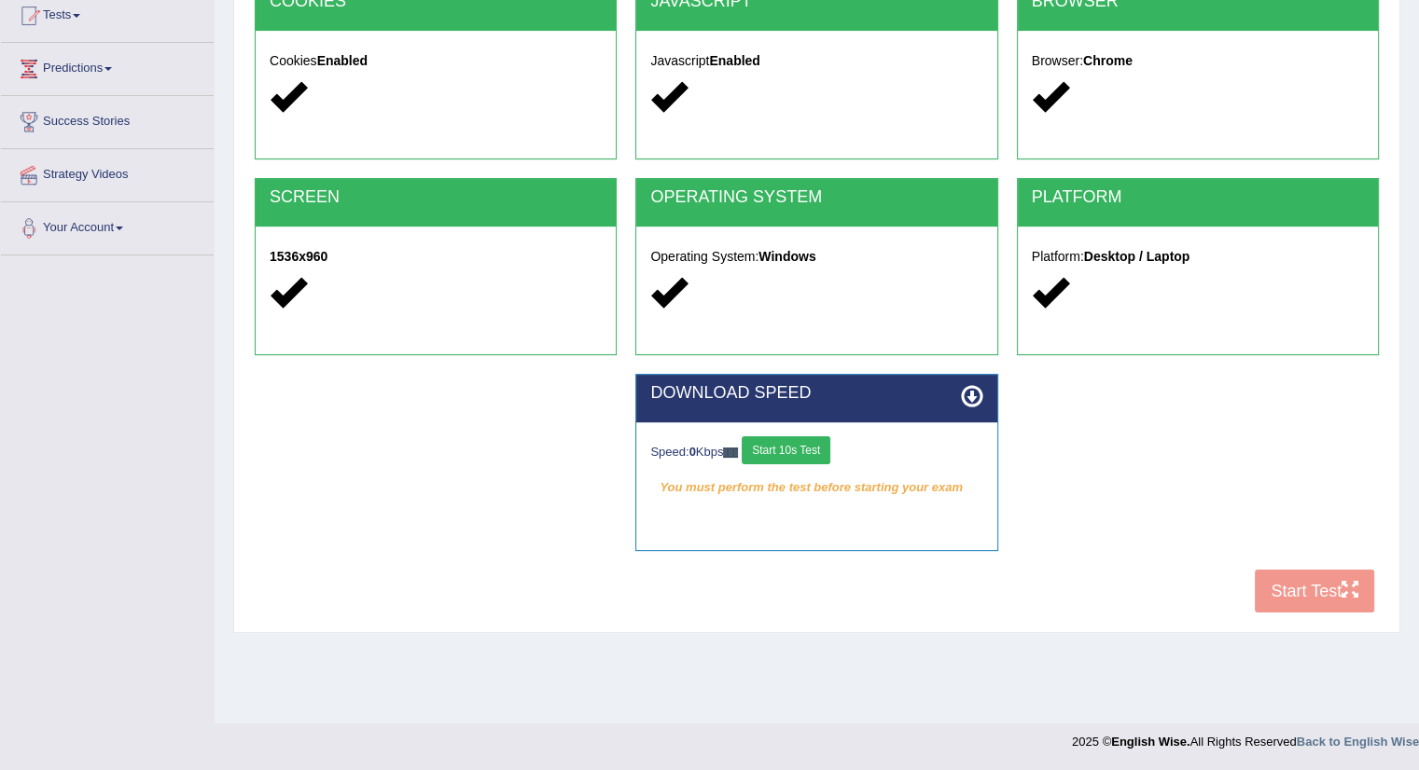
click at [791, 451] on button "Start 10s Test" at bounding box center [786, 451] width 89 height 28
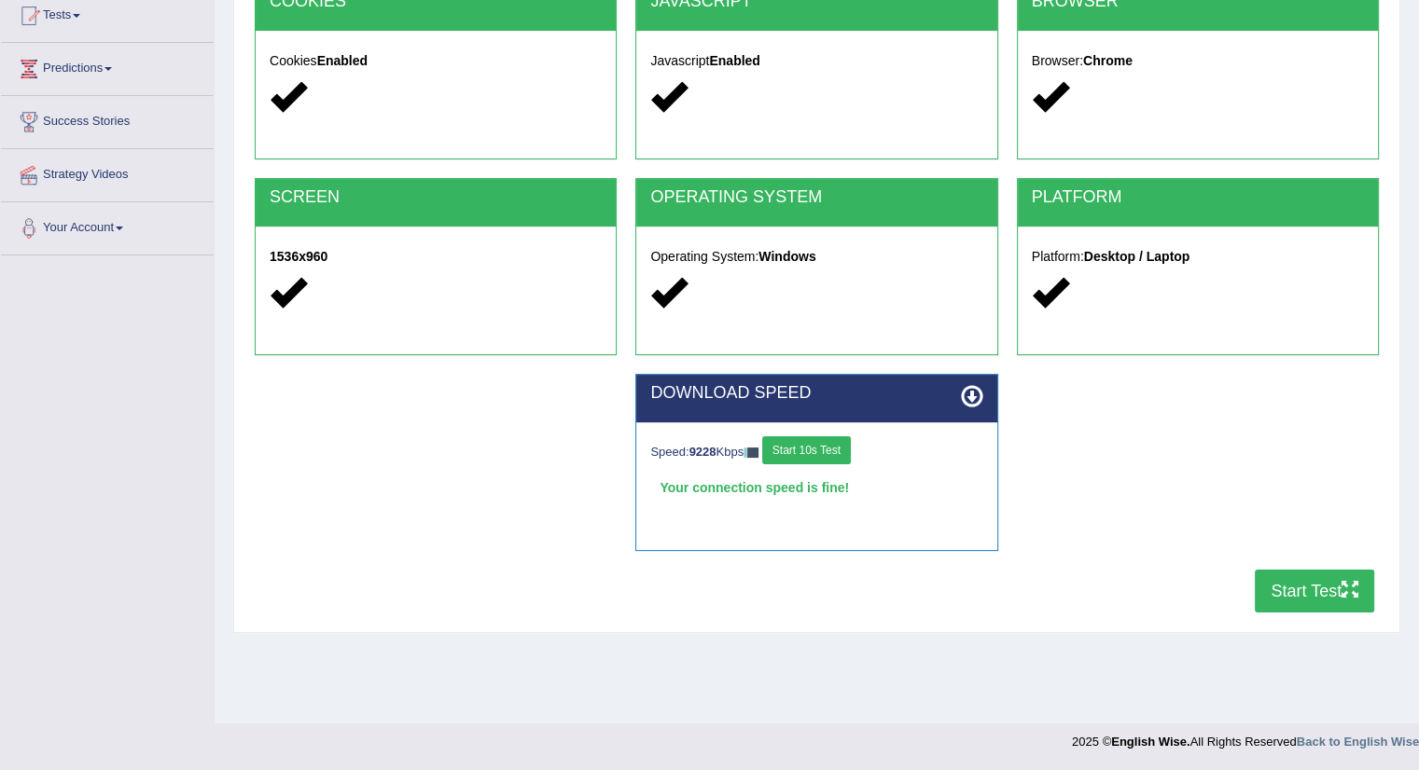
click at [1299, 588] on button "Start Test" at bounding box center [1314, 591] width 119 height 43
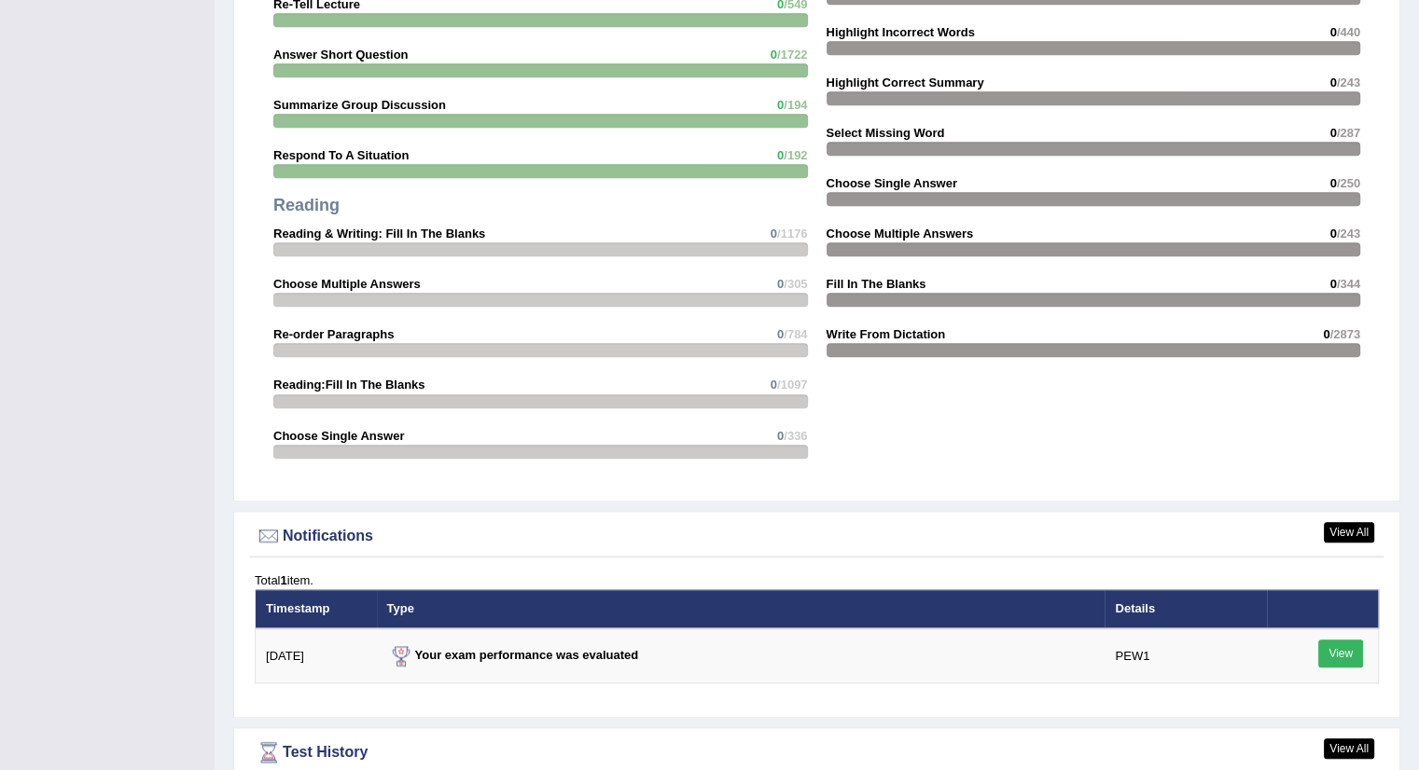
scroll to position [2007, 0]
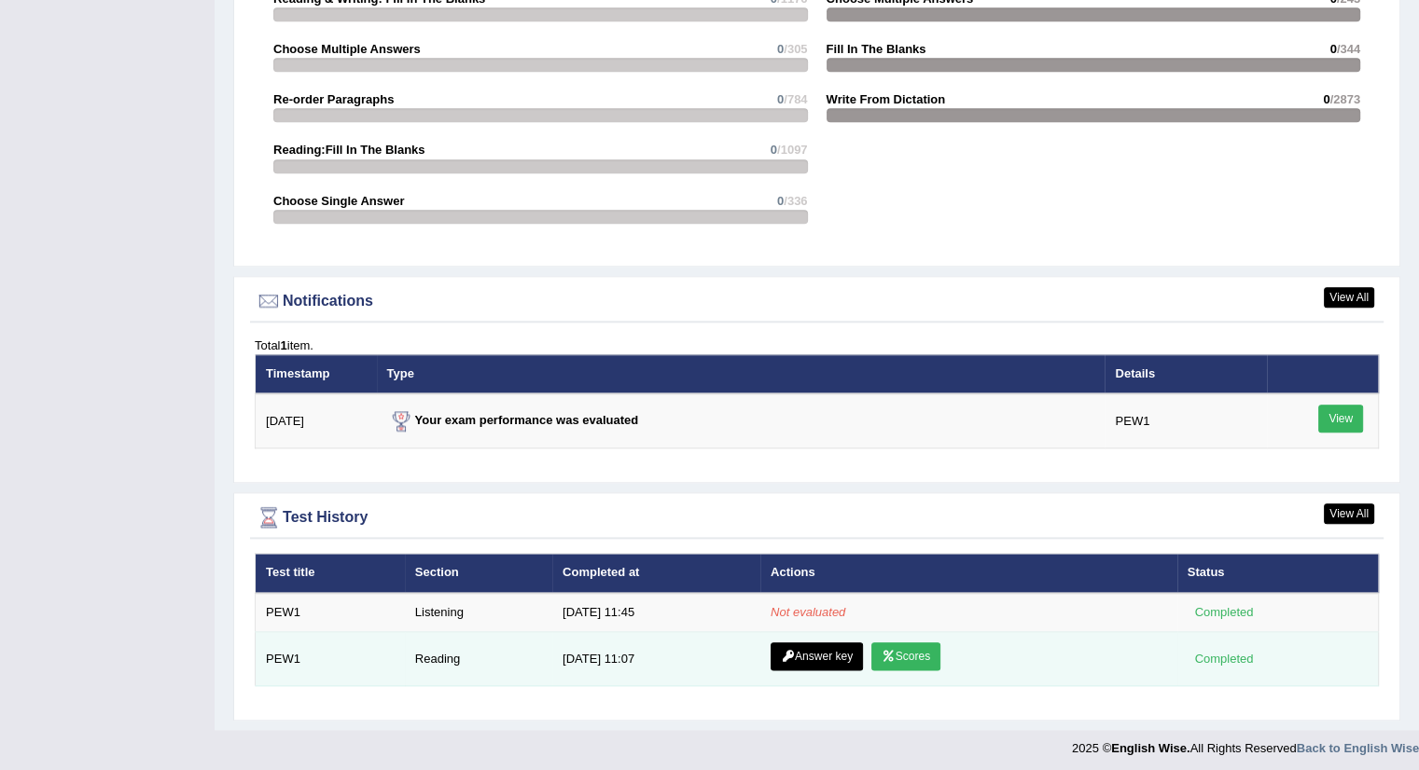
click at [902, 646] on link "Scores" at bounding box center [905, 657] width 69 height 28
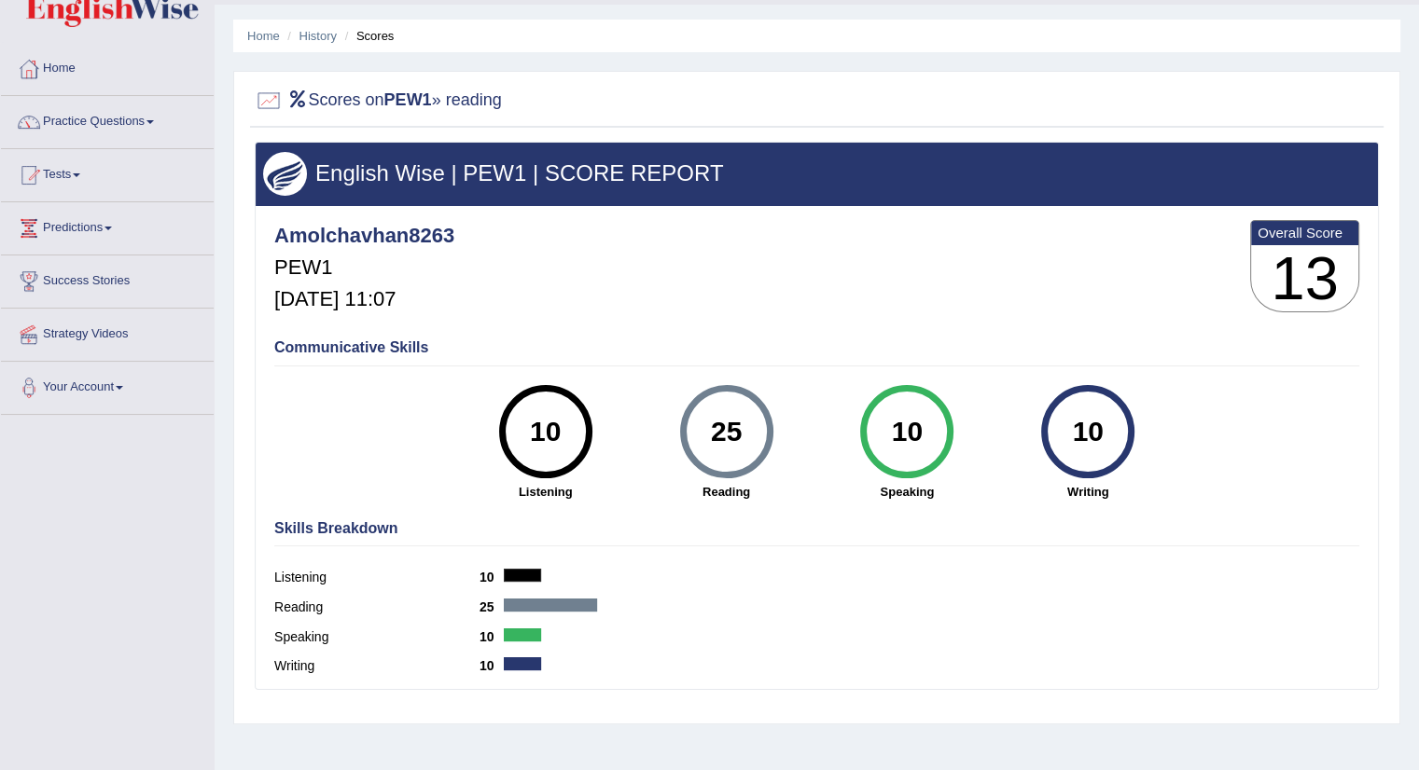
scroll to position [93, 0]
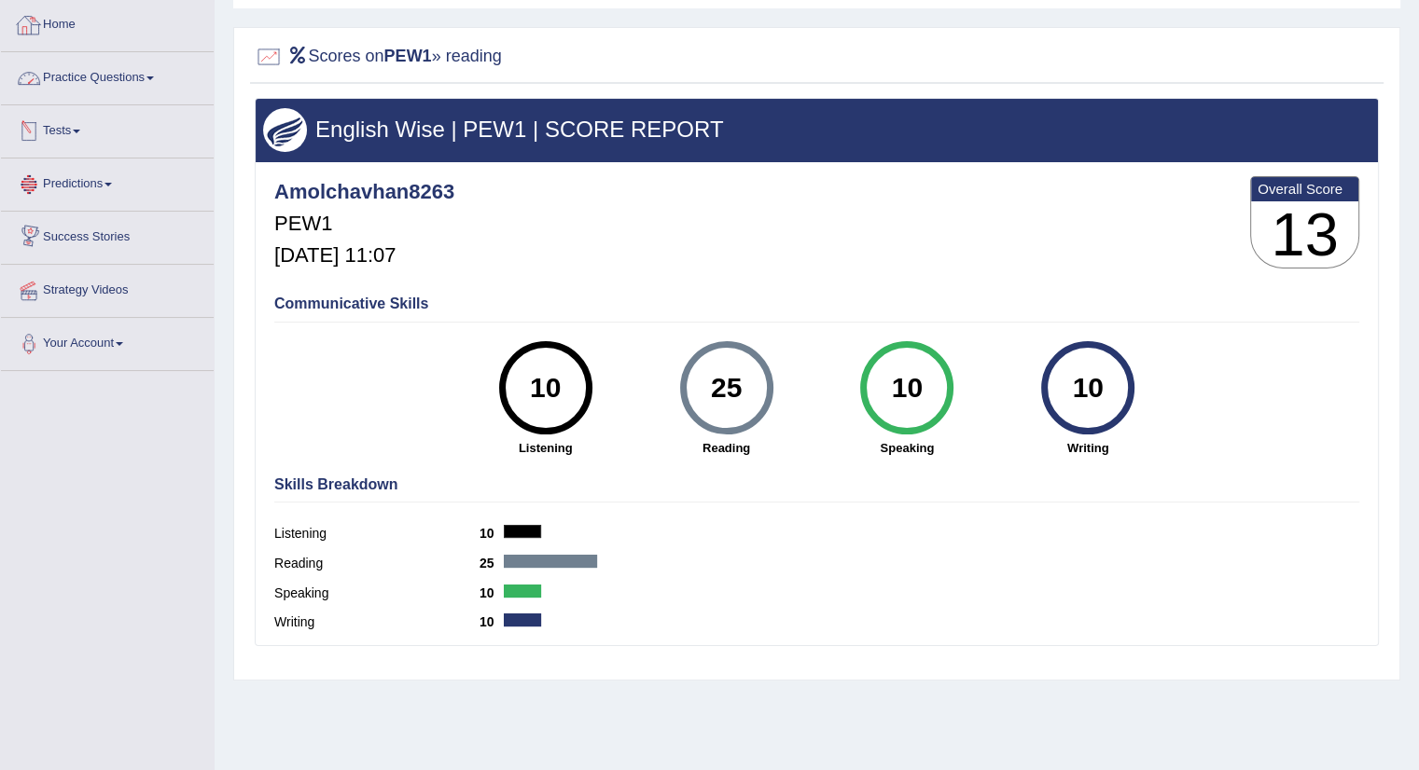
click at [70, 25] on link "Home" at bounding box center [107, 22] width 213 height 47
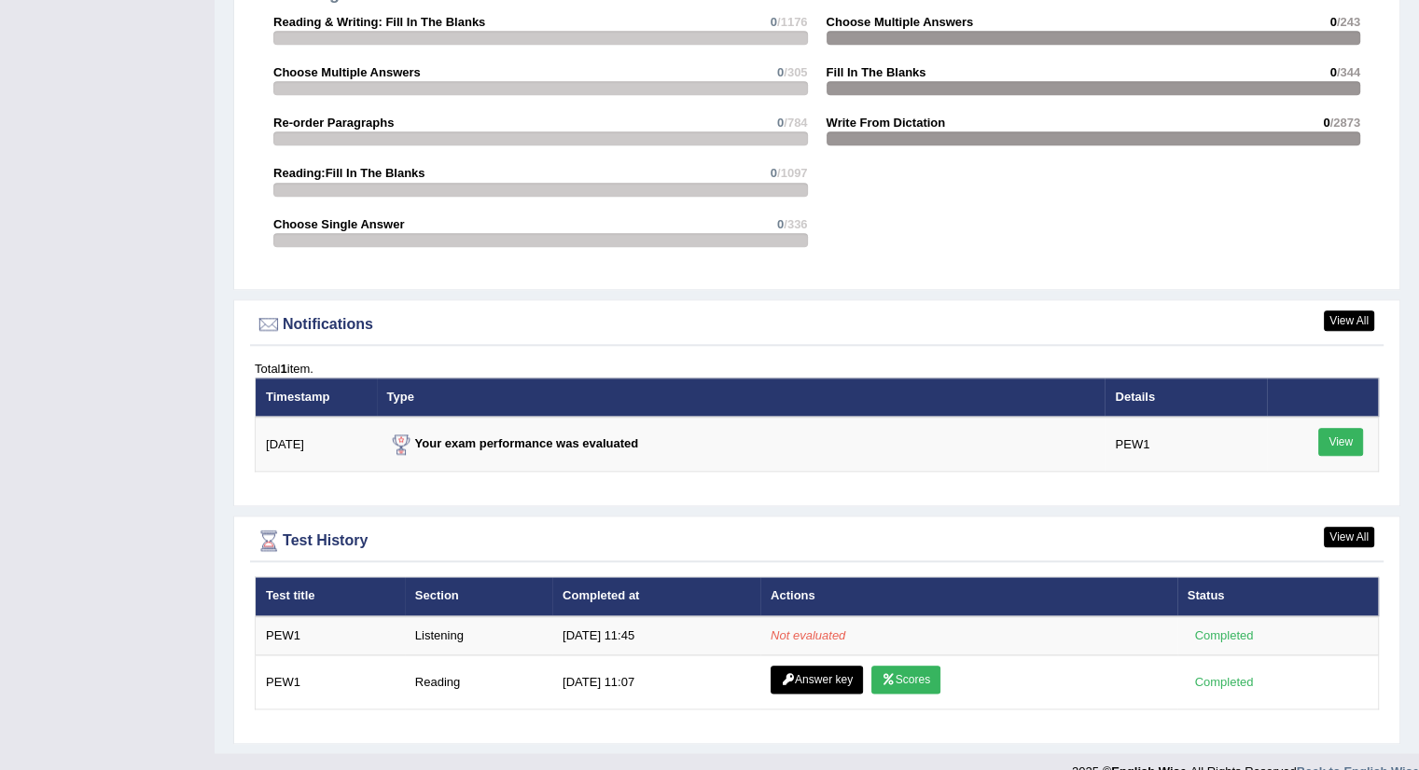
scroll to position [2007, 0]
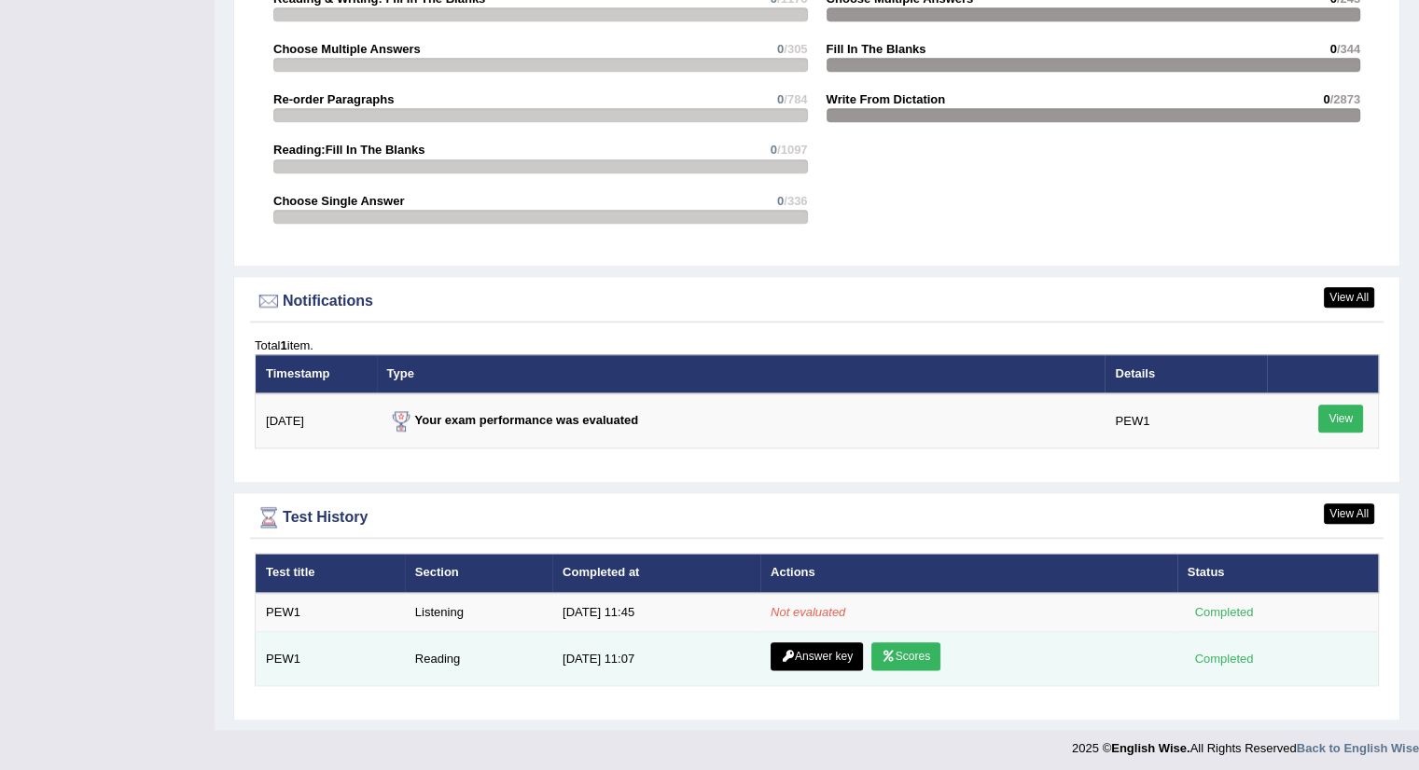
click at [814, 650] on link "Answer key" at bounding box center [816, 657] width 92 height 28
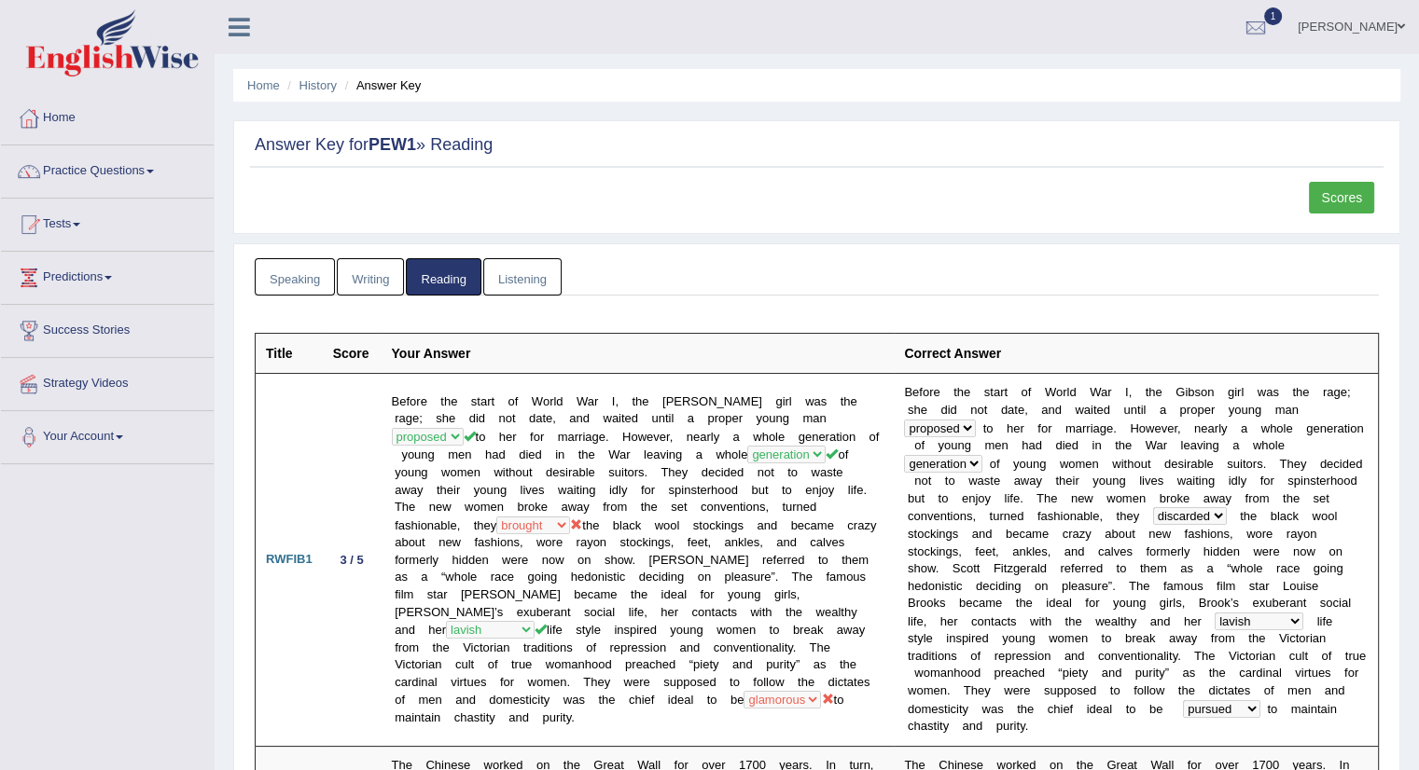
click at [362, 275] on link "Writing" at bounding box center [370, 277] width 67 height 38
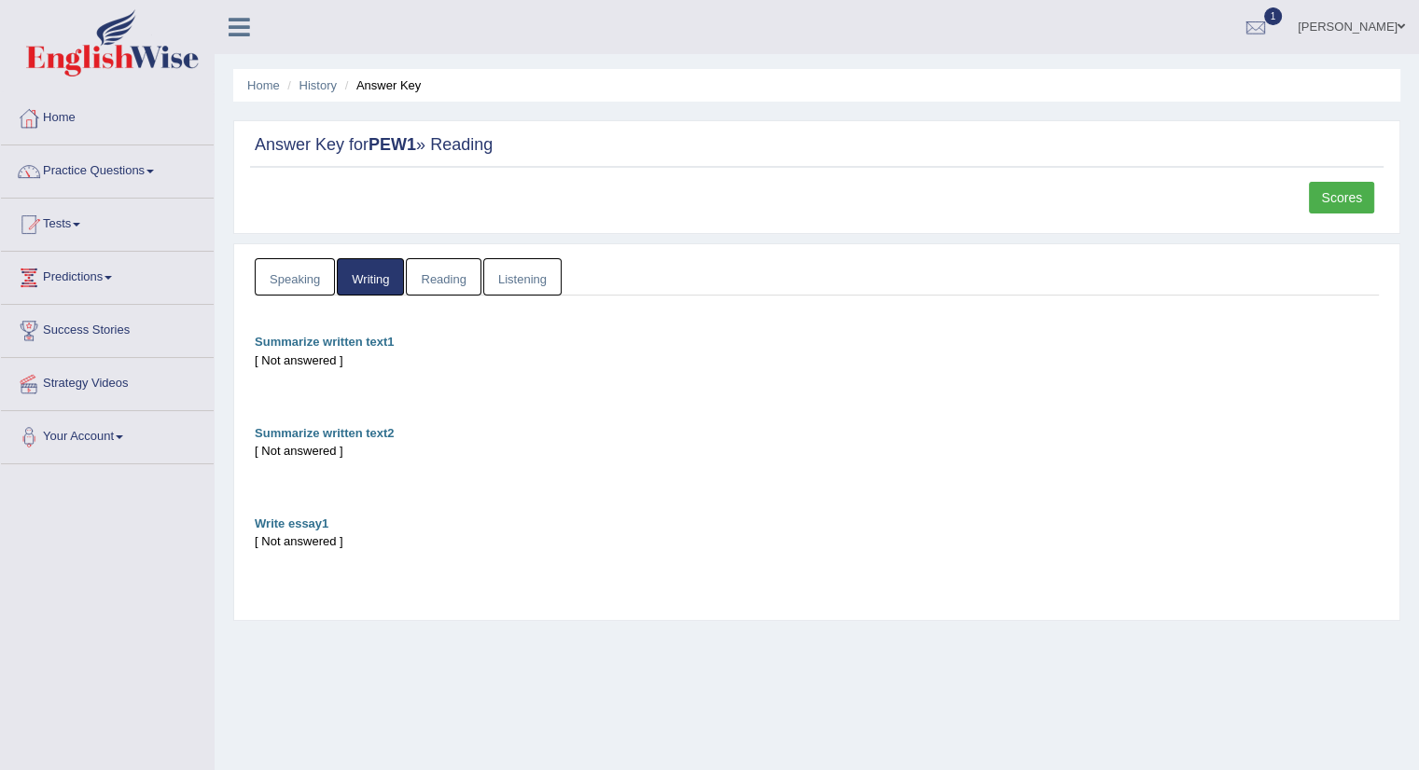
click at [303, 280] on link "Speaking" at bounding box center [295, 277] width 80 height 38
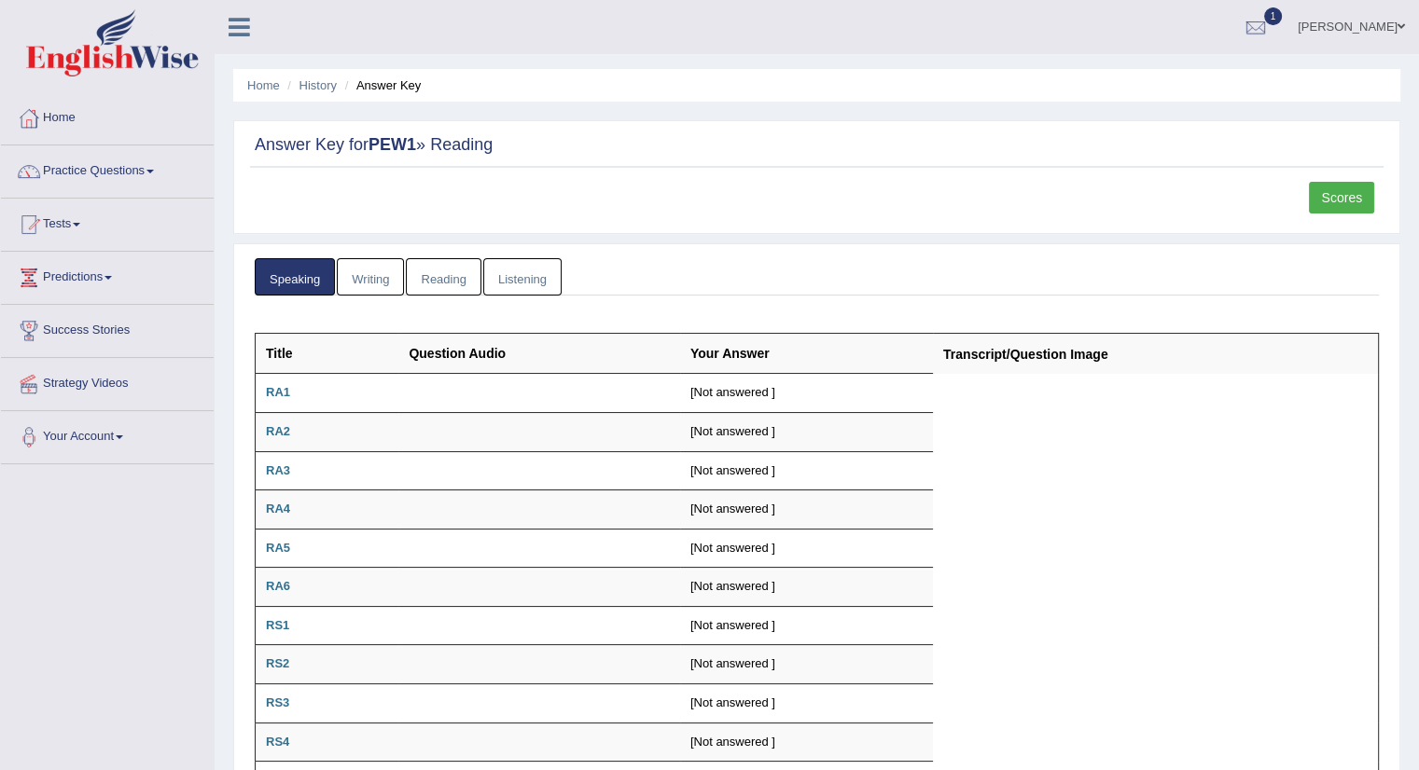
click at [485, 281] on link "Listening" at bounding box center [522, 277] width 78 height 38
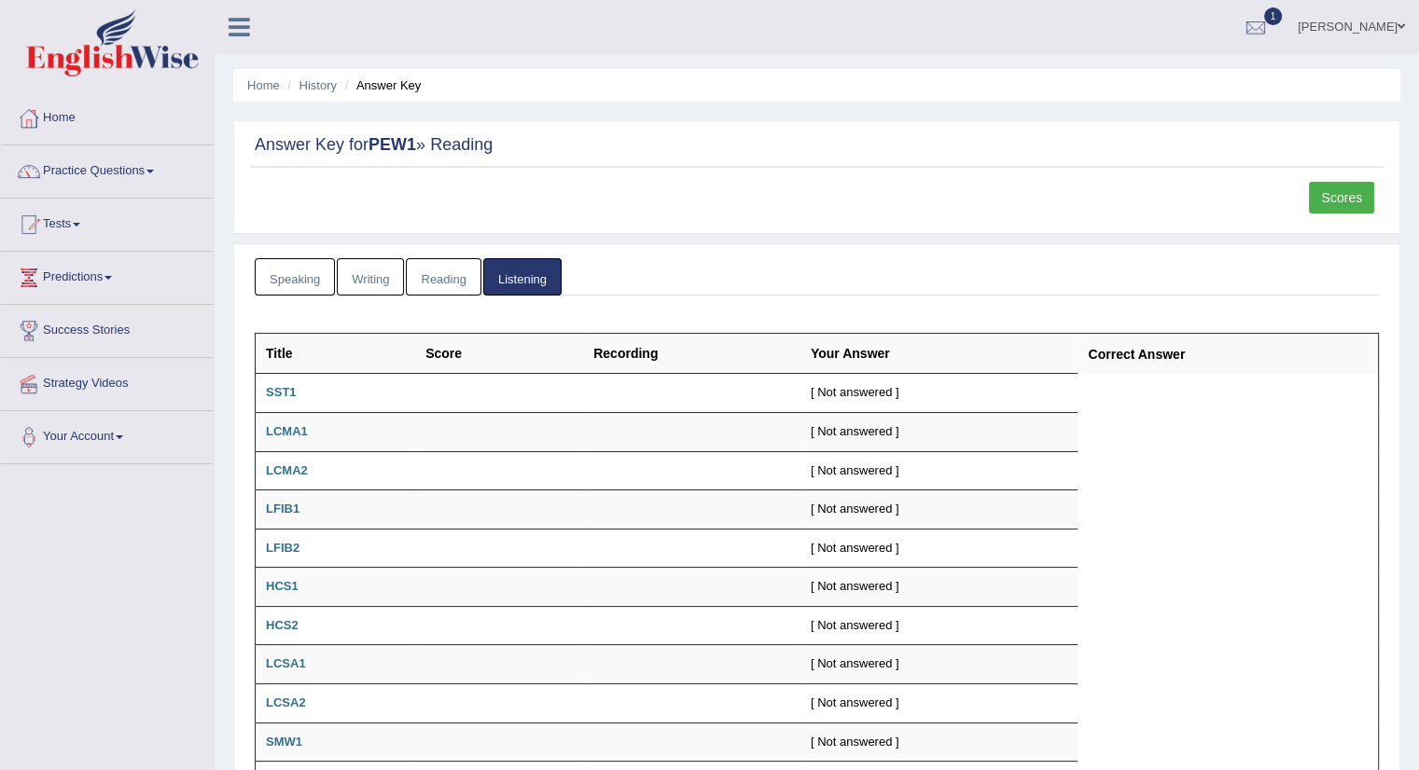
click at [448, 277] on link "Reading" at bounding box center [443, 277] width 75 height 38
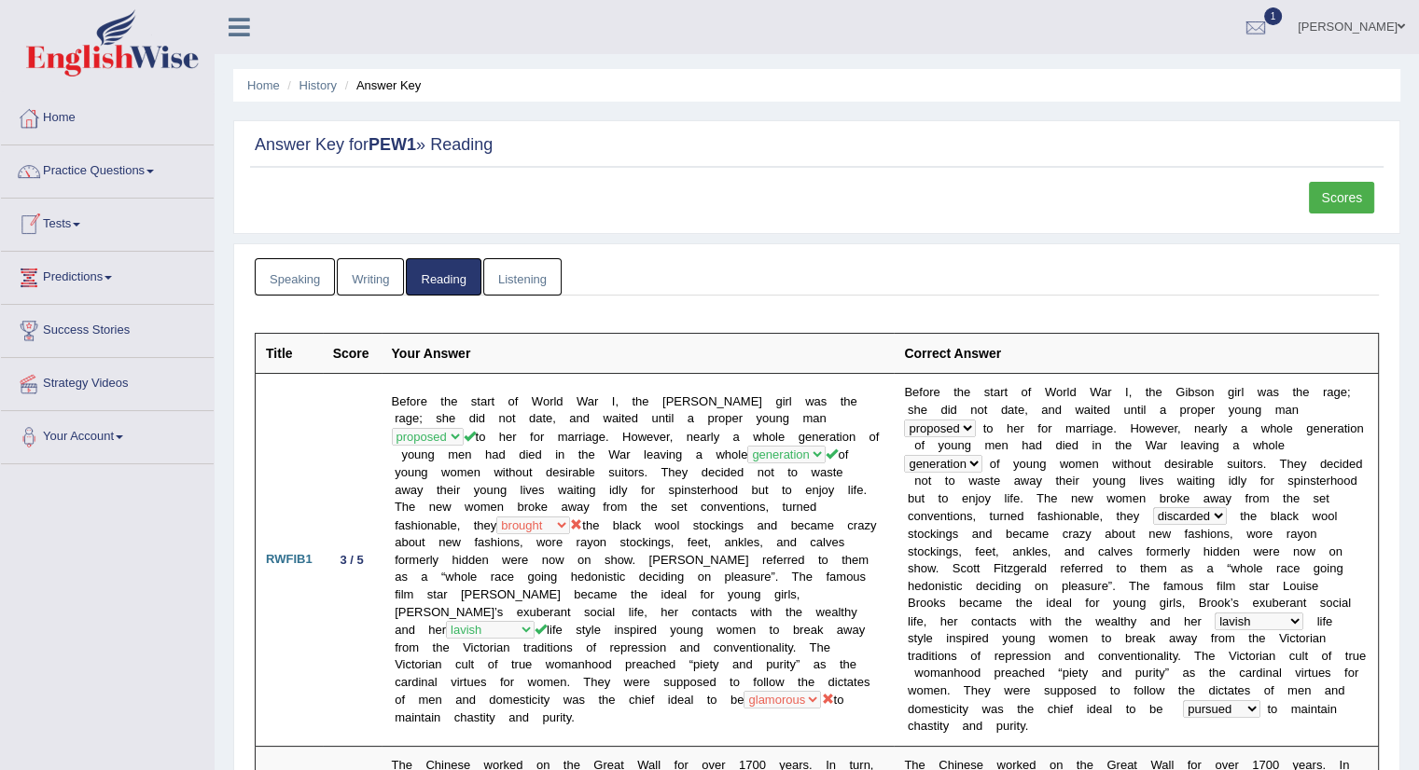
click at [72, 215] on link "Tests" at bounding box center [107, 222] width 213 height 47
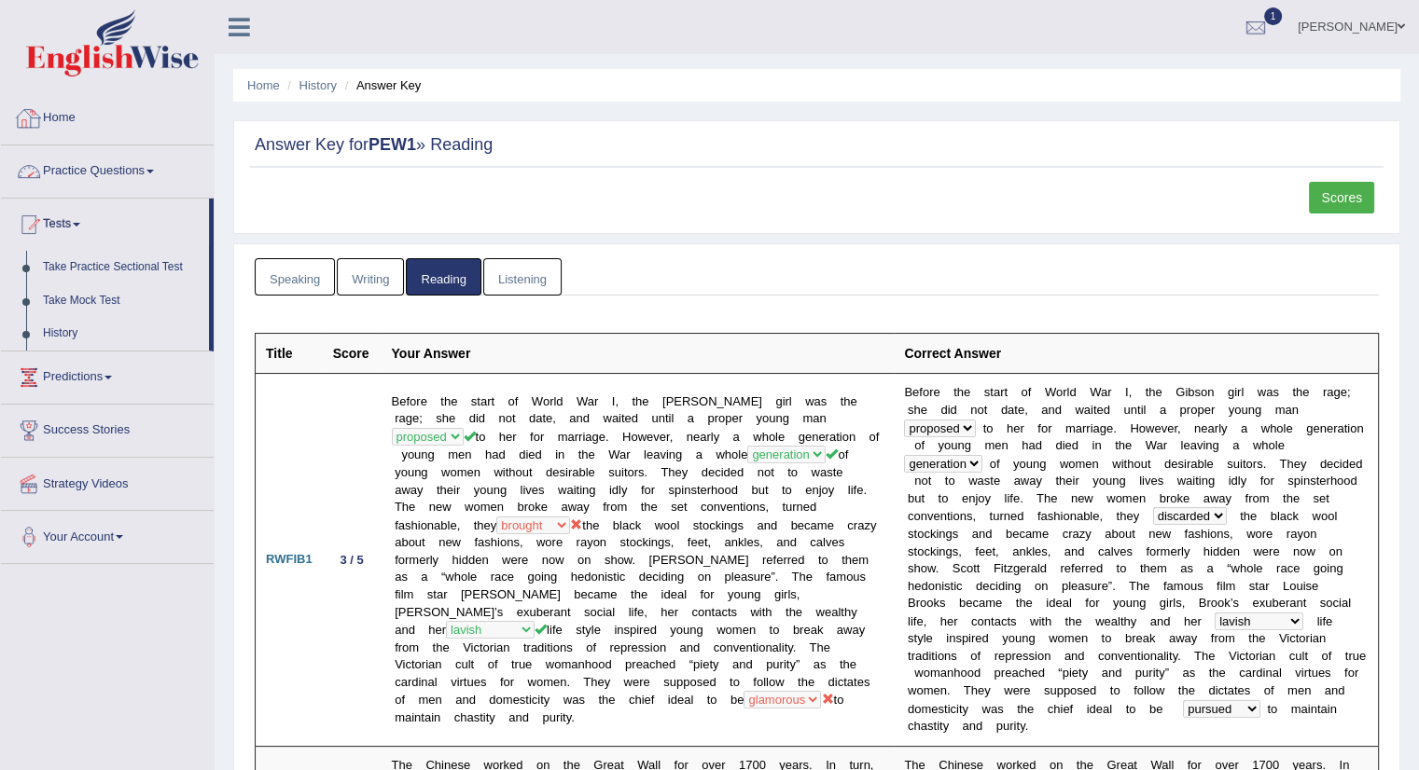
click at [56, 115] on link "Home" at bounding box center [107, 115] width 213 height 47
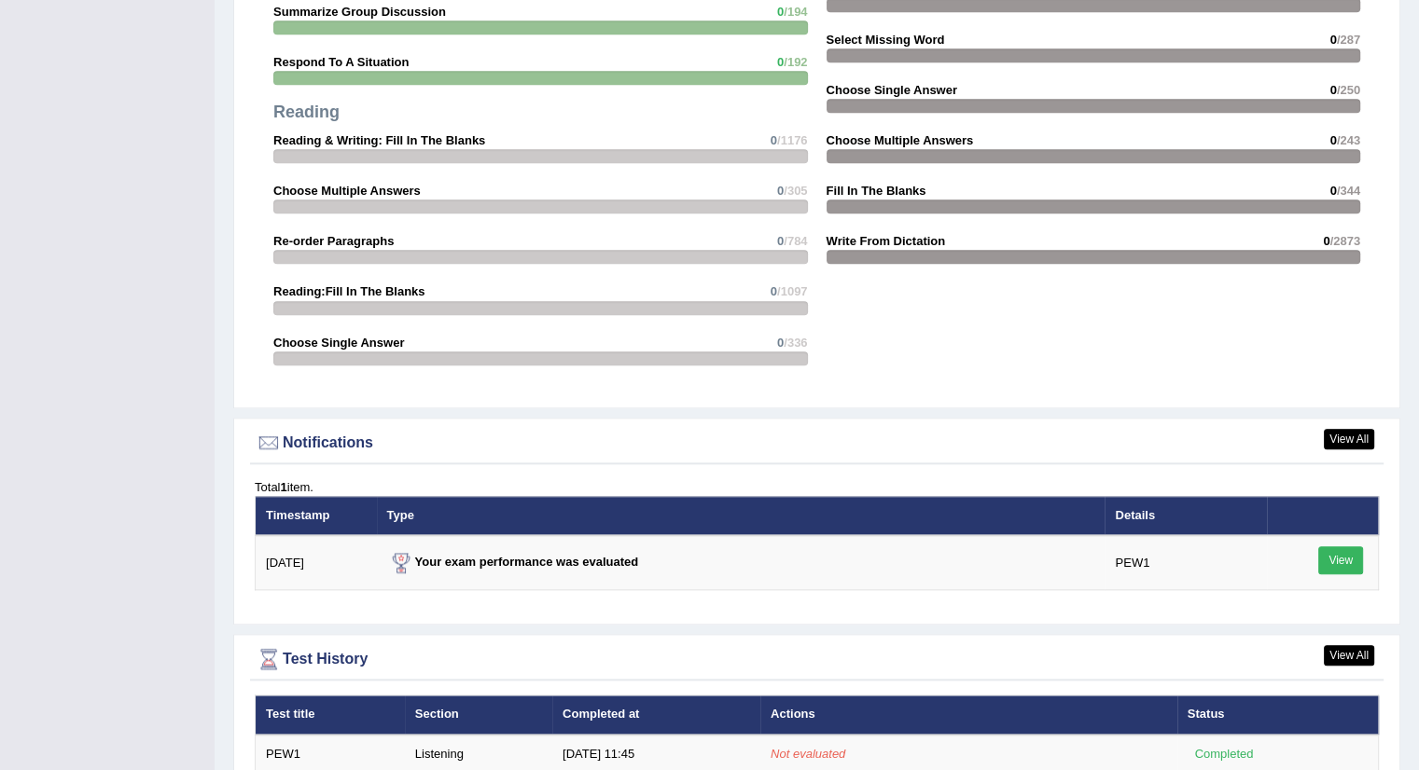
scroll to position [2007, 0]
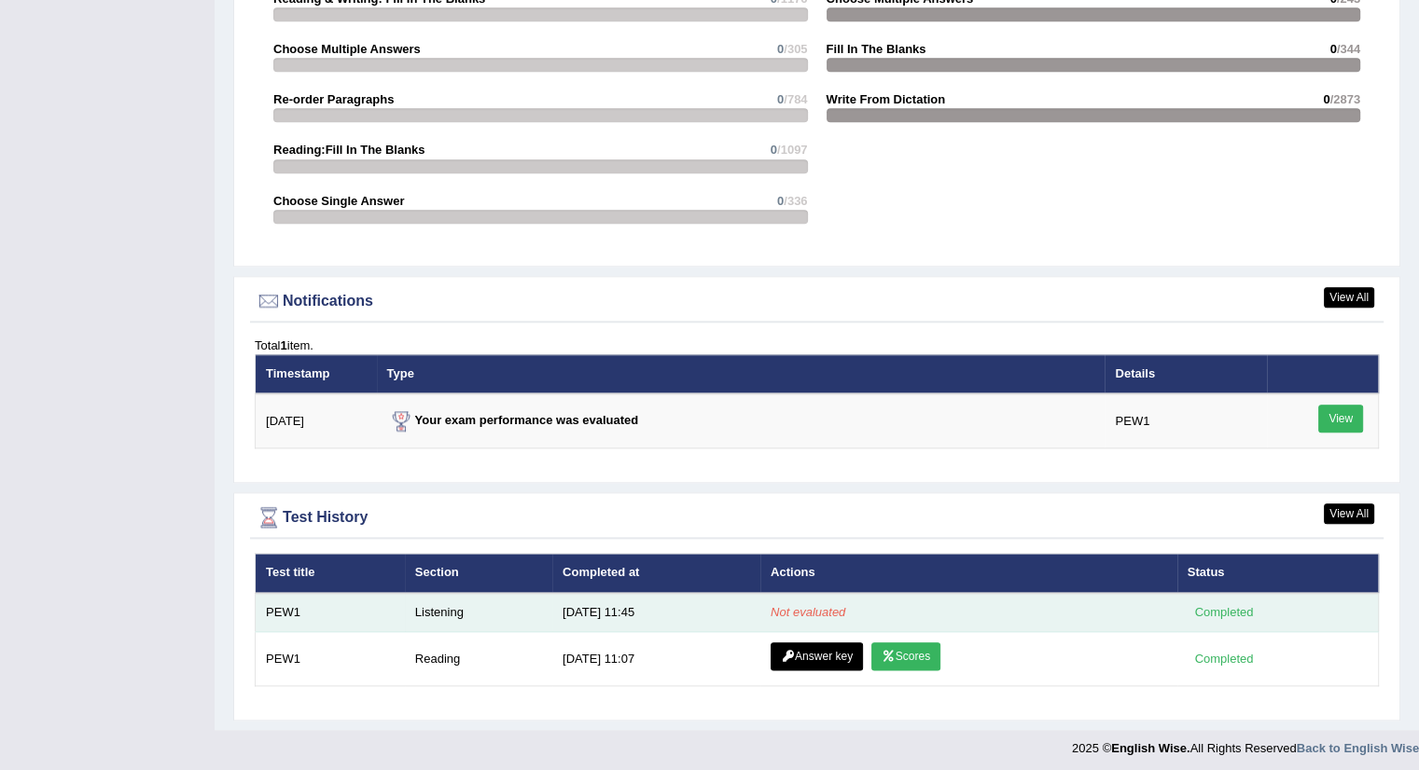
click at [798, 608] on em "Not evaluated" at bounding box center [807, 612] width 75 height 14
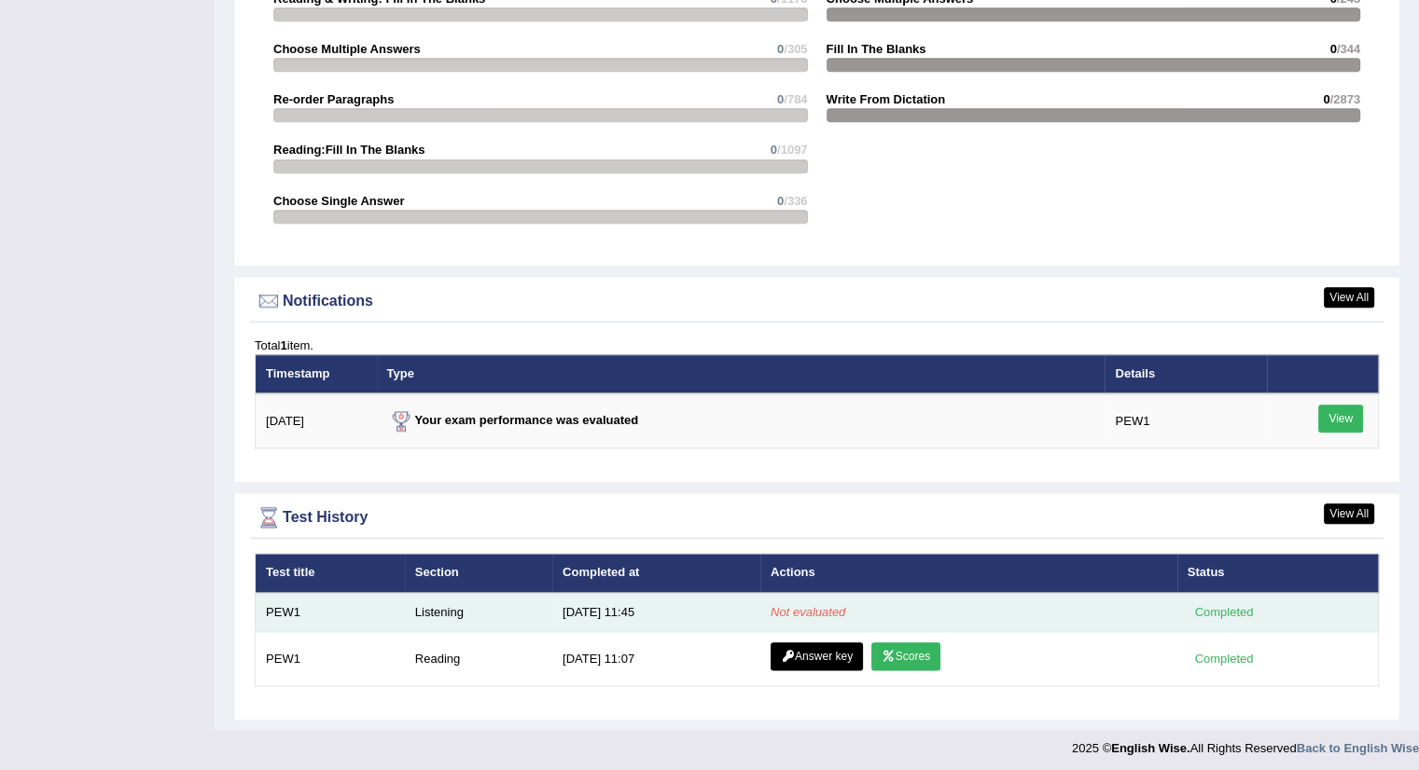
click at [1209, 614] on div "Completed" at bounding box center [1223, 613] width 73 height 20
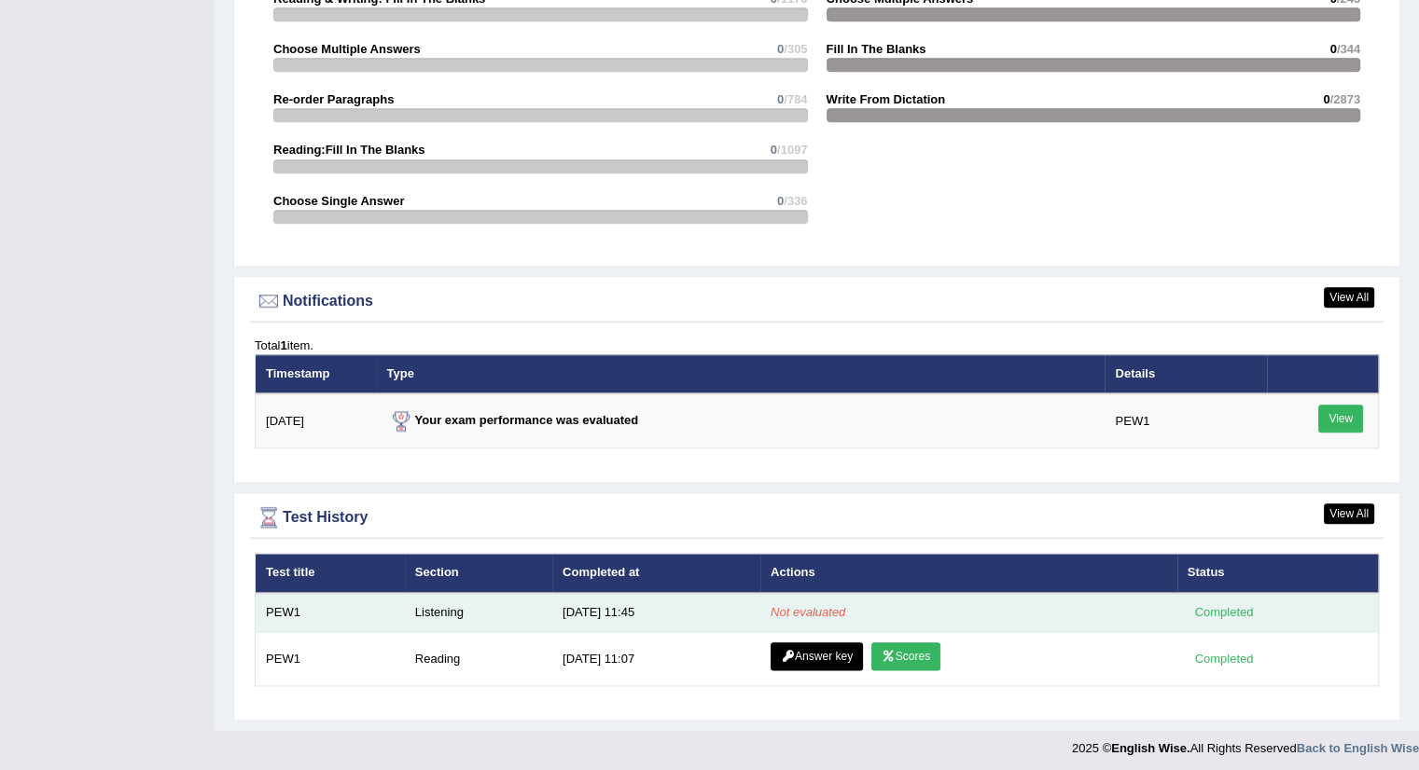
click at [790, 606] on em "Not evaluated" at bounding box center [807, 612] width 75 height 14
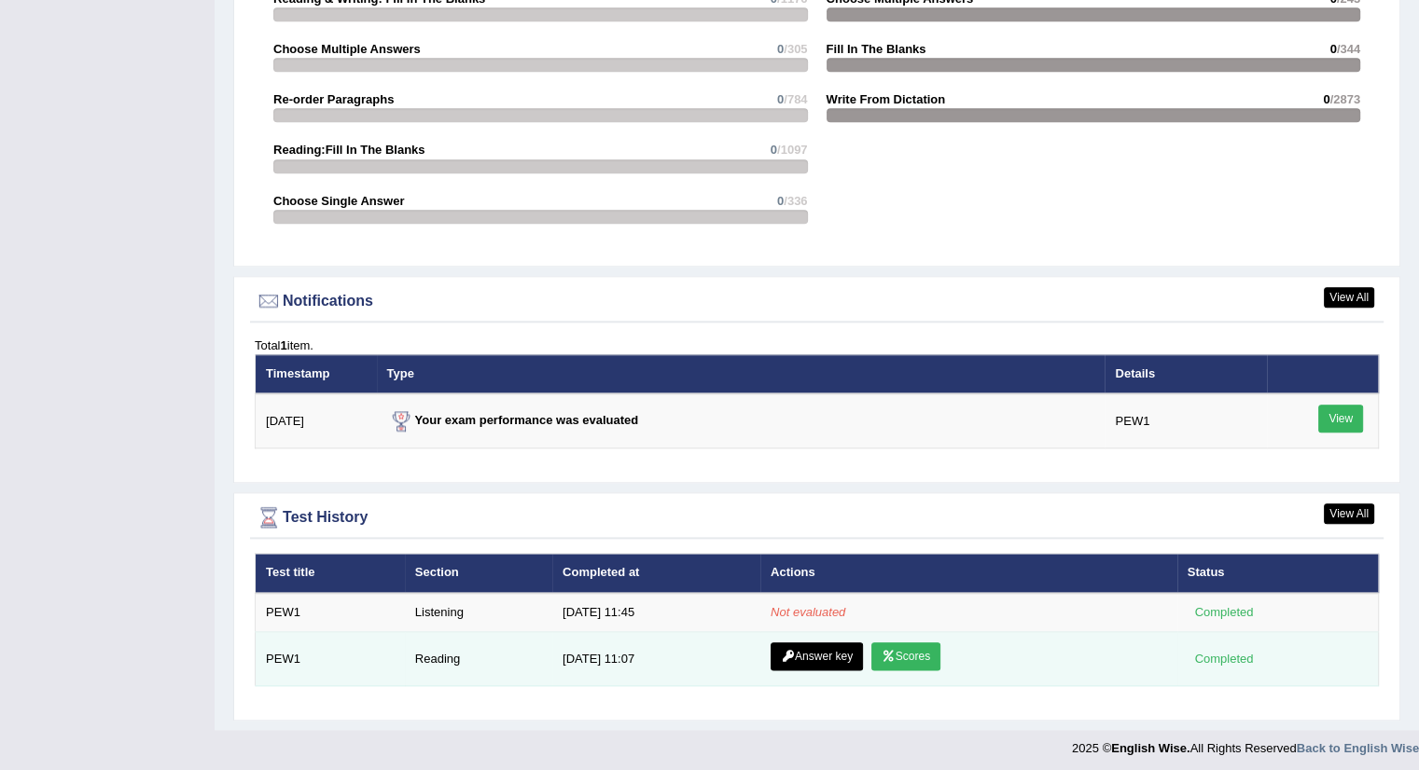
click at [874, 653] on link "Scores" at bounding box center [905, 657] width 69 height 28
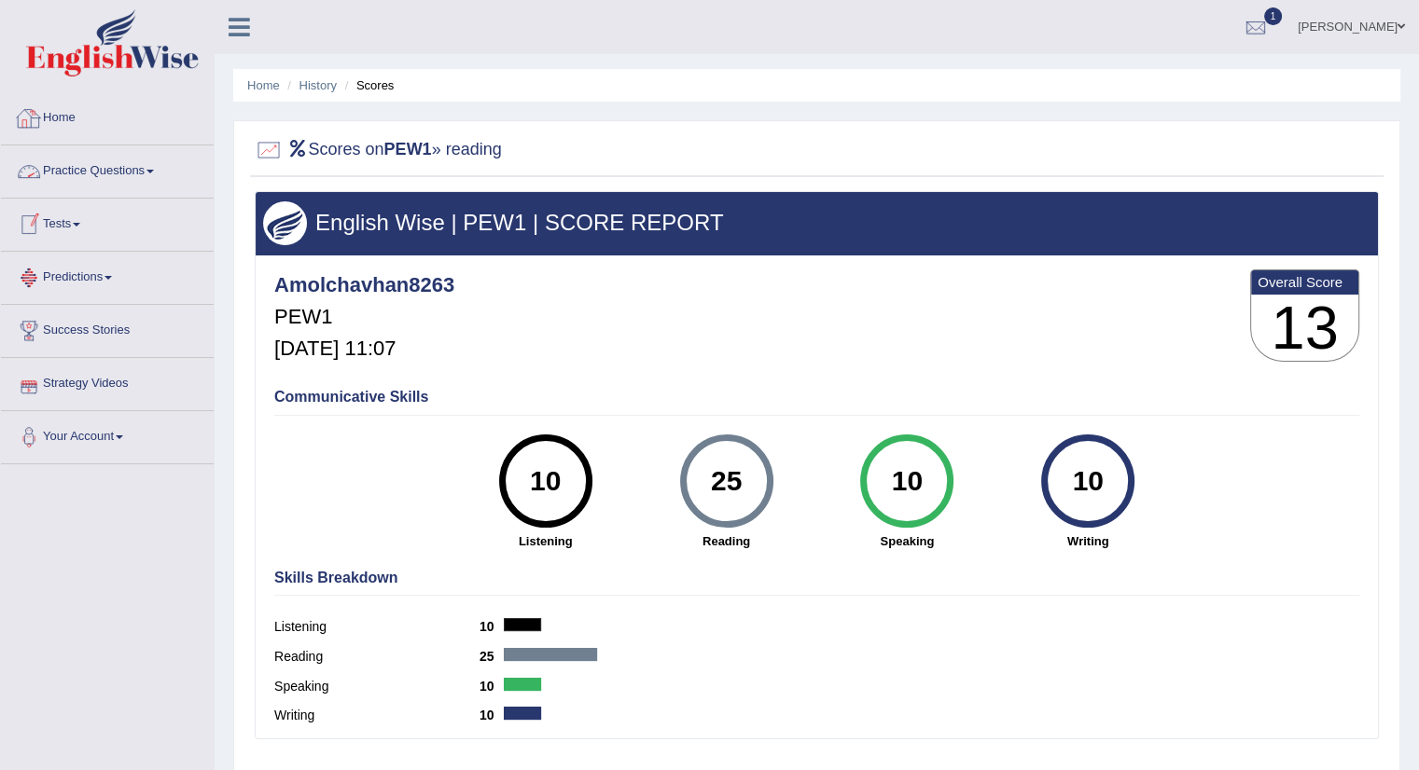
click at [68, 118] on link "Home" at bounding box center [107, 115] width 213 height 47
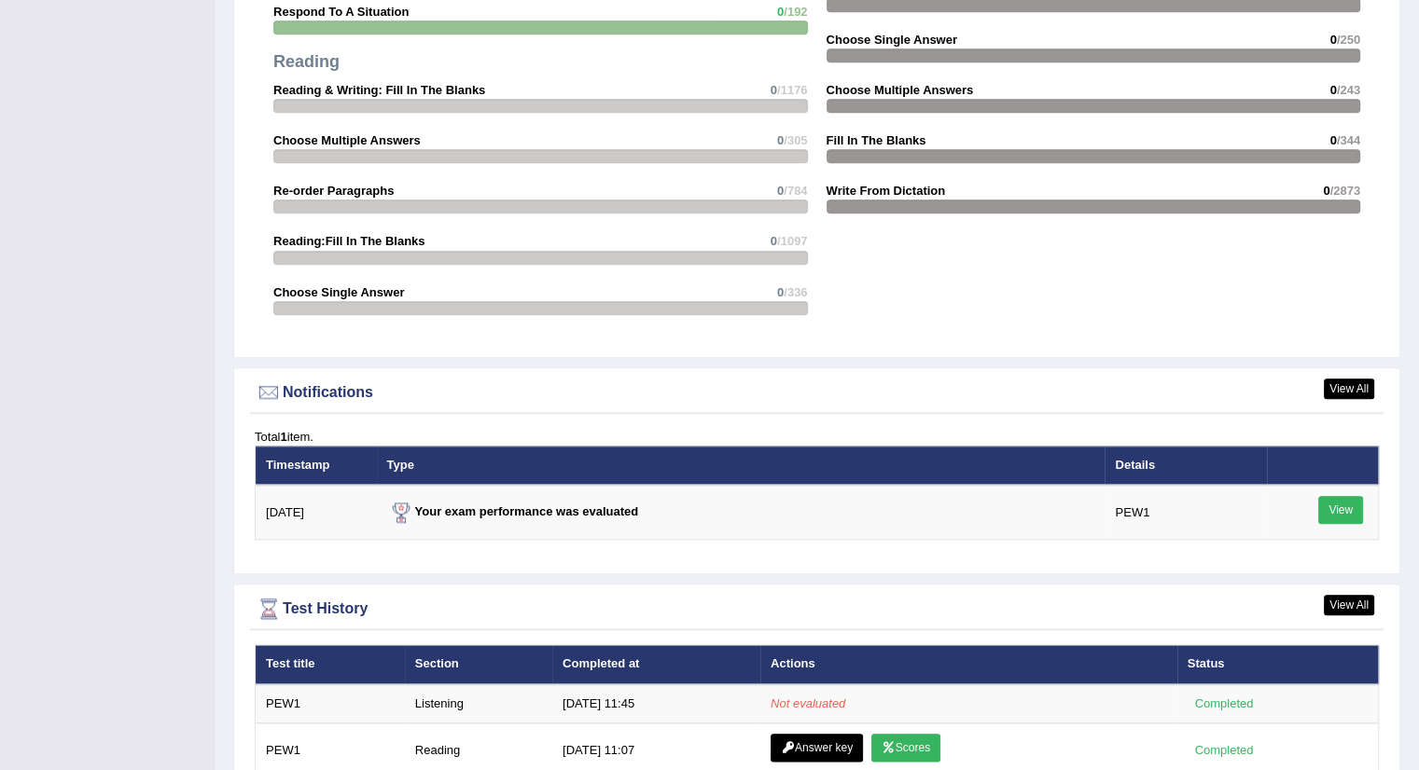
scroll to position [1959, 0]
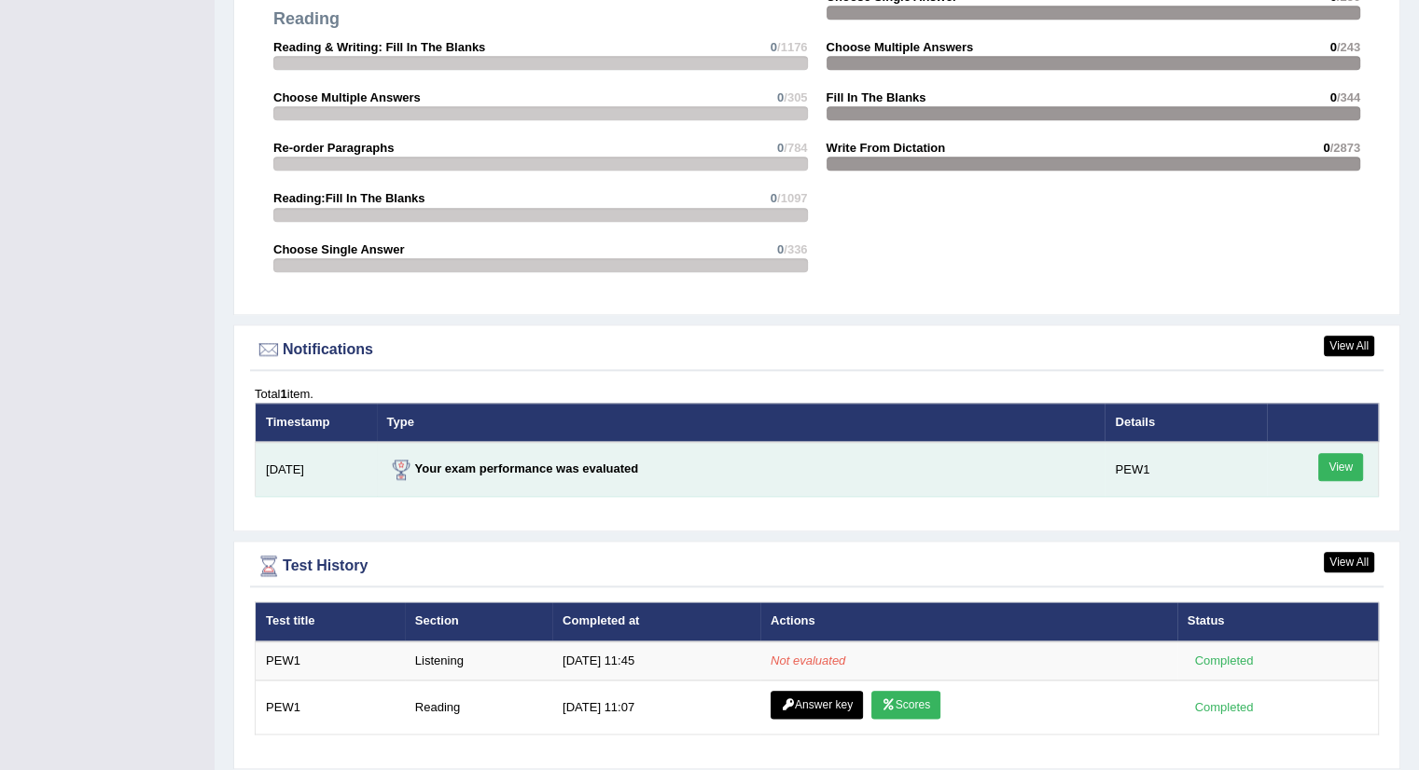
click at [1342, 460] on link "View" at bounding box center [1340, 467] width 45 height 28
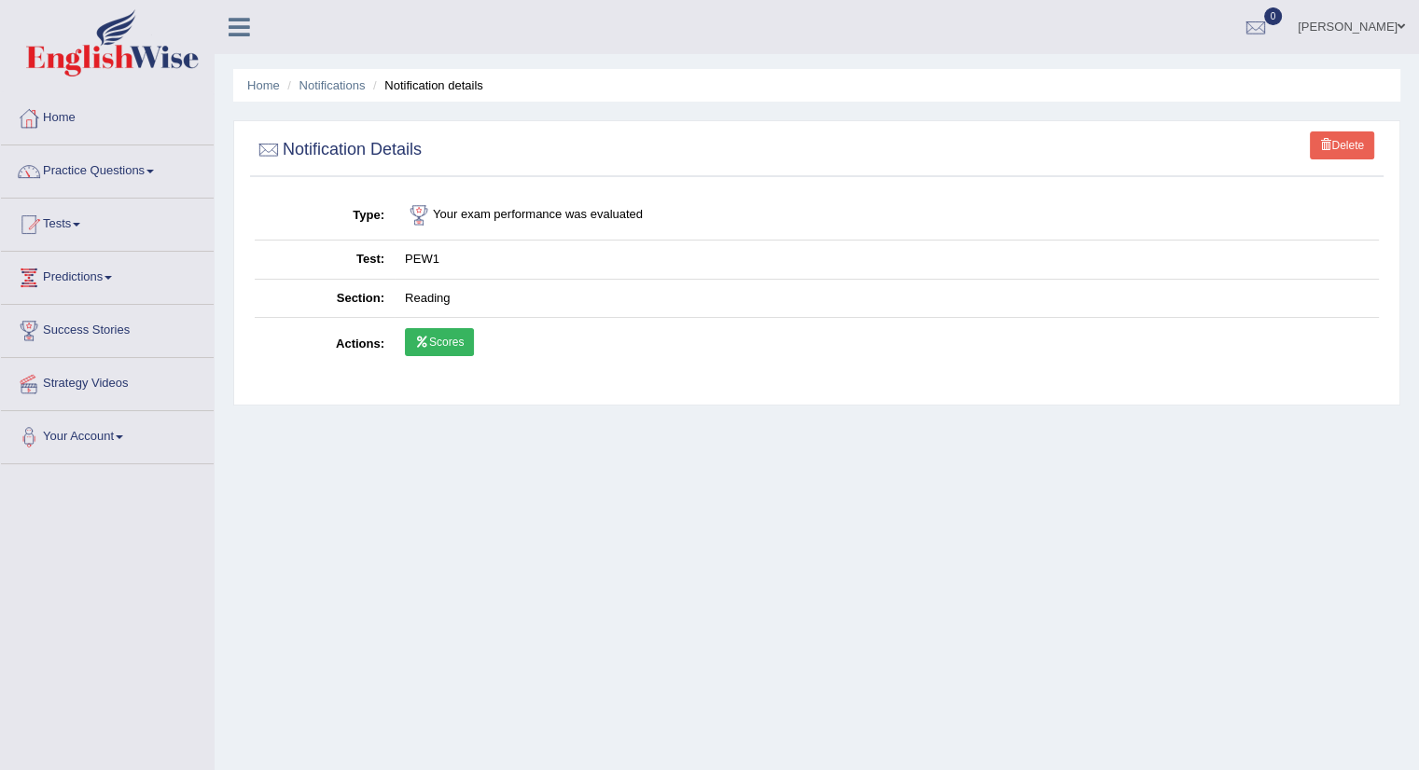
click at [433, 335] on link "Scores" at bounding box center [439, 342] width 69 height 28
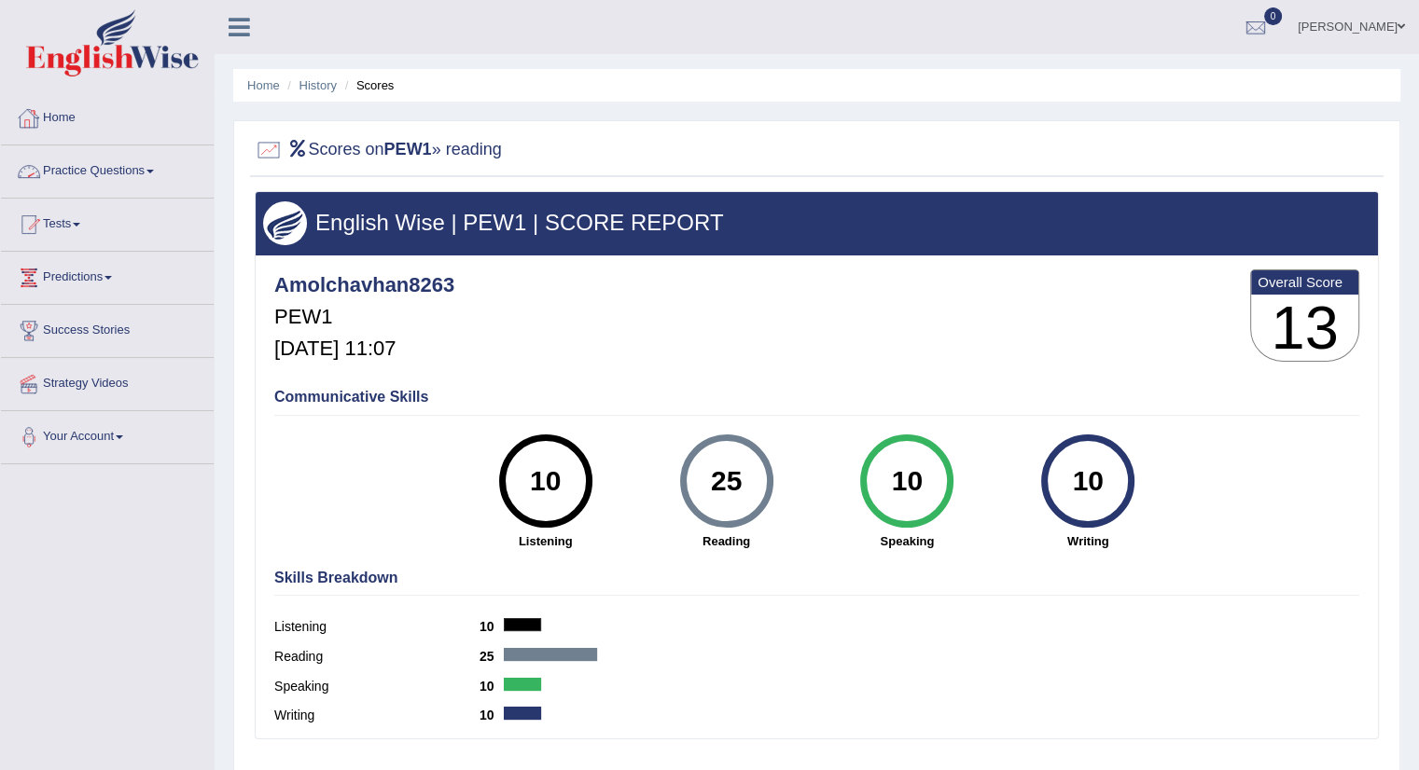
click at [54, 113] on link "Home" at bounding box center [107, 115] width 213 height 47
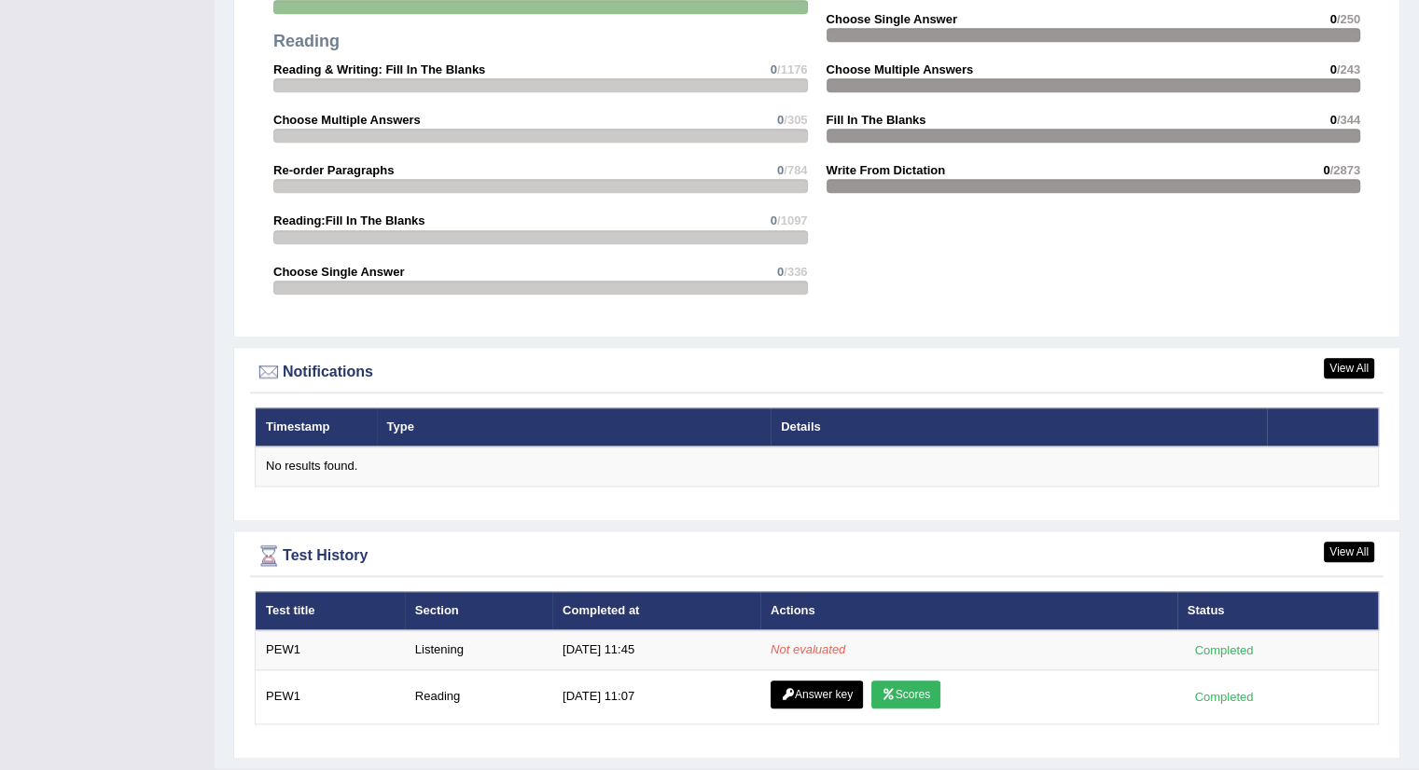
scroll to position [1974, 0]
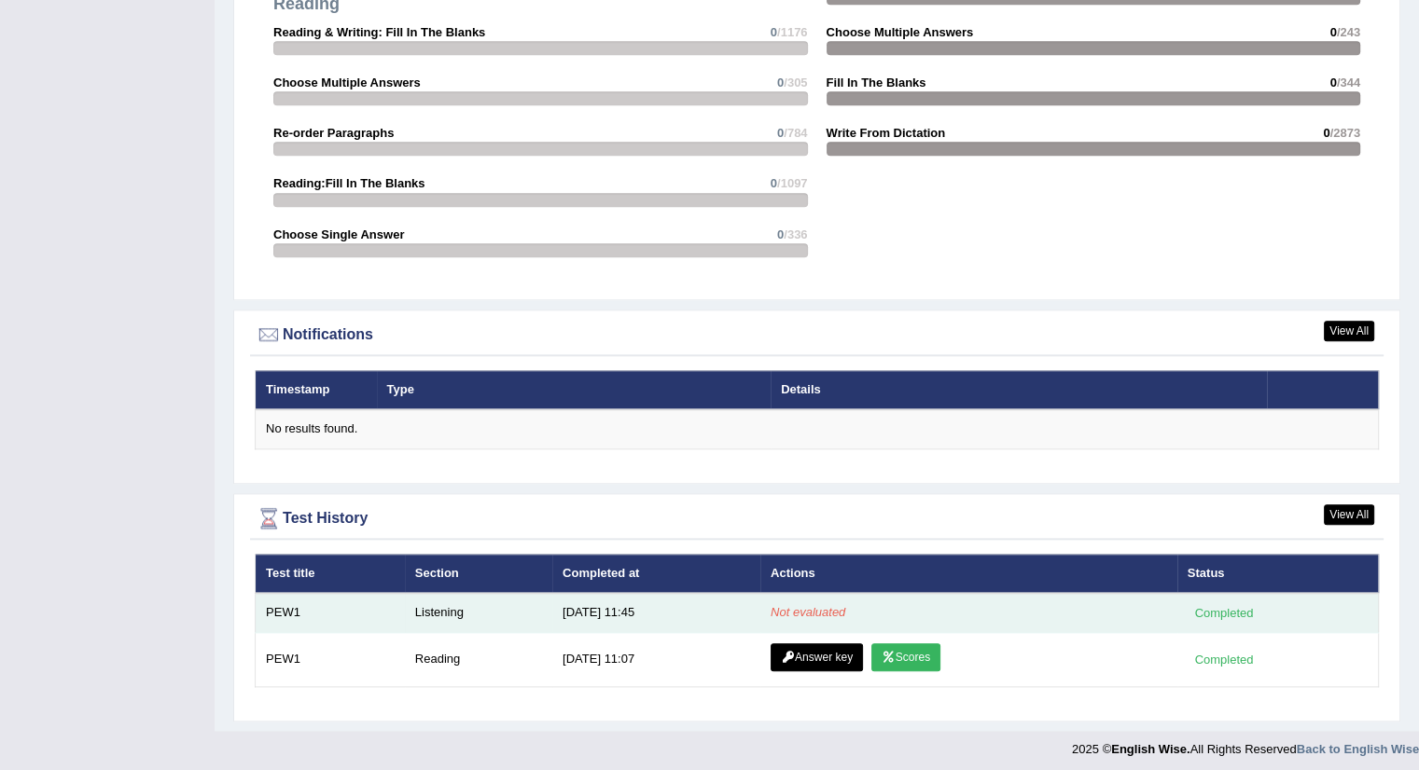
click at [799, 605] on em "Not evaluated" at bounding box center [807, 612] width 75 height 14
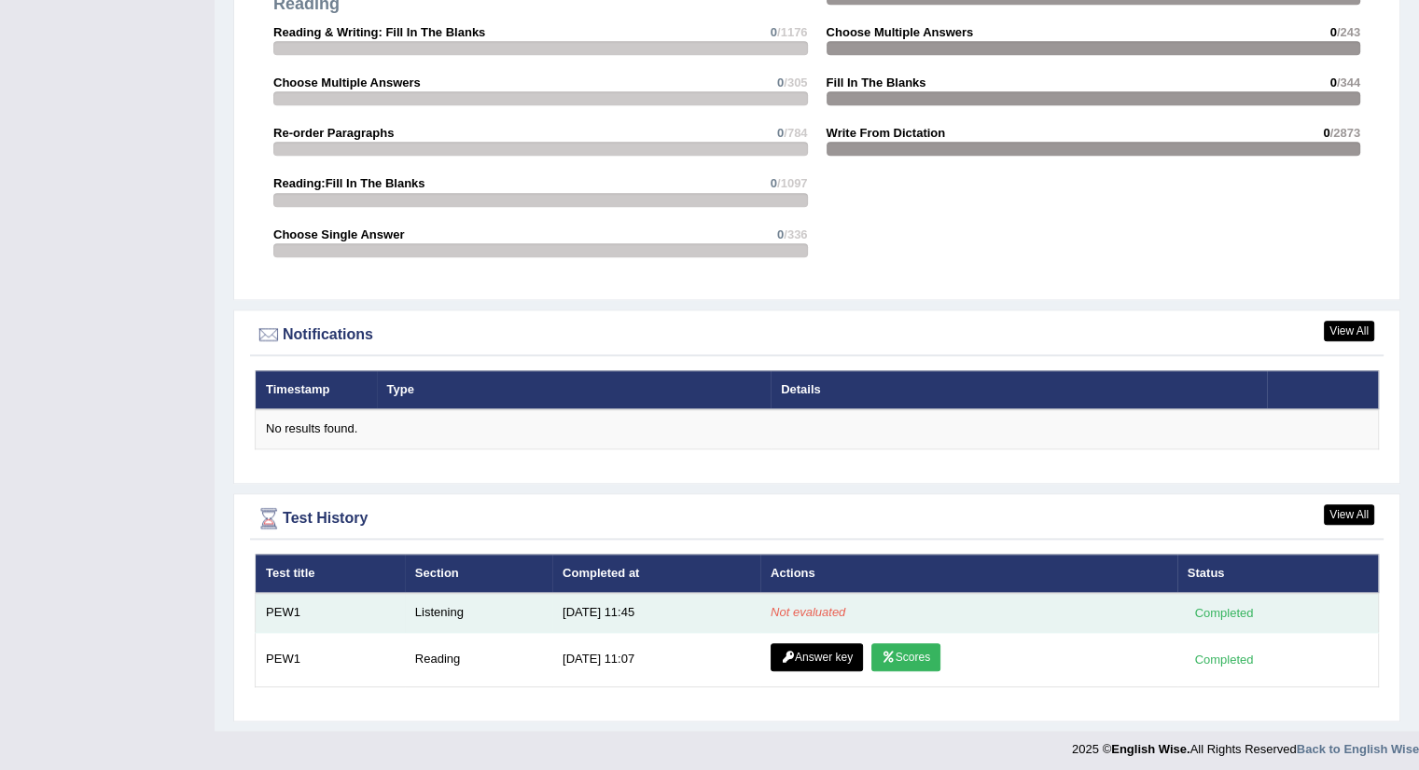
click at [799, 605] on em "Not evaluated" at bounding box center [807, 612] width 75 height 14
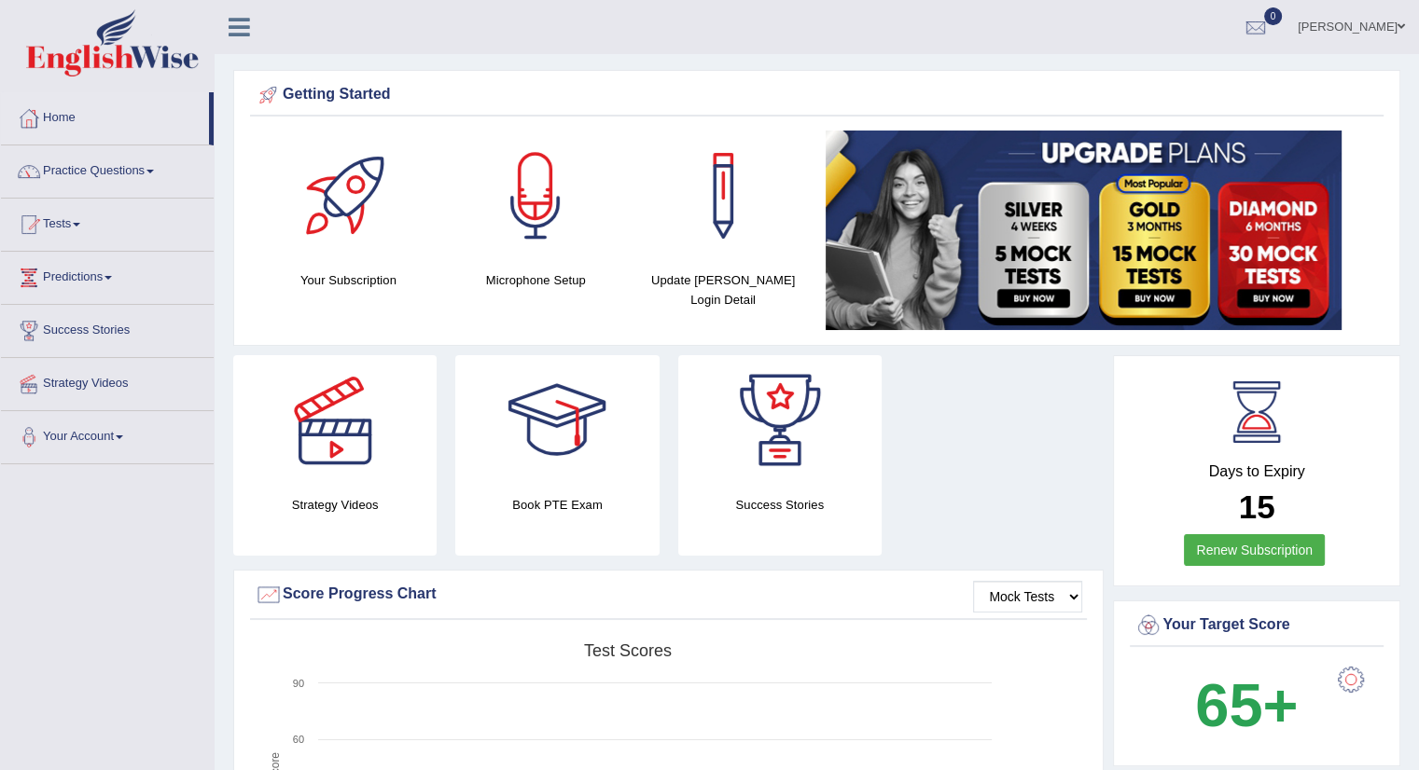
scroll to position [0, 0]
click at [82, 219] on link "Tests" at bounding box center [107, 222] width 213 height 47
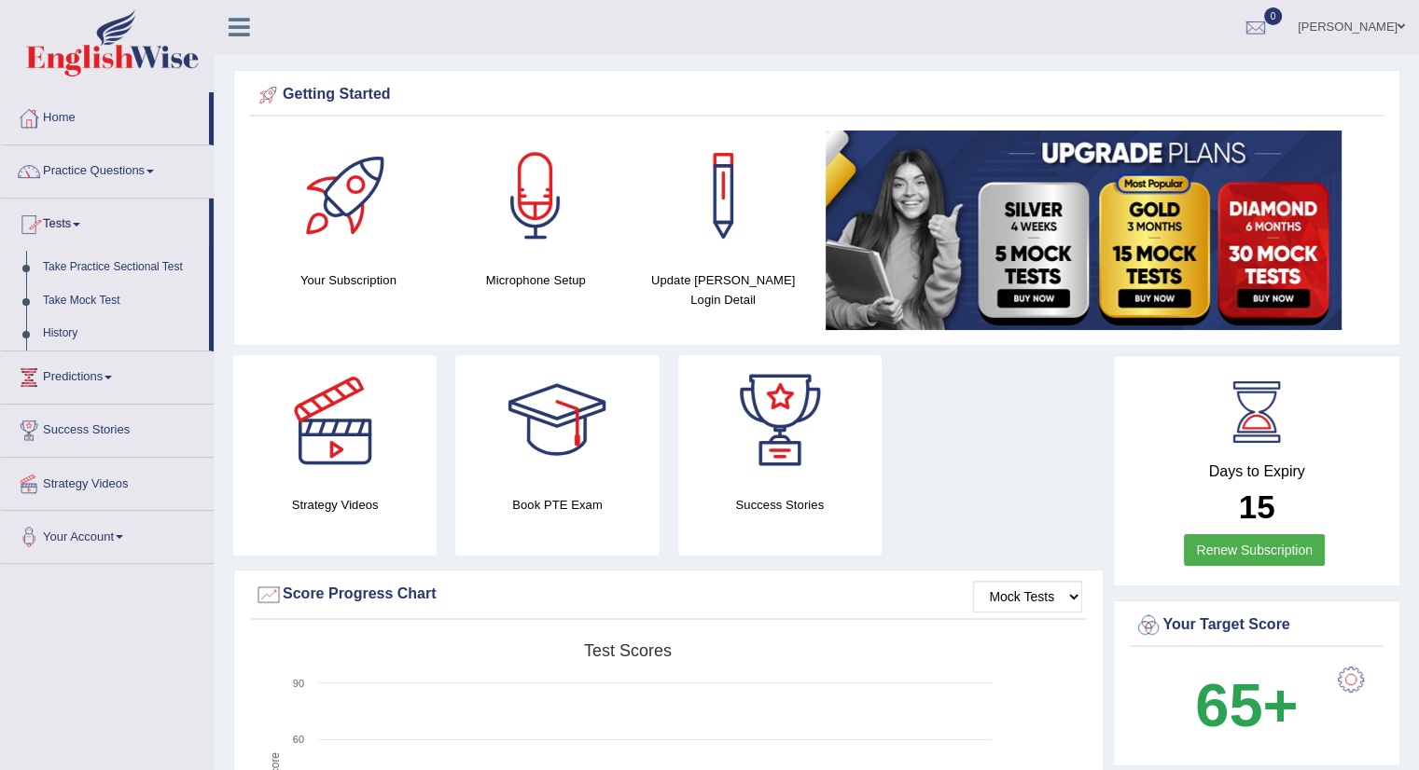
click at [82, 264] on link "Take Practice Sectional Test" at bounding box center [122, 268] width 174 height 34
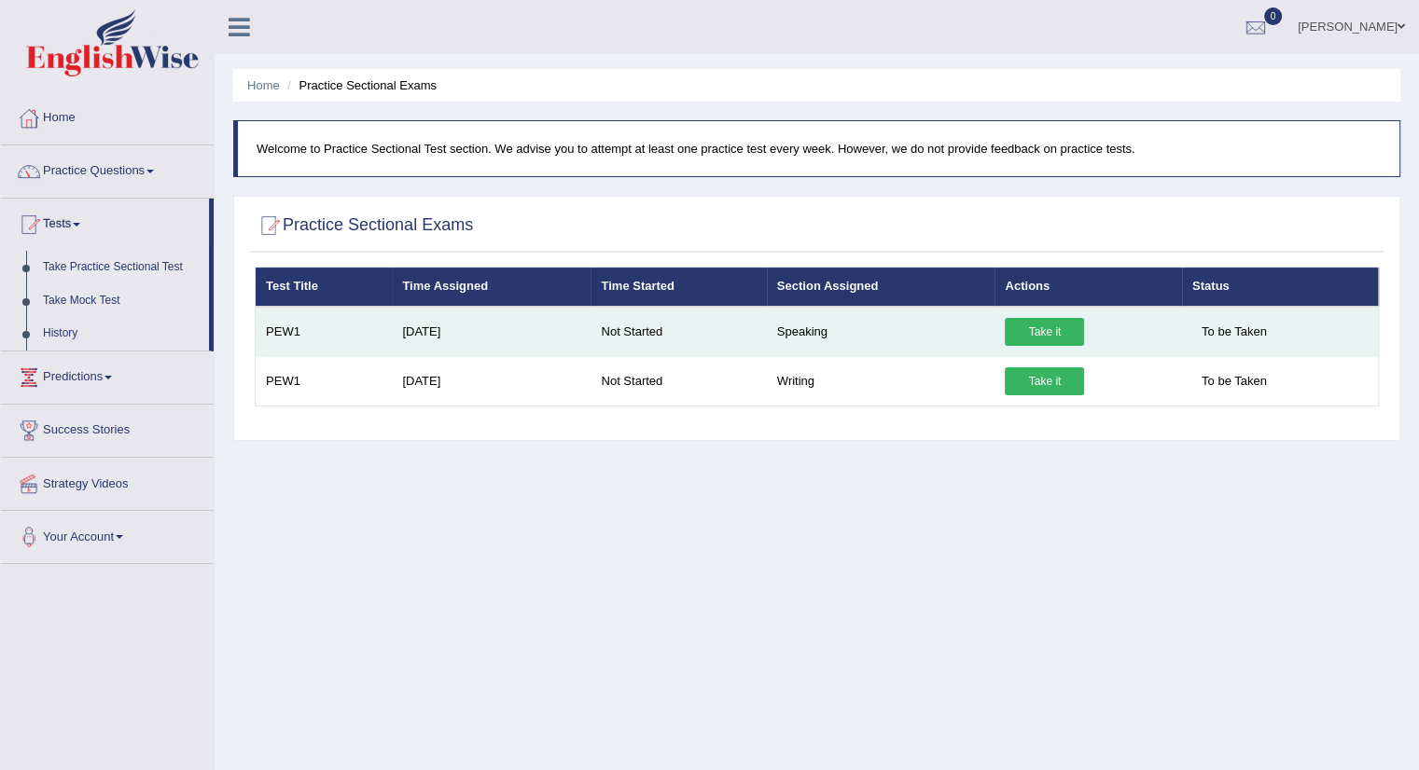
click at [1048, 329] on link "Take it" at bounding box center [1044, 332] width 79 height 28
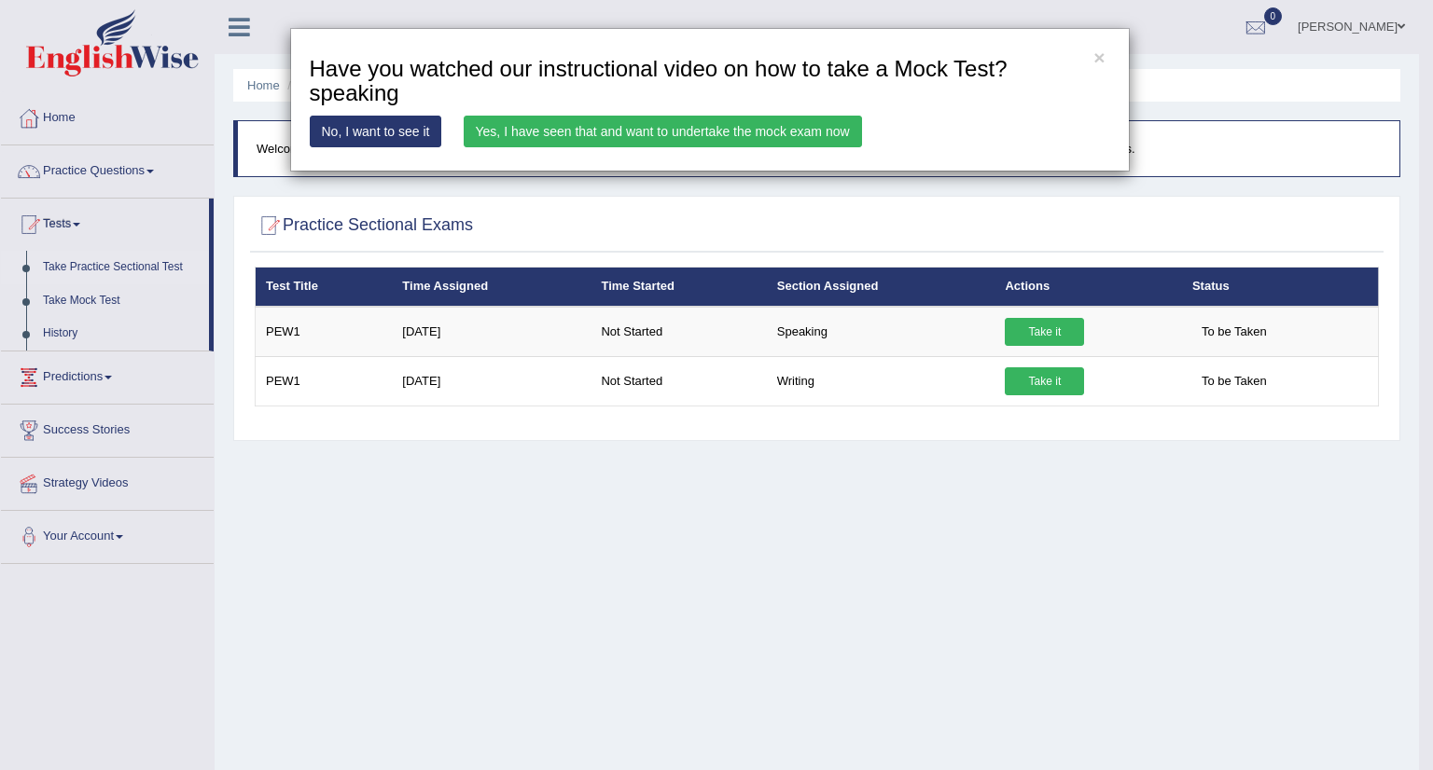
click at [650, 133] on link "Yes, I have seen that and want to undertake the mock exam now" at bounding box center [663, 132] width 398 height 32
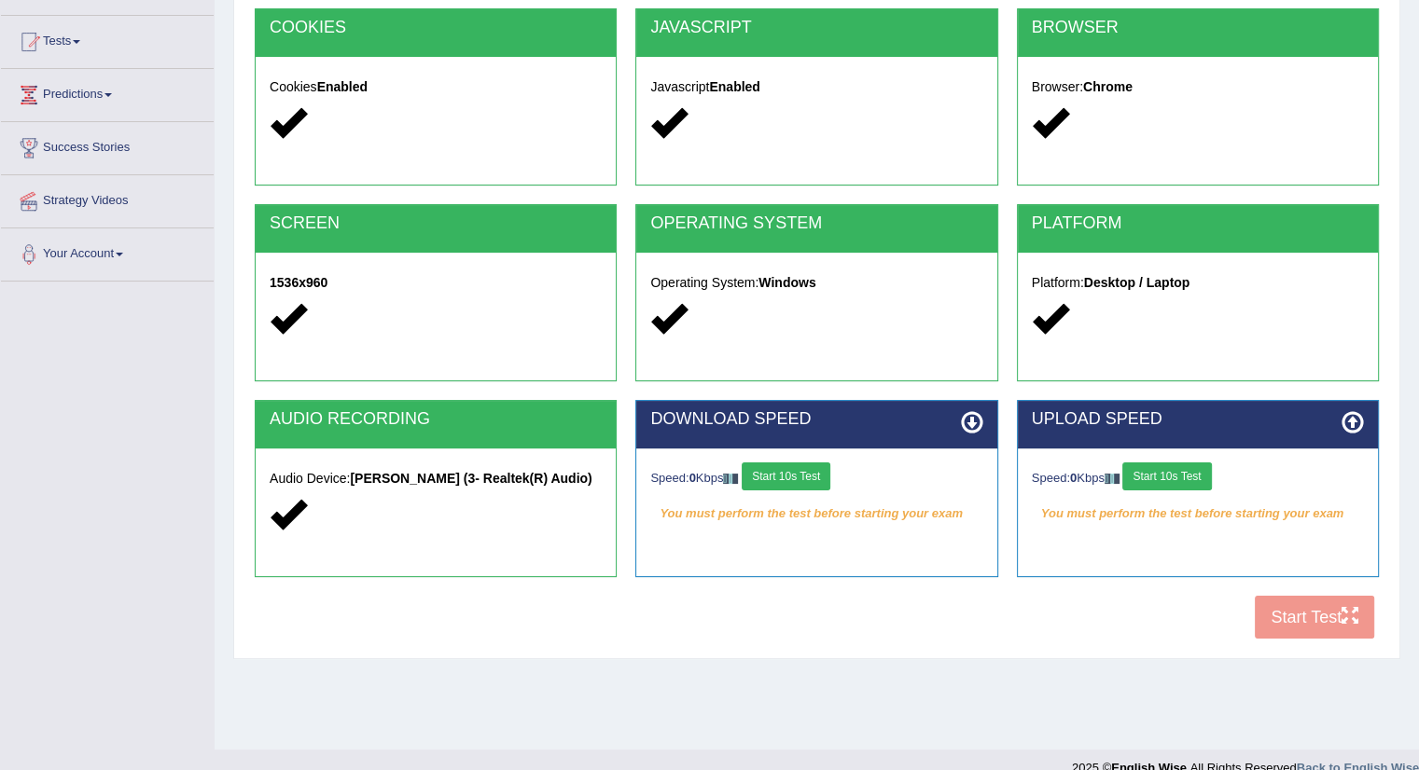
scroll to position [209, 0]
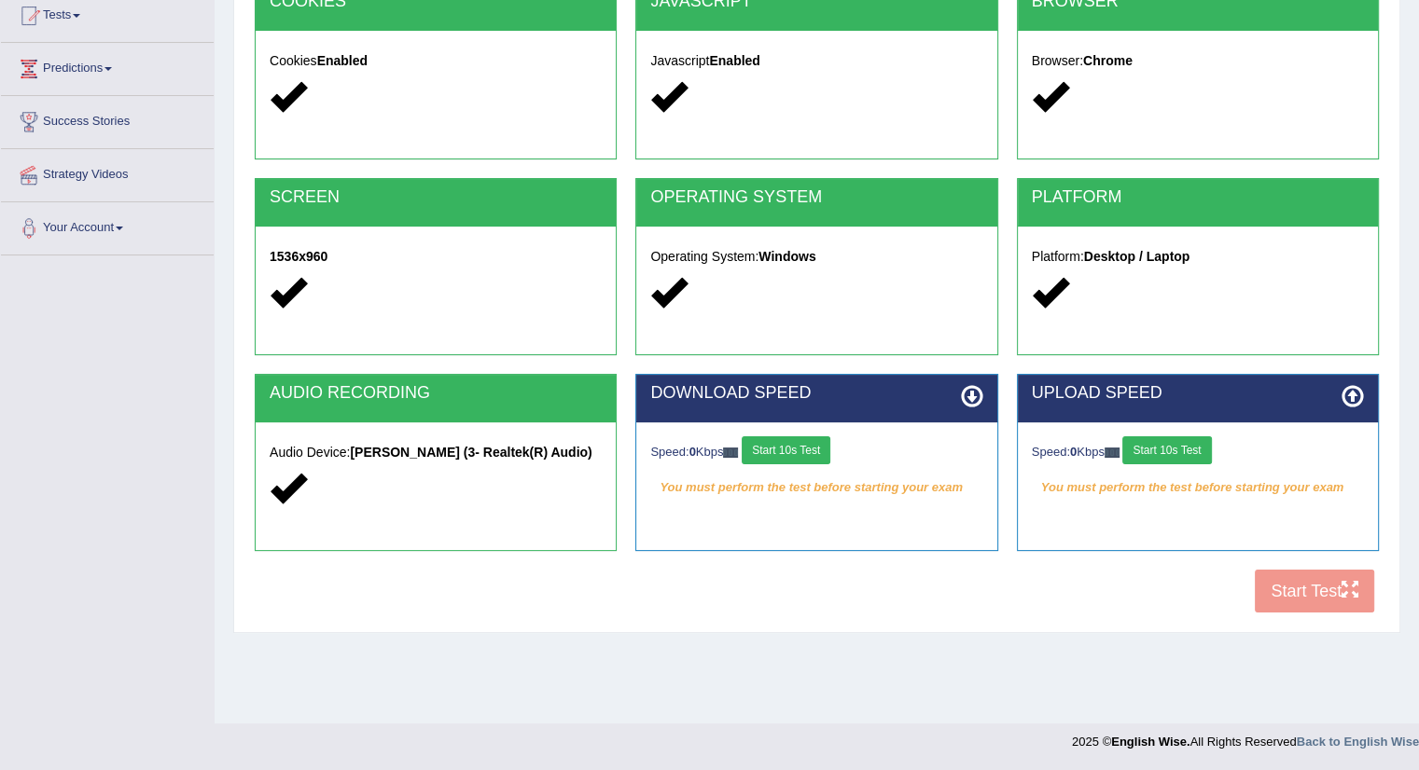
click at [798, 450] on button "Start 10s Test" at bounding box center [786, 451] width 89 height 28
click at [1194, 448] on button "Start 10s Test" at bounding box center [1166, 451] width 89 height 28
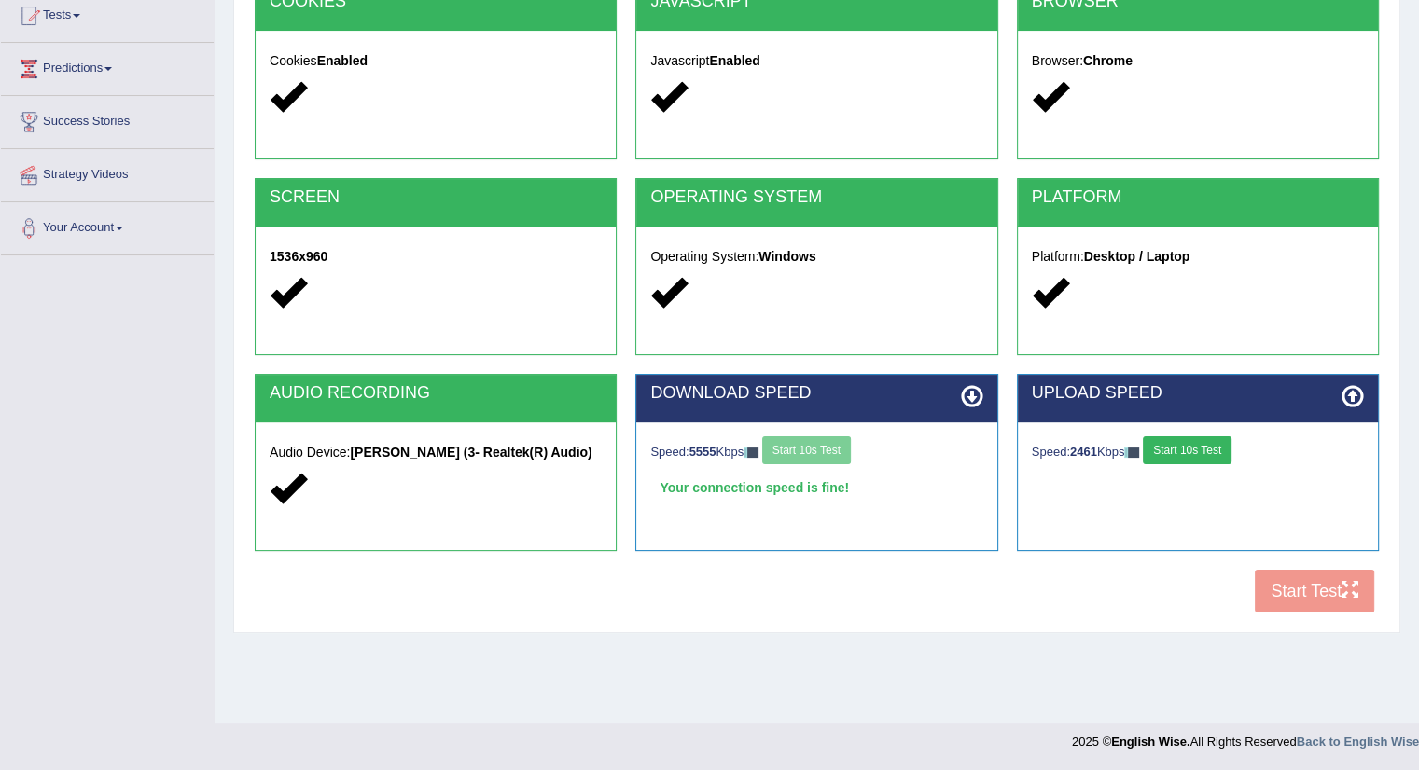
click at [1209, 451] on button "Start 10s Test" at bounding box center [1187, 451] width 89 height 28
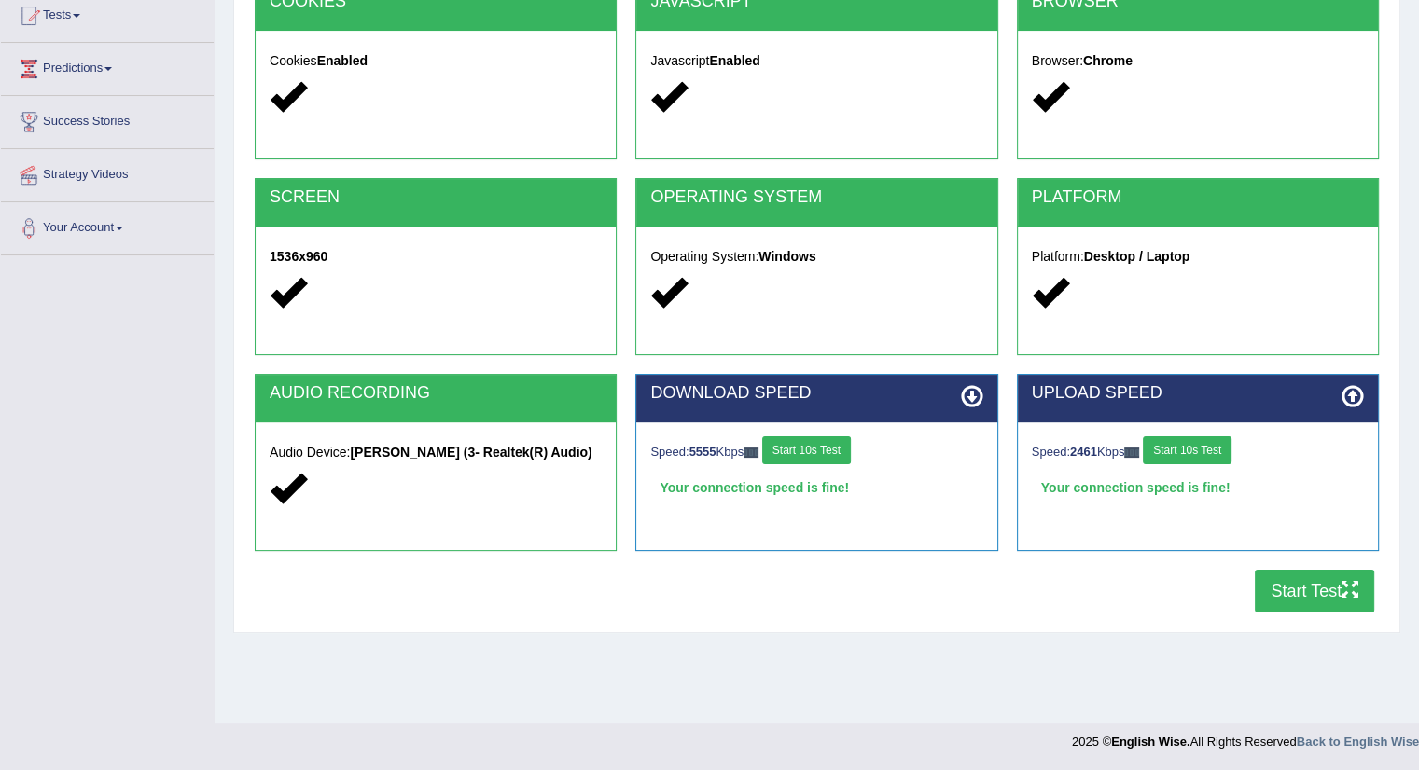
click at [1303, 589] on button "Start Test" at bounding box center [1314, 591] width 119 height 43
